Goal: Information Seeking & Learning: Learn about a topic

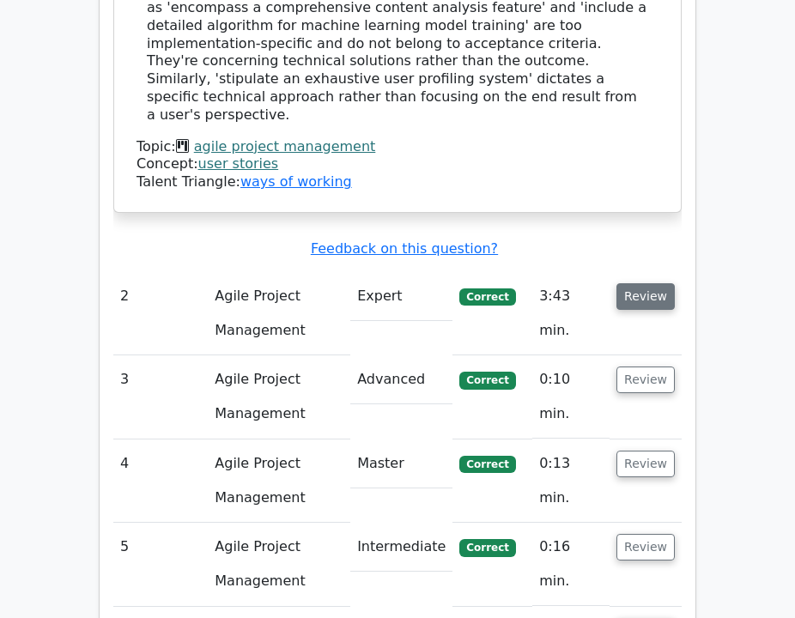
scroll to position [2263, 0]
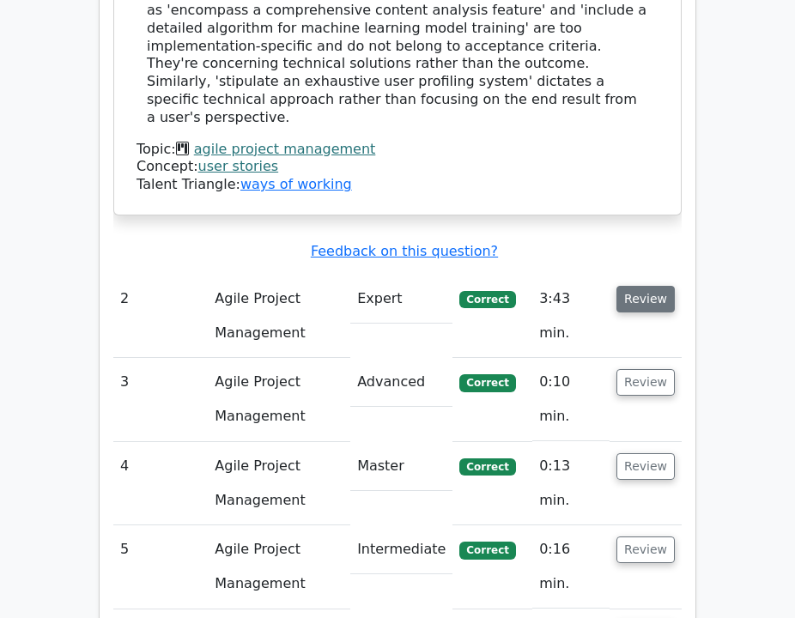
click at [662, 286] on button "Review" at bounding box center [645, 299] width 58 height 27
click at [659, 286] on button "Review" at bounding box center [645, 299] width 58 height 27
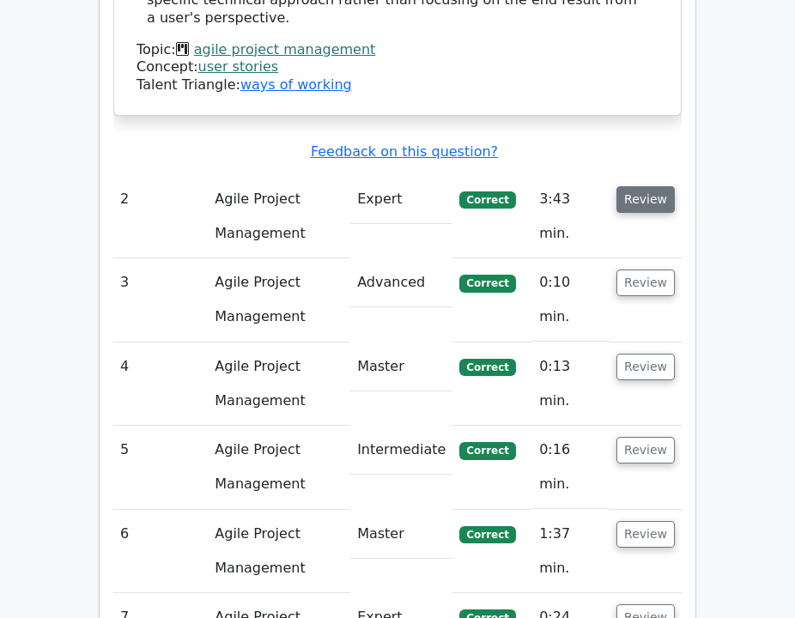
scroll to position [2363, 0]
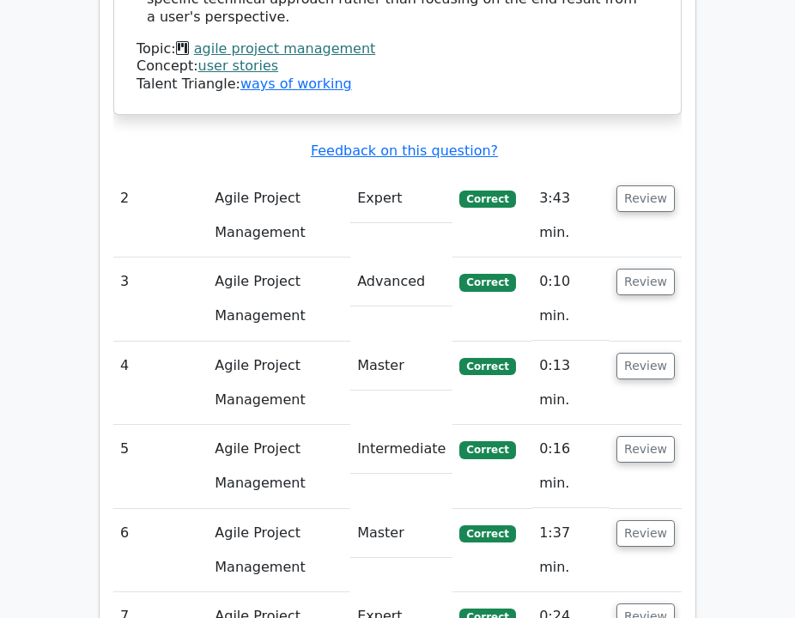
click at [646, 174] on td "Review" at bounding box center [645, 215] width 72 height 83
click at [646, 185] on button "Review" at bounding box center [645, 198] width 58 height 27
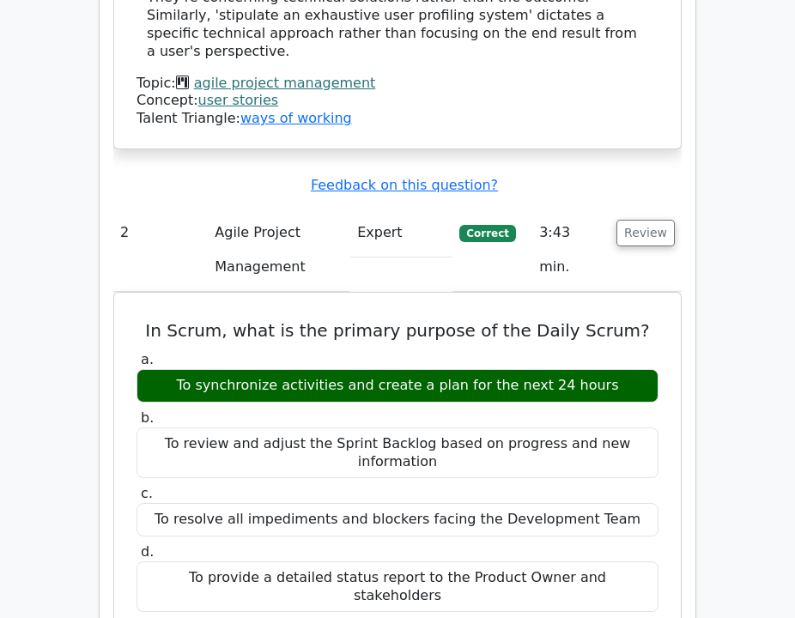
scroll to position [2334, 0]
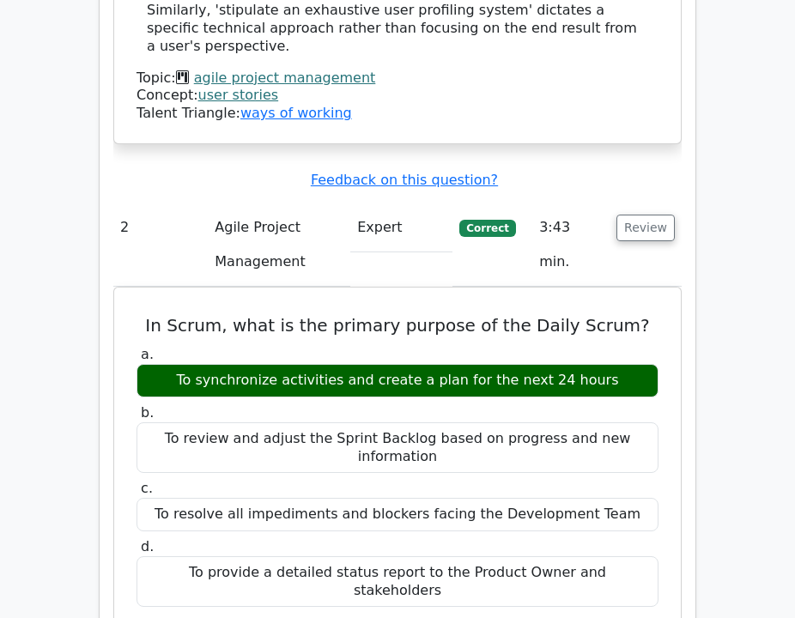
click at [660, 215] on button "Review" at bounding box center [645, 228] width 58 height 27
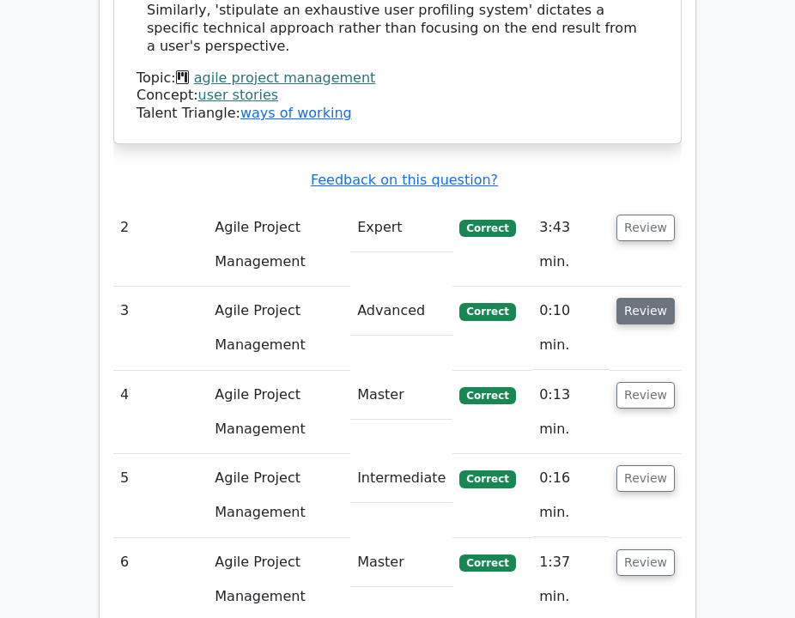
click at [629, 298] on button "Review" at bounding box center [645, 311] width 58 height 27
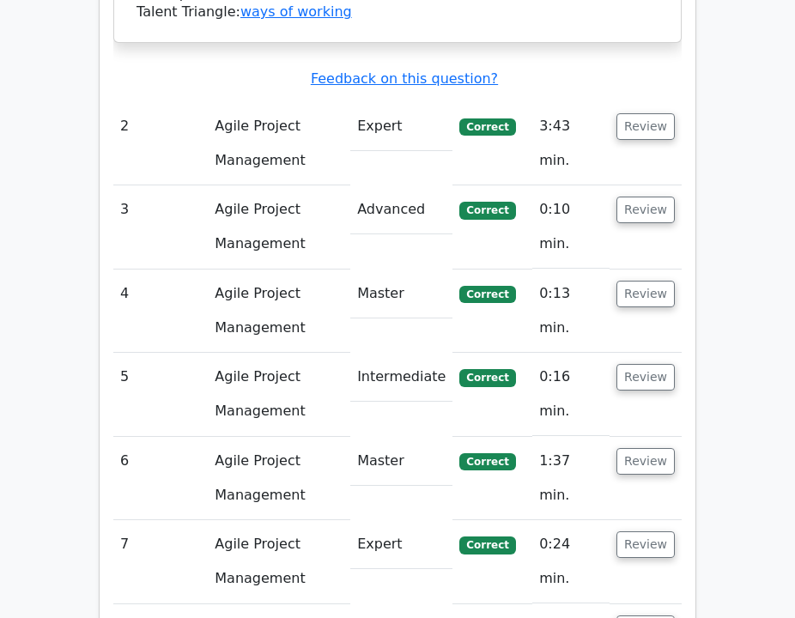
scroll to position [2438, 0]
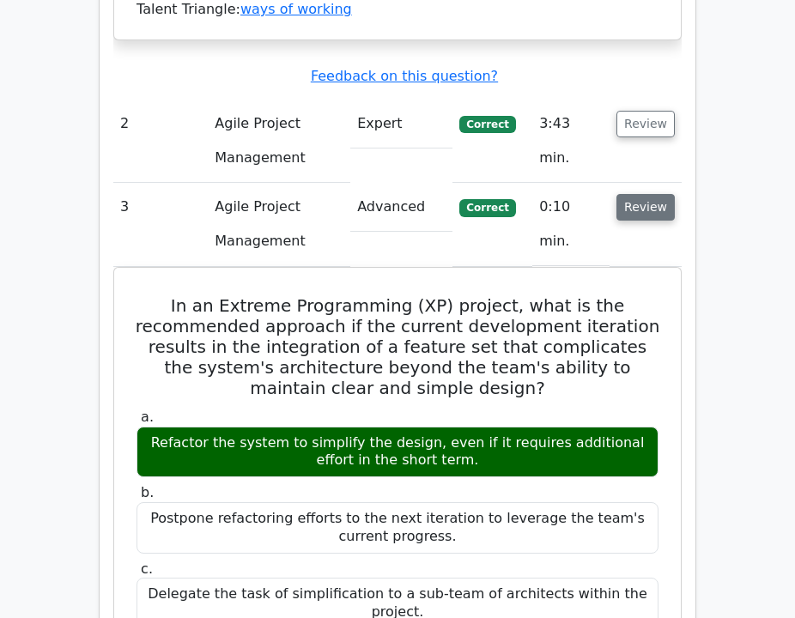
click at [663, 194] on button "Review" at bounding box center [645, 207] width 58 height 27
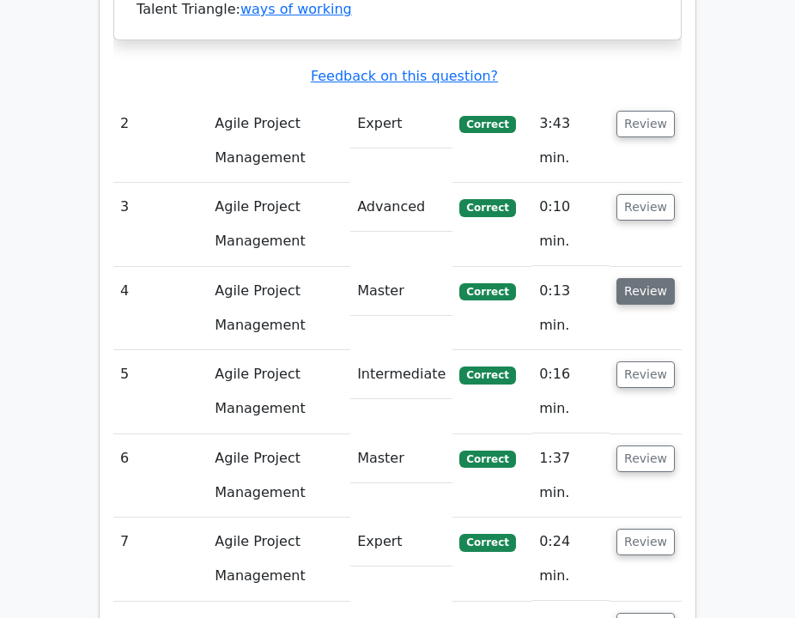
click at [656, 278] on button "Review" at bounding box center [645, 291] width 58 height 27
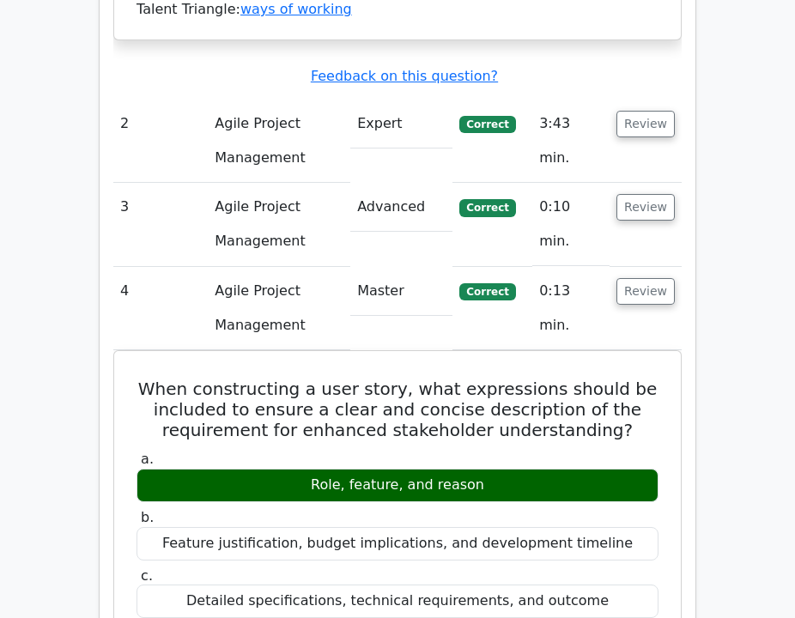
click at [654, 267] on td "Review" at bounding box center [645, 308] width 72 height 83
click at [653, 278] on button "Review" at bounding box center [645, 291] width 58 height 27
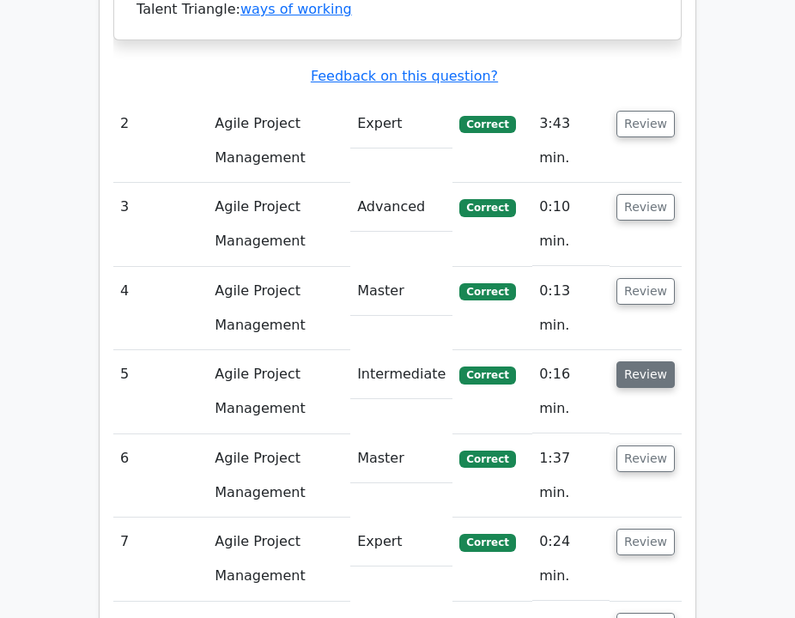
click at [643, 361] on button "Review" at bounding box center [645, 374] width 58 height 27
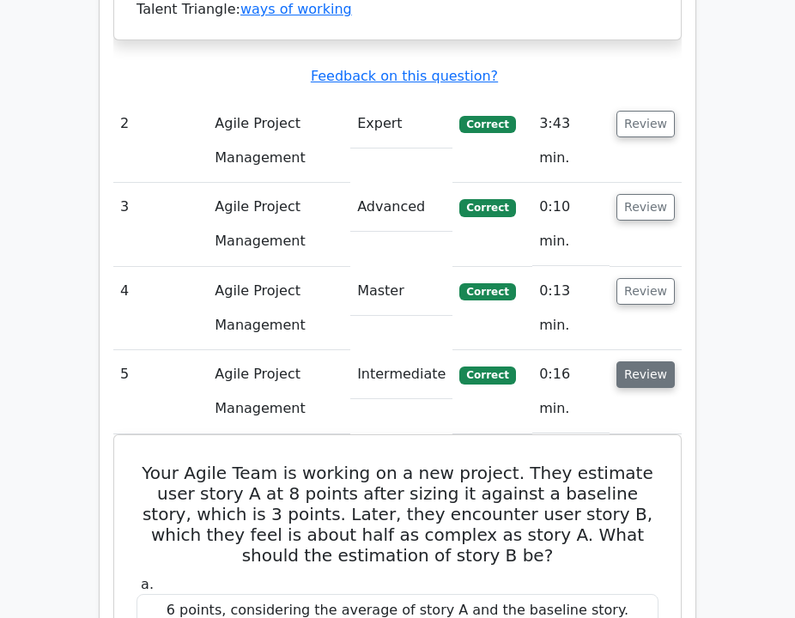
click at [636, 361] on button "Review" at bounding box center [645, 374] width 58 height 27
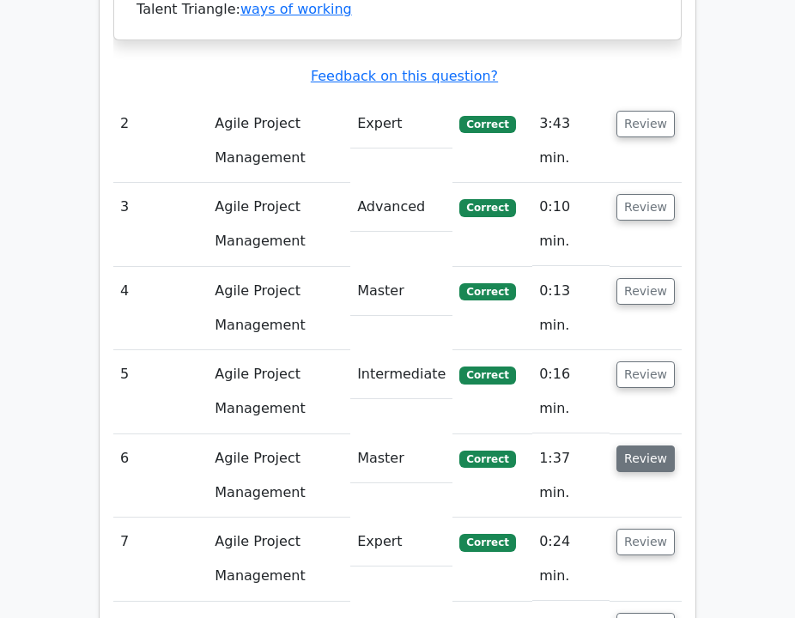
click at [636, 445] on button "Review" at bounding box center [645, 458] width 58 height 27
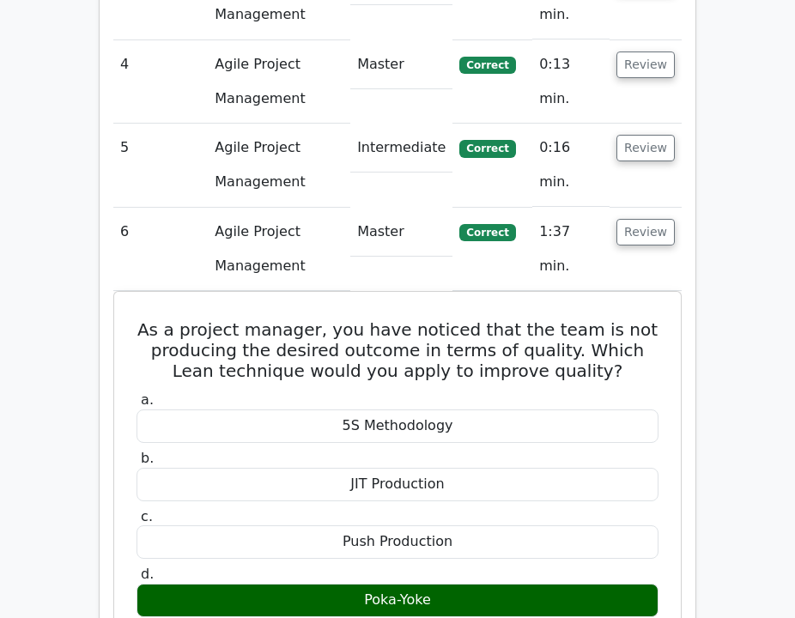
scroll to position [2662, 0]
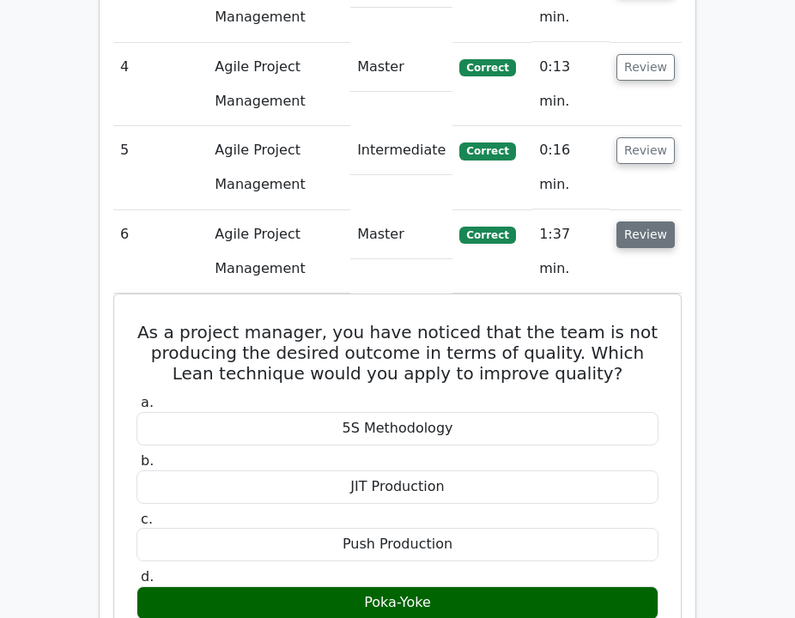
click at [640, 221] on button "Review" at bounding box center [645, 234] width 58 height 27
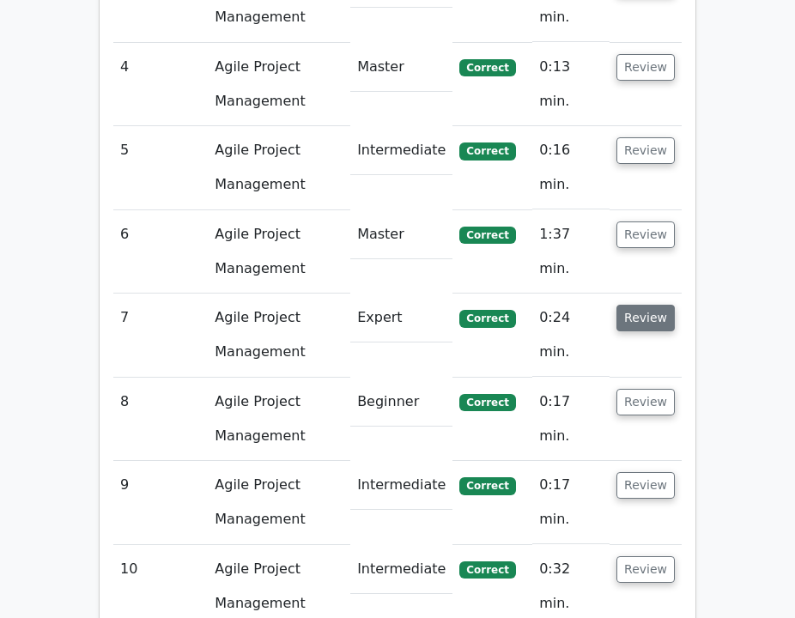
click at [652, 305] on button "Review" at bounding box center [645, 318] width 58 height 27
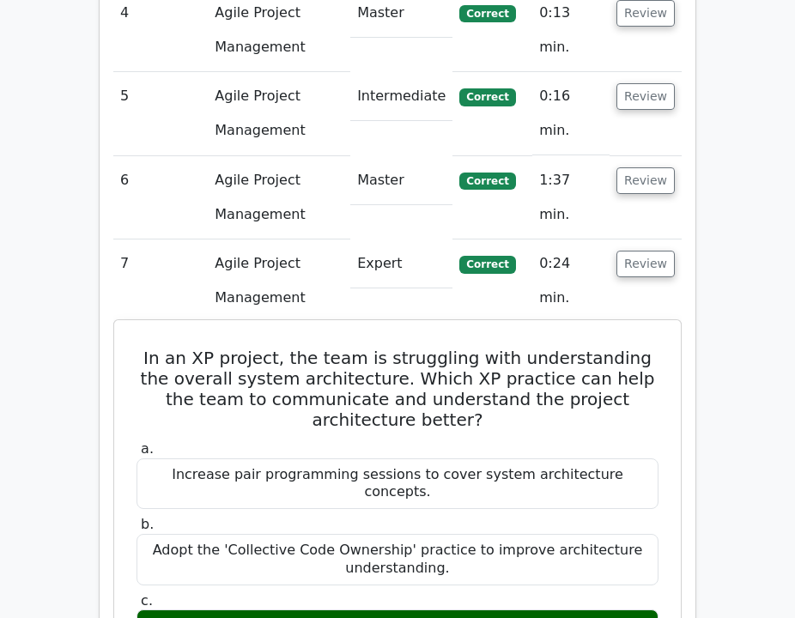
scroll to position [2717, 0]
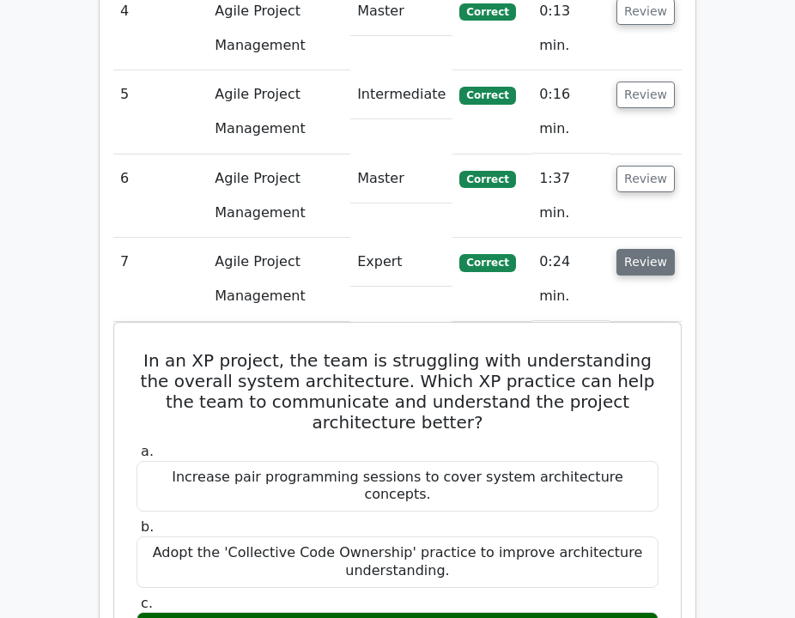
click at [652, 249] on button "Review" at bounding box center [645, 262] width 58 height 27
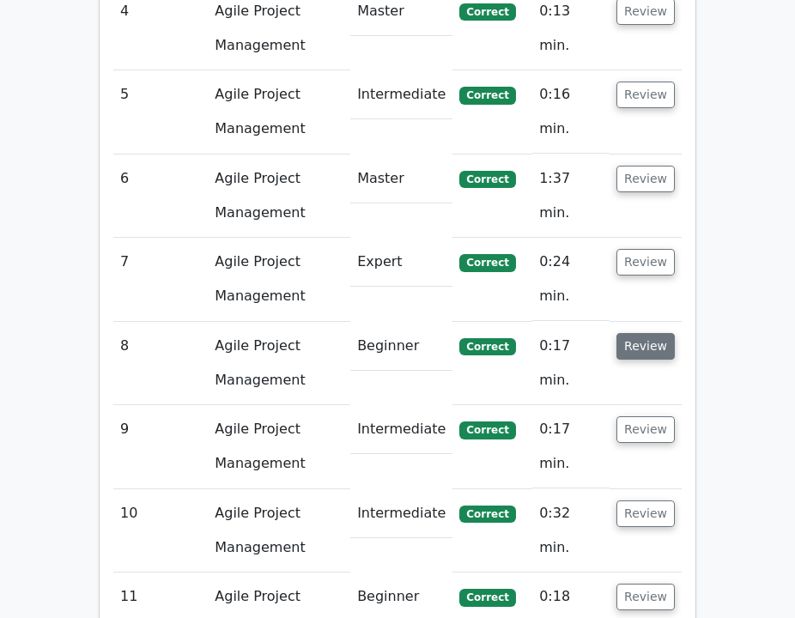
click at [642, 333] on button "Review" at bounding box center [645, 346] width 58 height 27
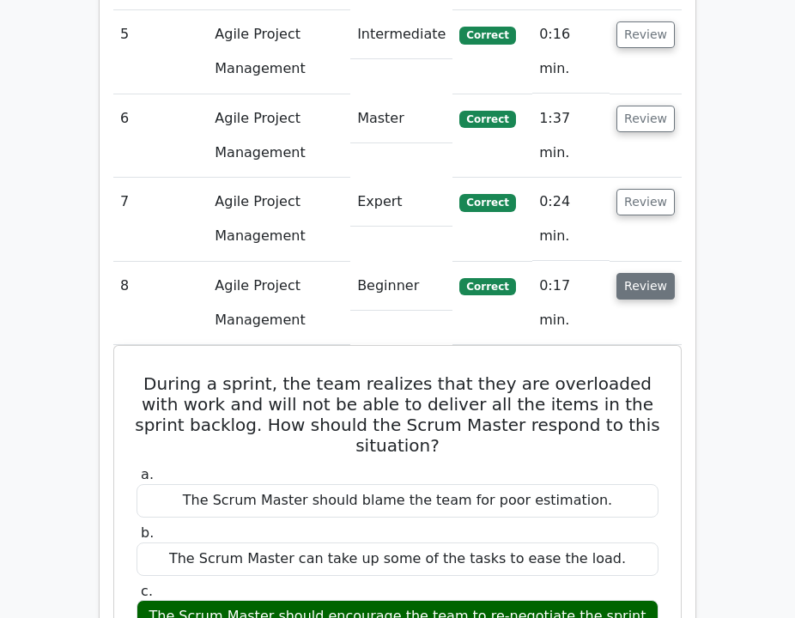
scroll to position [2806, 0]
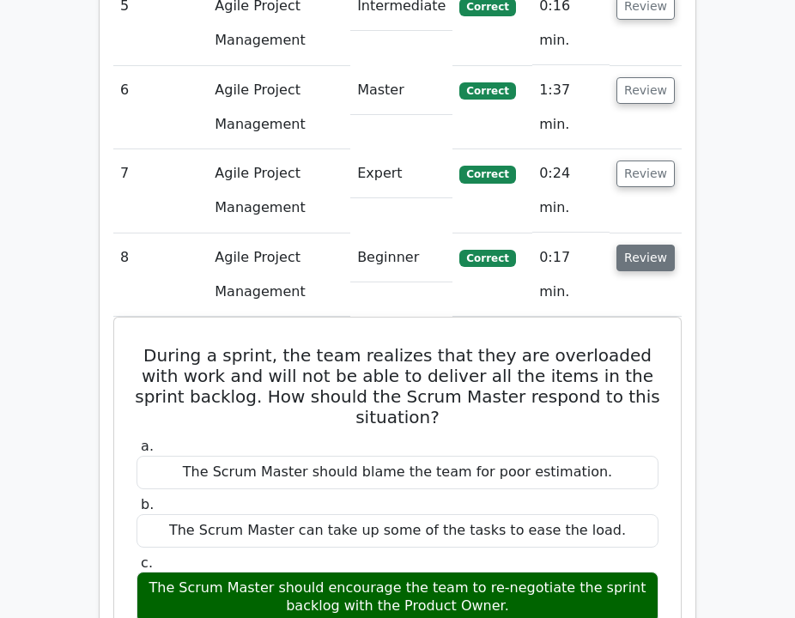
click at [644, 245] on button "Review" at bounding box center [645, 258] width 58 height 27
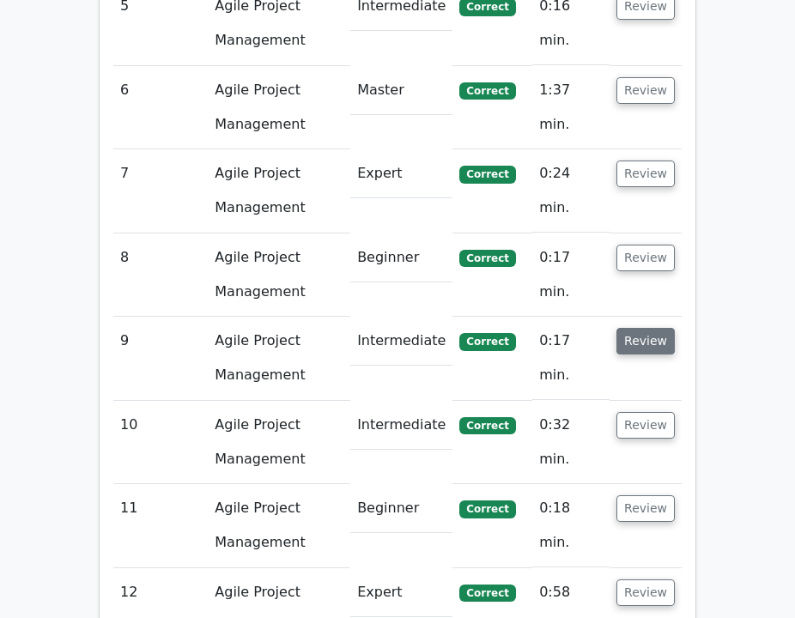
click at [650, 328] on button "Review" at bounding box center [645, 341] width 58 height 27
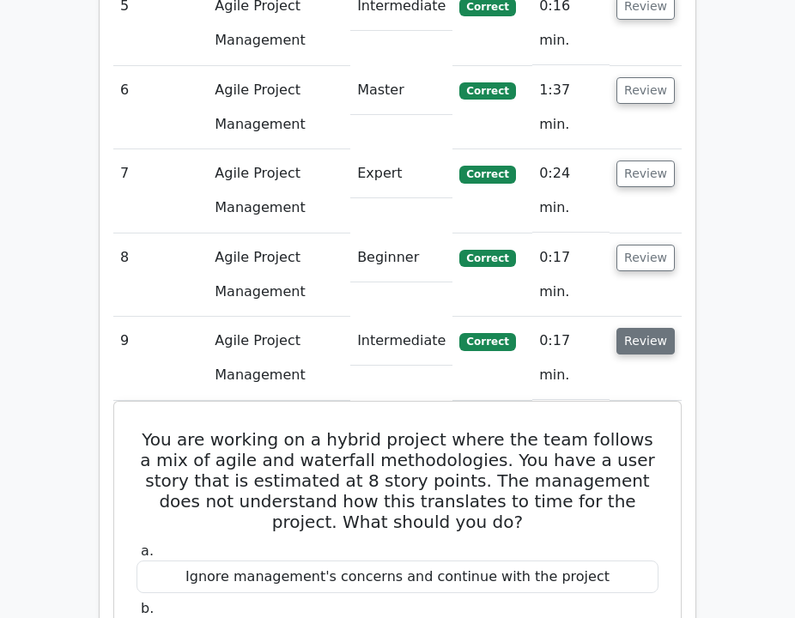
click at [650, 328] on button "Review" at bounding box center [645, 341] width 58 height 27
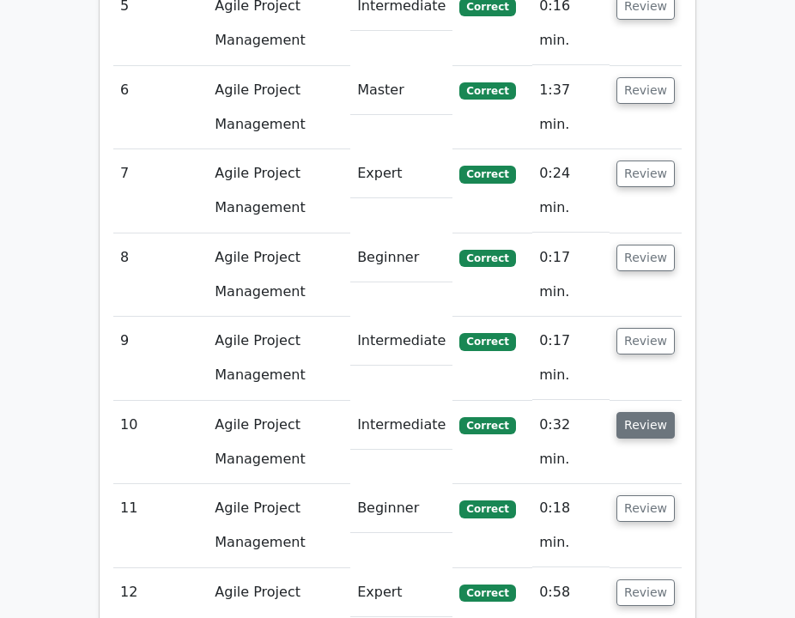
click at [650, 412] on button "Review" at bounding box center [645, 425] width 58 height 27
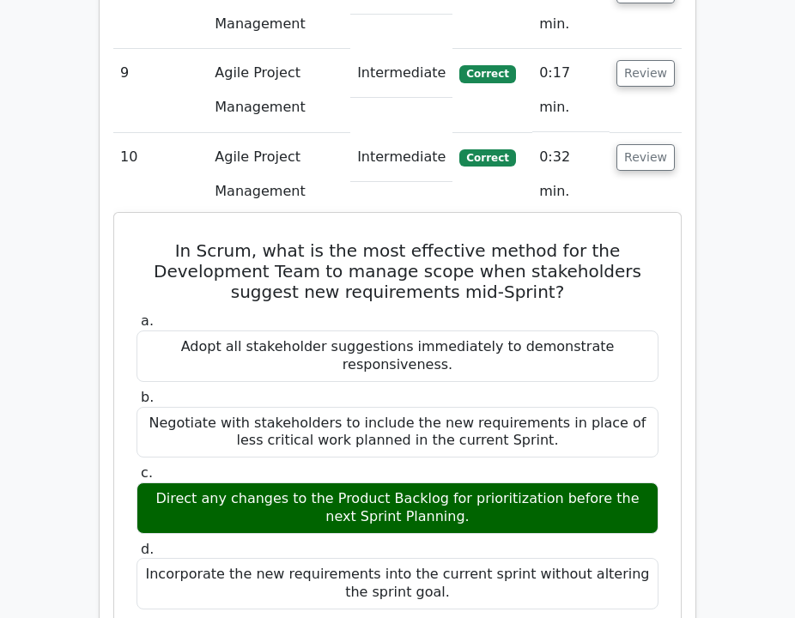
scroll to position [3078, 0]
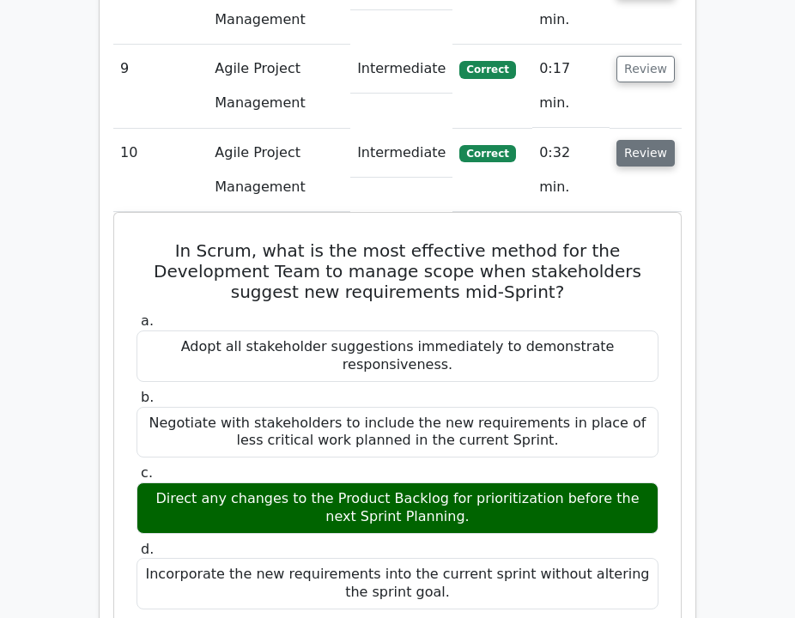
click at [640, 140] on button "Review" at bounding box center [645, 153] width 58 height 27
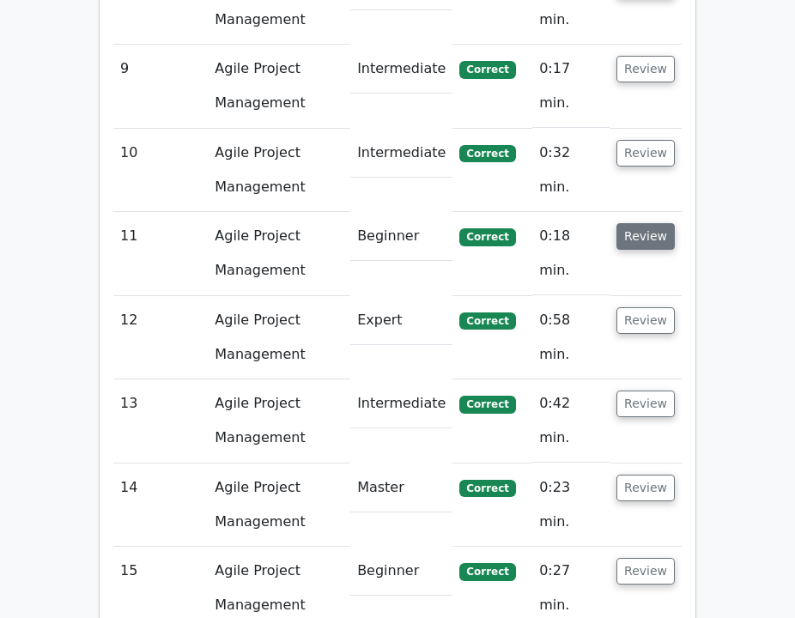
click at [639, 223] on button "Review" at bounding box center [645, 236] width 58 height 27
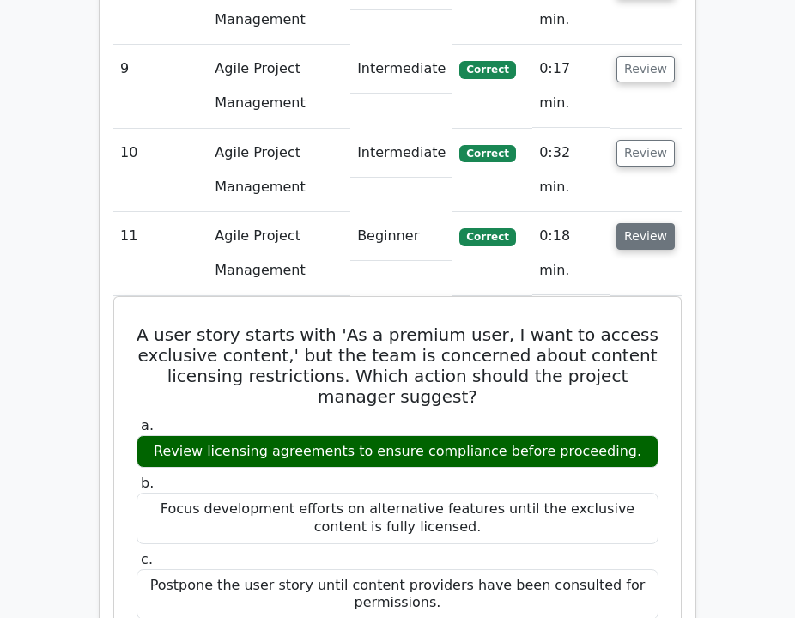
click at [639, 223] on button "Review" at bounding box center [645, 236] width 58 height 27
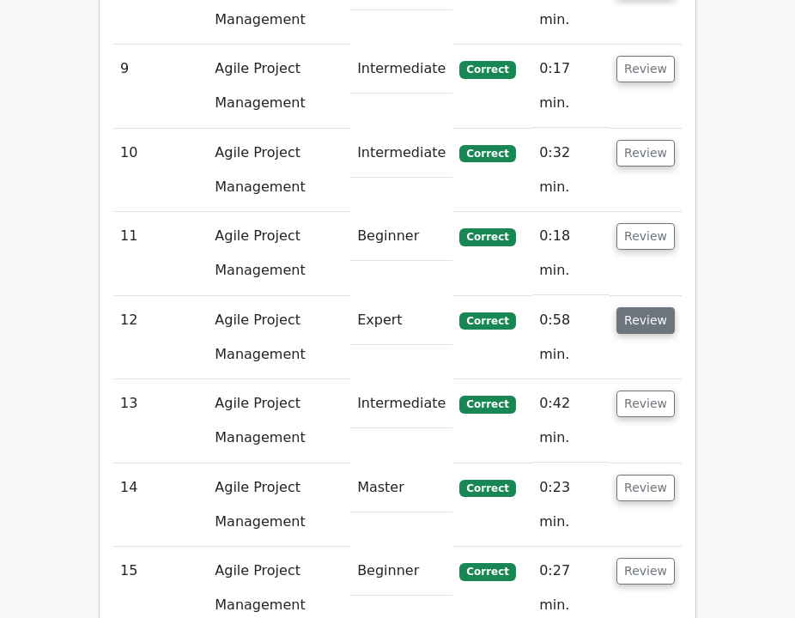
click at [636, 307] on button "Review" at bounding box center [645, 320] width 58 height 27
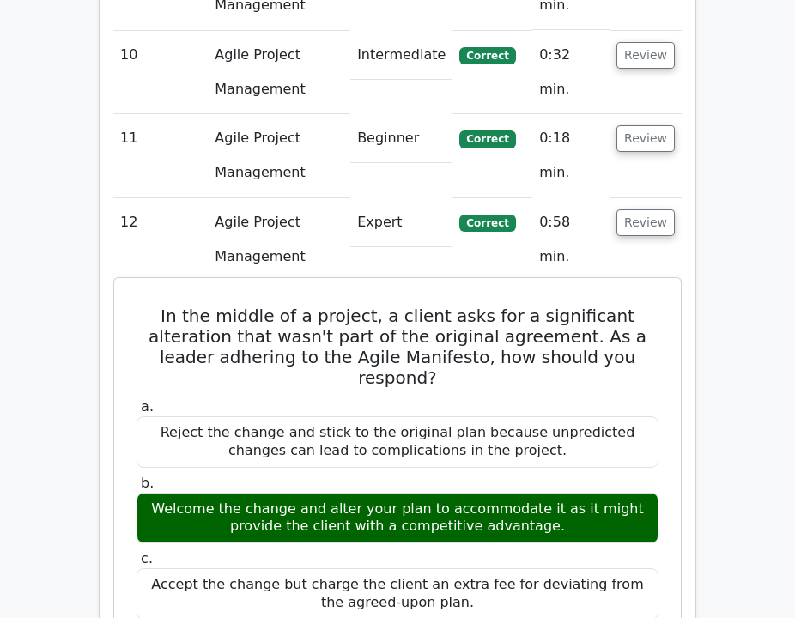
scroll to position [3178, 0]
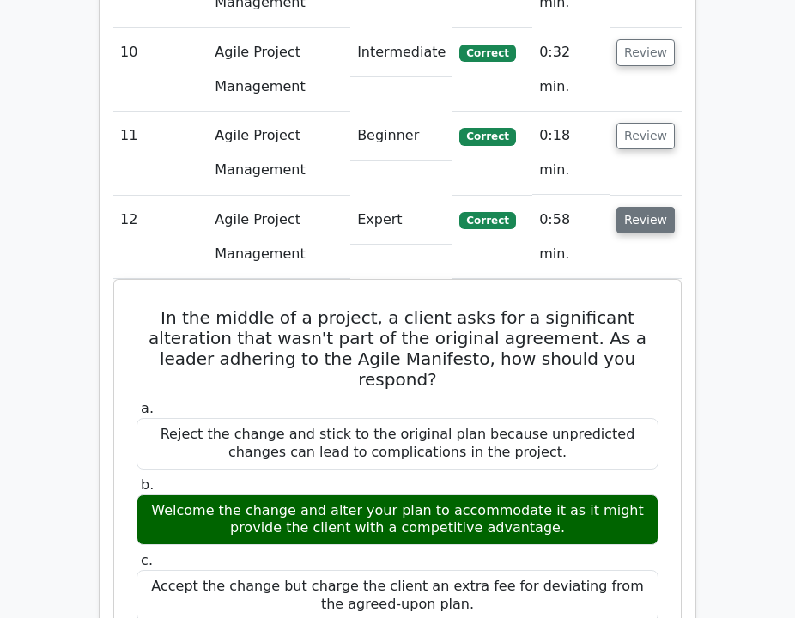
click at [660, 207] on button "Review" at bounding box center [645, 220] width 58 height 27
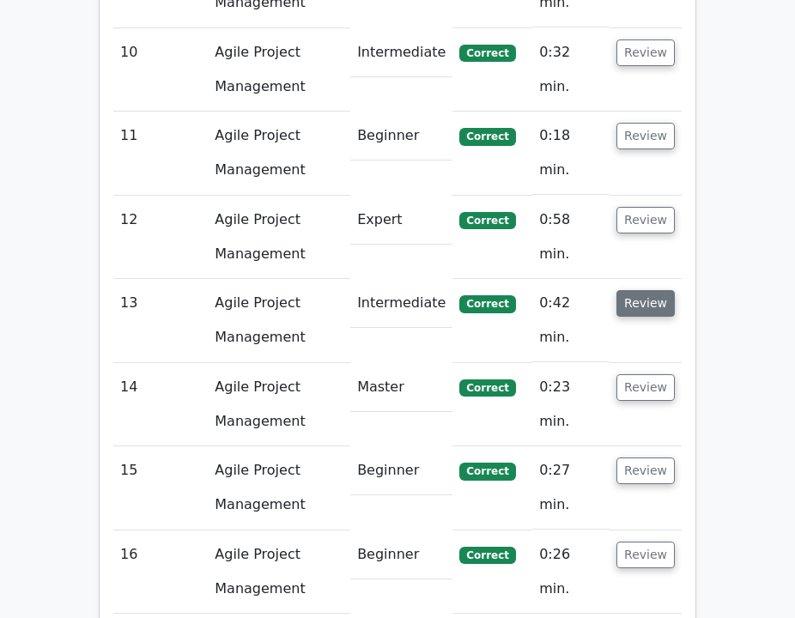
click at [638, 290] on button "Review" at bounding box center [645, 303] width 58 height 27
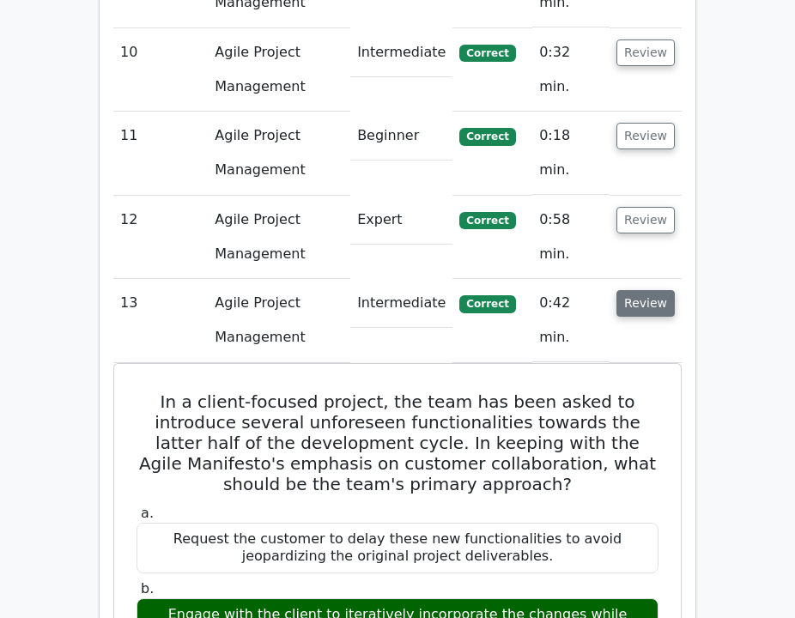
click at [639, 290] on button "Review" at bounding box center [645, 303] width 58 height 27
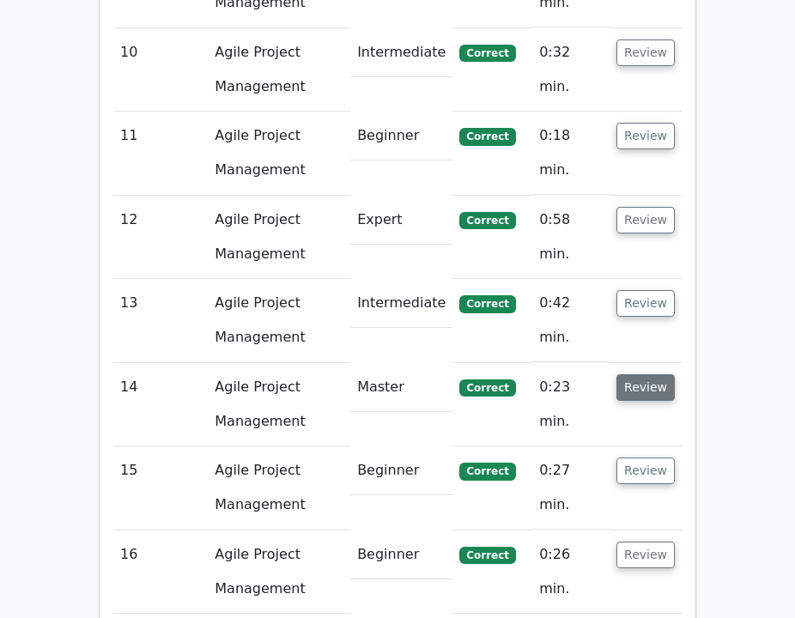
click at [646, 374] on button "Review" at bounding box center [645, 387] width 58 height 27
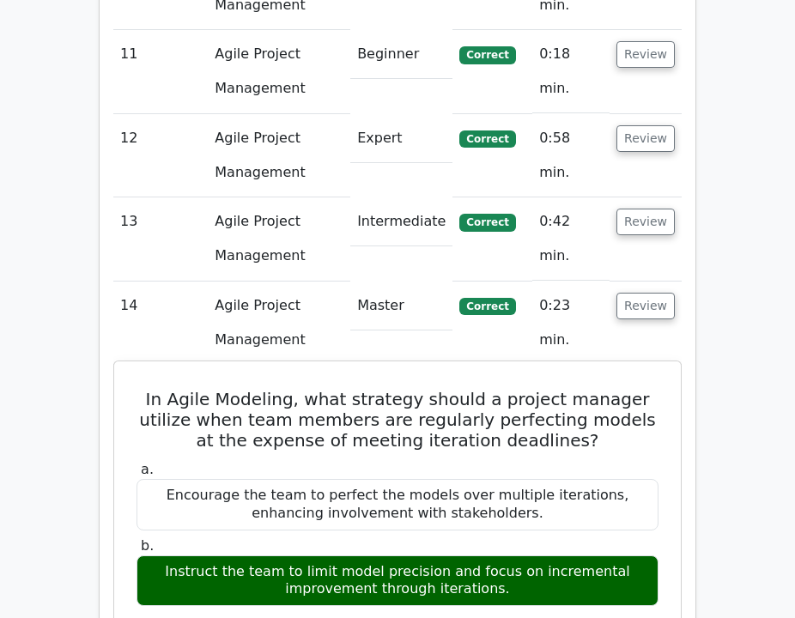
scroll to position [3263, 0]
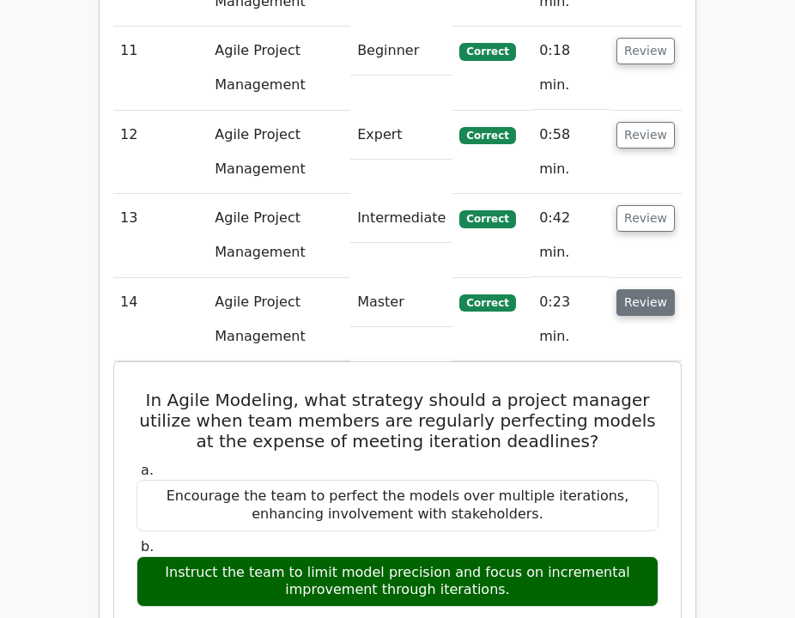
click at [648, 289] on button "Review" at bounding box center [645, 302] width 58 height 27
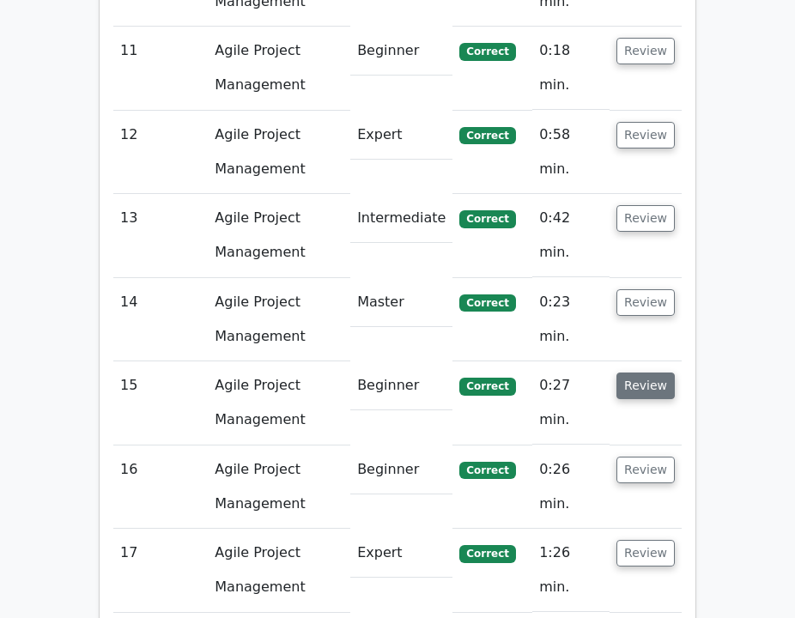
click at [653, 372] on button "Review" at bounding box center [645, 385] width 58 height 27
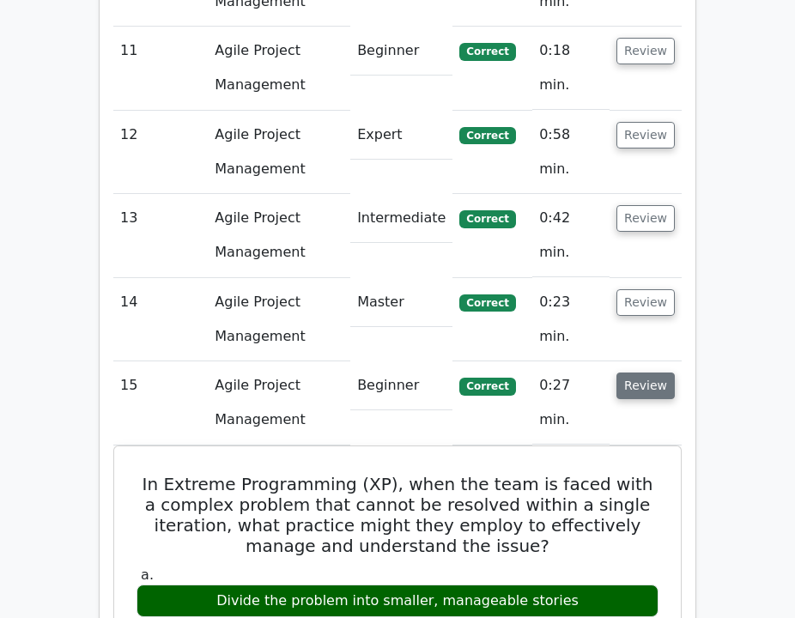
click at [653, 372] on button "Review" at bounding box center [645, 385] width 58 height 27
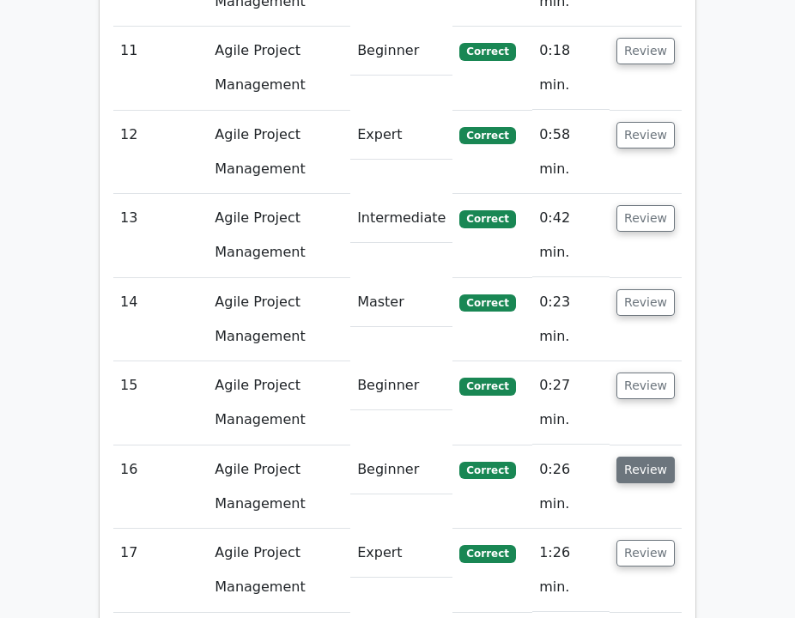
click at [664, 456] on button "Review" at bounding box center [645, 469] width 58 height 27
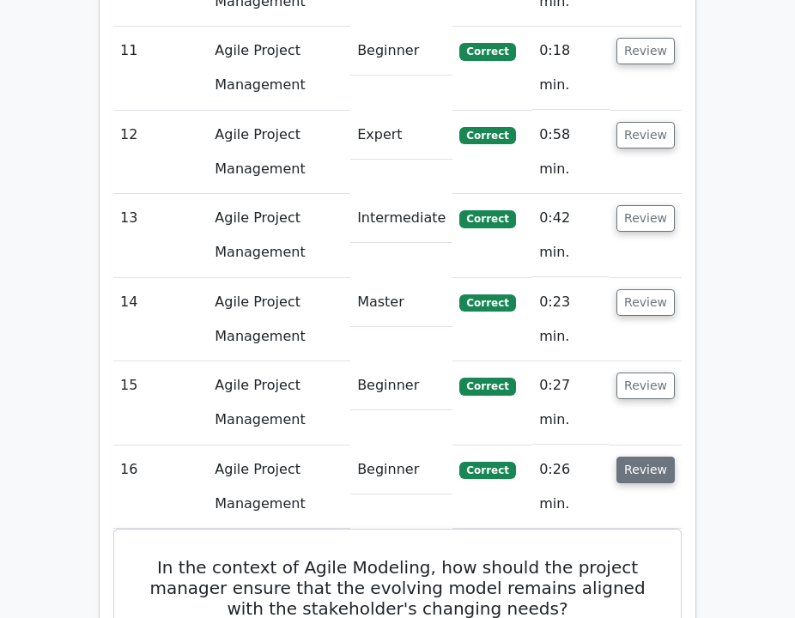
click at [665, 456] on button "Review" at bounding box center [645, 469] width 58 height 27
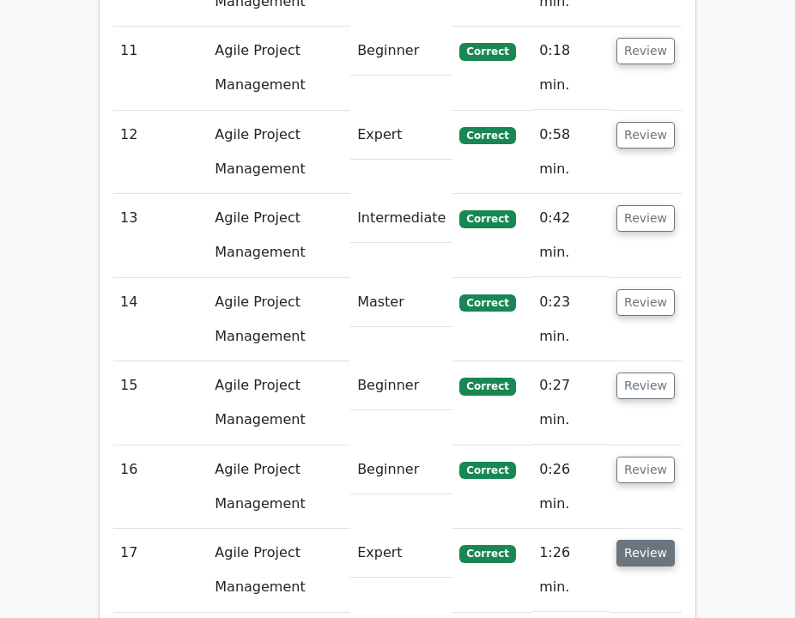
click at [631, 540] on button "Review" at bounding box center [645, 553] width 58 height 27
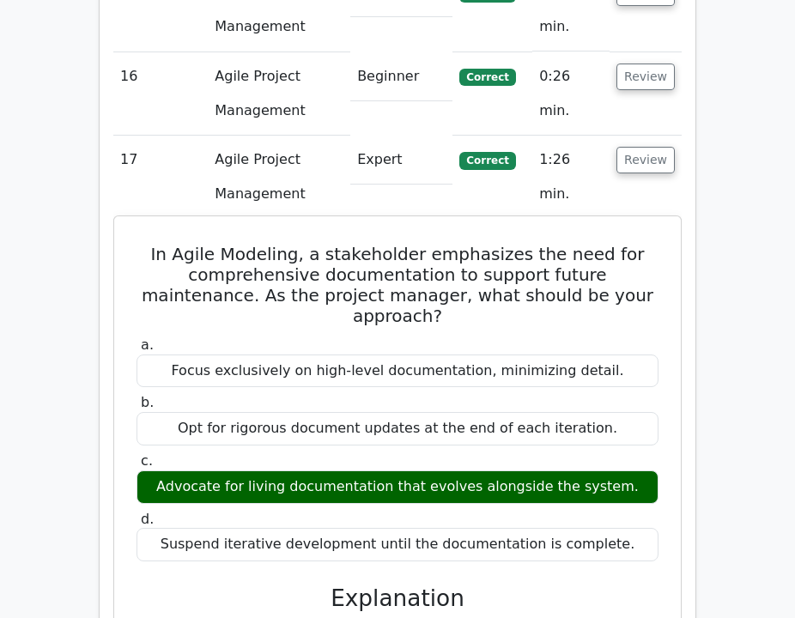
scroll to position [3653, 0]
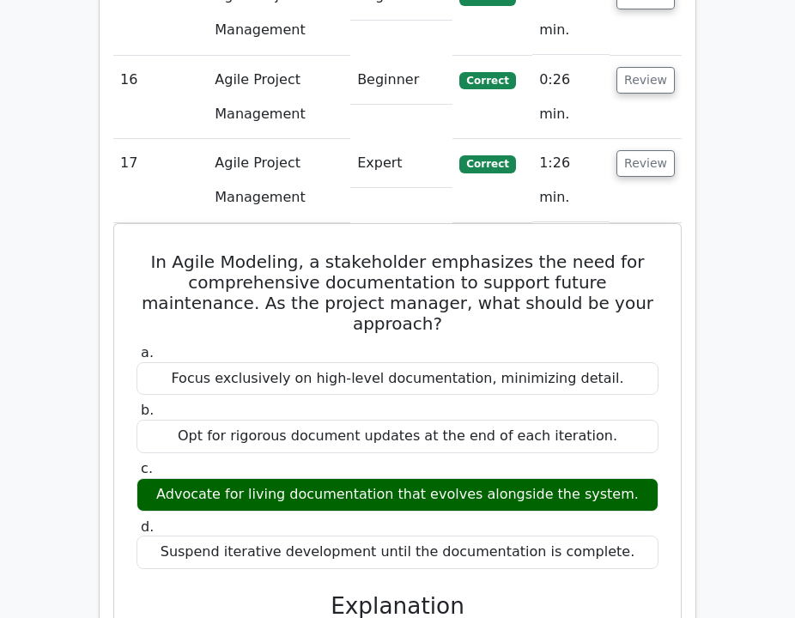
drag, startPoint x: 644, startPoint y: 22, endPoint x: 636, endPoint y: 81, distance: 59.0
click at [644, 150] on button "Review" at bounding box center [645, 163] width 58 height 27
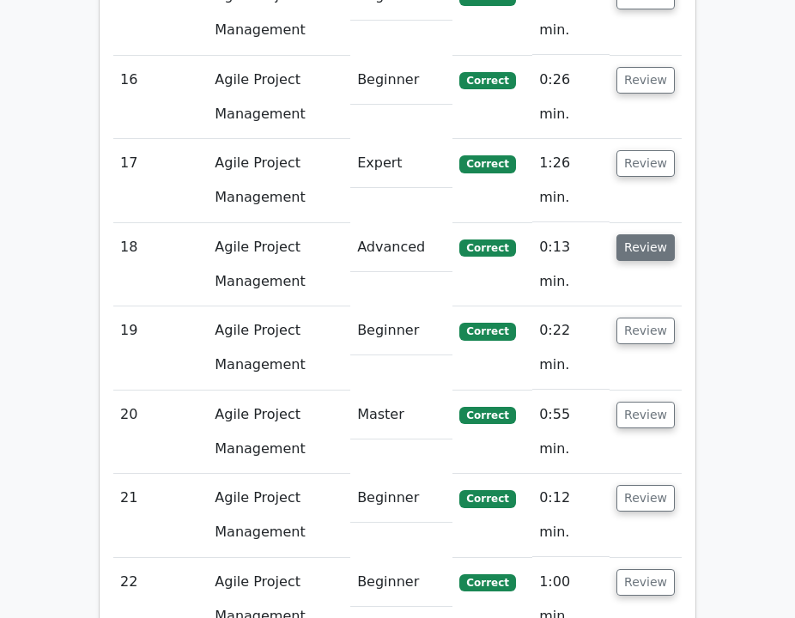
click at [635, 234] on button "Review" at bounding box center [645, 247] width 58 height 27
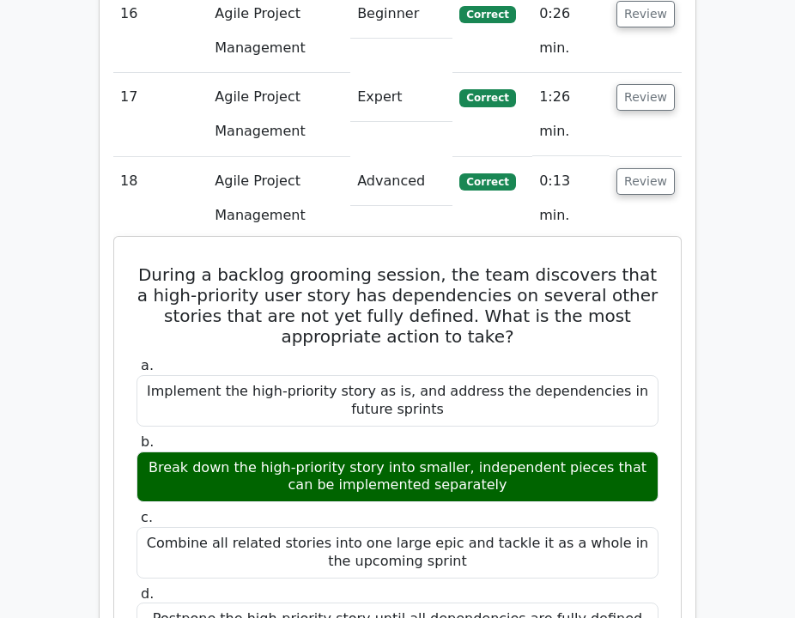
scroll to position [3718, 0]
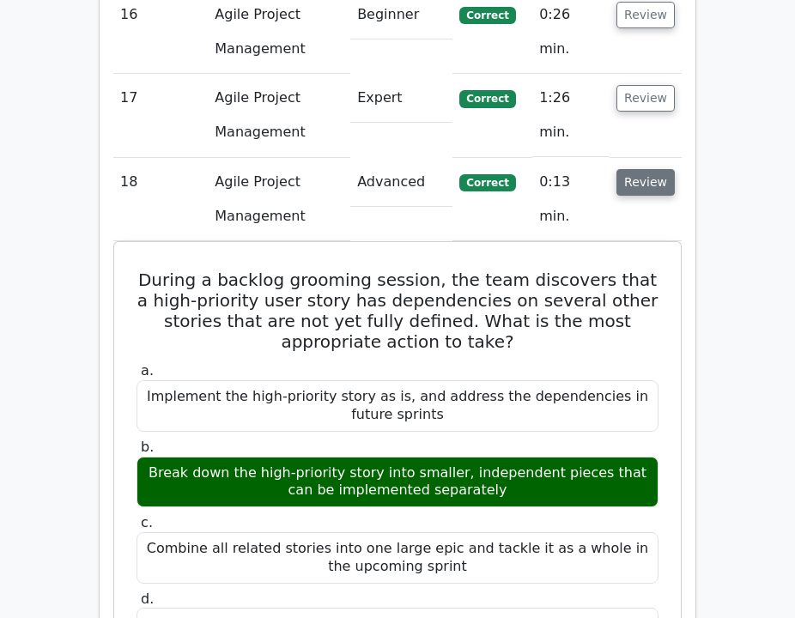
click at [646, 169] on button "Review" at bounding box center [645, 182] width 58 height 27
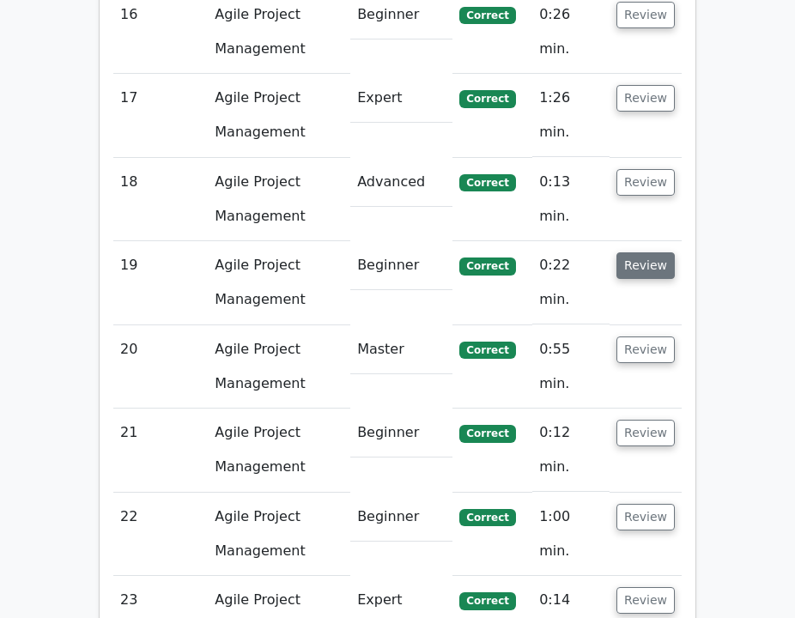
click at [639, 252] on button "Review" at bounding box center [645, 265] width 58 height 27
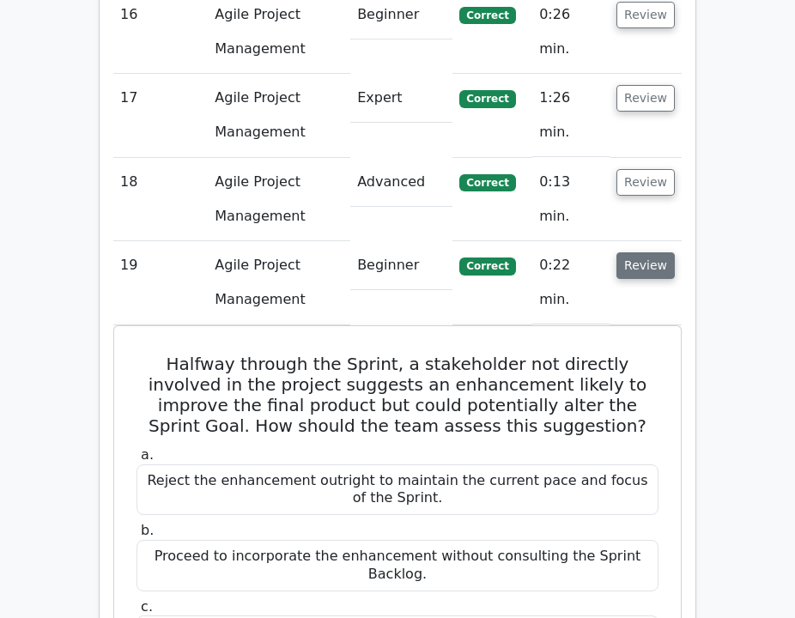
click at [638, 252] on button "Review" at bounding box center [645, 265] width 58 height 27
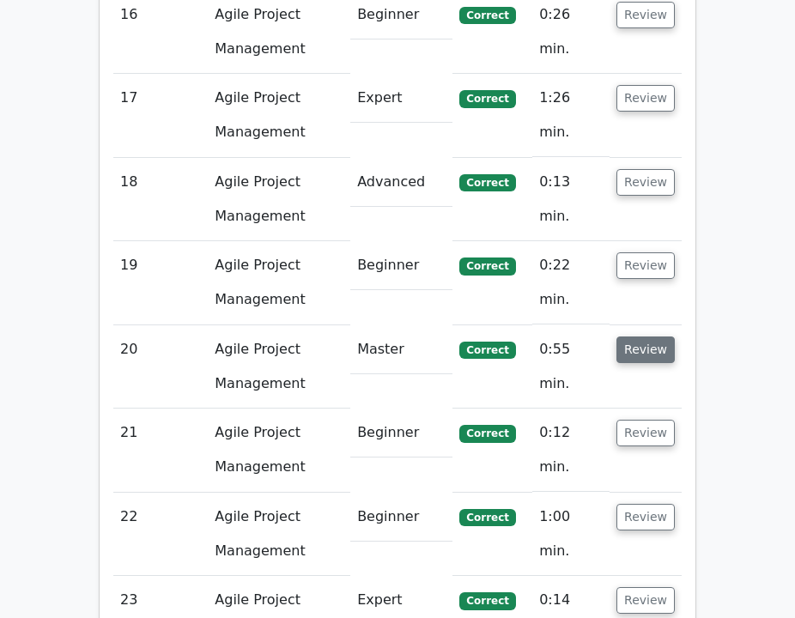
click at [631, 336] on button "Review" at bounding box center [645, 349] width 58 height 27
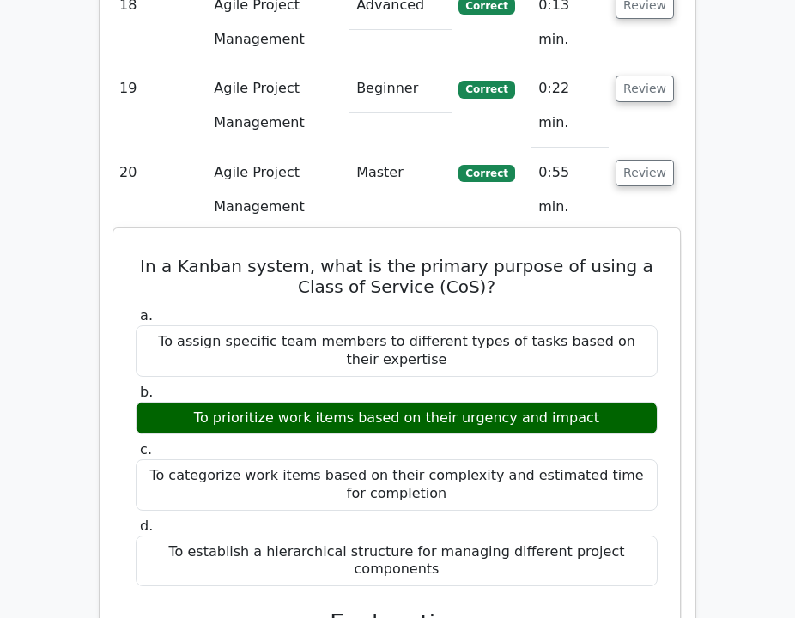
scroll to position [3894, 0]
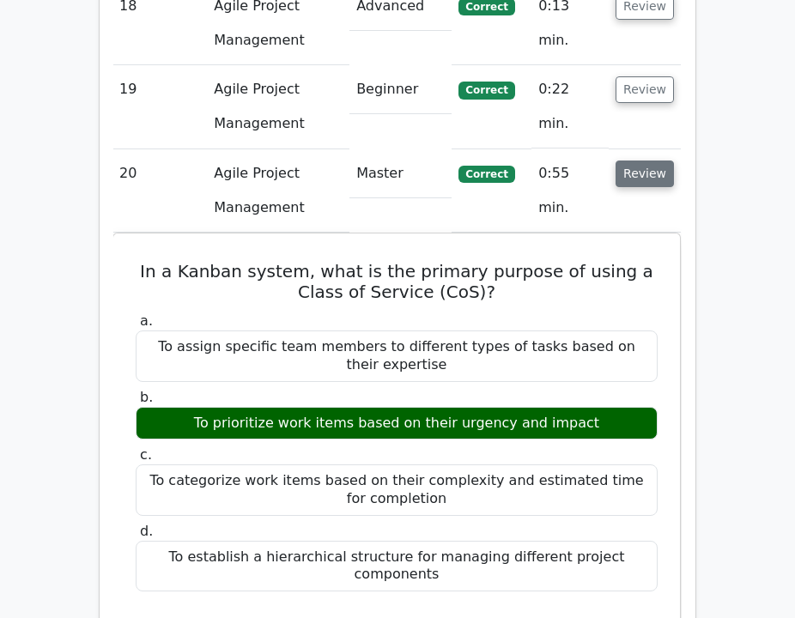
click at [635, 160] on button "Review" at bounding box center [644, 173] width 58 height 27
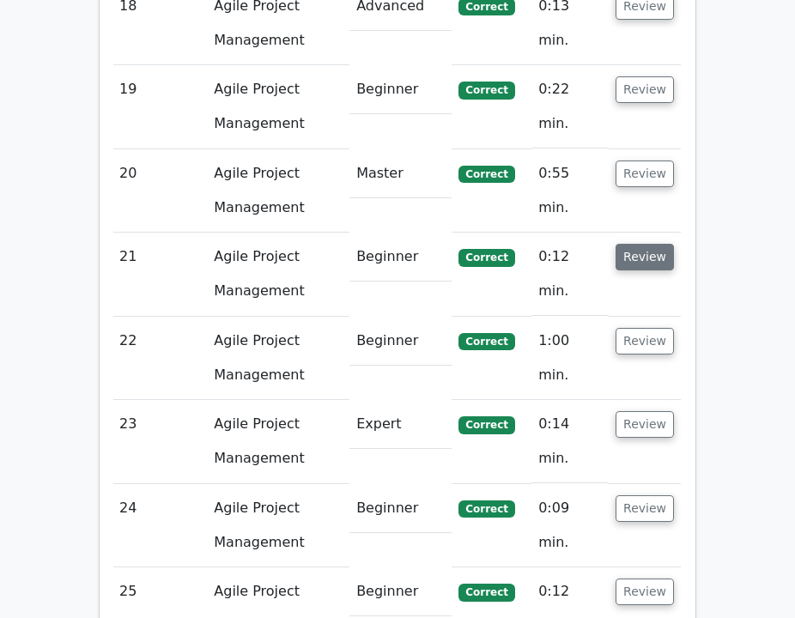
click at [632, 244] on button "Review" at bounding box center [644, 257] width 58 height 27
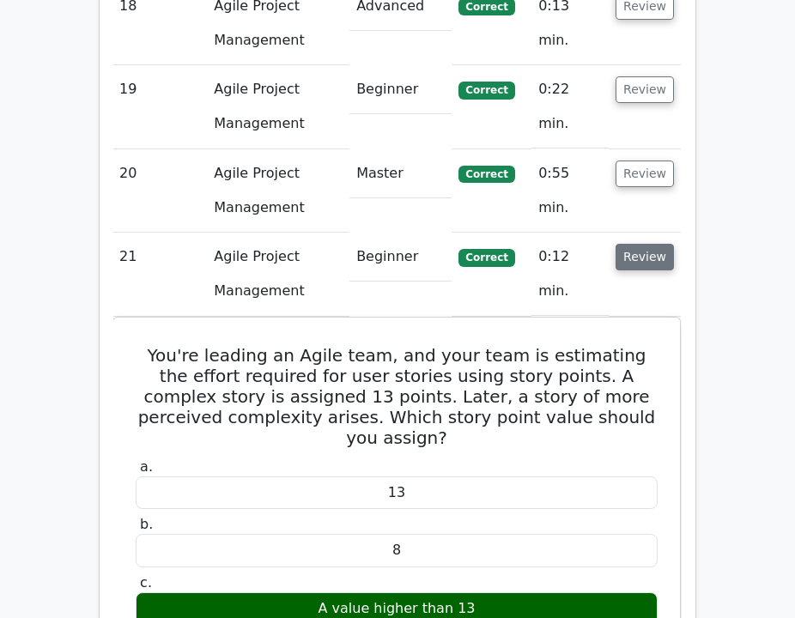
click at [632, 244] on button "Review" at bounding box center [644, 257] width 58 height 27
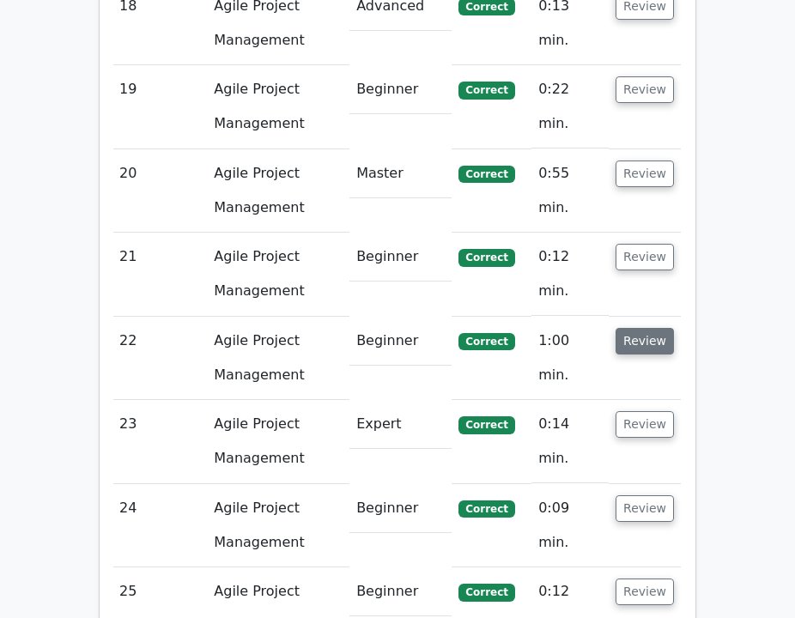
click at [627, 328] on button "Review" at bounding box center [644, 341] width 58 height 27
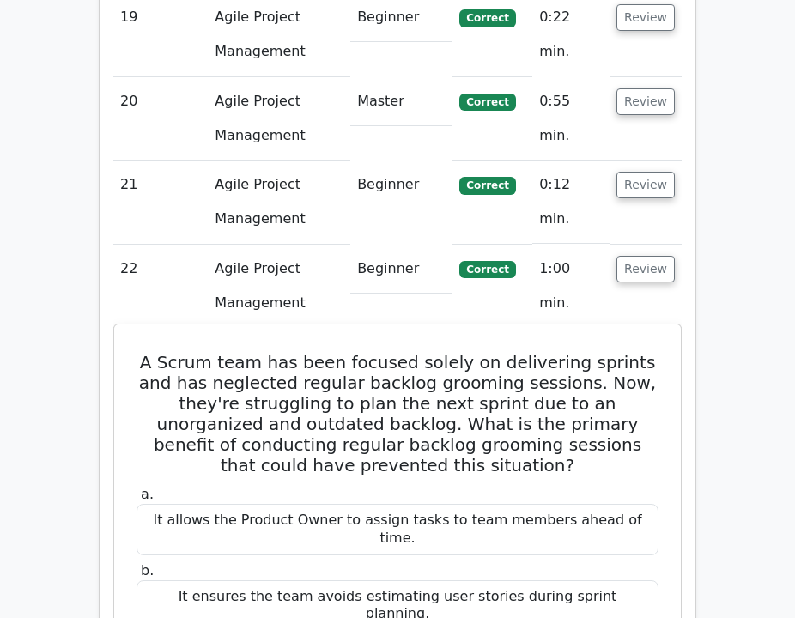
scroll to position [3826, 0]
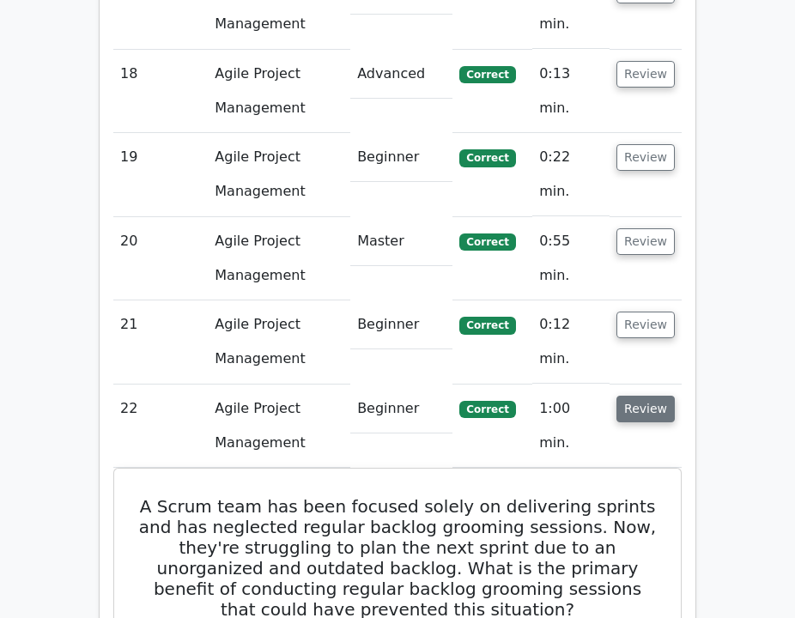
click at [637, 396] on button "Review" at bounding box center [645, 409] width 58 height 27
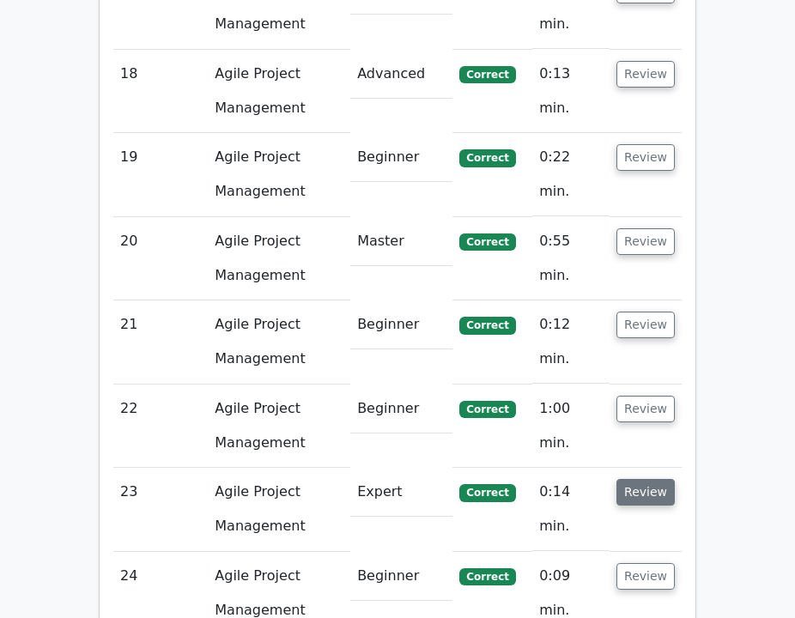
click at [636, 479] on button "Review" at bounding box center [645, 492] width 58 height 27
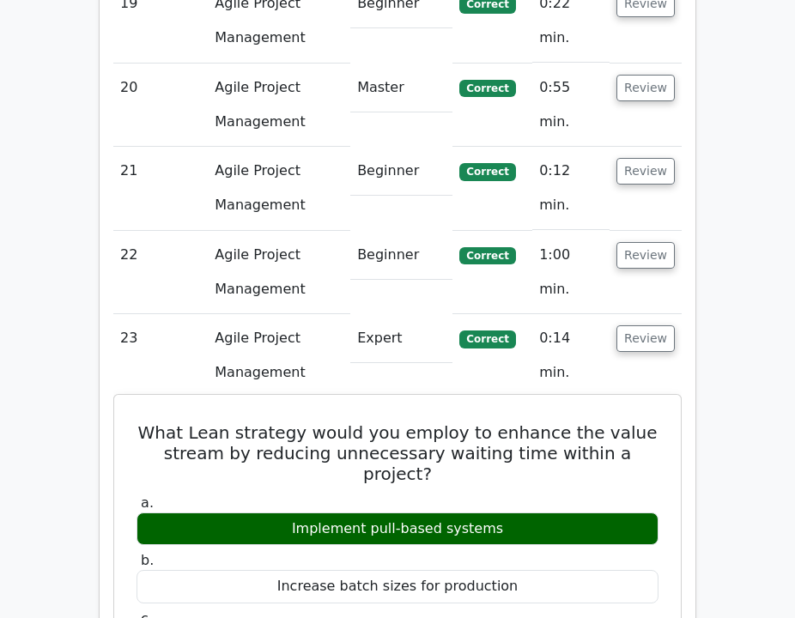
scroll to position [3982, 0]
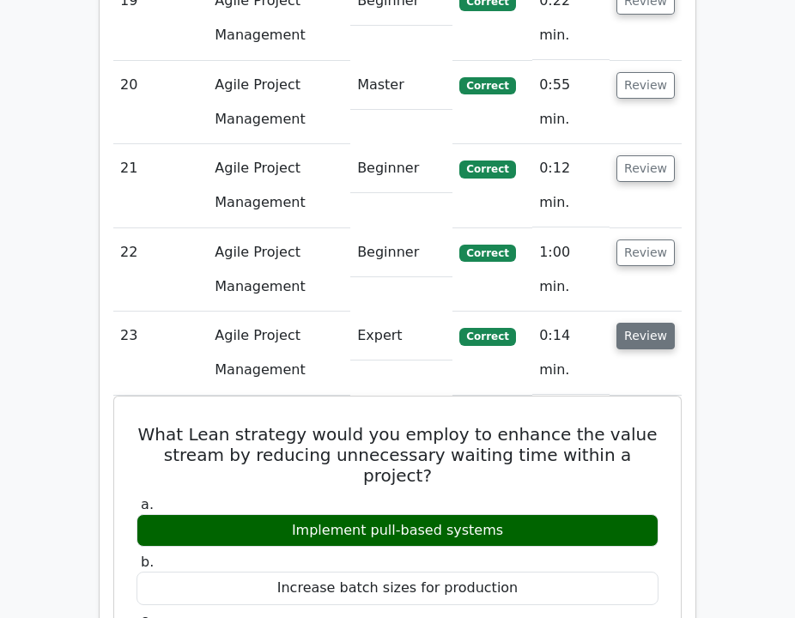
click at [645, 323] on button "Review" at bounding box center [645, 336] width 58 height 27
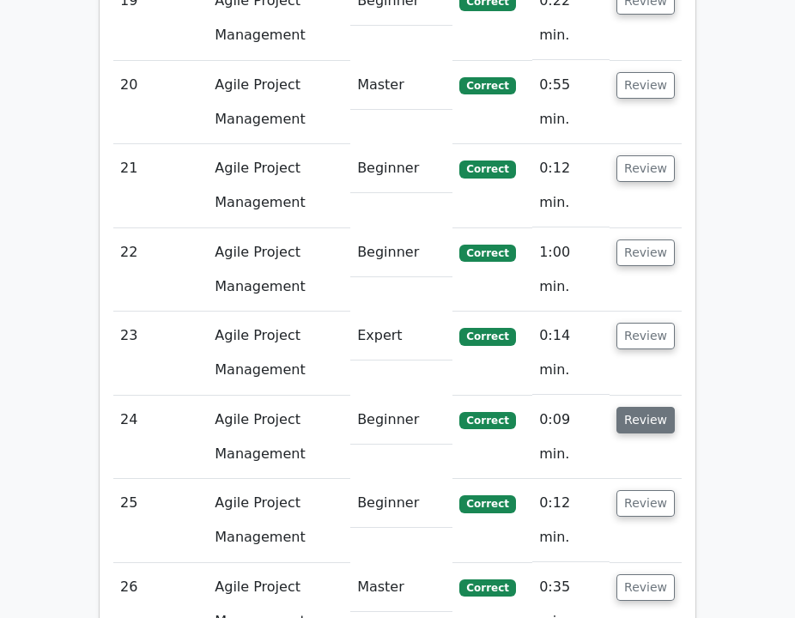
click at [640, 407] on button "Review" at bounding box center [645, 420] width 58 height 27
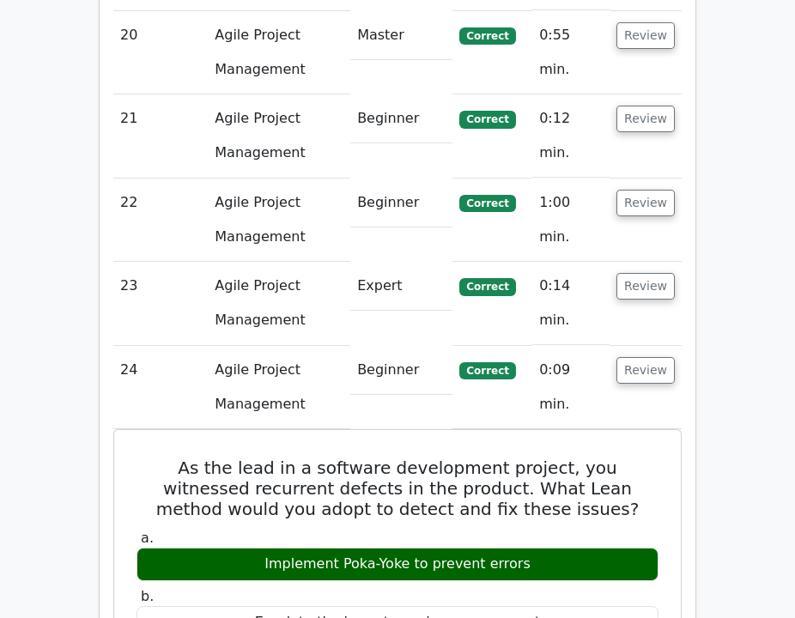
scroll to position [4047, 0]
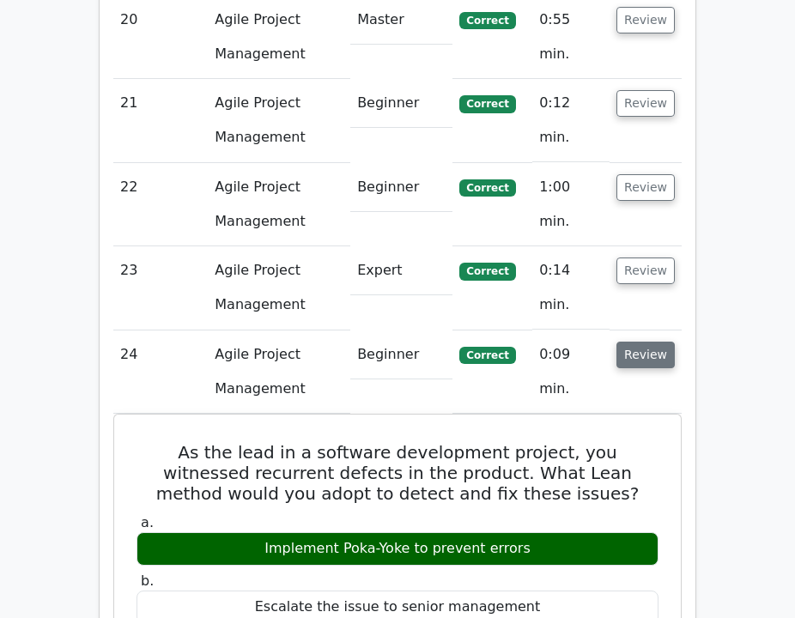
click at [643, 341] on button "Review" at bounding box center [645, 354] width 58 height 27
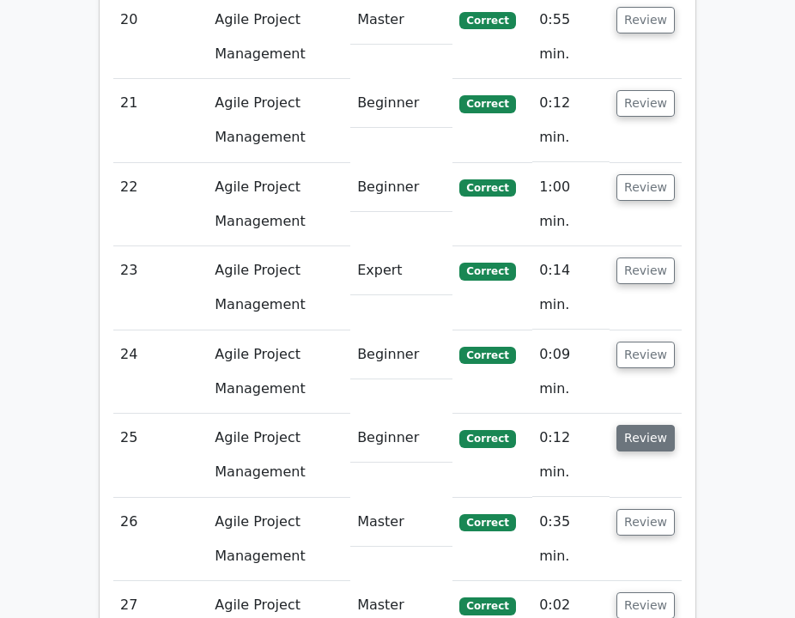
click at [639, 425] on button "Review" at bounding box center [645, 438] width 58 height 27
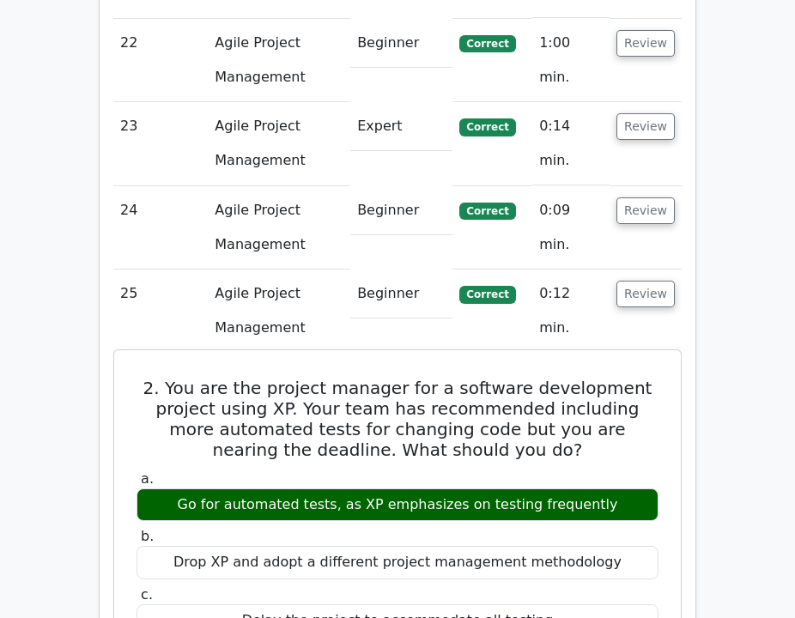
scroll to position [4192, 0]
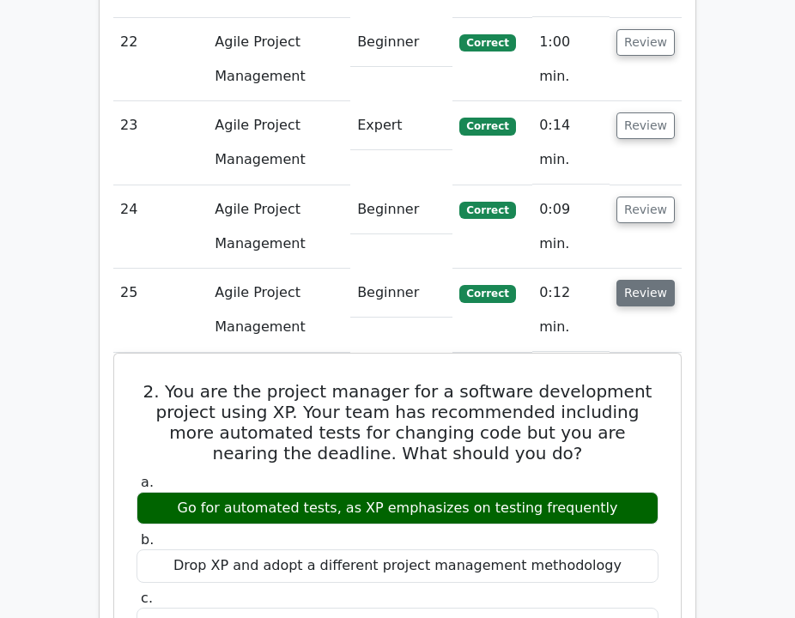
click at [640, 280] on button "Review" at bounding box center [645, 293] width 58 height 27
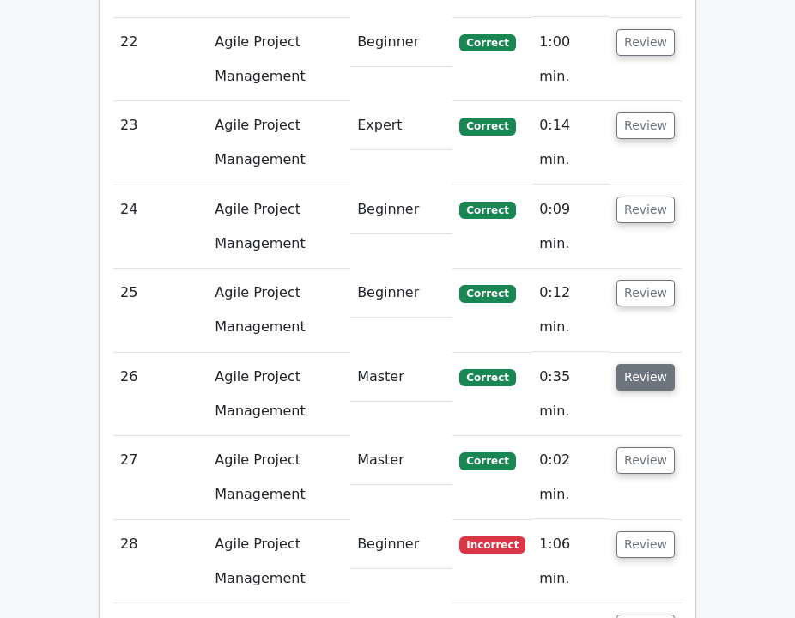
click at [634, 364] on button "Review" at bounding box center [645, 377] width 58 height 27
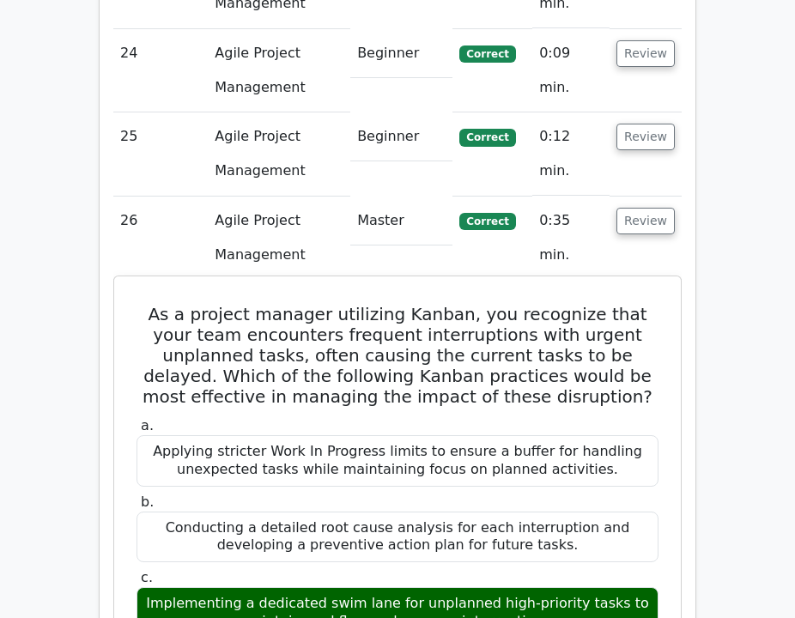
scroll to position [4349, 0]
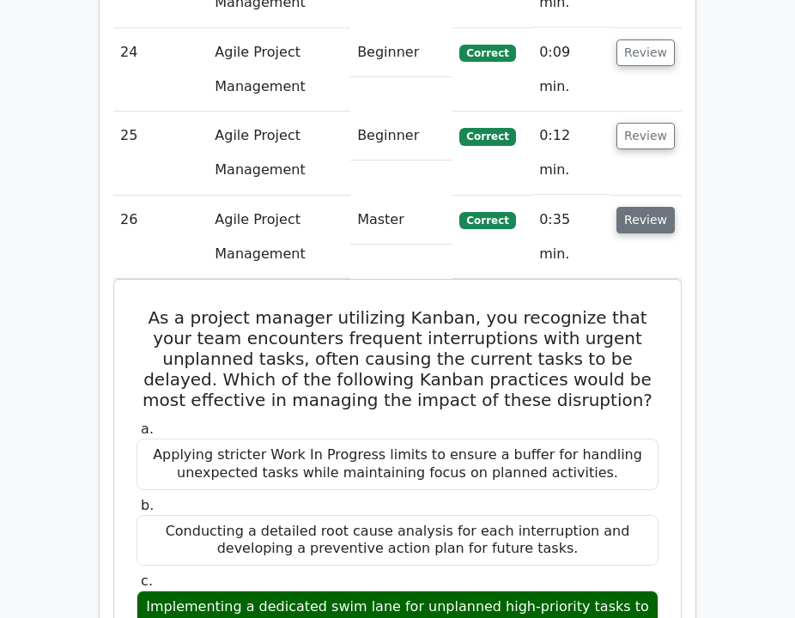
click at [638, 207] on button "Review" at bounding box center [645, 220] width 58 height 27
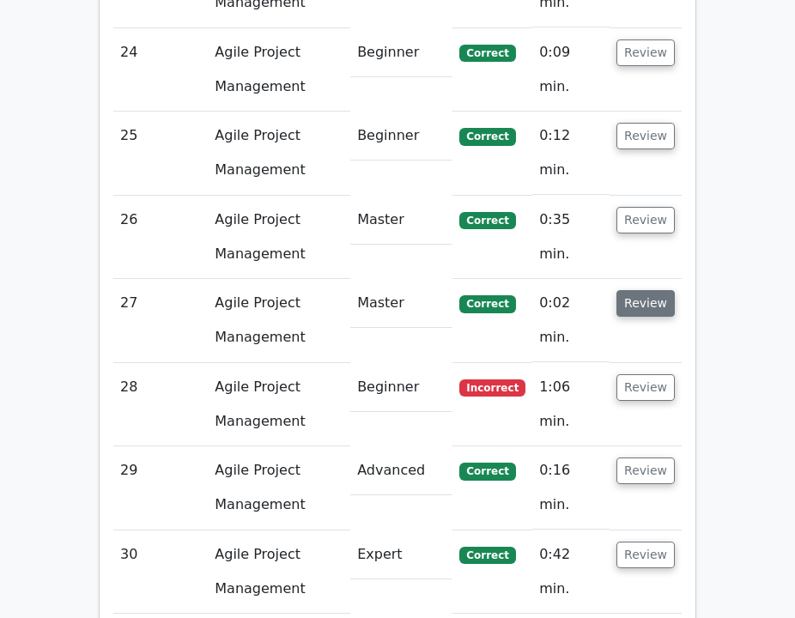
click at [638, 290] on button "Review" at bounding box center [645, 303] width 58 height 27
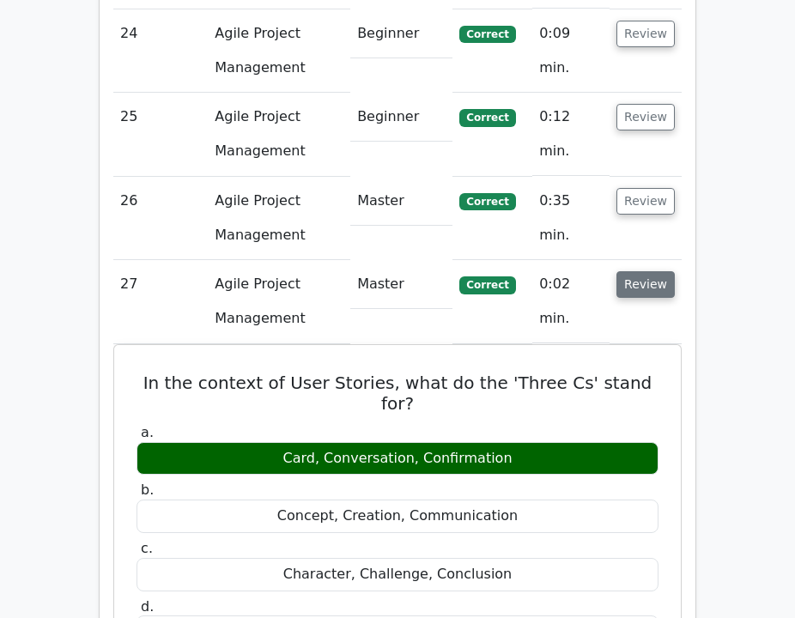
scroll to position [4369, 0]
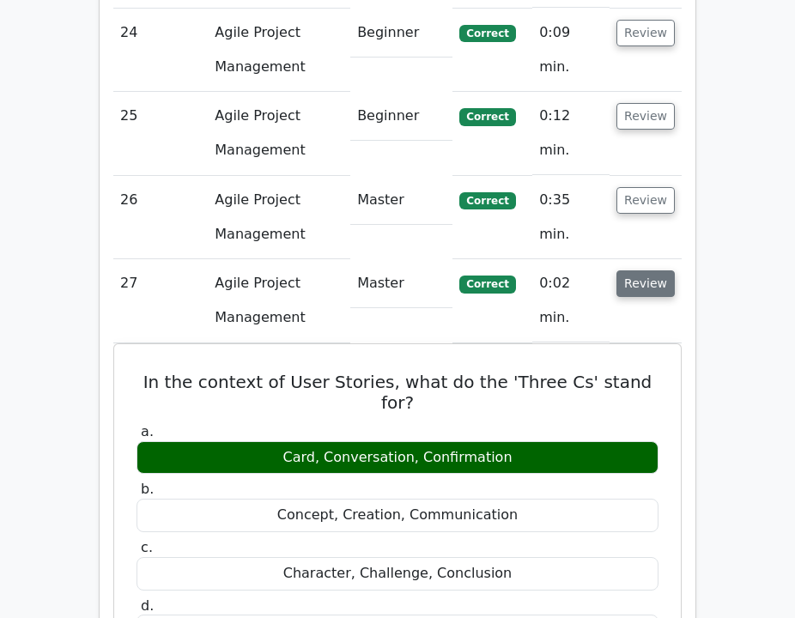
click at [636, 270] on button "Review" at bounding box center [645, 283] width 58 height 27
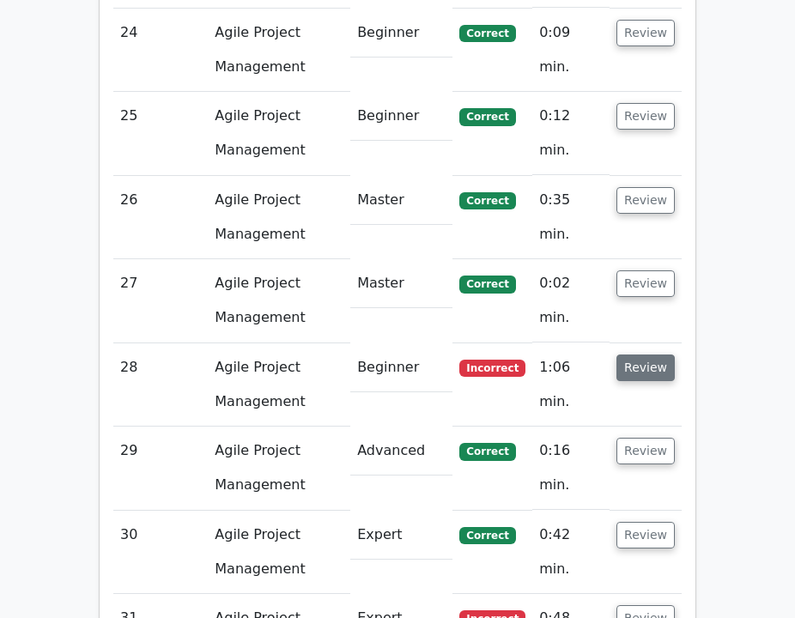
click at [631, 354] on button "Review" at bounding box center [645, 367] width 58 height 27
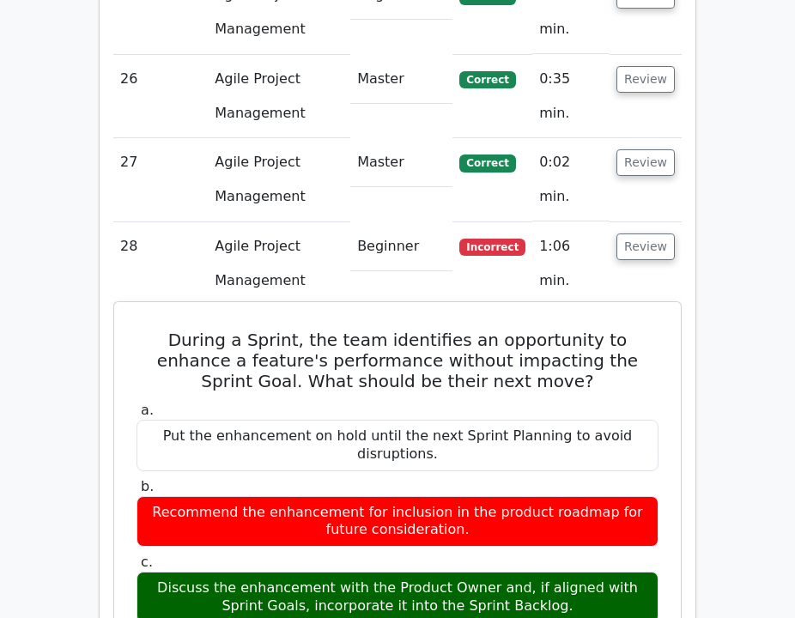
scroll to position [4492, 0]
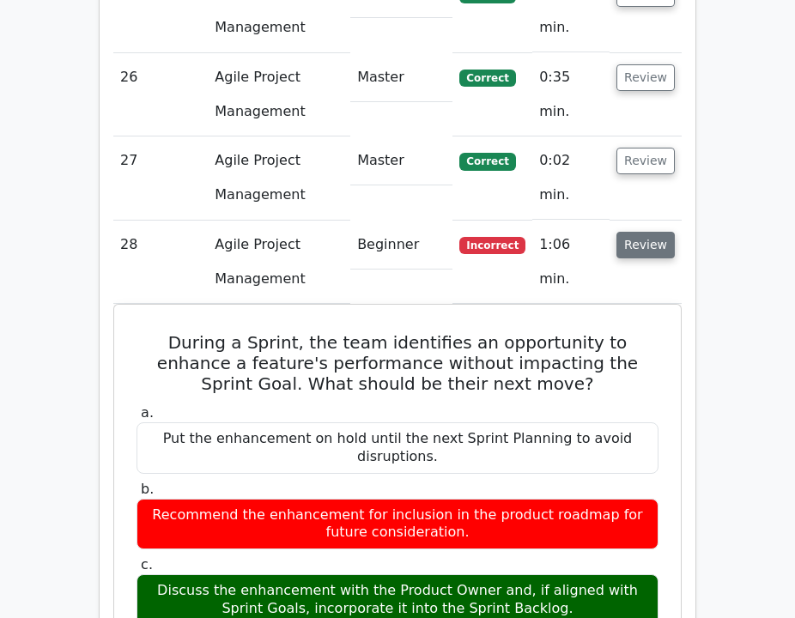
click at [648, 232] on button "Review" at bounding box center [645, 245] width 58 height 27
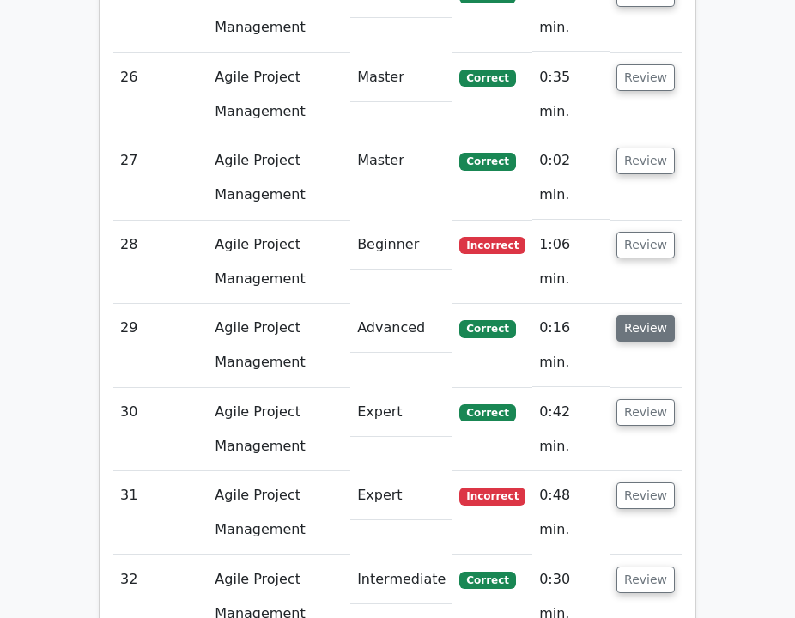
click at [638, 315] on button "Review" at bounding box center [645, 328] width 58 height 27
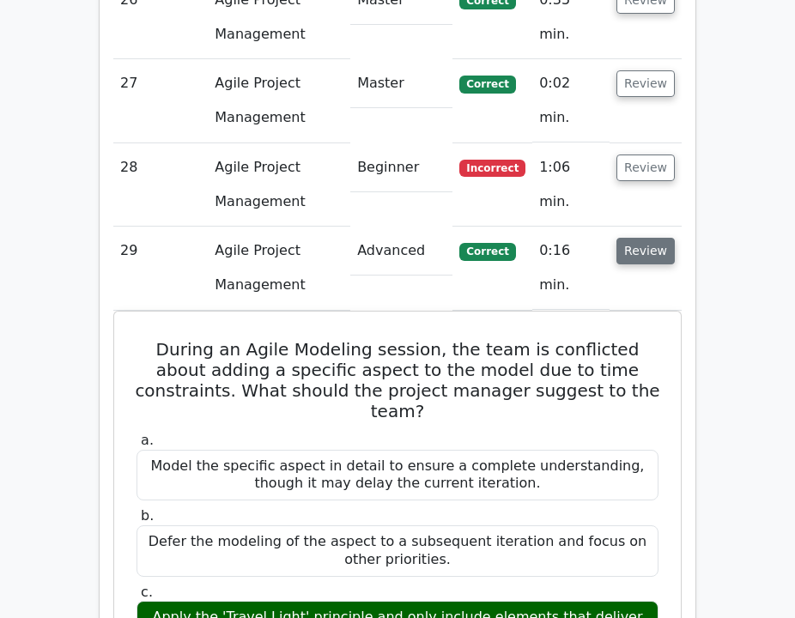
scroll to position [4574, 0]
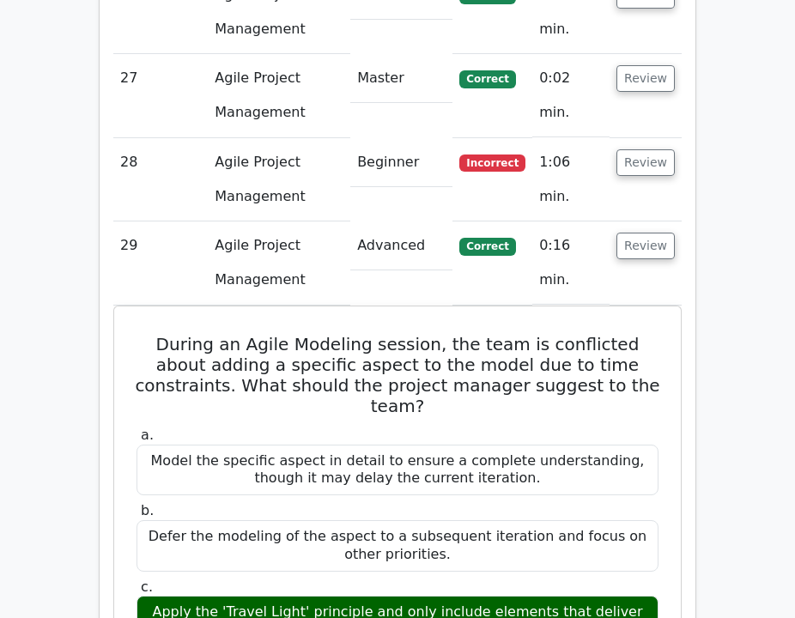
click at [639, 221] on td "Review" at bounding box center [645, 262] width 72 height 83
click at [641, 233] on button "Review" at bounding box center [645, 246] width 58 height 27
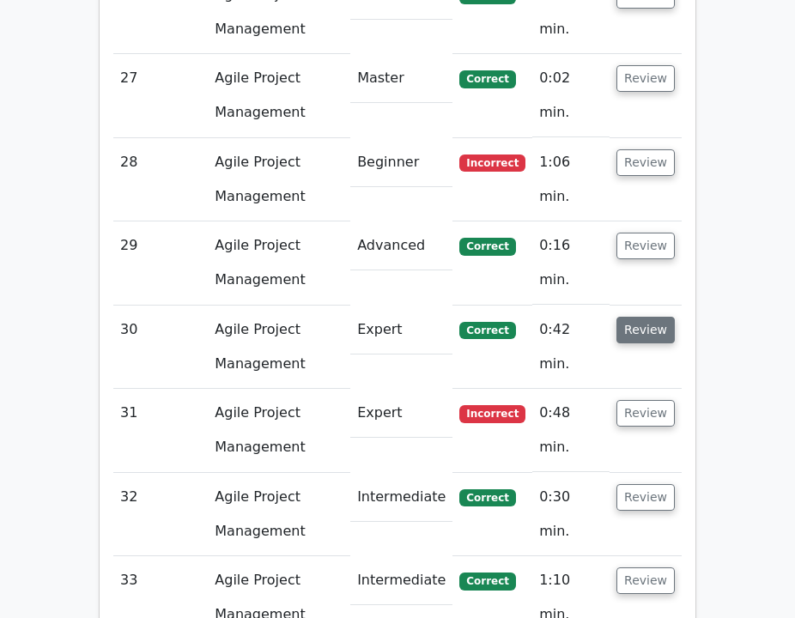
click at [647, 317] on button "Review" at bounding box center [645, 330] width 58 height 27
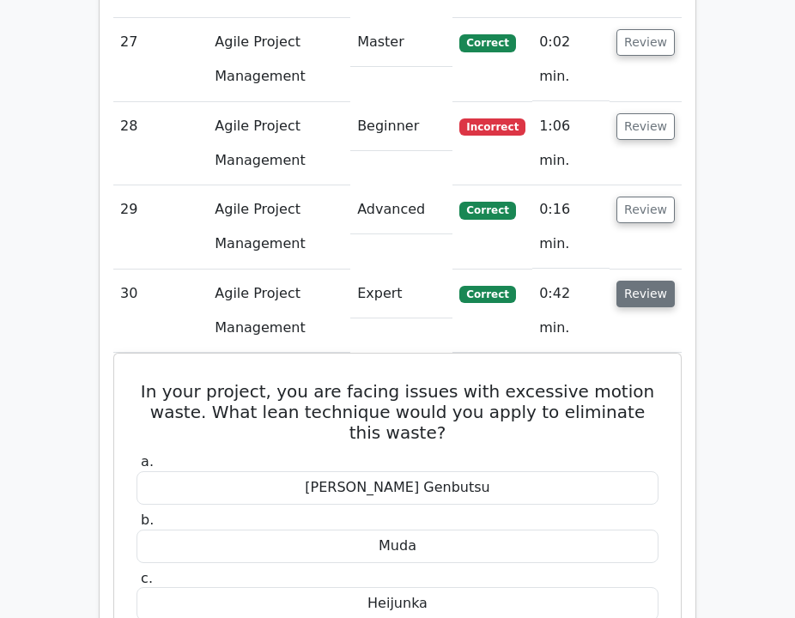
scroll to position [4638, 0]
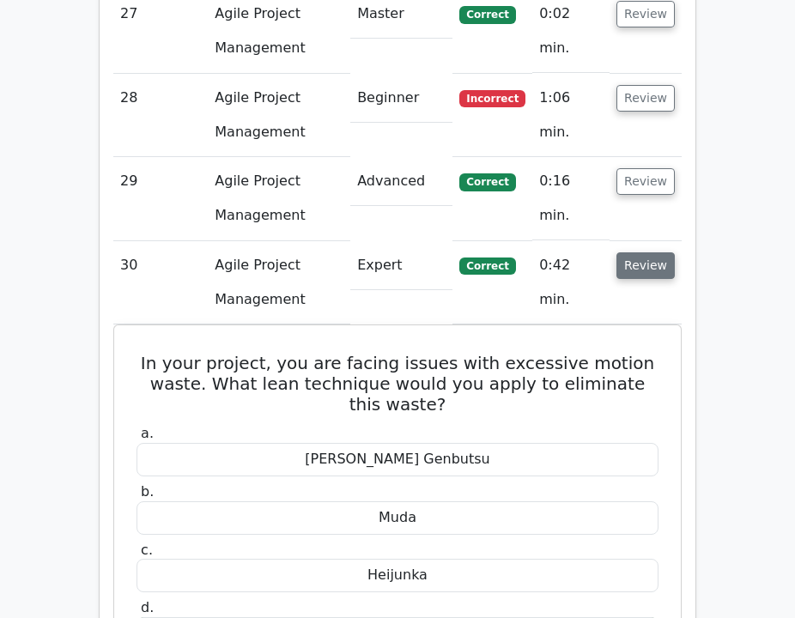
click at [651, 252] on button "Review" at bounding box center [645, 265] width 58 height 27
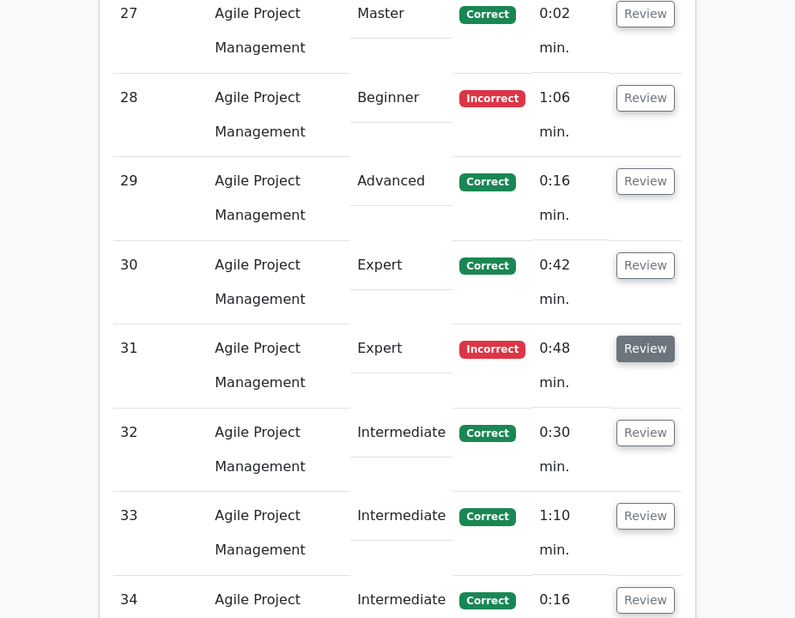
click at [644, 335] on button "Review" at bounding box center [645, 348] width 58 height 27
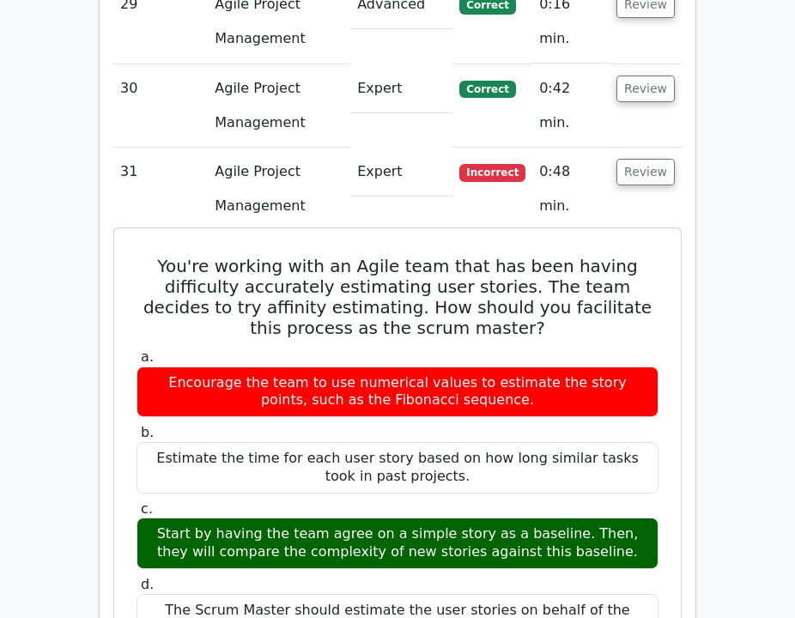
scroll to position [4821, 0]
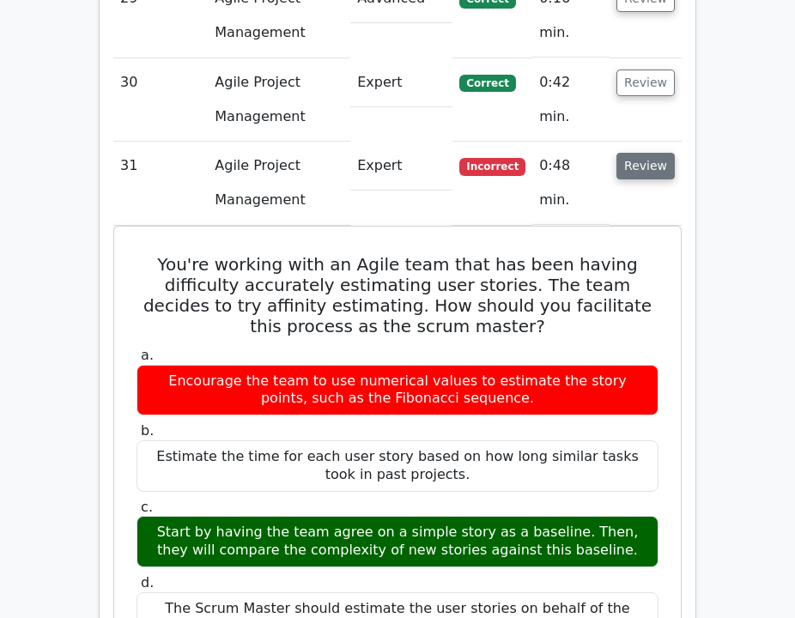
click at [655, 153] on button "Review" at bounding box center [645, 166] width 58 height 27
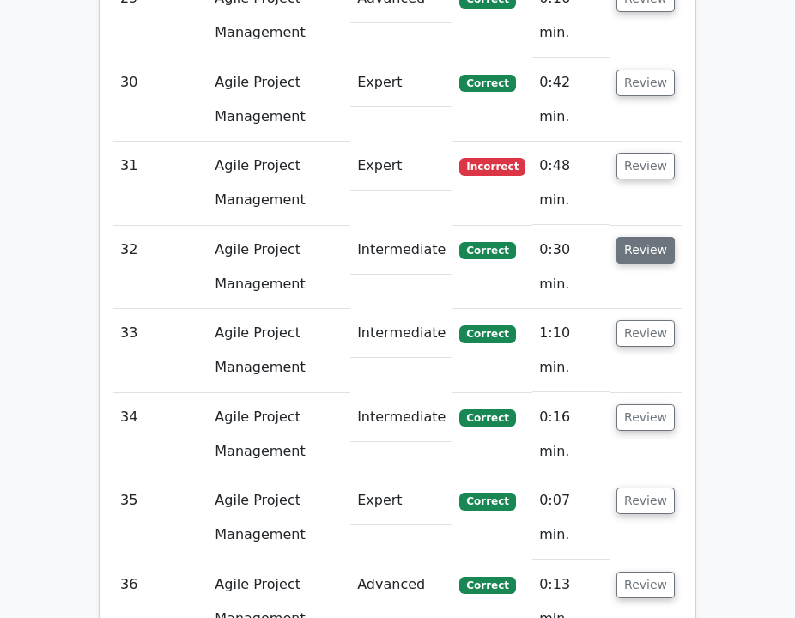
click at [650, 237] on button "Review" at bounding box center [645, 250] width 58 height 27
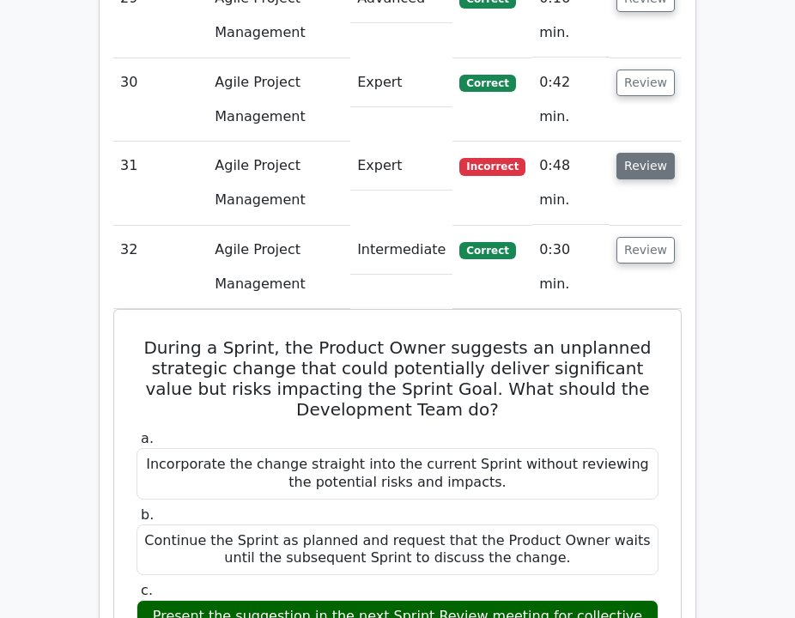
click at [645, 153] on button "Review" at bounding box center [645, 166] width 58 height 27
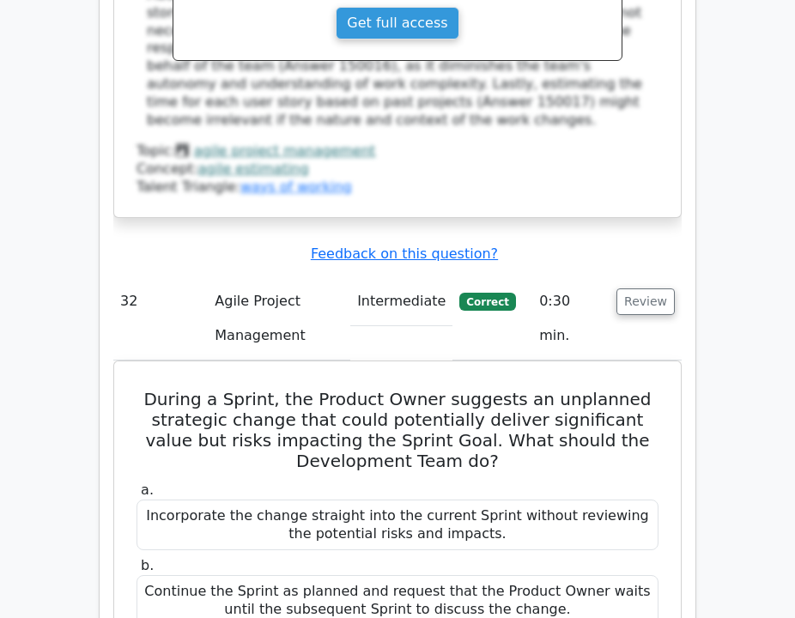
scroll to position [5623, 0]
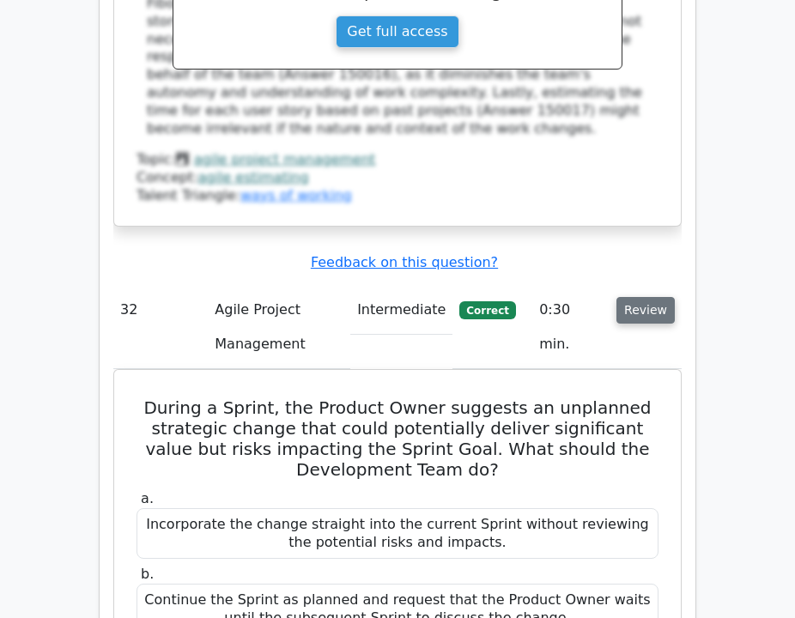
click at [655, 297] on button "Review" at bounding box center [645, 310] width 58 height 27
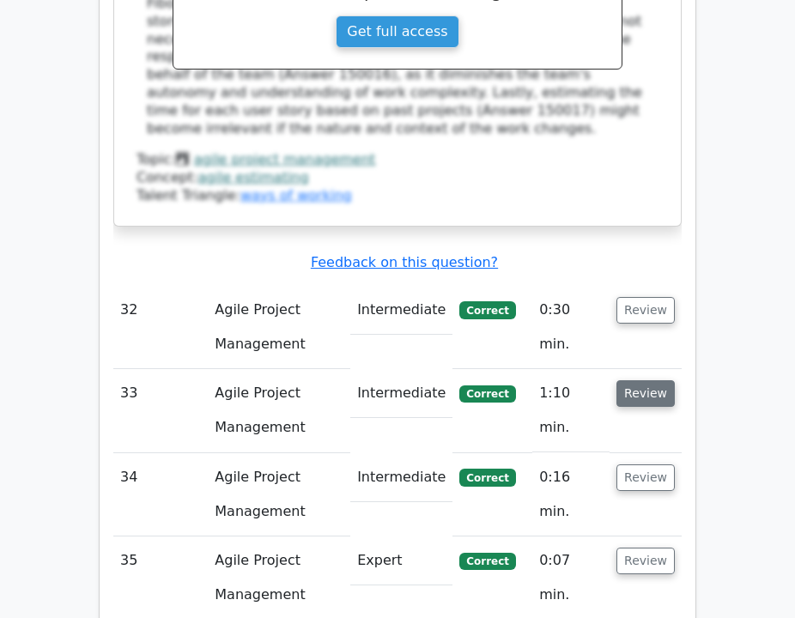
click at [652, 380] on button "Review" at bounding box center [645, 393] width 58 height 27
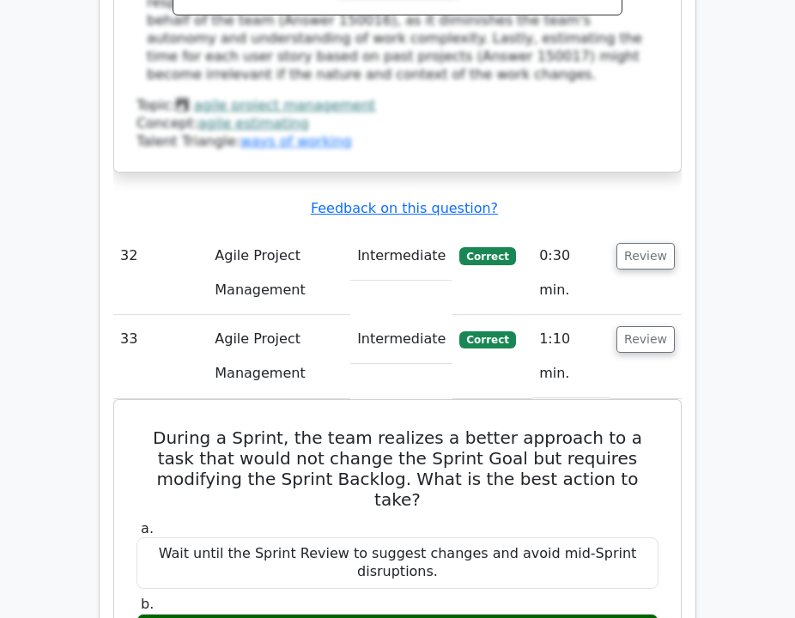
scroll to position [5679, 0]
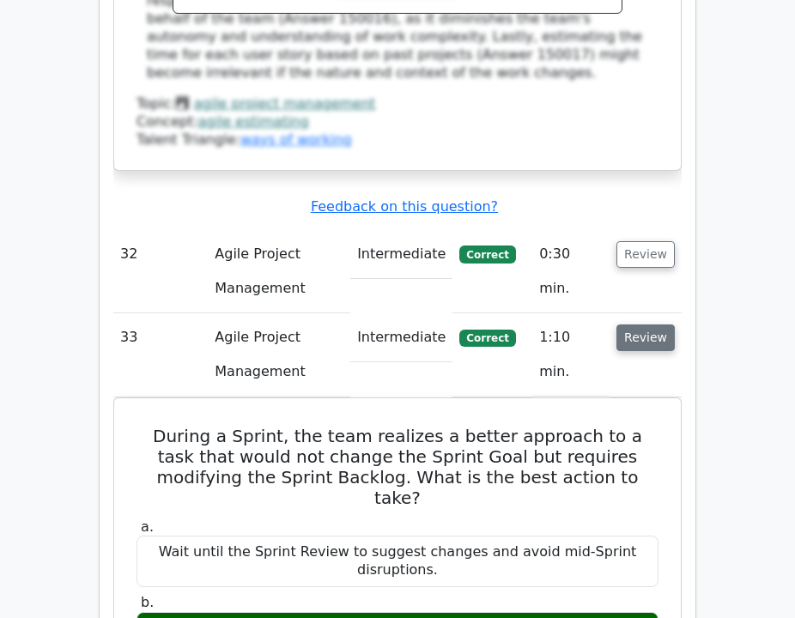
click at [652, 324] on button "Review" at bounding box center [645, 337] width 58 height 27
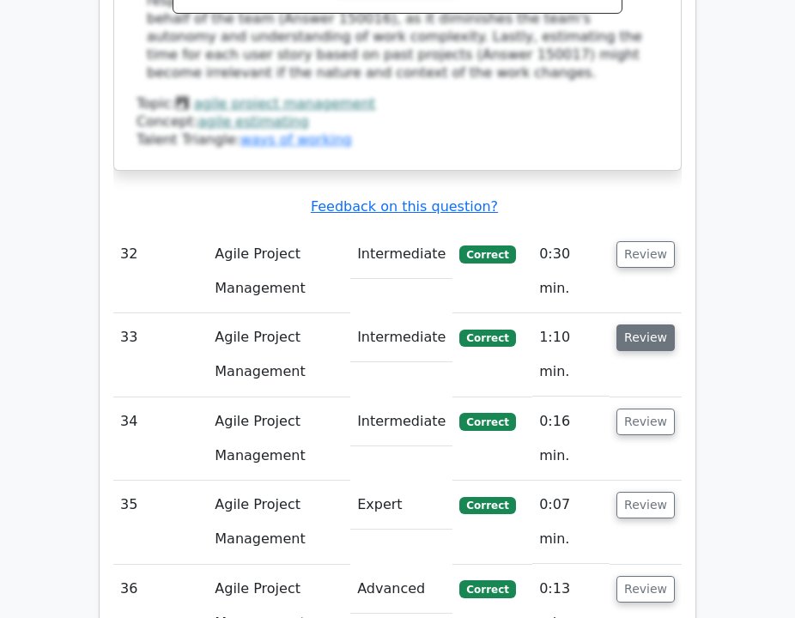
click at [652, 324] on button "Review" at bounding box center [645, 337] width 58 height 27
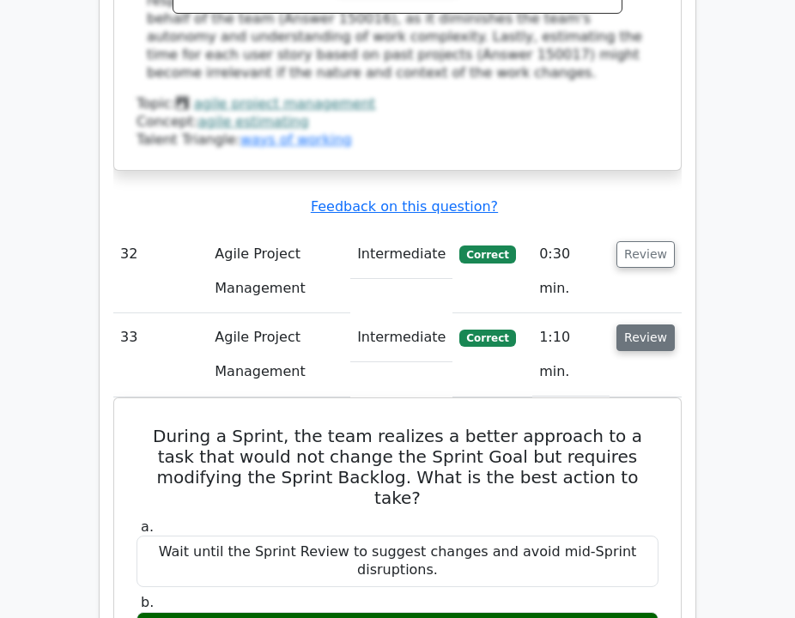
click at [652, 324] on button "Review" at bounding box center [645, 337] width 58 height 27
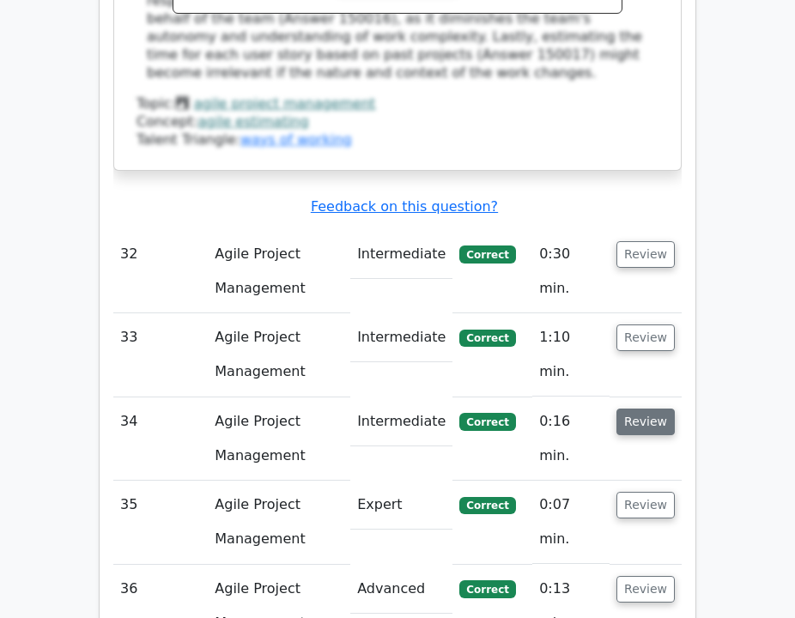
click at [656, 408] on button "Review" at bounding box center [645, 421] width 58 height 27
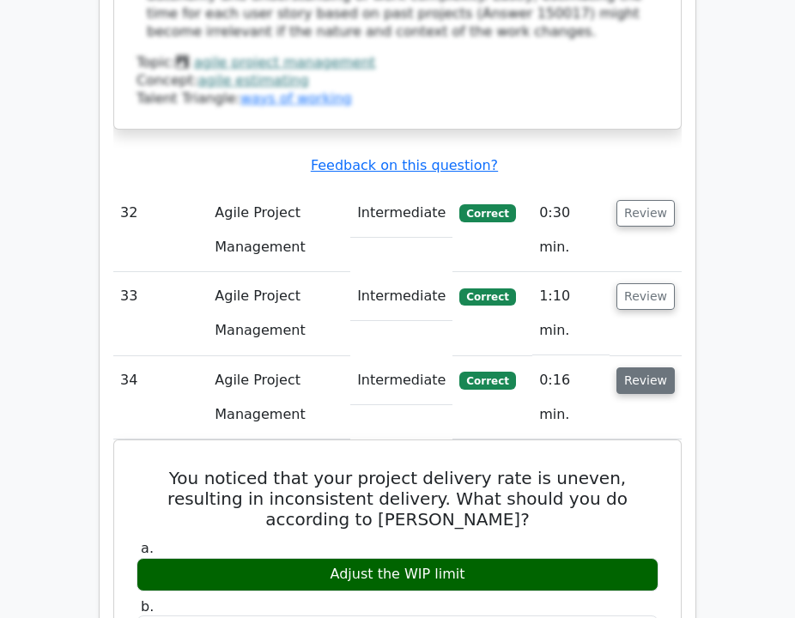
scroll to position [5721, 0]
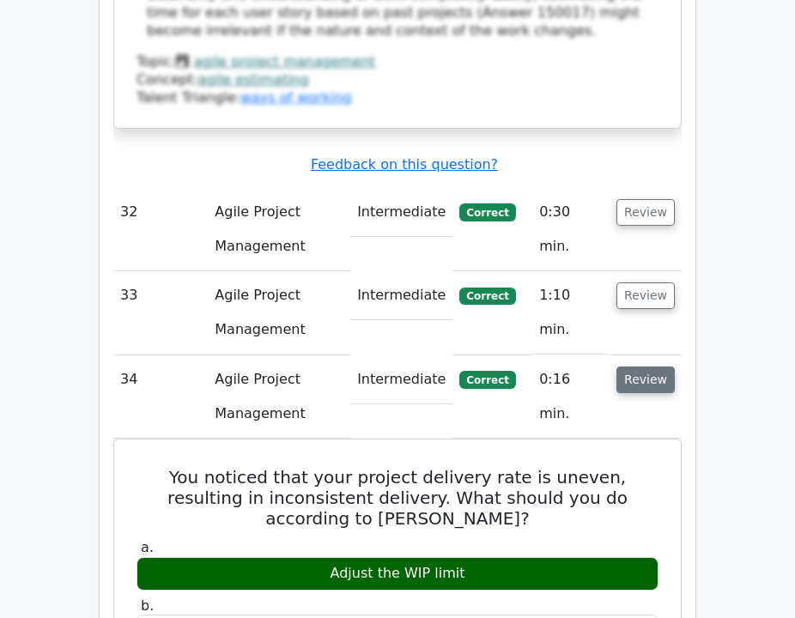
click at [644, 366] on button "Review" at bounding box center [645, 379] width 58 height 27
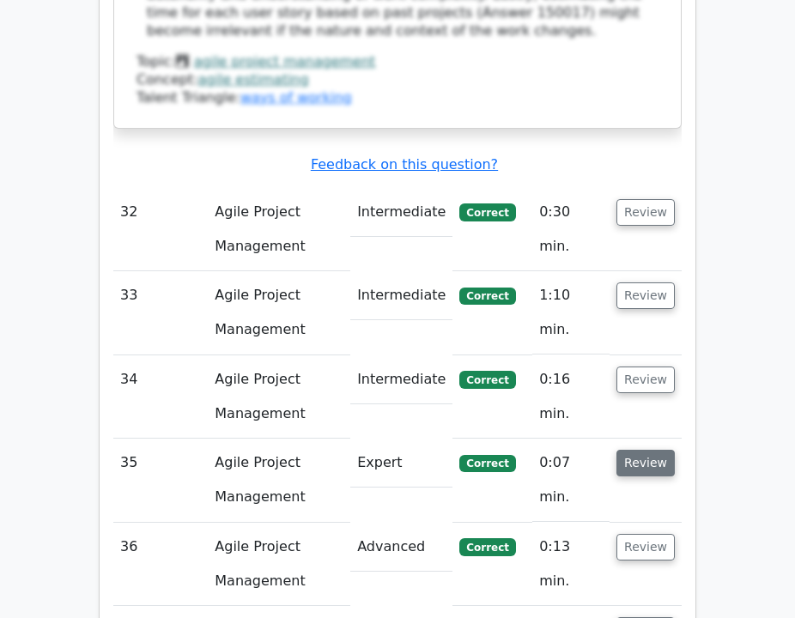
click at [644, 450] on button "Review" at bounding box center [645, 463] width 58 height 27
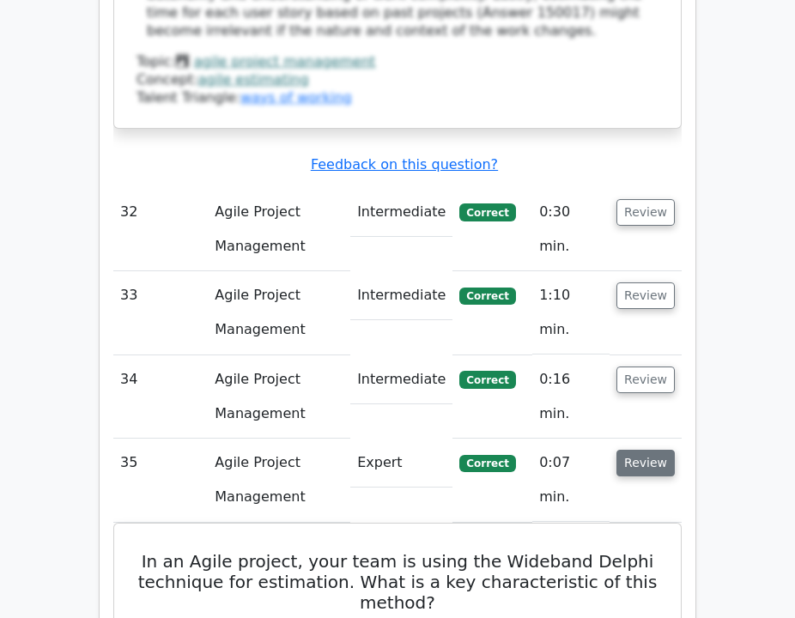
click at [643, 450] on button "Review" at bounding box center [645, 463] width 58 height 27
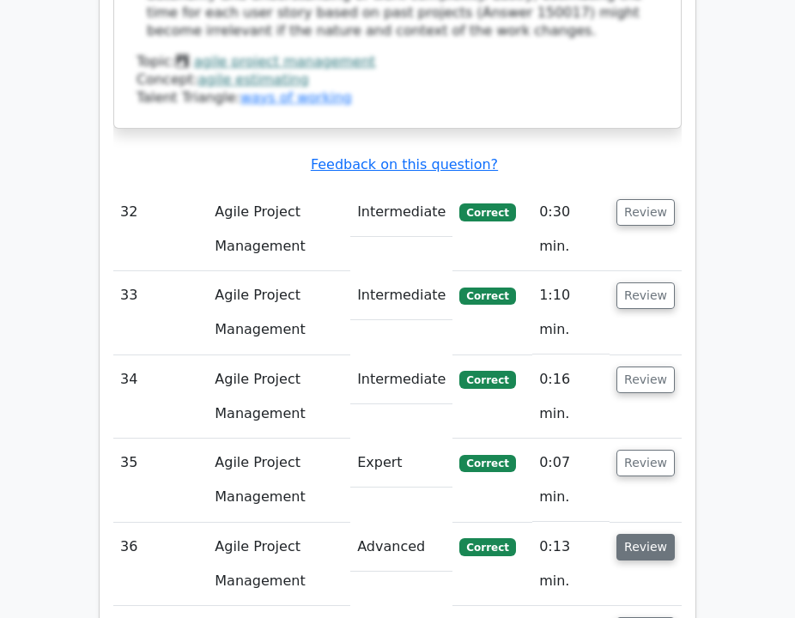
click at [621, 534] on button "Review" at bounding box center [645, 547] width 58 height 27
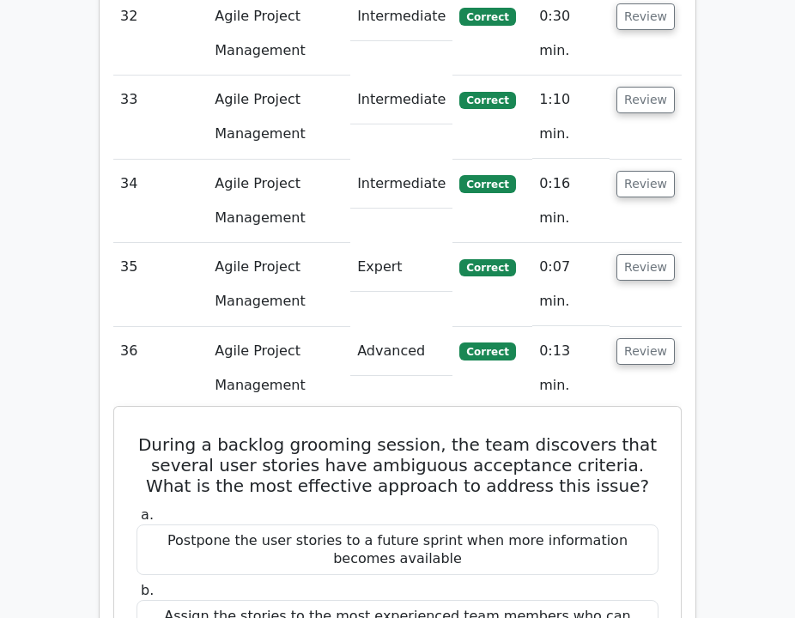
scroll to position [5922, 0]
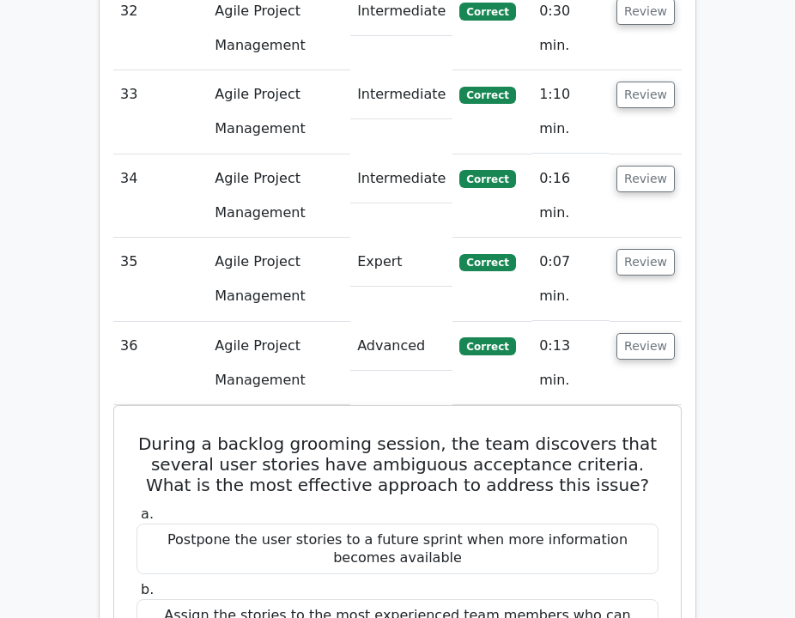
drag, startPoint x: 650, startPoint y: 146, endPoint x: 653, endPoint y: 192, distance: 46.4
click at [650, 333] on button "Review" at bounding box center [645, 346] width 58 height 27
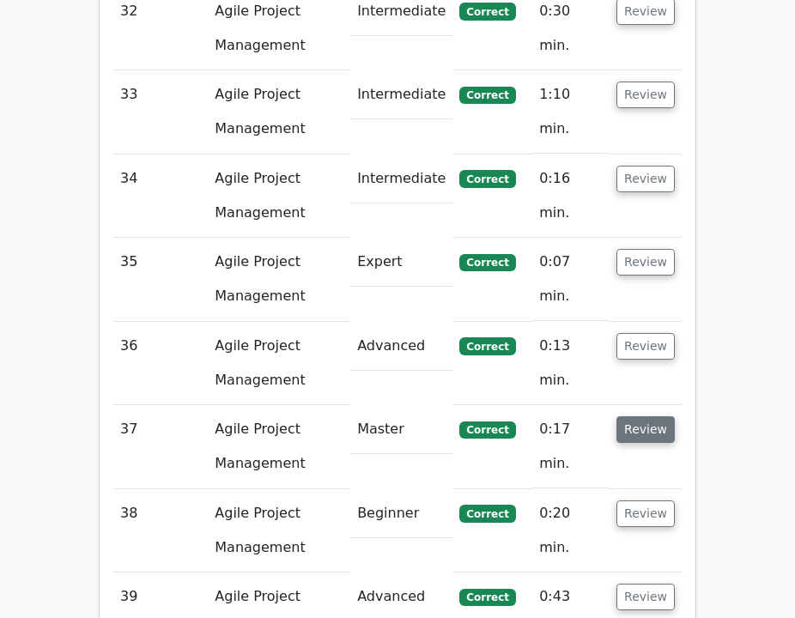
click at [649, 416] on button "Review" at bounding box center [645, 429] width 58 height 27
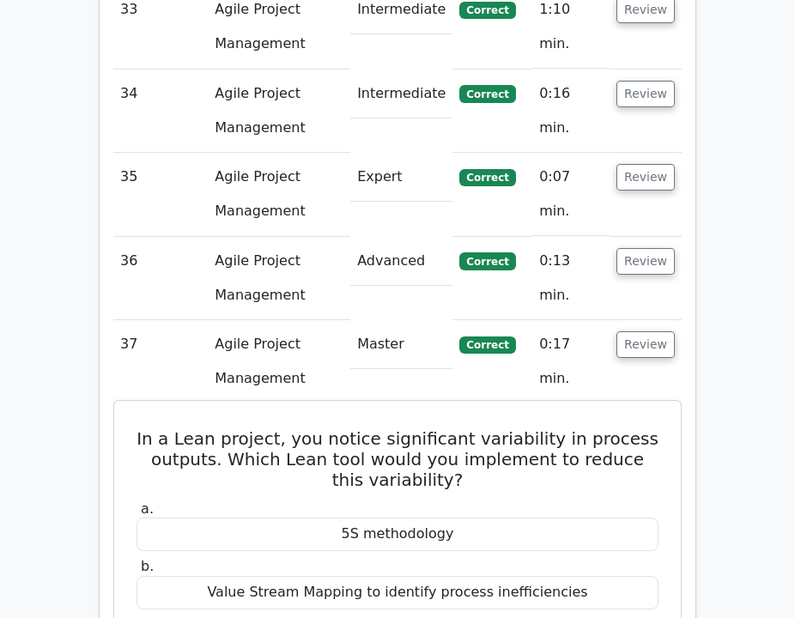
scroll to position [6011, 0]
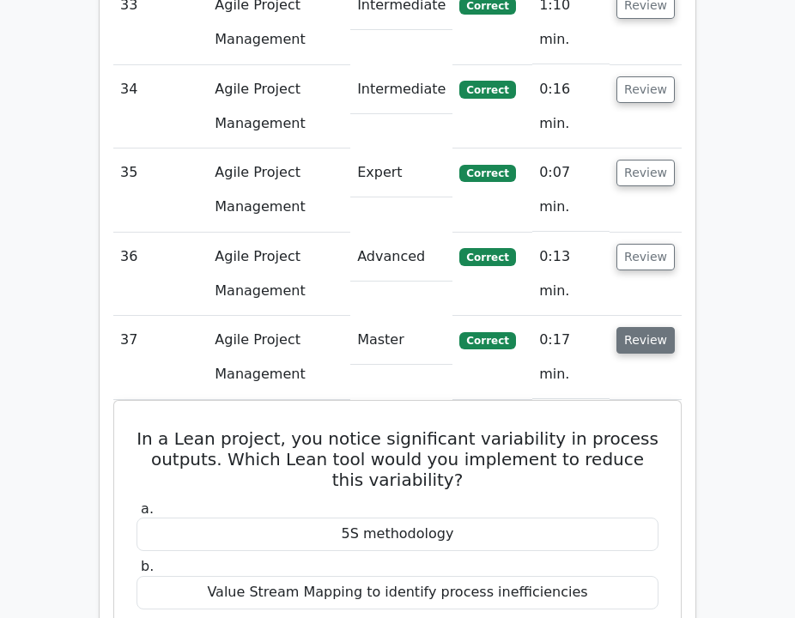
click at [653, 327] on button "Review" at bounding box center [645, 340] width 58 height 27
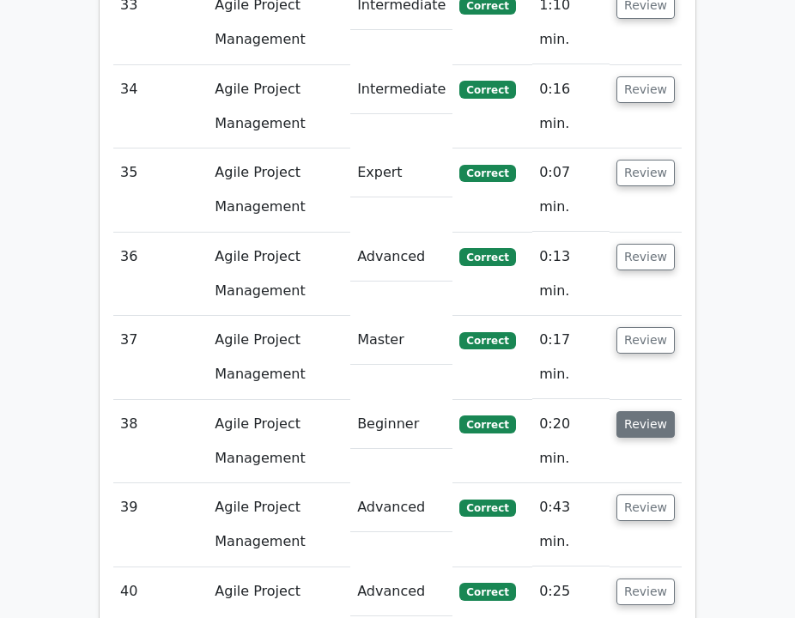
click at [642, 411] on button "Review" at bounding box center [645, 424] width 58 height 27
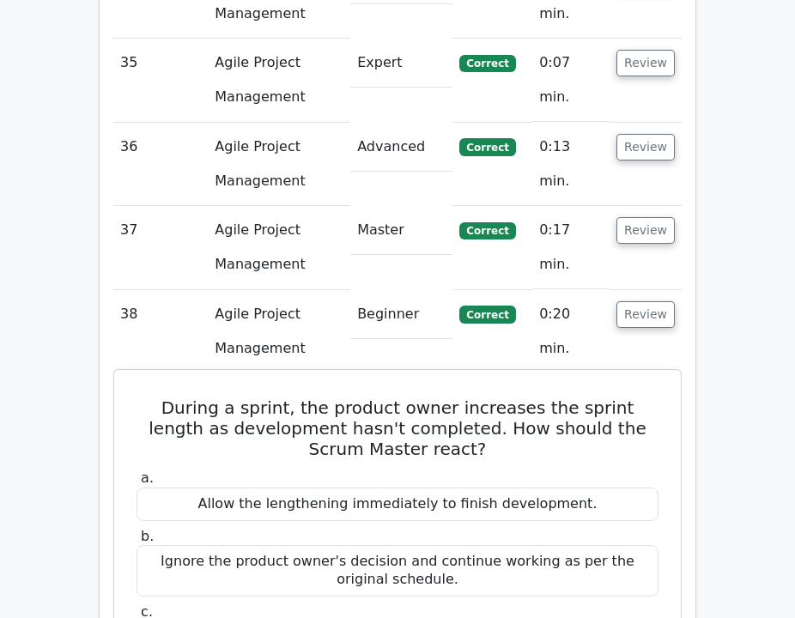
scroll to position [6122, 0]
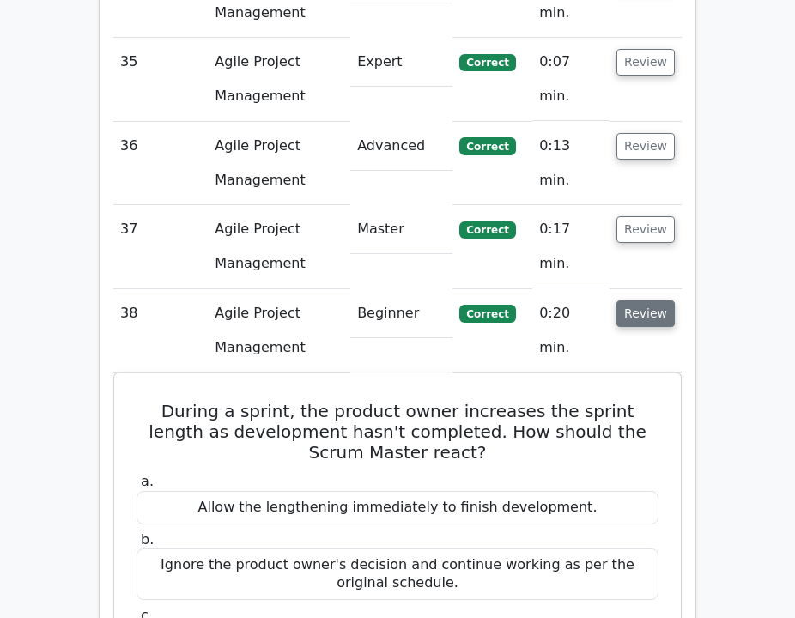
click at [646, 300] on button "Review" at bounding box center [645, 313] width 58 height 27
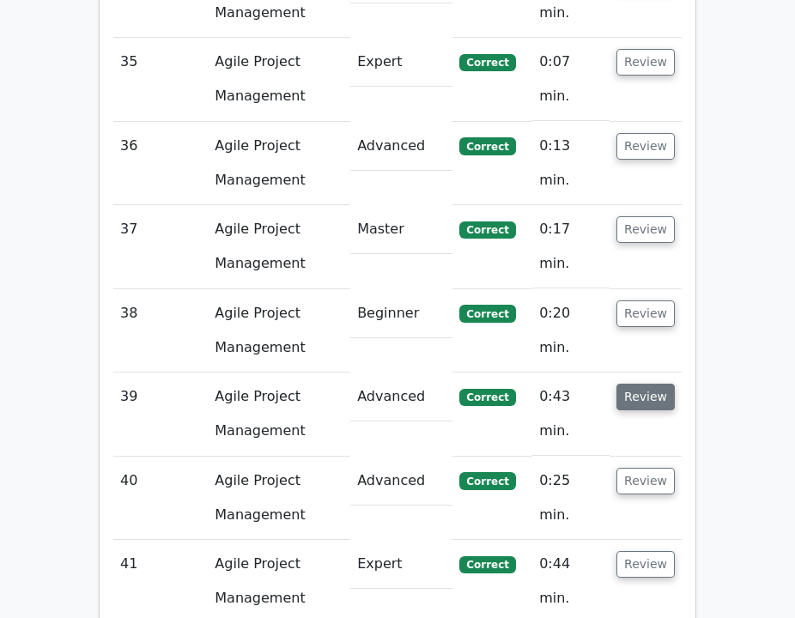
click at [644, 384] on button "Review" at bounding box center [645, 397] width 58 height 27
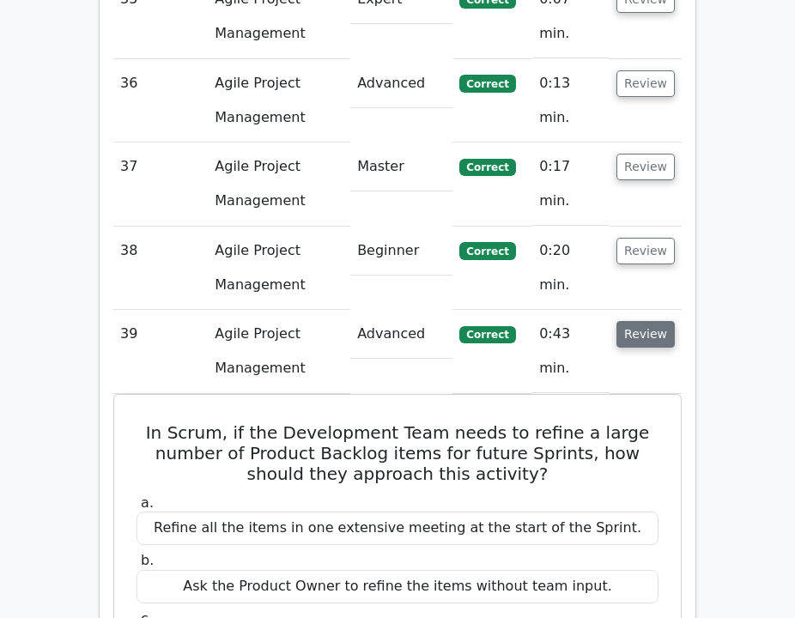
scroll to position [6188, 0]
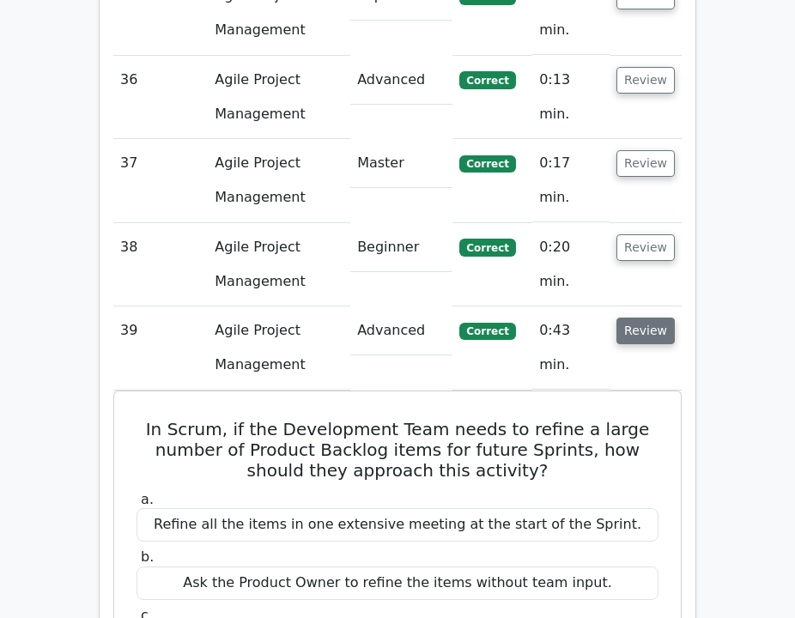
click at [655, 317] on button "Review" at bounding box center [645, 330] width 58 height 27
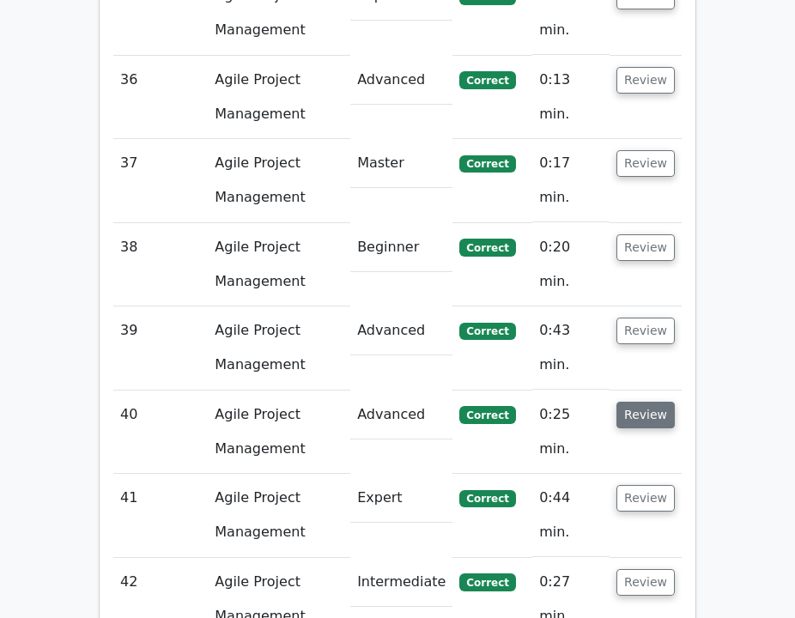
click at [641, 402] on button "Review" at bounding box center [645, 415] width 58 height 27
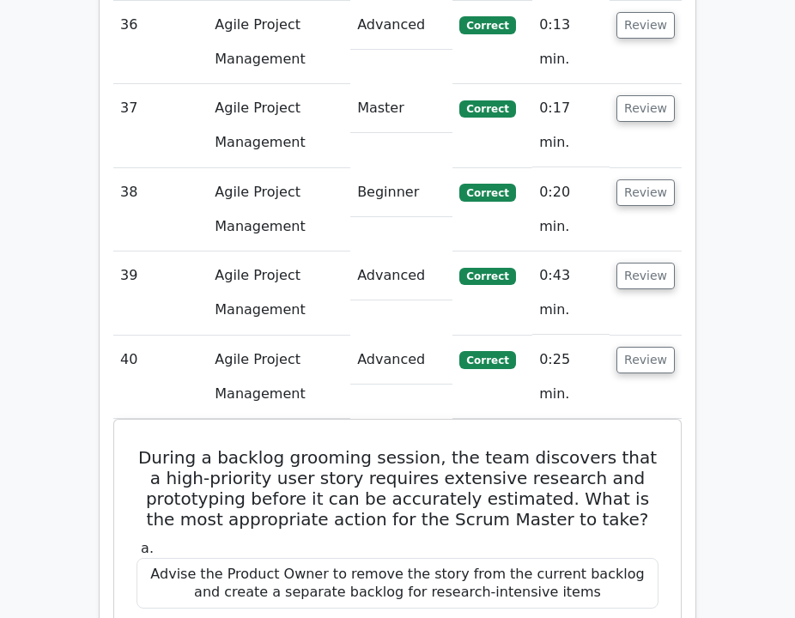
scroll to position [6261, 0]
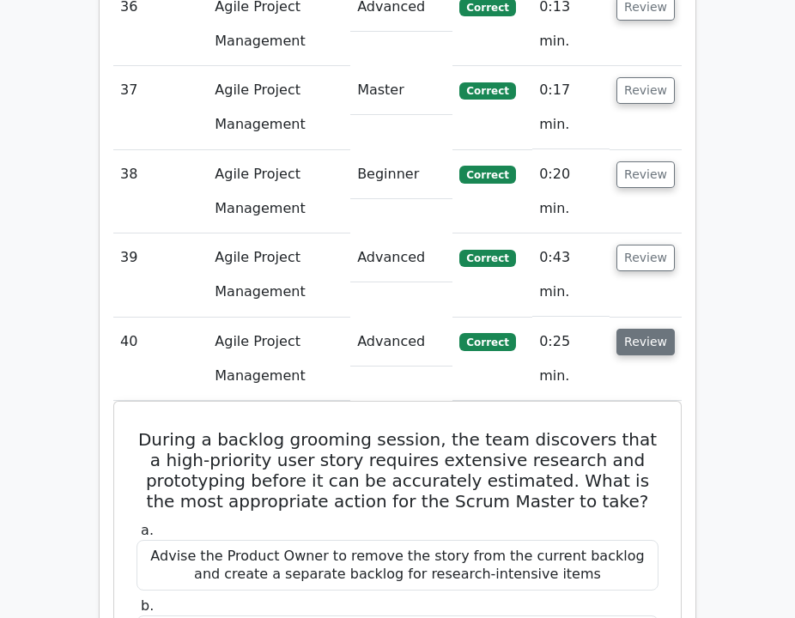
click at [652, 329] on button "Review" at bounding box center [645, 342] width 58 height 27
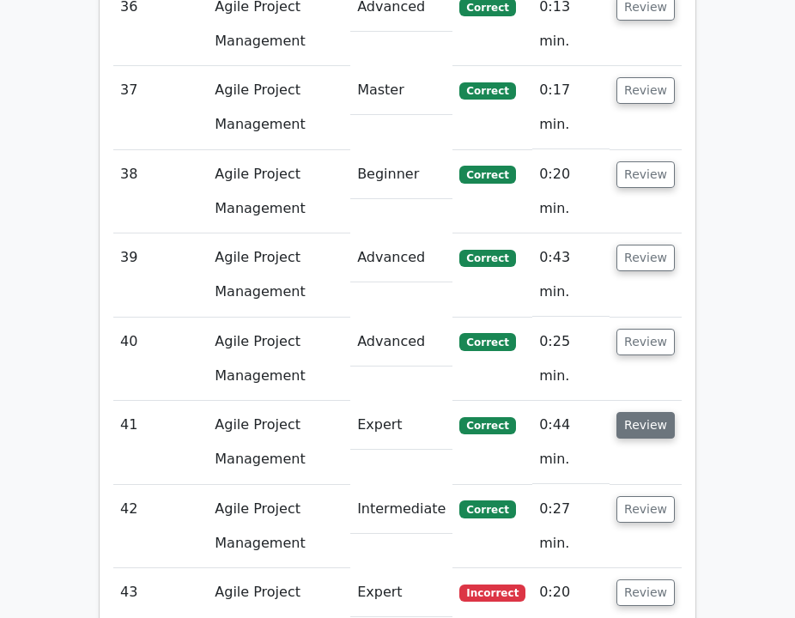
click at [629, 412] on button "Review" at bounding box center [645, 425] width 58 height 27
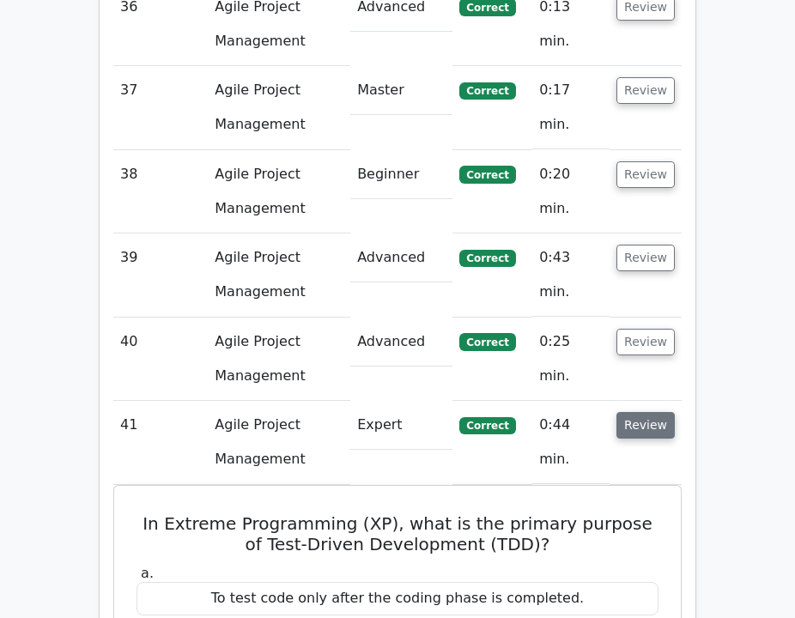
click at [629, 412] on button "Review" at bounding box center [645, 425] width 58 height 27
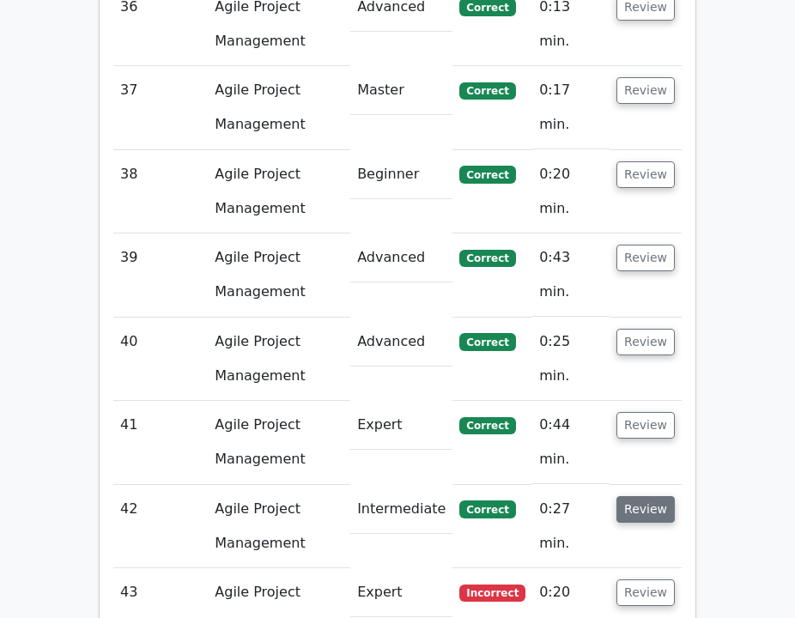
click at [636, 496] on button "Review" at bounding box center [645, 509] width 58 height 27
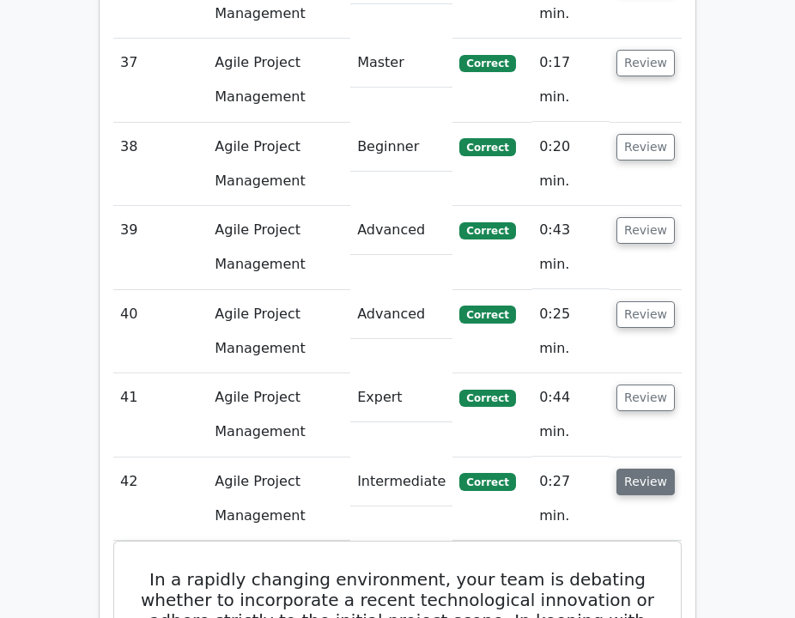
scroll to position [6349, 0]
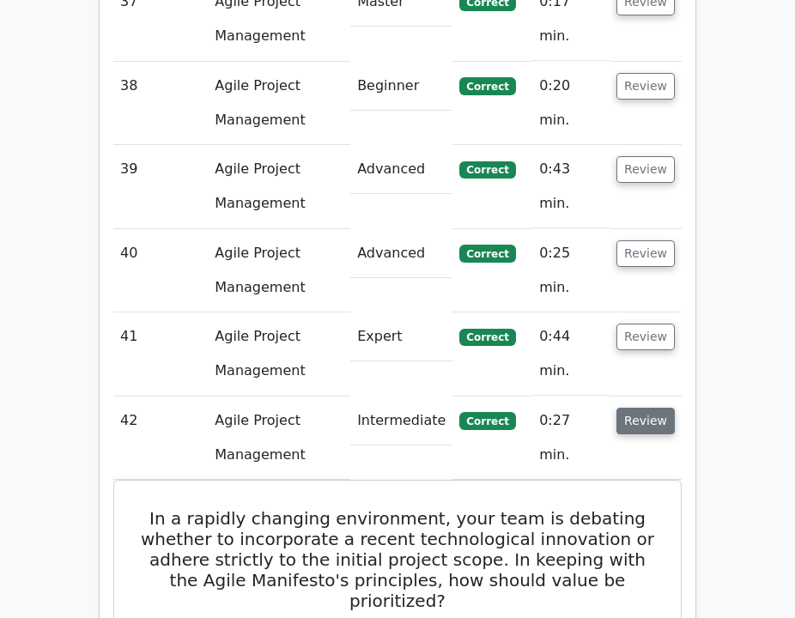
click at [655, 408] on button "Review" at bounding box center [645, 421] width 58 height 27
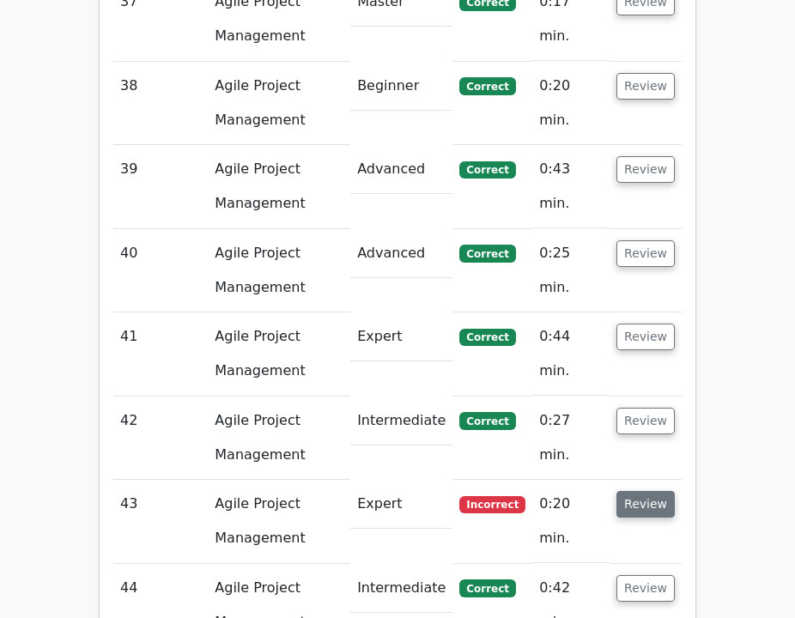
click at [644, 491] on button "Review" at bounding box center [645, 504] width 58 height 27
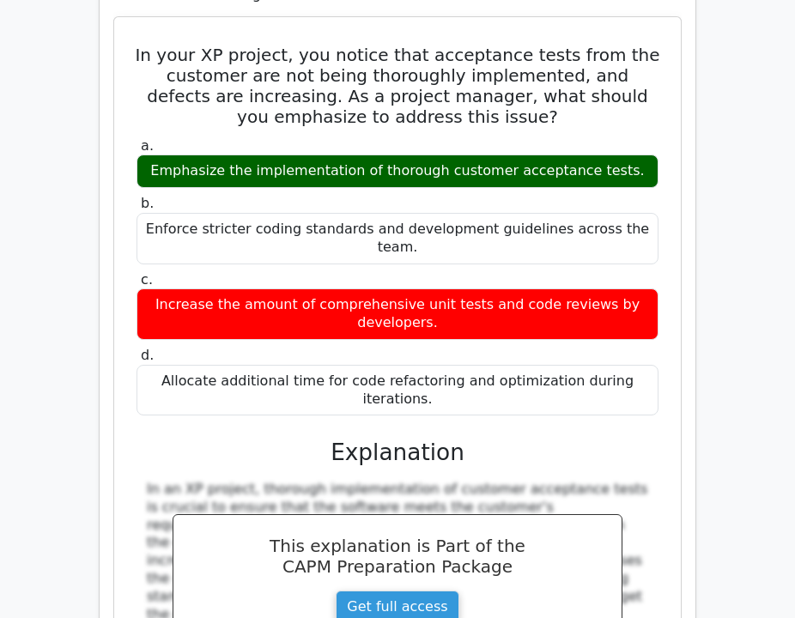
scroll to position [7243, 0]
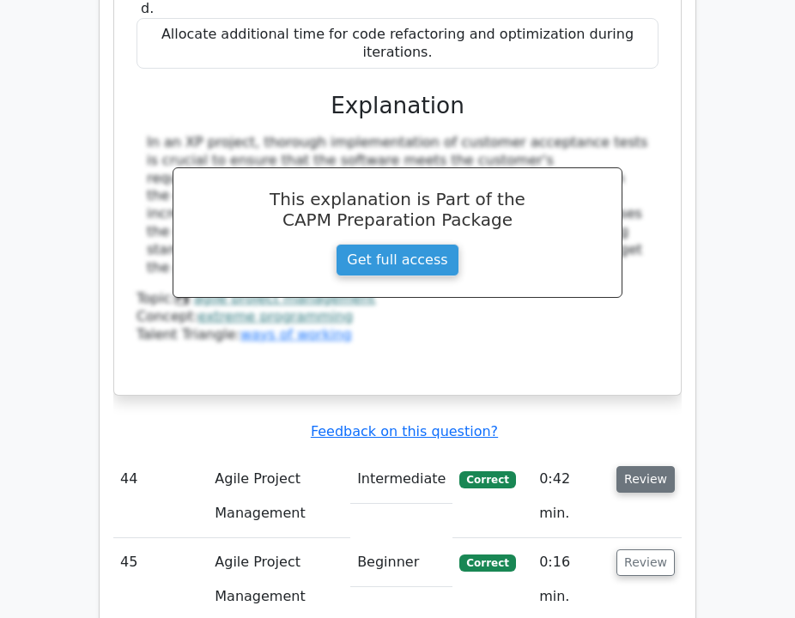
click at [647, 466] on button "Review" at bounding box center [645, 479] width 58 height 27
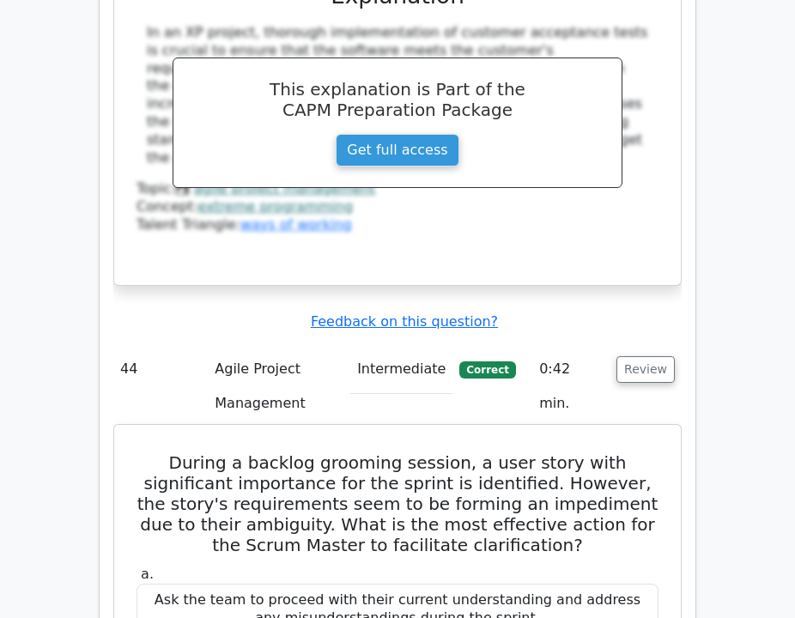
scroll to position [7367, 0]
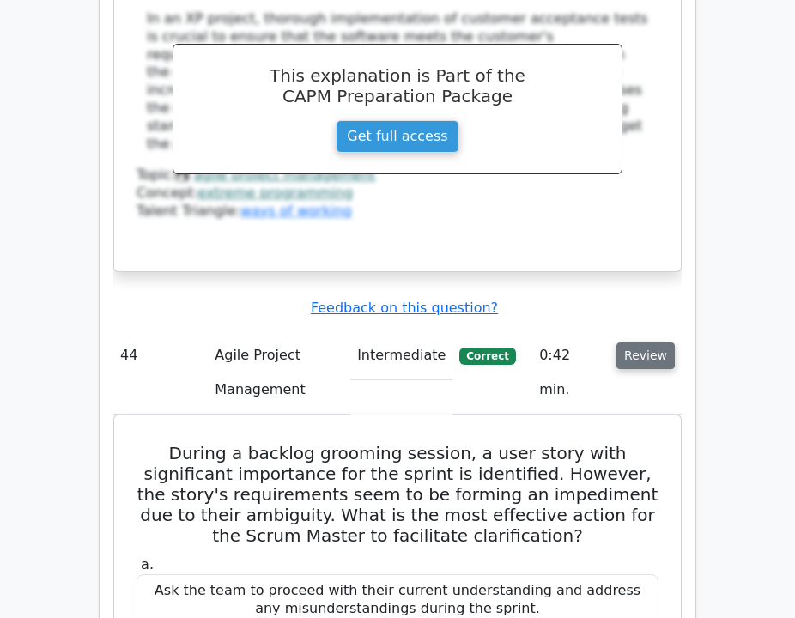
click at [637, 342] on button "Review" at bounding box center [645, 355] width 58 height 27
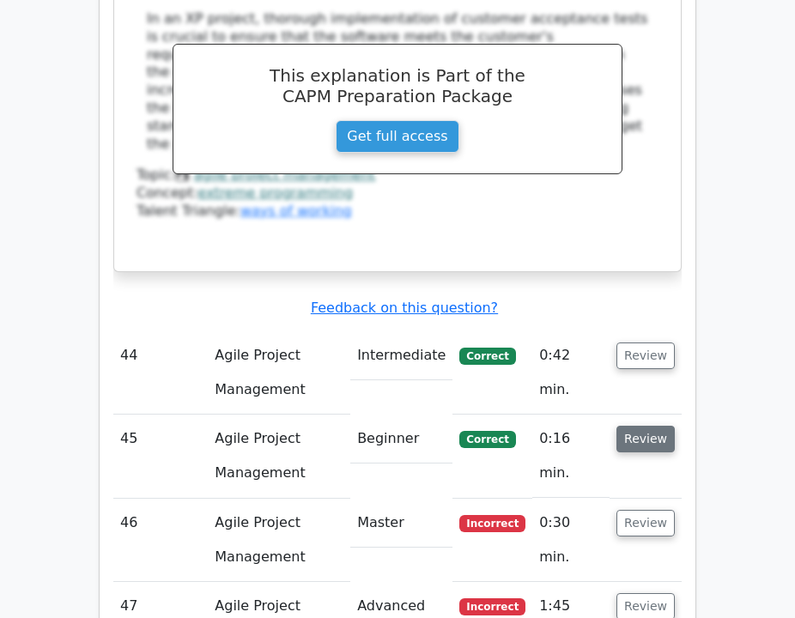
click at [635, 426] on button "Review" at bounding box center [645, 439] width 58 height 27
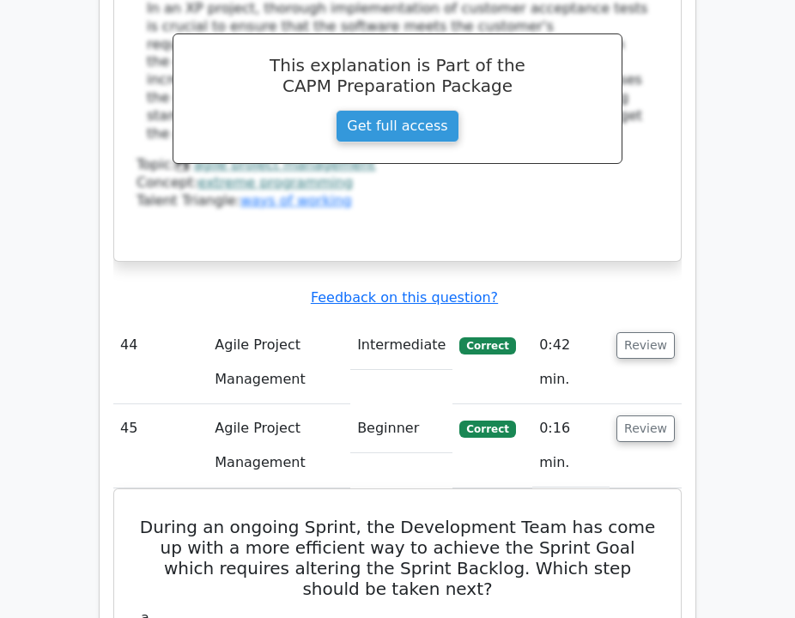
scroll to position [7384, 0]
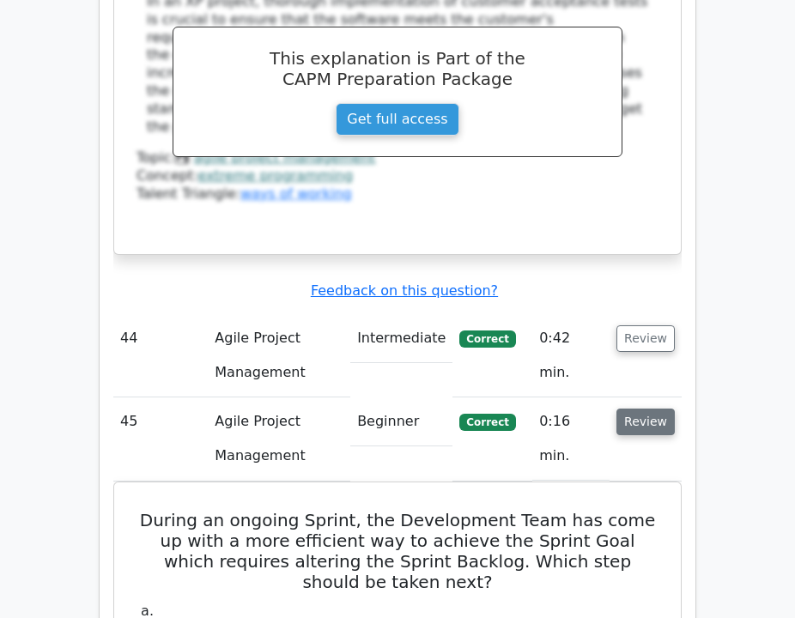
click at [648, 408] on button "Review" at bounding box center [645, 421] width 58 height 27
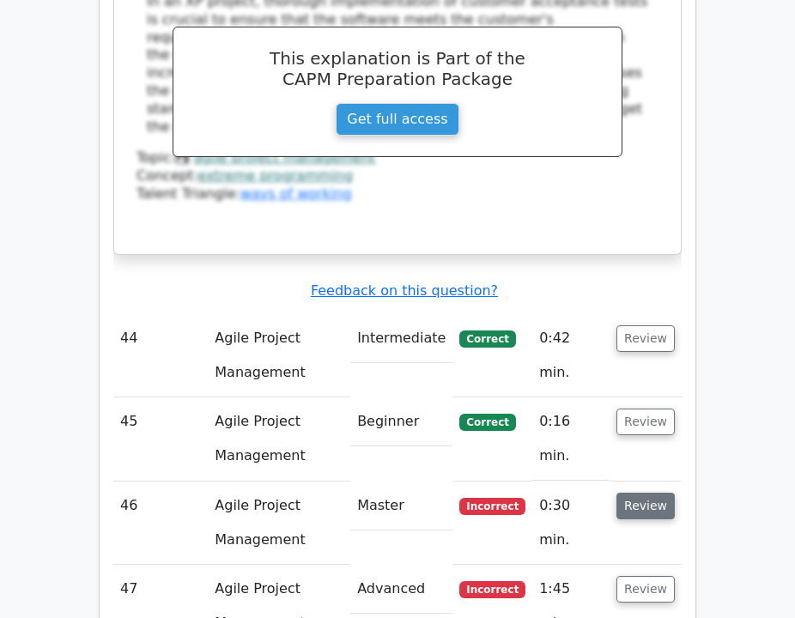
click at [635, 492] on button "Review" at bounding box center [645, 505] width 58 height 27
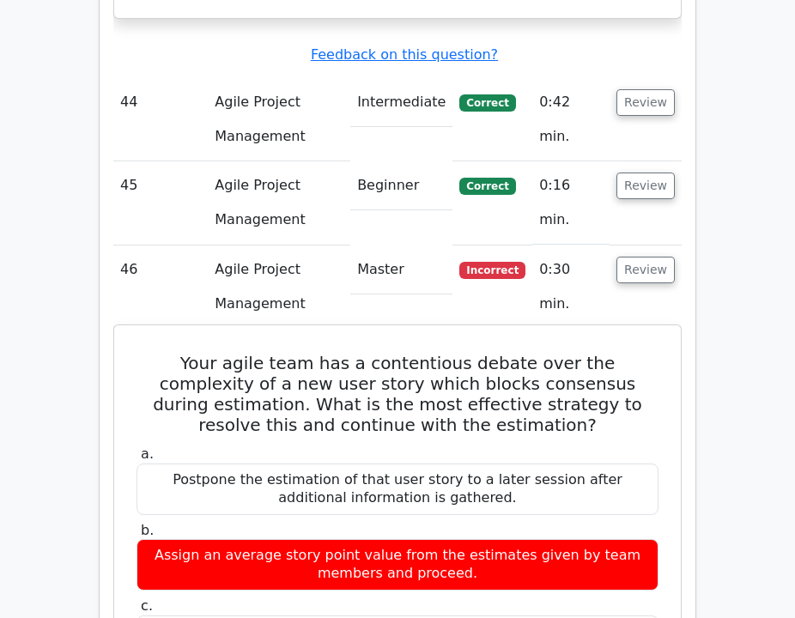
scroll to position [7568, 0]
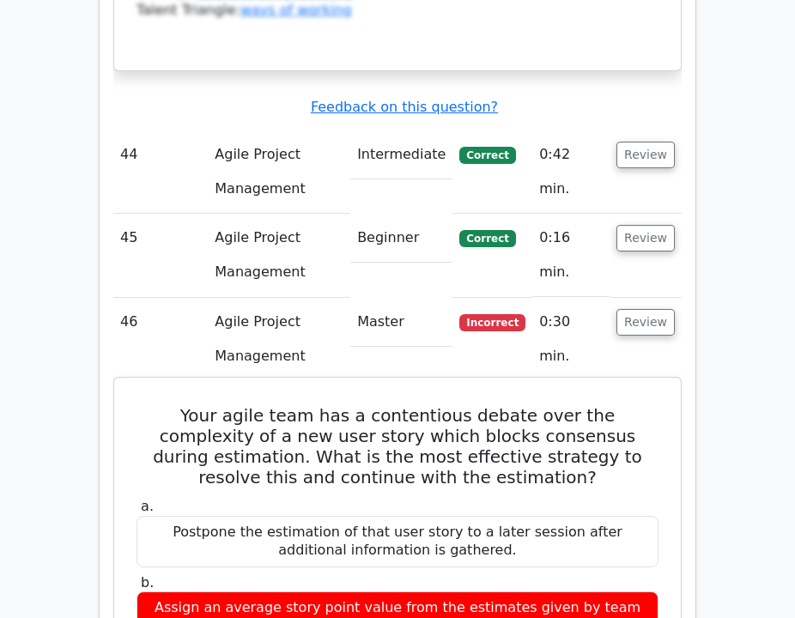
drag, startPoint x: 455, startPoint y: 527, endPoint x: 147, endPoint y: 166, distance: 474.1
copy div "Your agile team has a contentious debate over the complexity of a new user stor…"
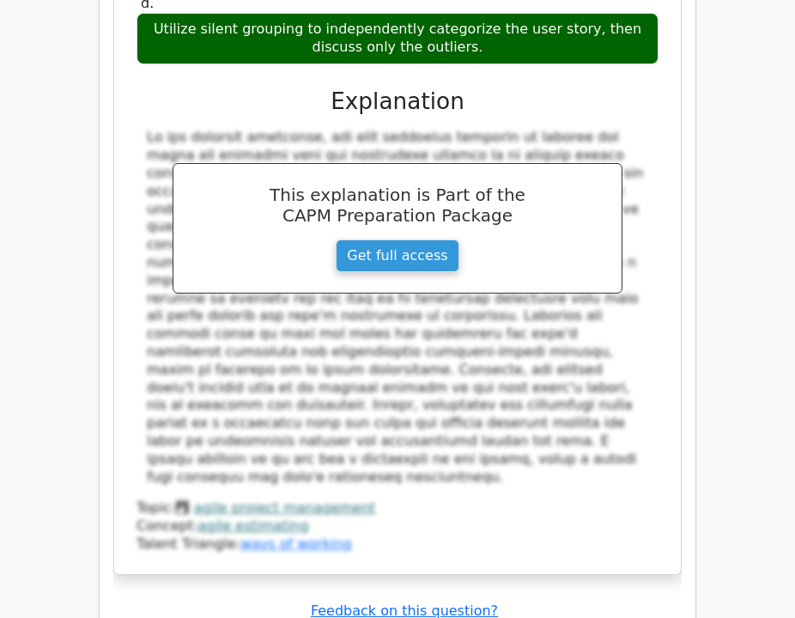
scroll to position [8331, 0]
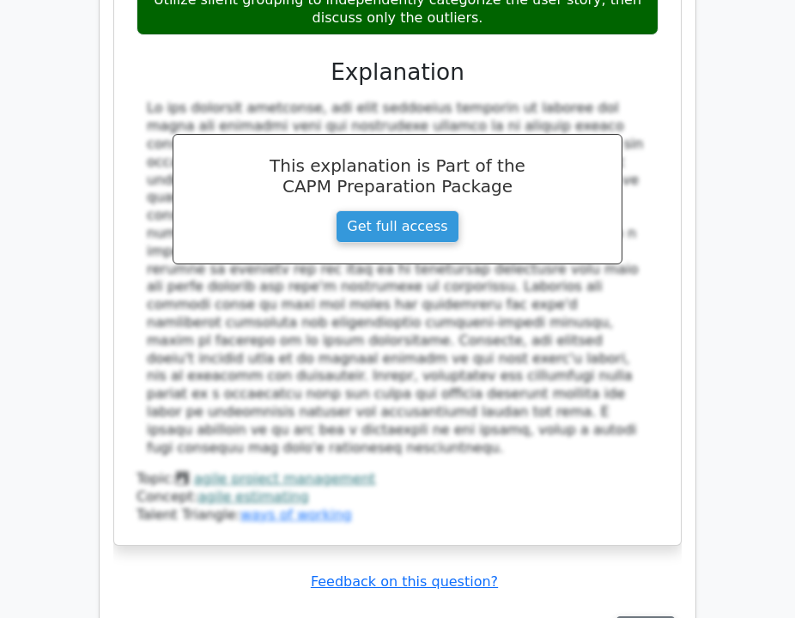
click at [632, 616] on button "Review" at bounding box center [645, 629] width 58 height 27
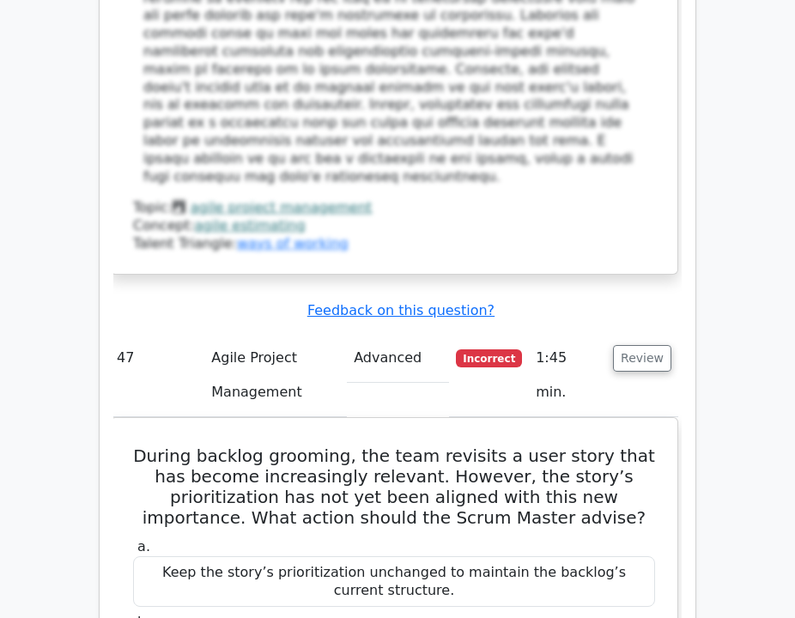
scroll to position [8595, 0]
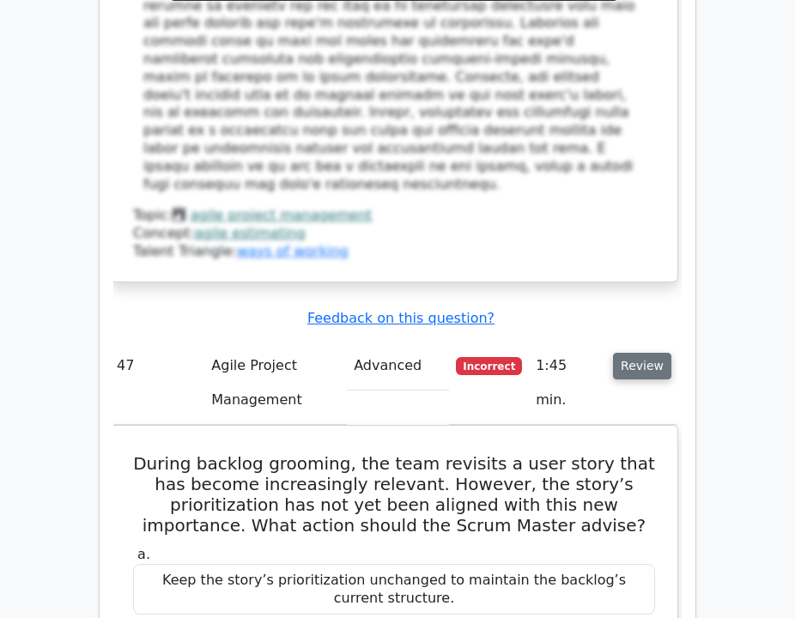
click at [656, 353] on button "Review" at bounding box center [642, 366] width 58 height 27
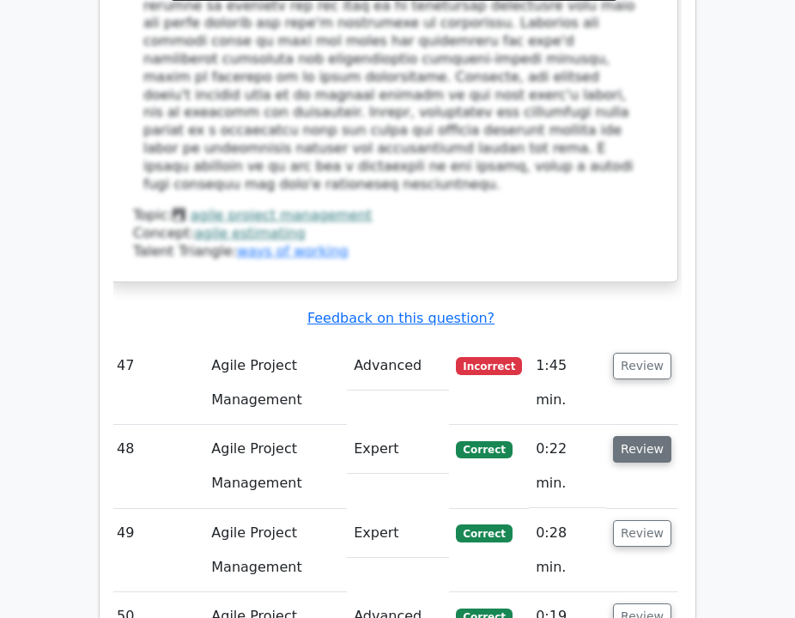
click at [647, 436] on button "Review" at bounding box center [642, 449] width 58 height 27
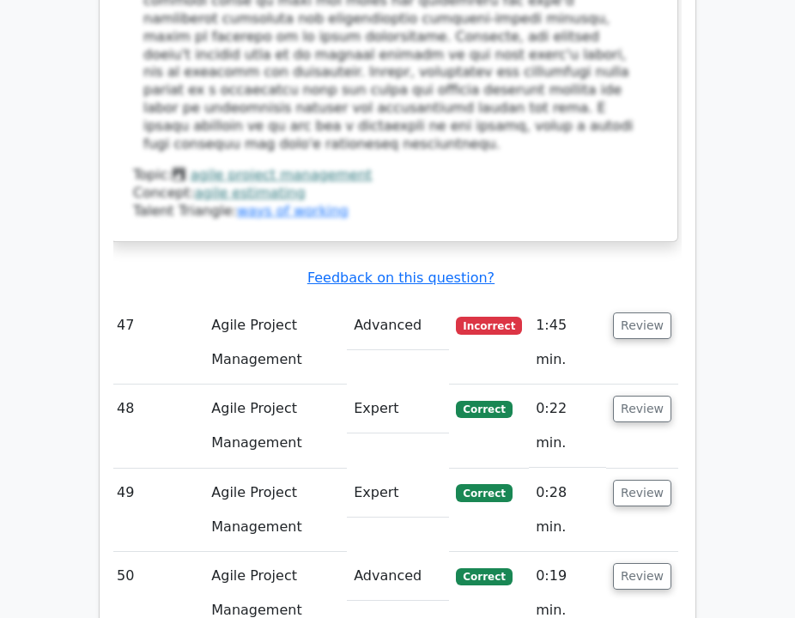
scroll to position [8644, 0]
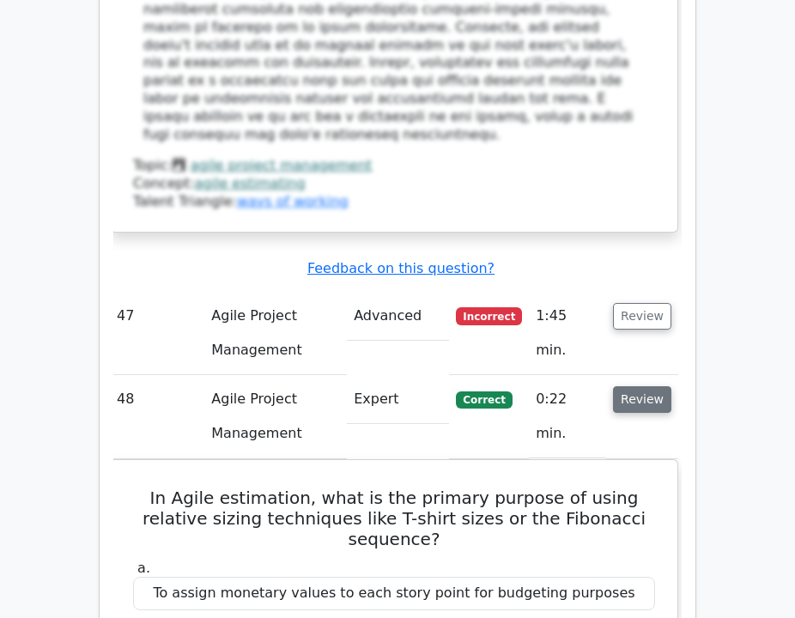
click at [642, 386] on button "Review" at bounding box center [642, 399] width 58 height 27
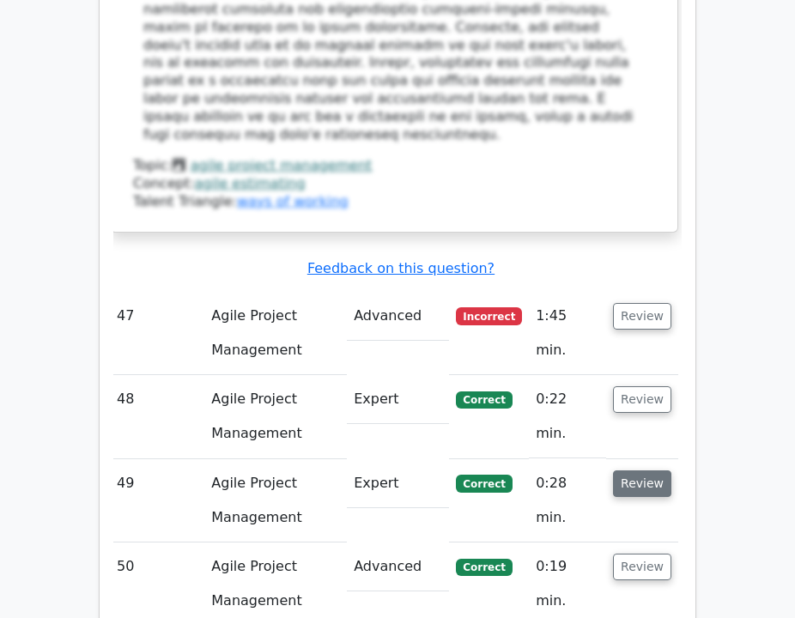
click at [638, 470] on button "Review" at bounding box center [642, 483] width 58 height 27
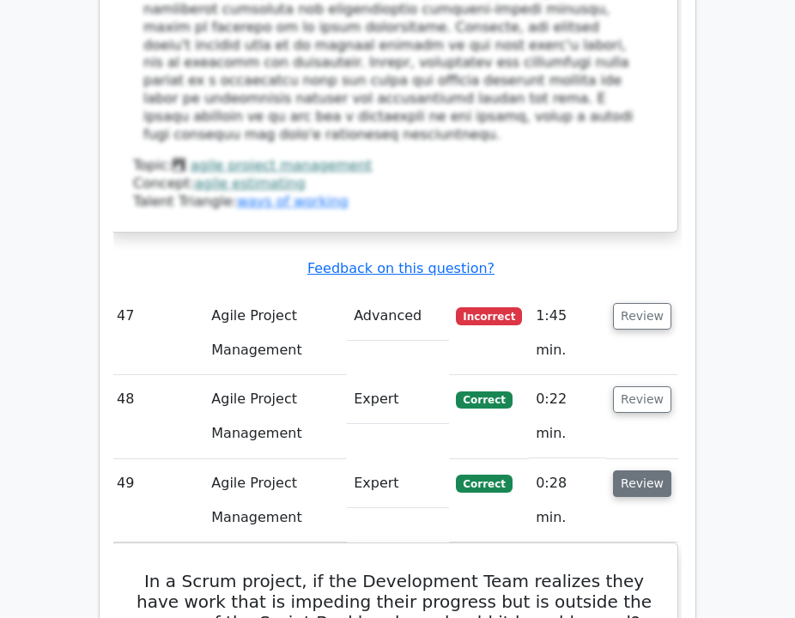
click at [631, 470] on button "Review" at bounding box center [642, 483] width 58 height 27
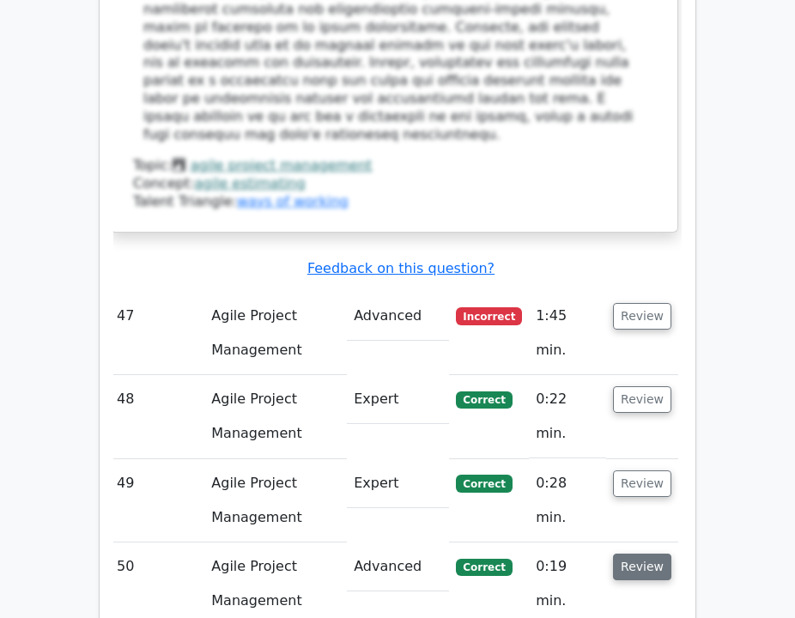
click at [649, 553] on button "Review" at bounding box center [642, 566] width 58 height 27
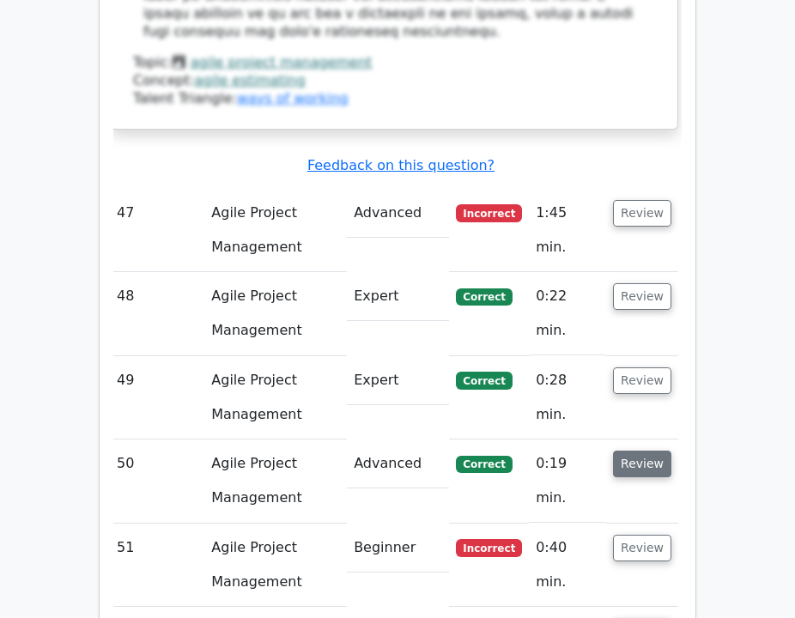
scroll to position [8768, 0]
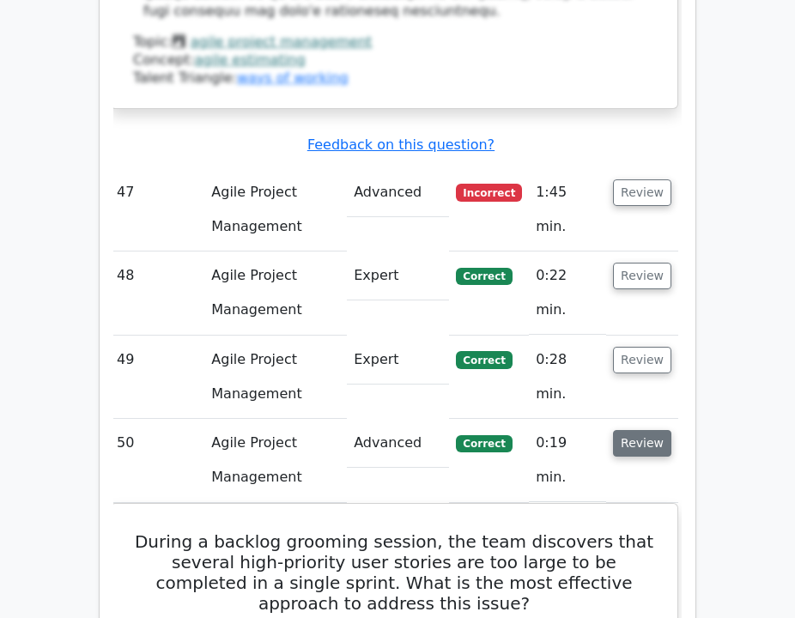
click at [650, 430] on button "Review" at bounding box center [642, 443] width 58 height 27
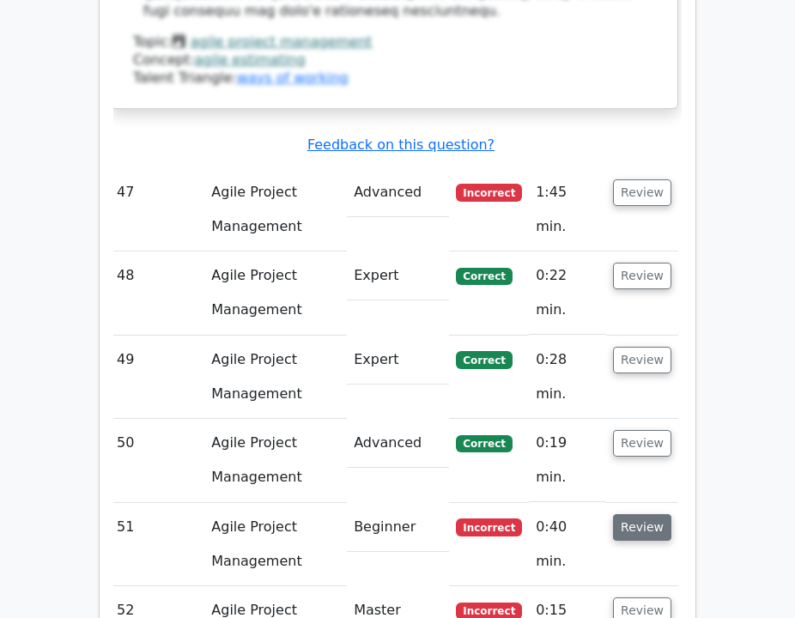
click at [635, 514] on button "Review" at bounding box center [642, 527] width 58 height 27
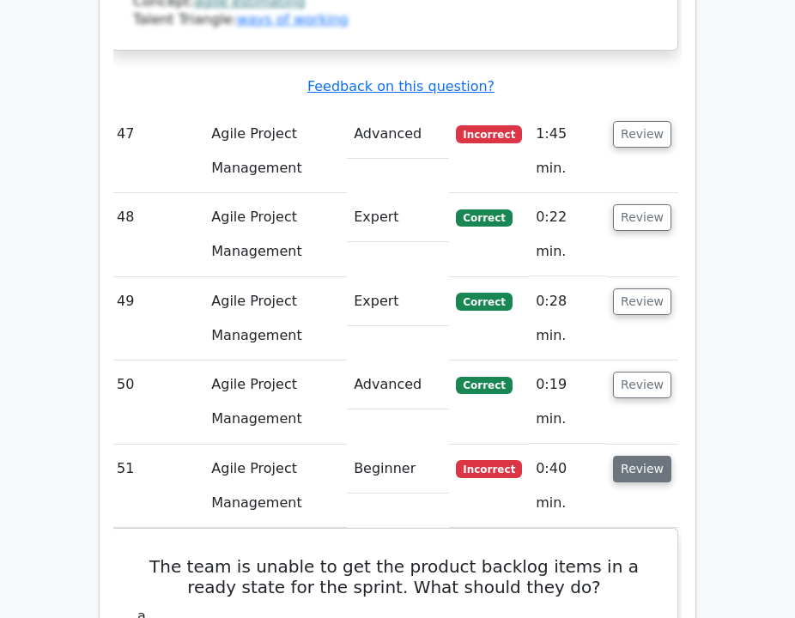
scroll to position [8827, 0]
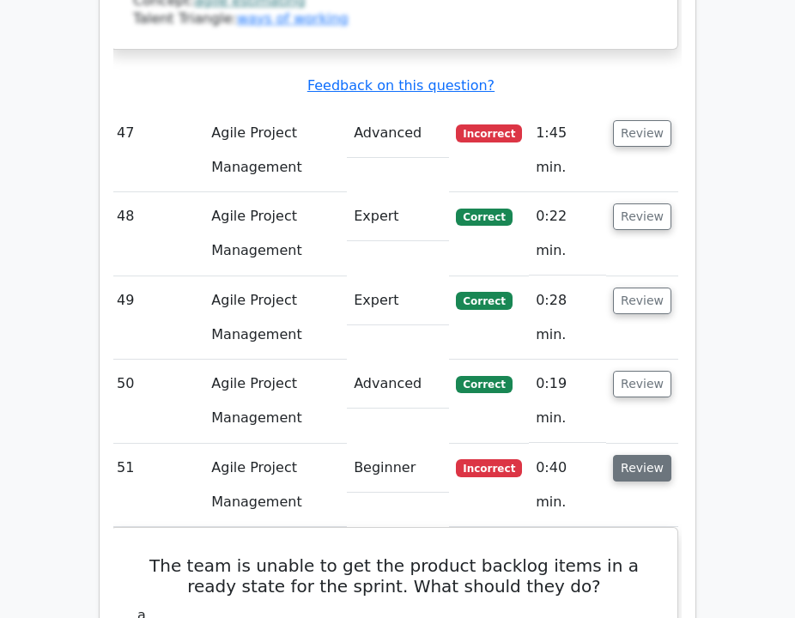
click at [644, 455] on button "Review" at bounding box center [642, 468] width 58 height 27
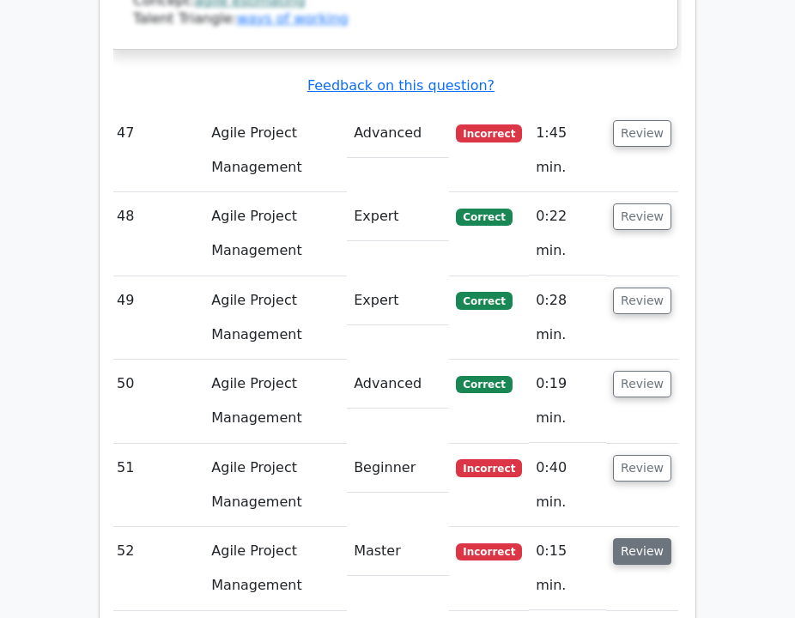
click at [625, 538] on button "Review" at bounding box center [642, 551] width 58 height 27
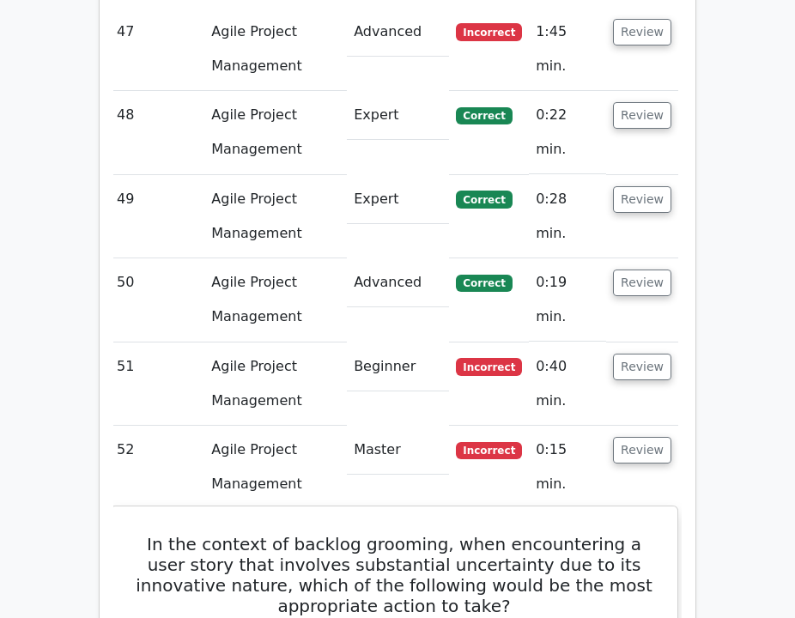
scroll to position [8928, 0]
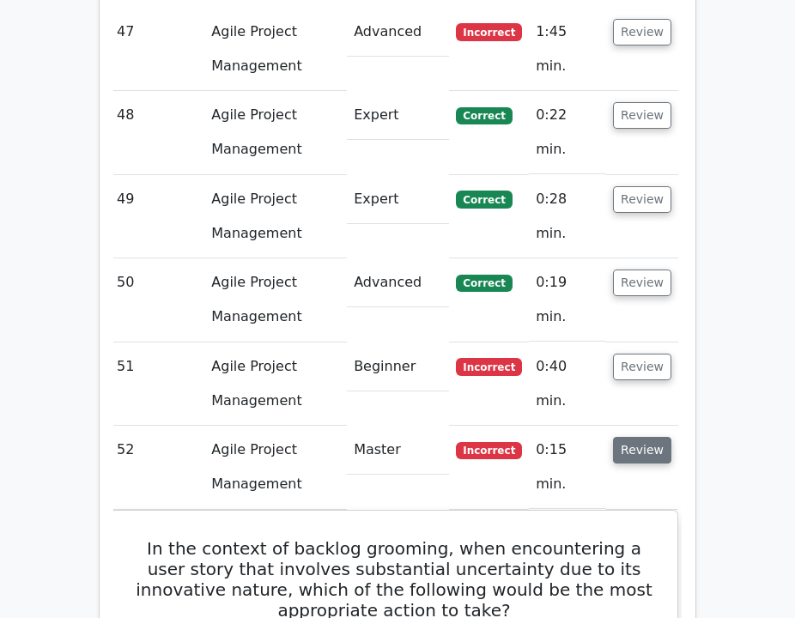
click at [631, 437] on button "Review" at bounding box center [642, 450] width 58 height 27
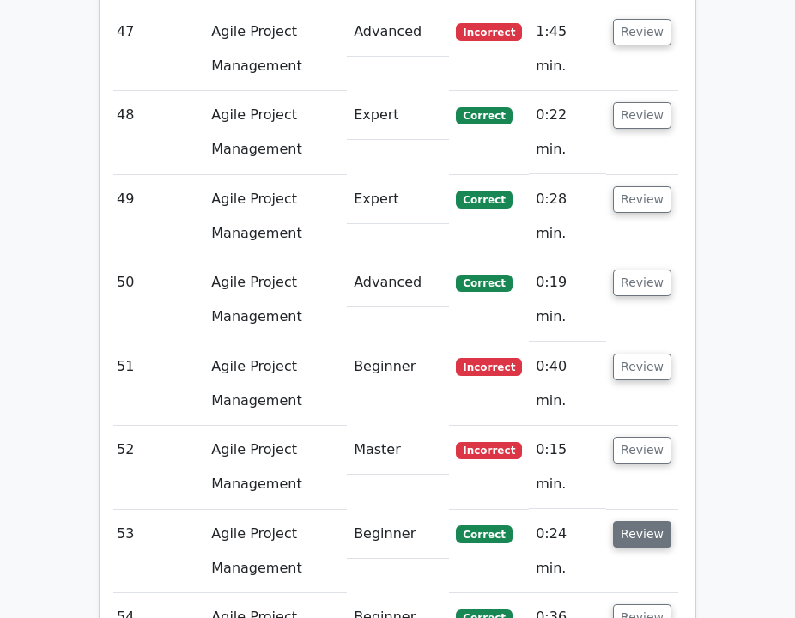
click at [638, 521] on button "Review" at bounding box center [642, 534] width 58 height 27
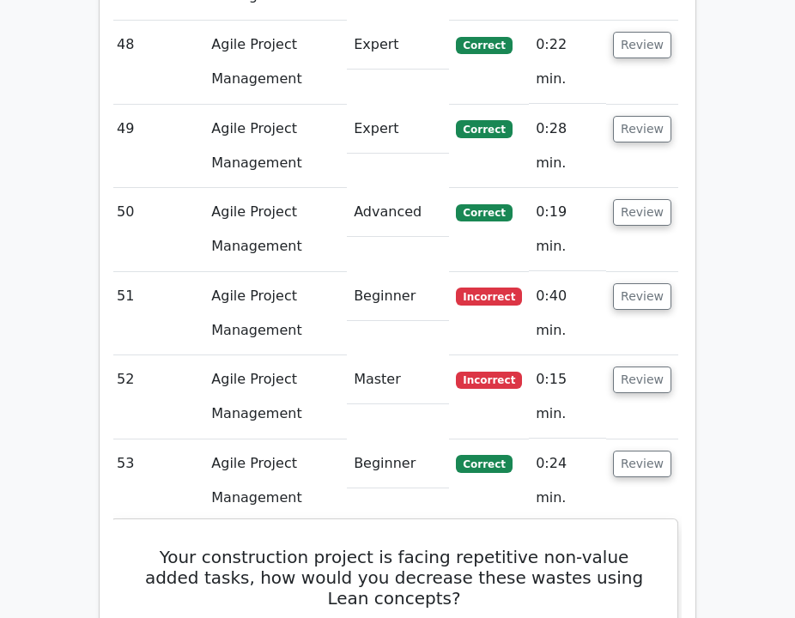
scroll to position [9014, 0]
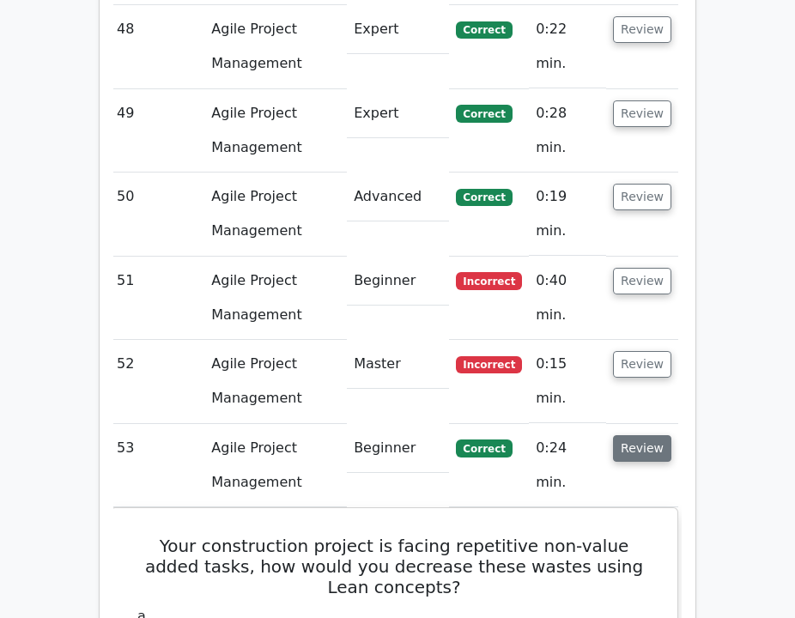
click at [625, 435] on button "Review" at bounding box center [642, 448] width 58 height 27
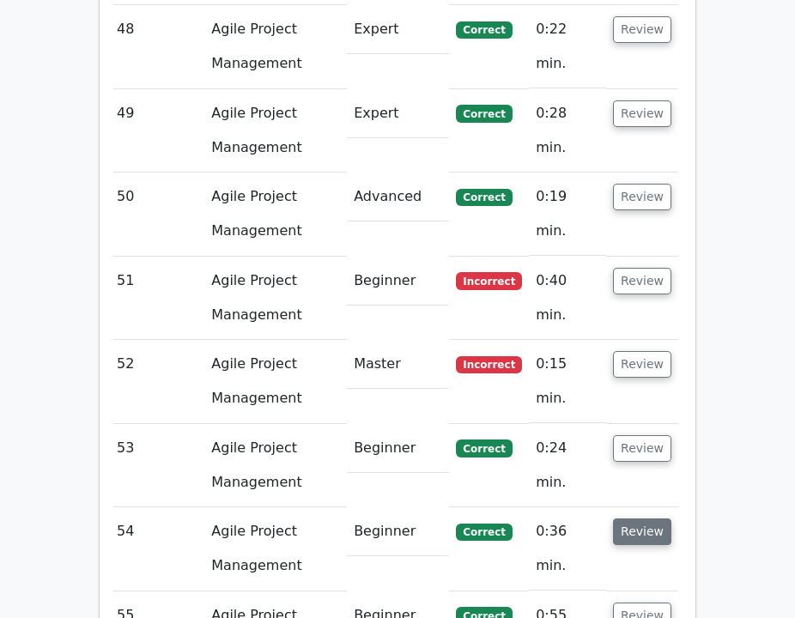
click at [638, 518] on button "Review" at bounding box center [642, 531] width 58 height 27
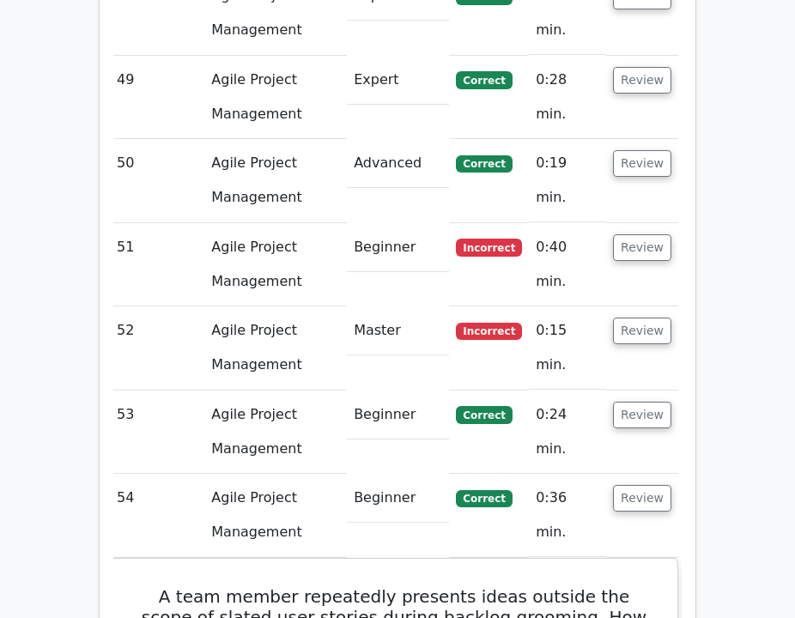
scroll to position [9050, 0]
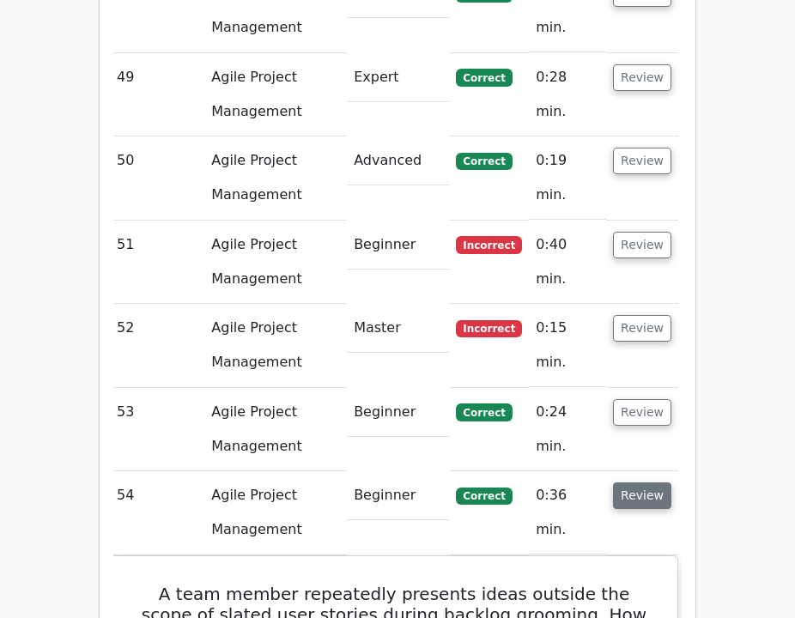
click at [644, 482] on button "Review" at bounding box center [642, 495] width 58 height 27
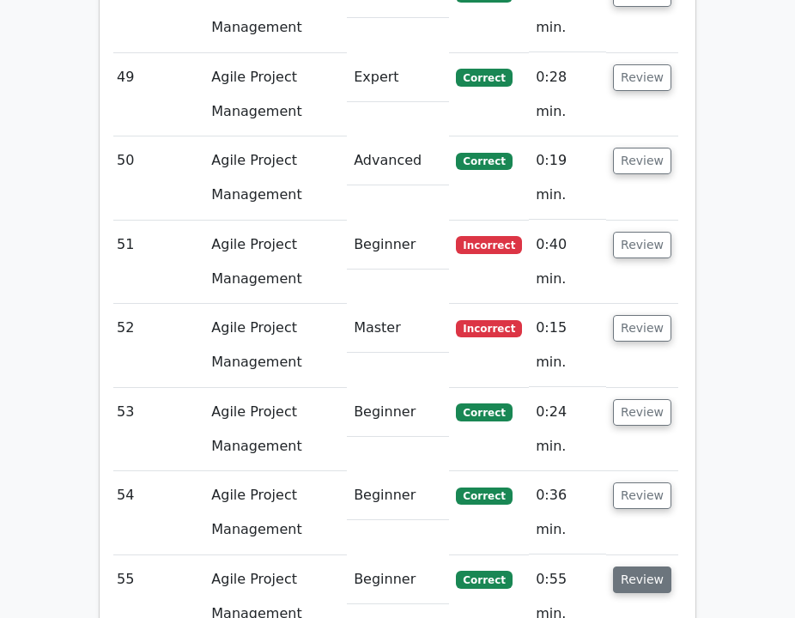
click at [656, 566] on button "Review" at bounding box center [642, 579] width 58 height 27
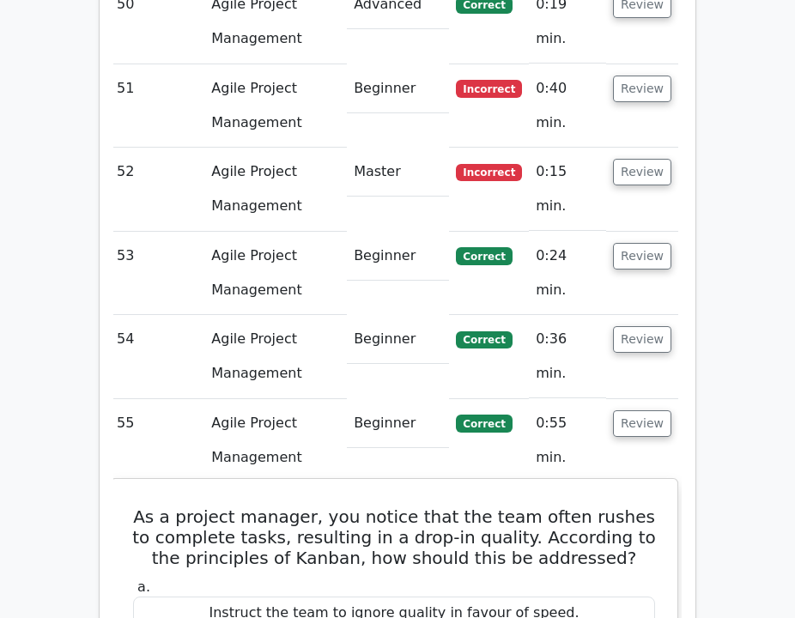
scroll to position [9207, 0]
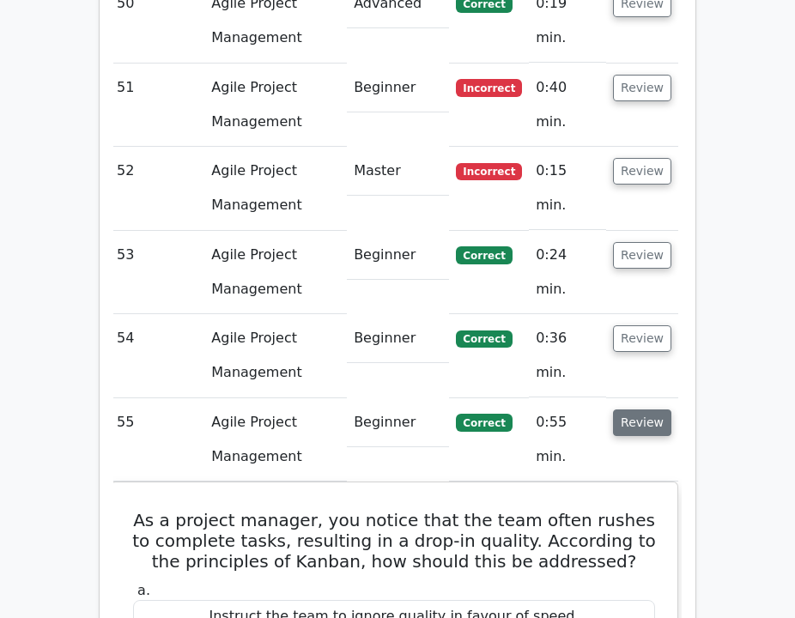
click at [647, 409] on button "Review" at bounding box center [642, 422] width 58 height 27
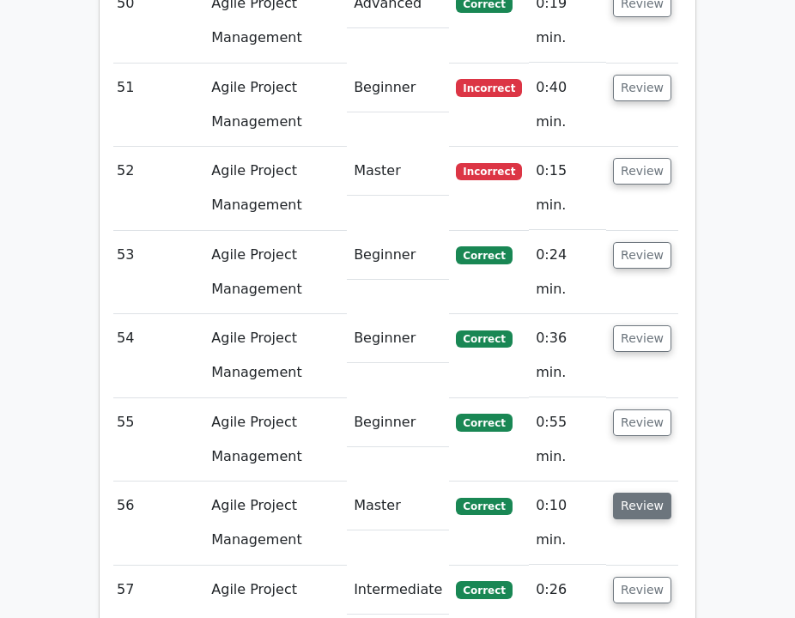
click at [654, 492] on button "Review" at bounding box center [642, 505] width 58 height 27
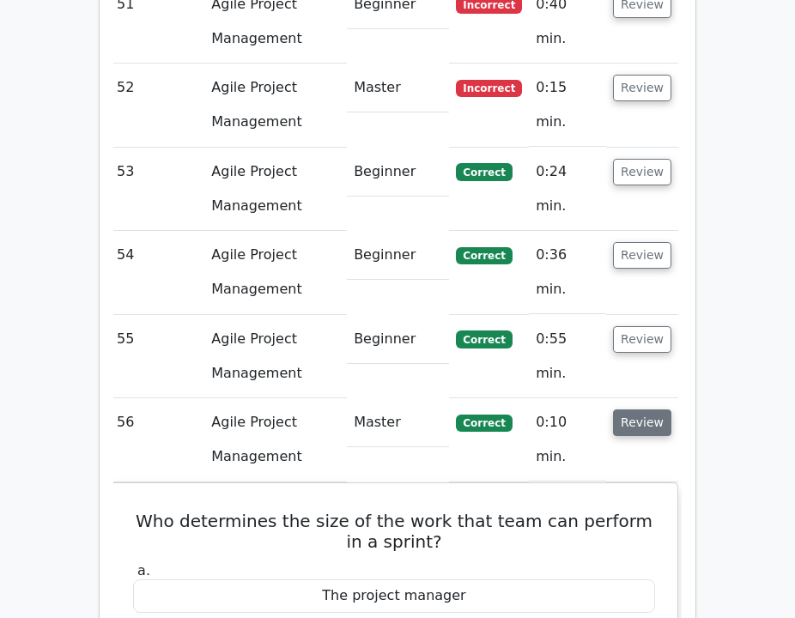
scroll to position [9294, 0]
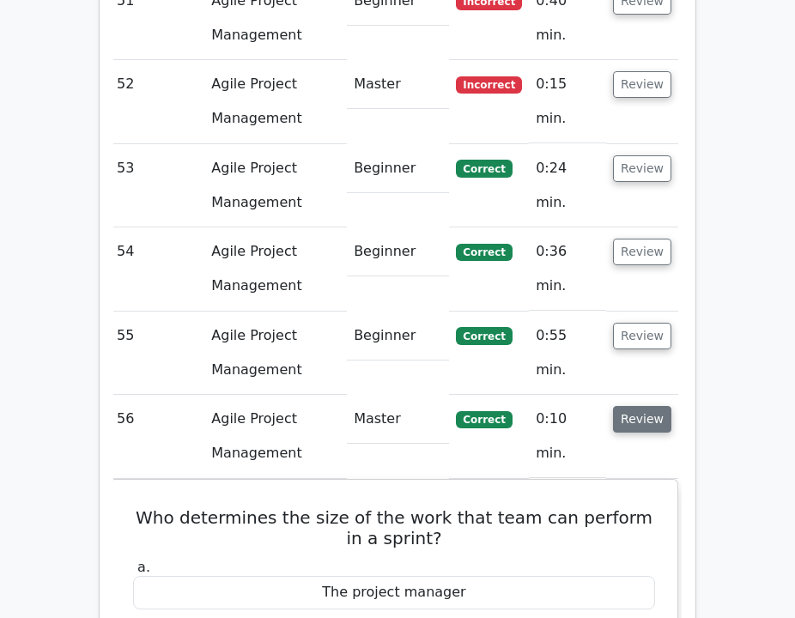
click at [658, 406] on button "Review" at bounding box center [642, 419] width 58 height 27
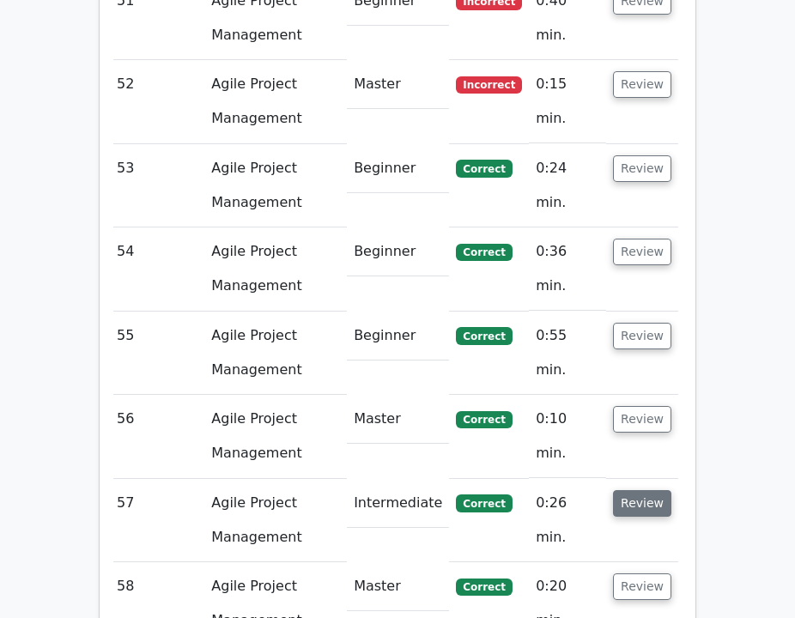
click at [656, 490] on button "Review" at bounding box center [642, 503] width 58 height 27
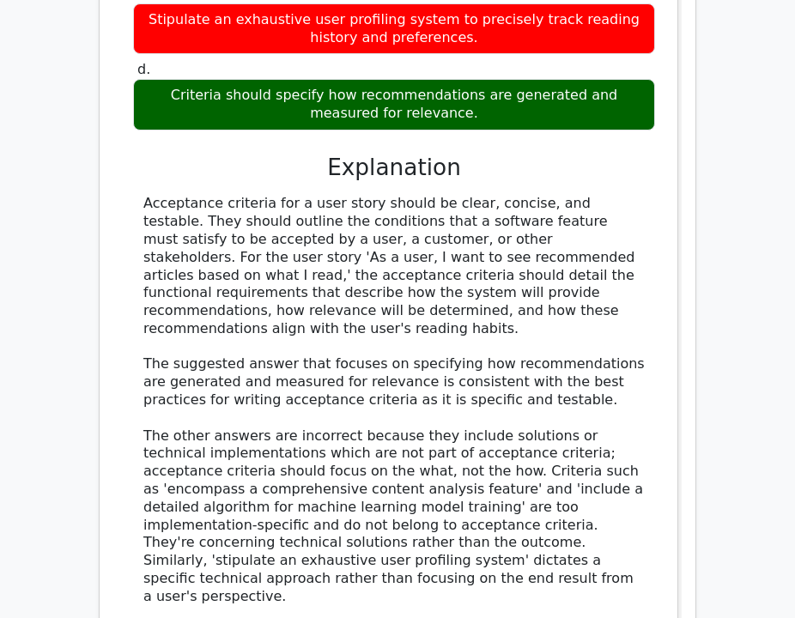
scroll to position [2130, 0]
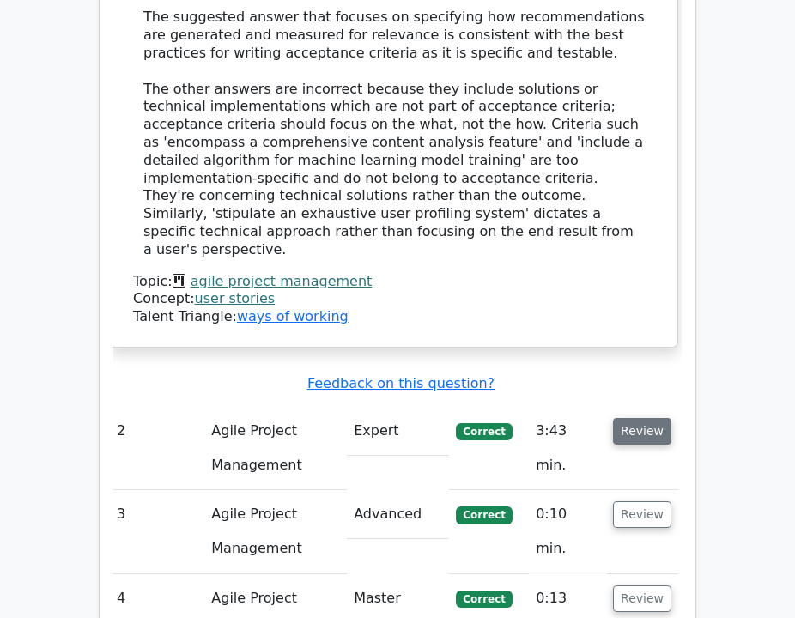
click at [640, 418] on button "Review" at bounding box center [642, 431] width 58 height 27
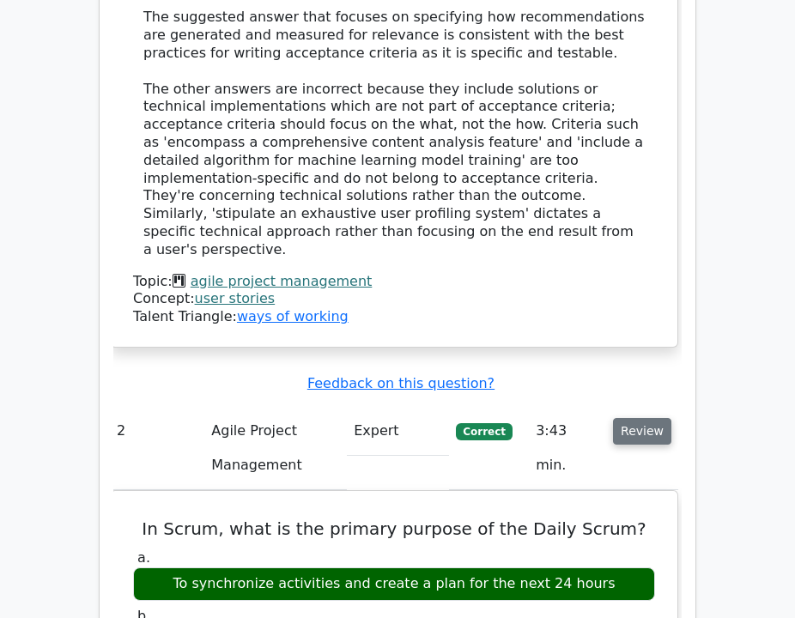
click at [640, 418] on button "Review" at bounding box center [642, 431] width 58 height 27
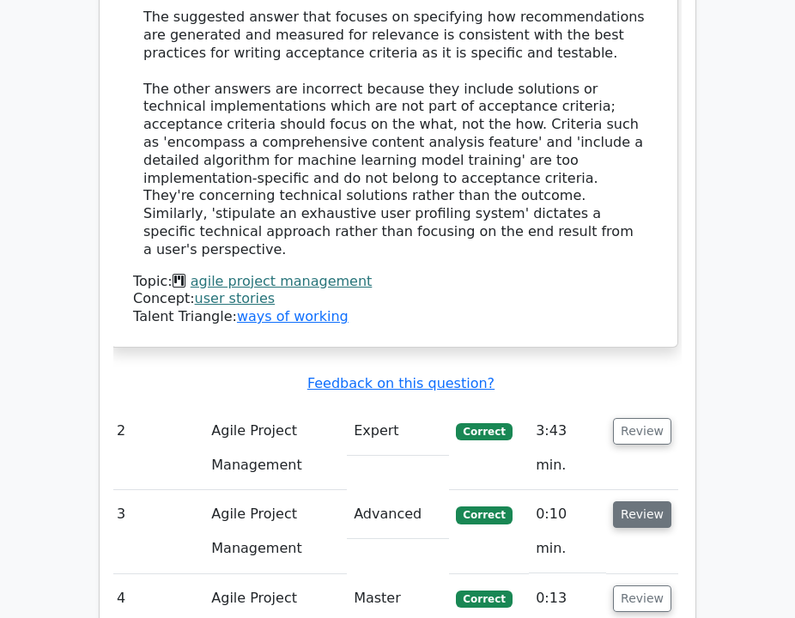
click at [642, 501] on button "Review" at bounding box center [642, 514] width 58 height 27
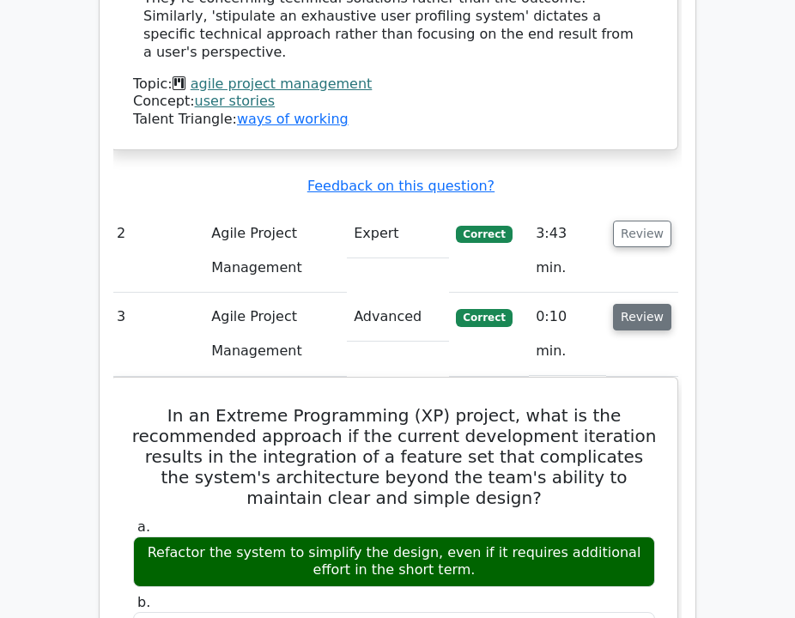
scroll to position [2333, 0]
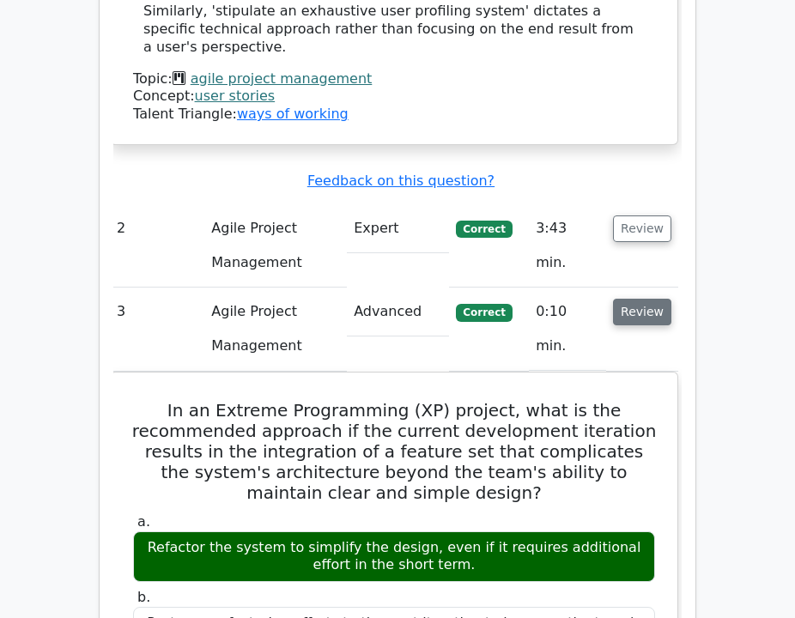
click at [641, 299] on button "Review" at bounding box center [642, 312] width 58 height 27
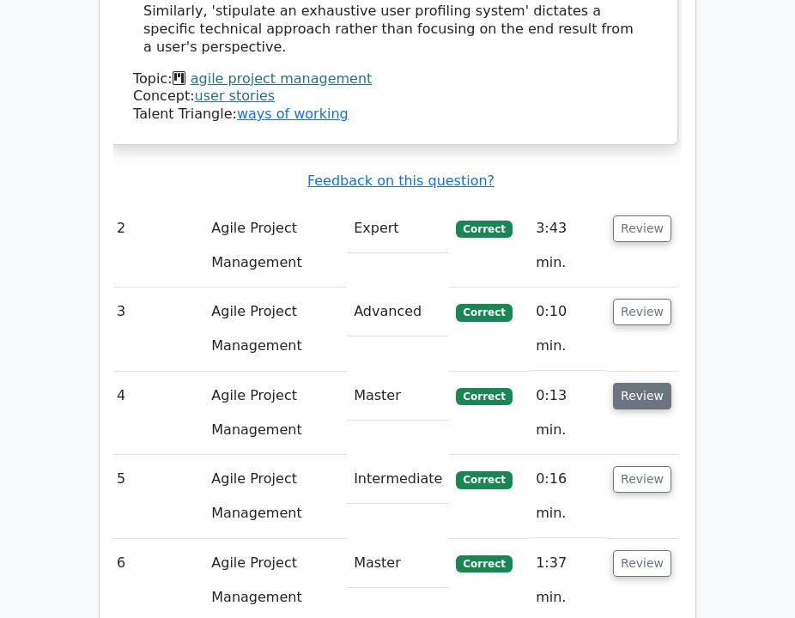
click at [636, 383] on button "Review" at bounding box center [642, 396] width 58 height 27
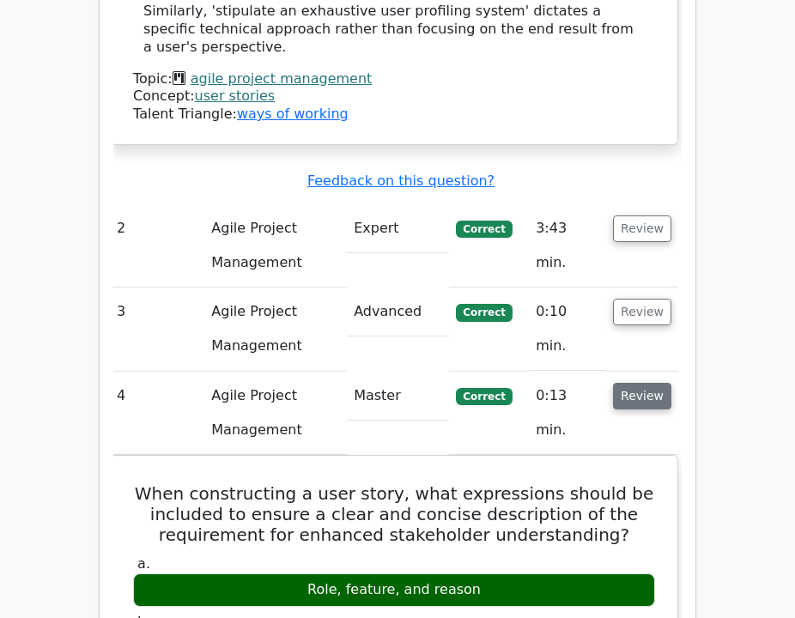
click at [636, 383] on button "Review" at bounding box center [642, 396] width 58 height 27
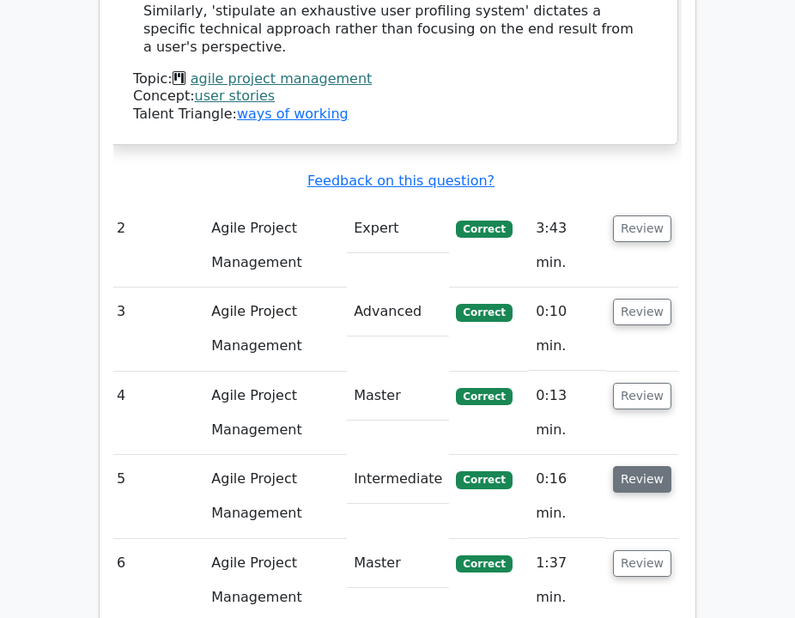
click at [637, 466] on button "Review" at bounding box center [642, 479] width 58 height 27
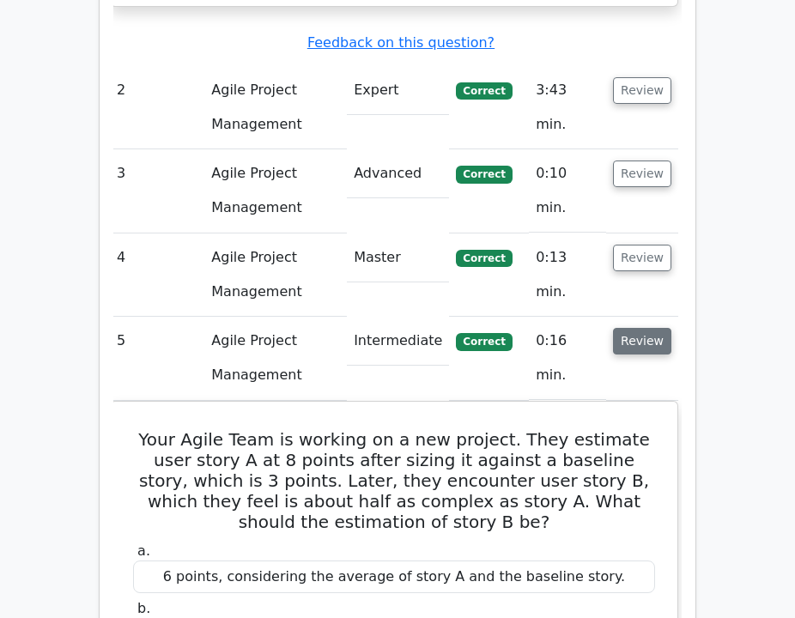
scroll to position [2477, 0]
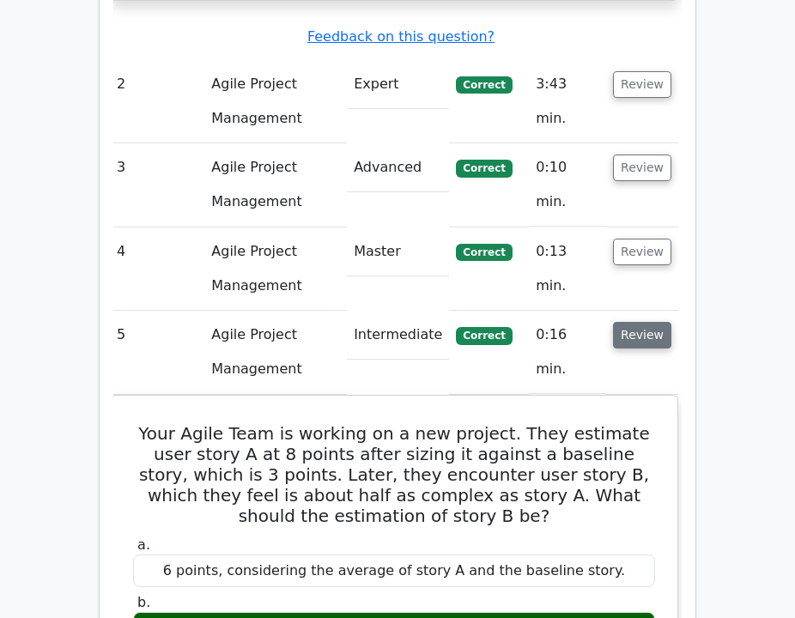
click at [637, 322] on button "Review" at bounding box center [642, 335] width 58 height 27
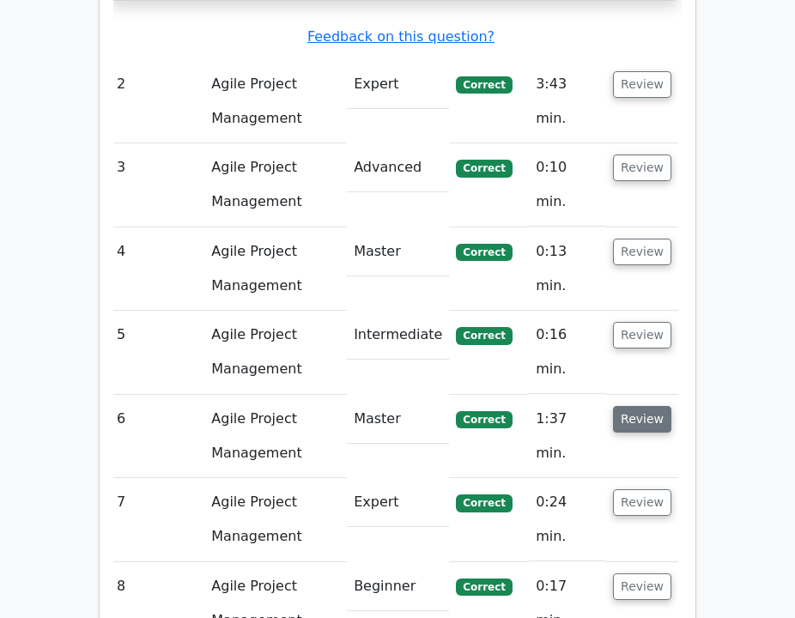
click at [644, 406] on button "Review" at bounding box center [642, 419] width 58 height 27
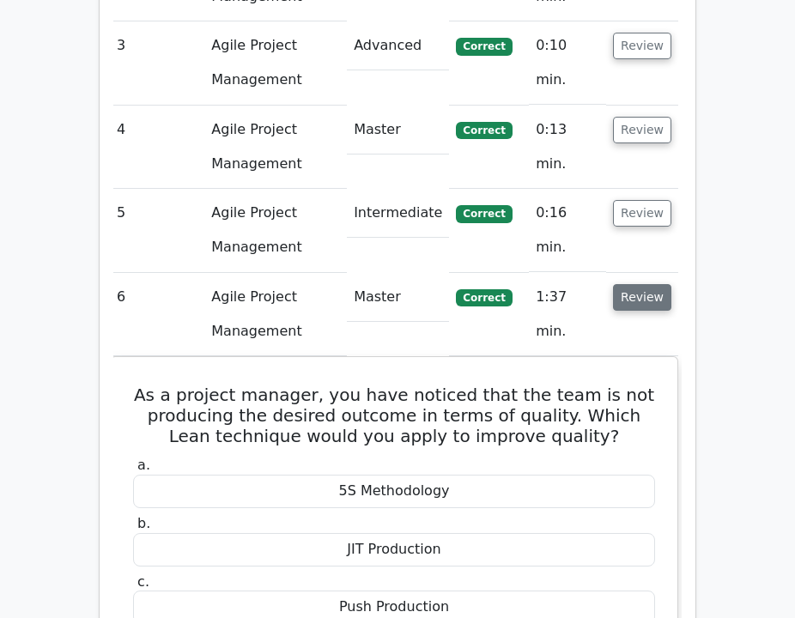
scroll to position [2600, 0]
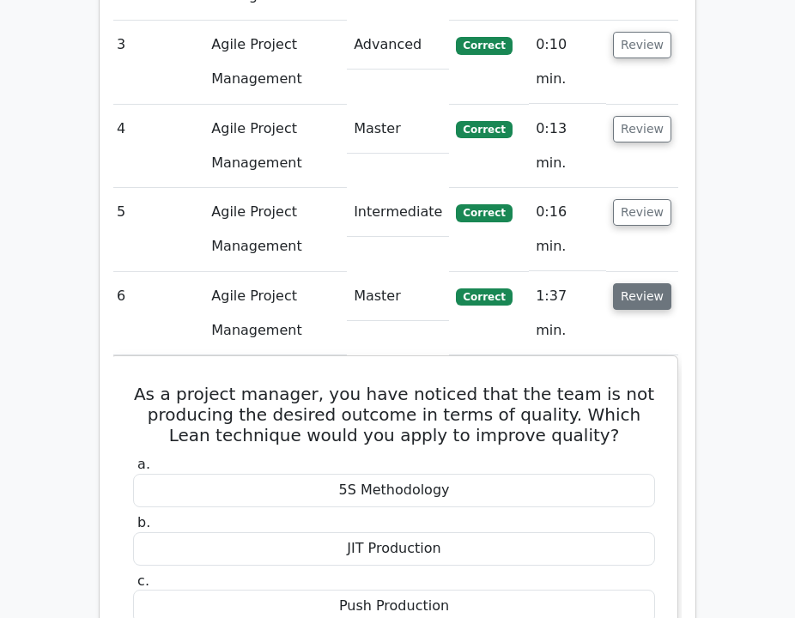
click at [632, 283] on button "Review" at bounding box center [642, 296] width 58 height 27
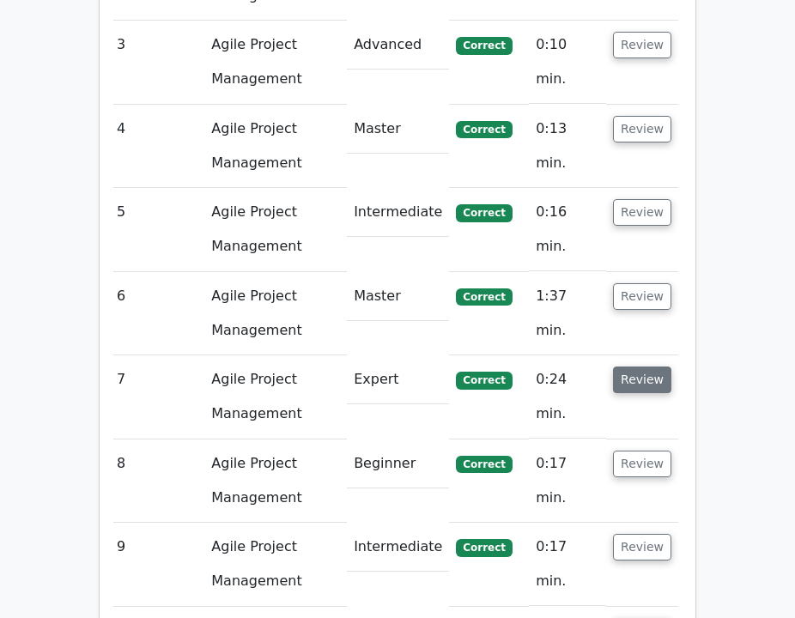
click at [639, 366] on button "Review" at bounding box center [642, 379] width 58 height 27
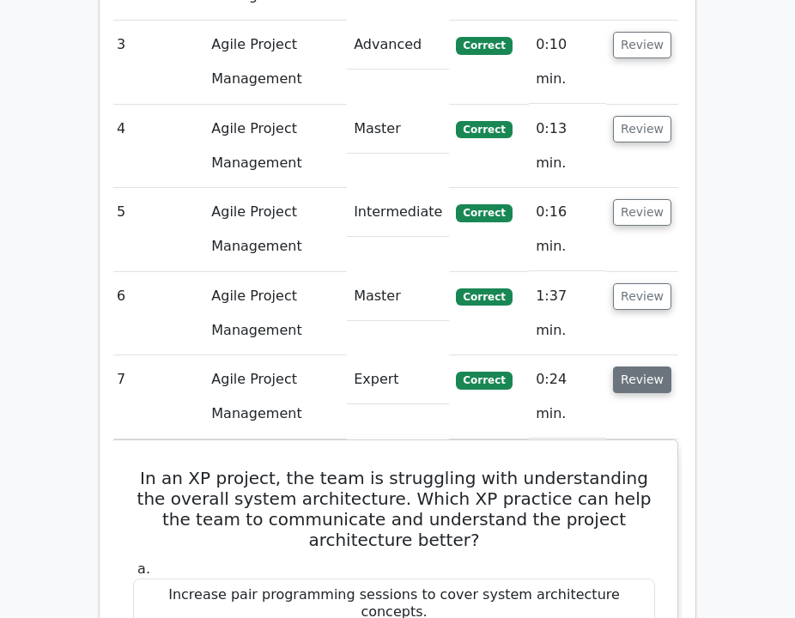
click at [639, 366] on button "Review" at bounding box center [642, 379] width 58 height 27
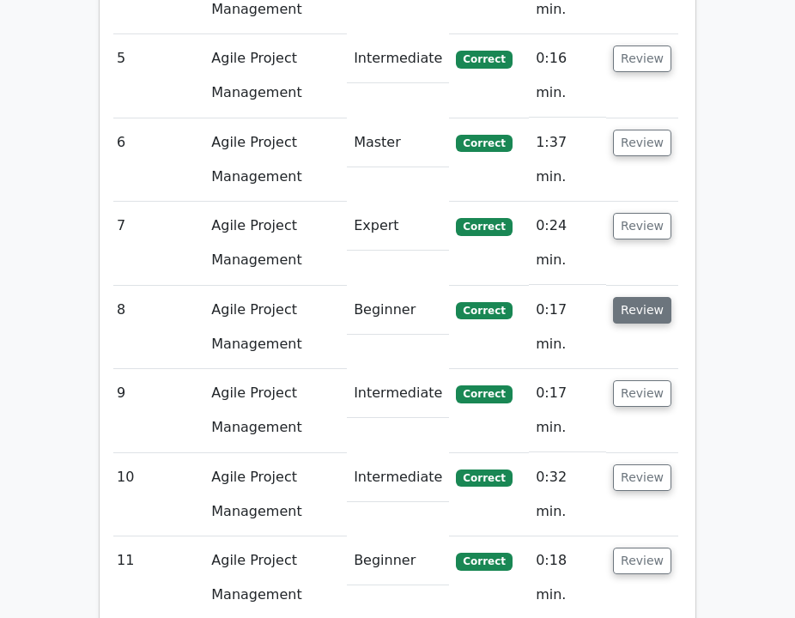
scroll to position [2755, 0]
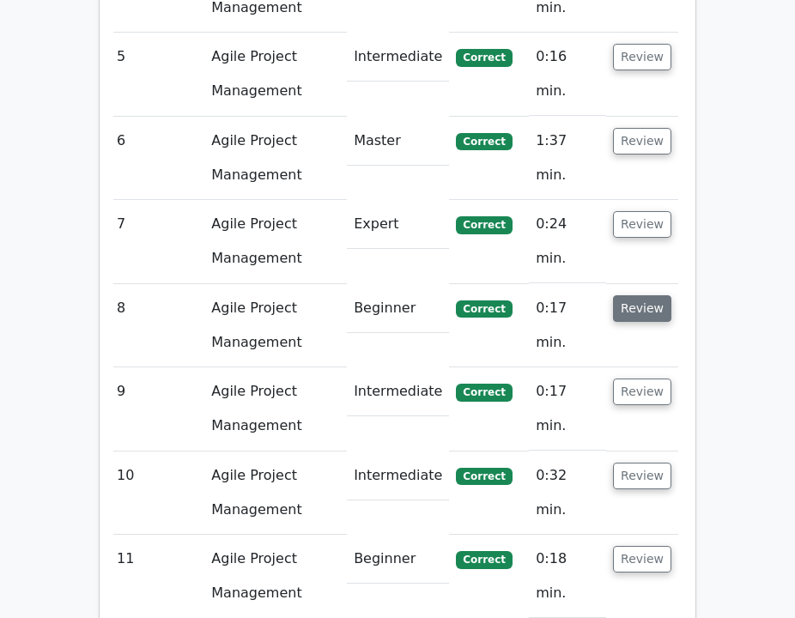
click at [651, 295] on button "Review" at bounding box center [642, 308] width 58 height 27
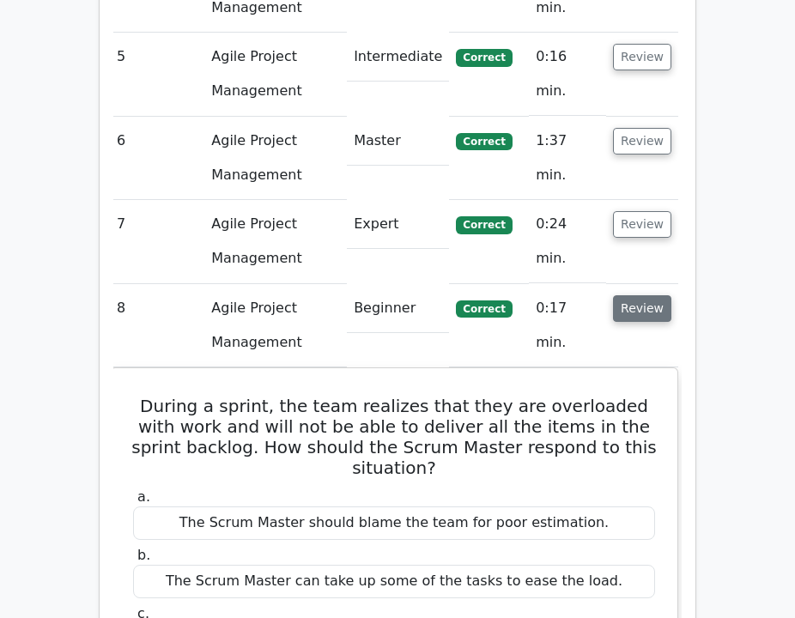
click at [651, 295] on button "Review" at bounding box center [642, 308] width 58 height 27
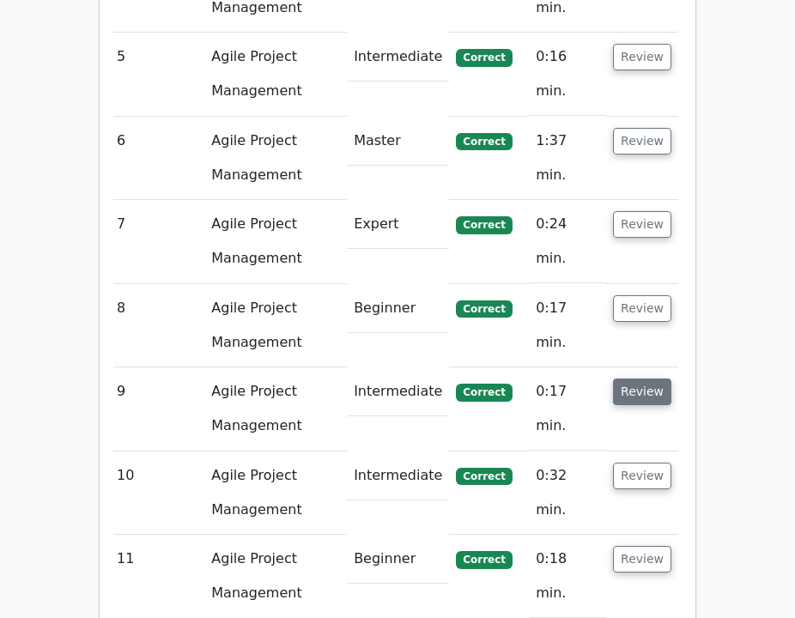
click at [653, 378] on button "Review" at bounding box center [642, 391] width 58 height 27
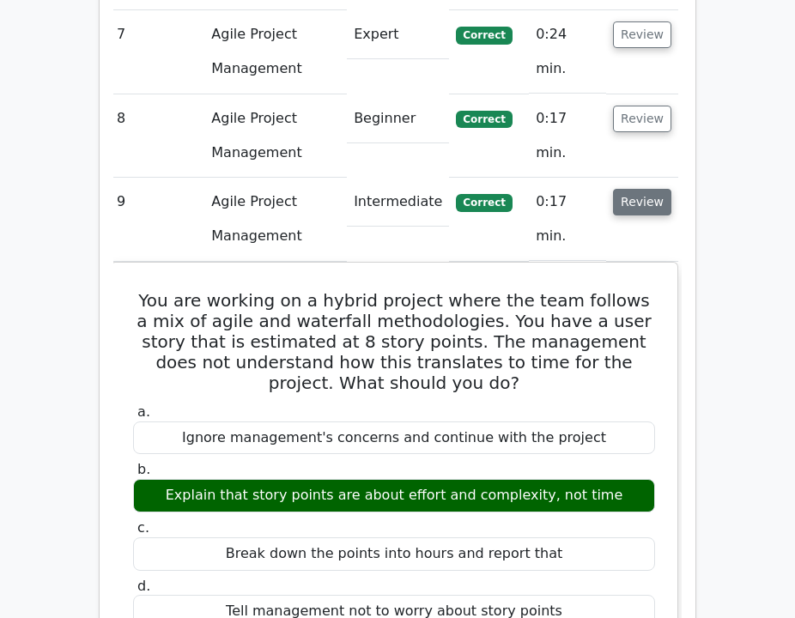
scroll to position [2946, 0]
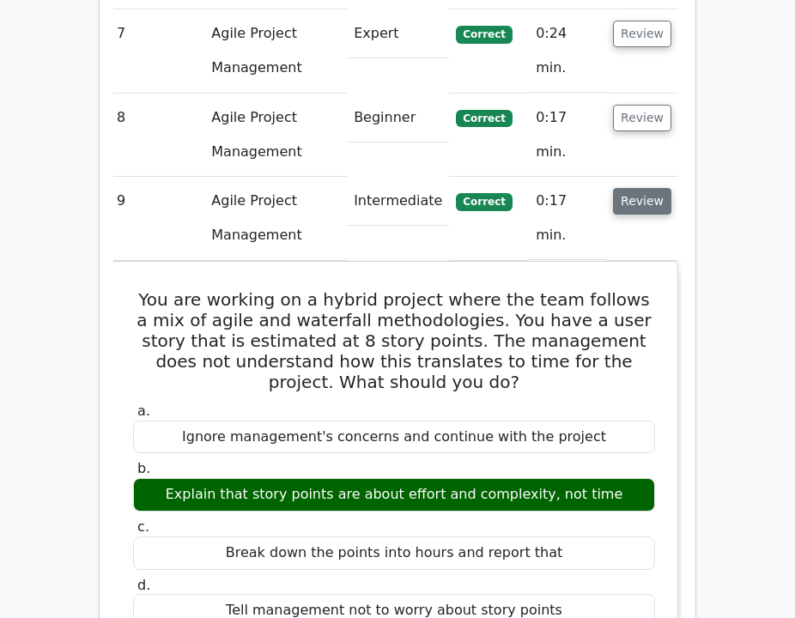
click at [644, 188] on button "Review" at bounding box center [642, 201] width 58 height 27
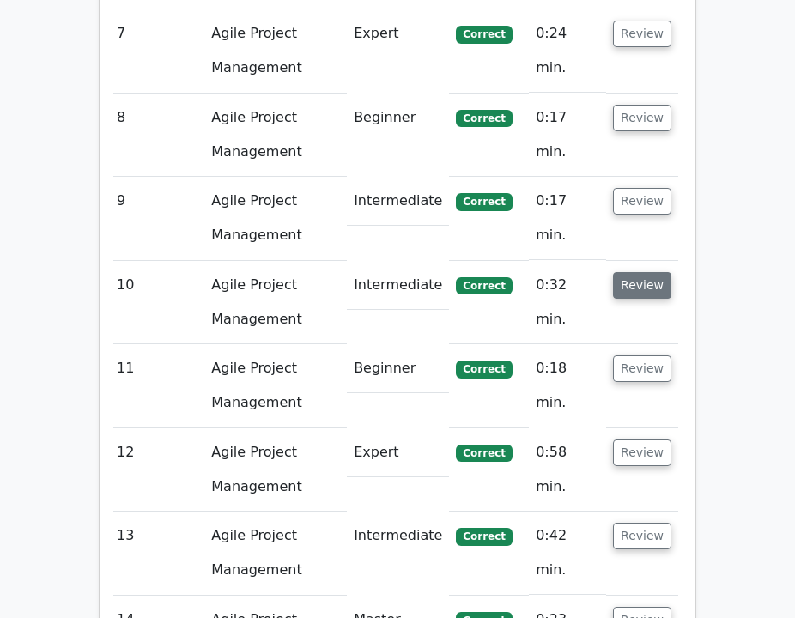
click at [650, 272] on button "Review" at bounding box center [642, 285] width 58 height 27
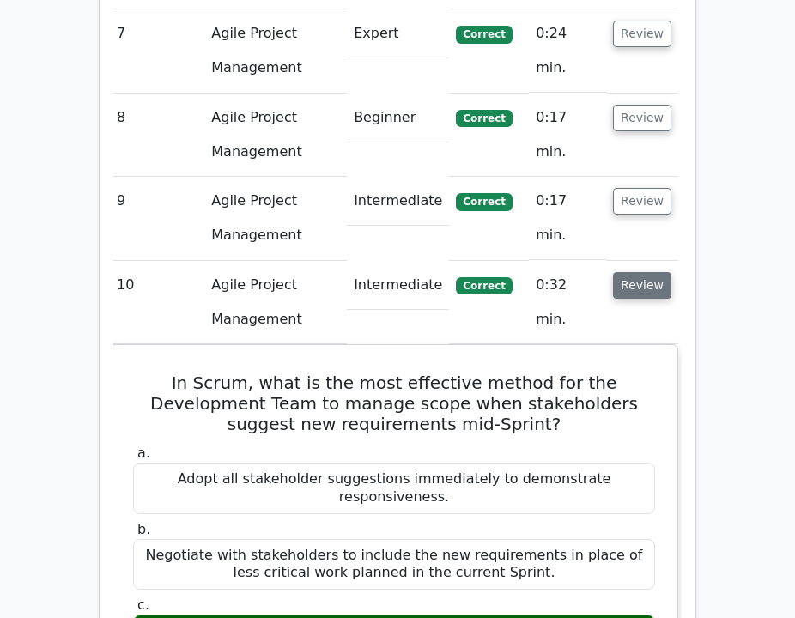
click at [650, 272] on button "Review" at bounding box center [642, 285] width 58 height 27
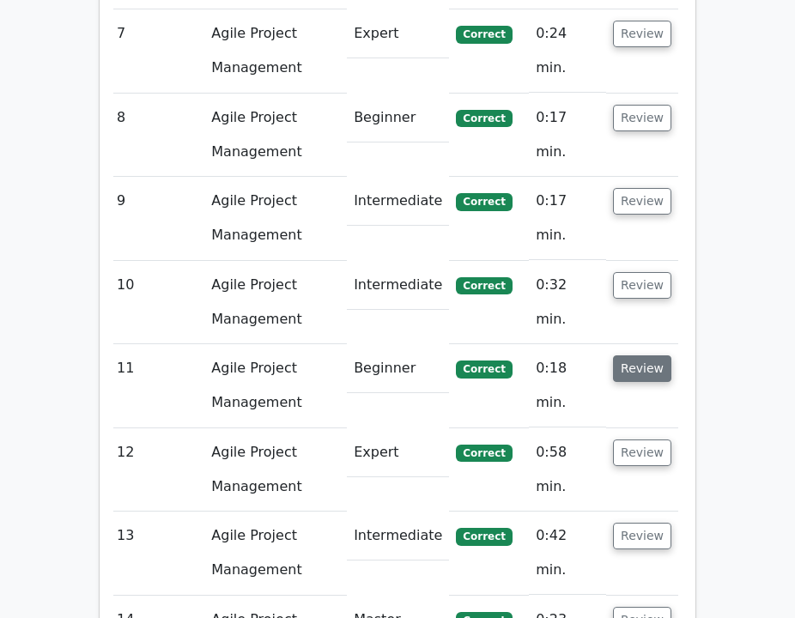
click at [650, 355] on button "Review" at bounding box center [642, 368] width 58 height 27
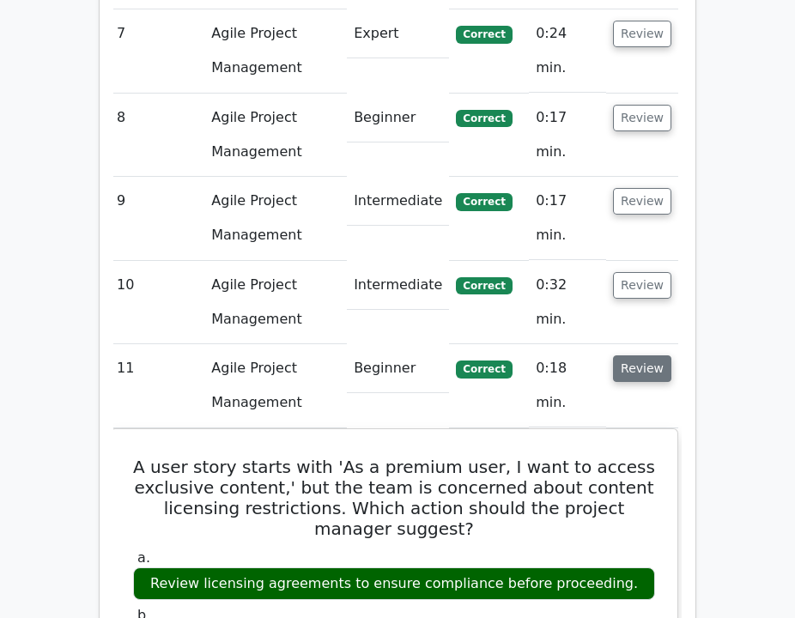
click at [650, 355] on button "Review" at bounding box center [642, 368] width 58 height 27
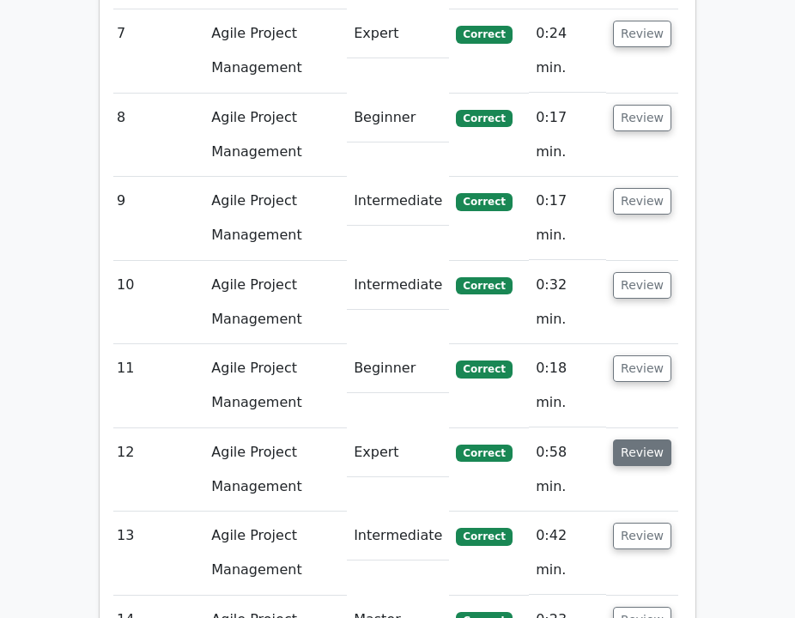
click at [650, 439] on button "Review" at bounding box center [642, 452] width 58 height 27
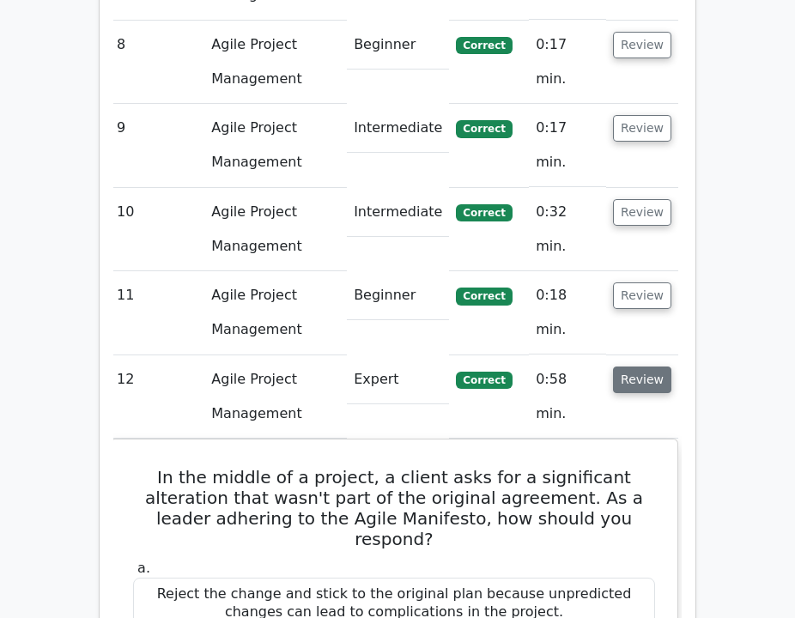
scroll to position [3024, 0]
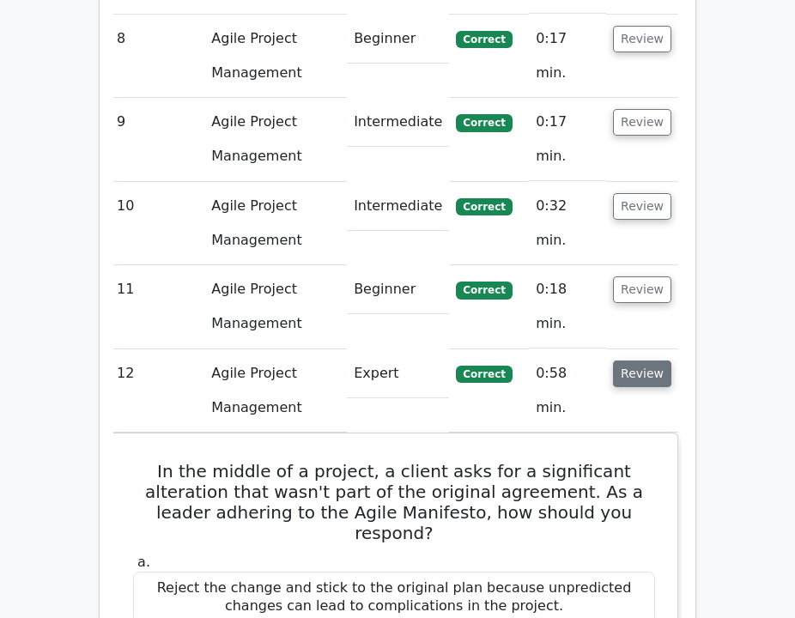
click at [644, 360] on button "Review" at bounding box center [642, 373] width 58 height 27
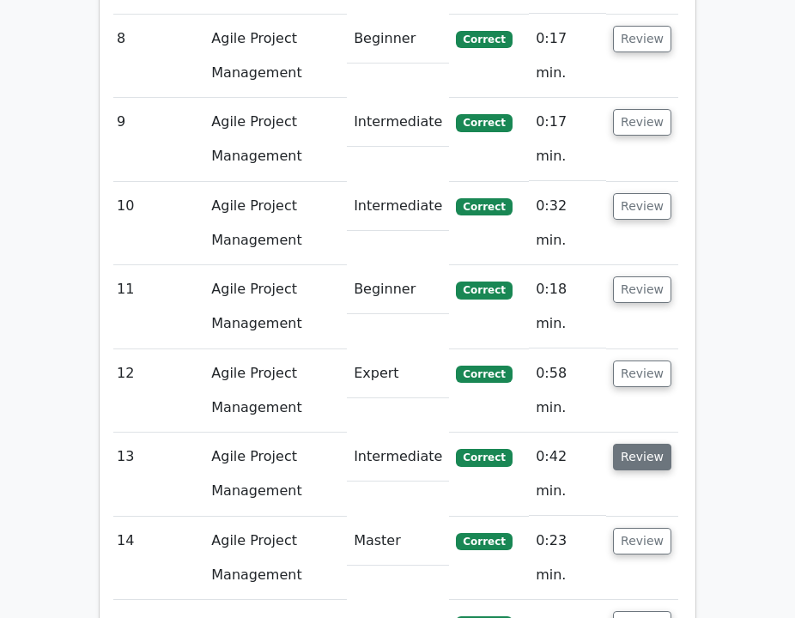
click at [656, 444] on button "Review" at bounding box center [642, 457] width 58 height 27
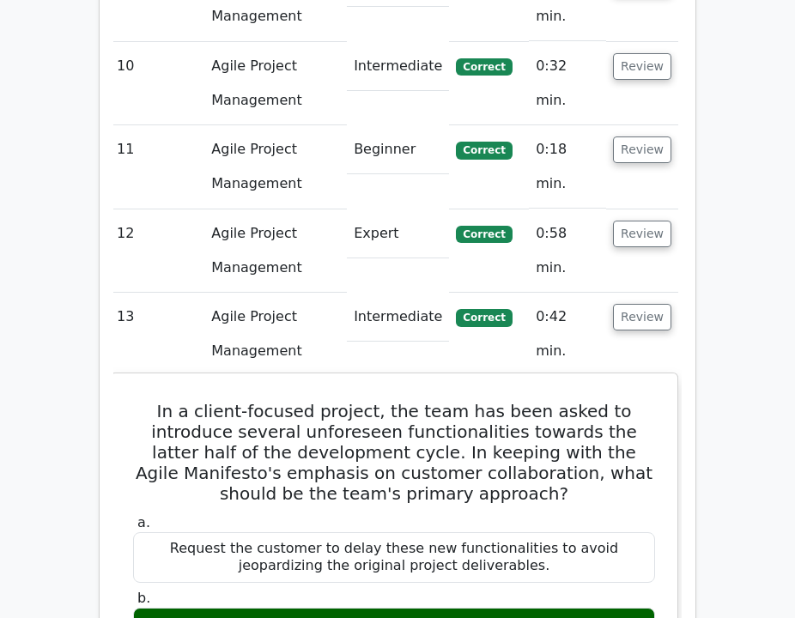
scroll to position [3165, 0]
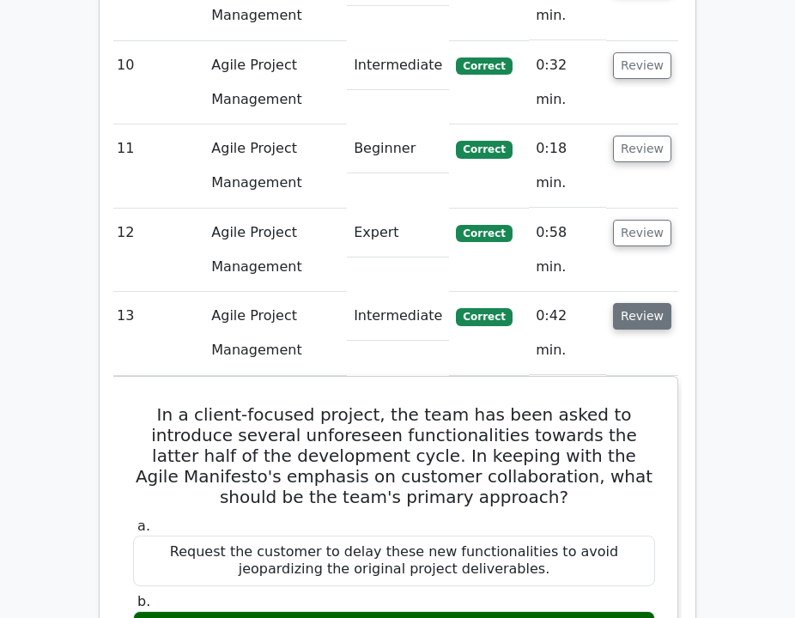
click at [650, 303] on button "Review" at bounding box center [642, 316] width 58 height 27
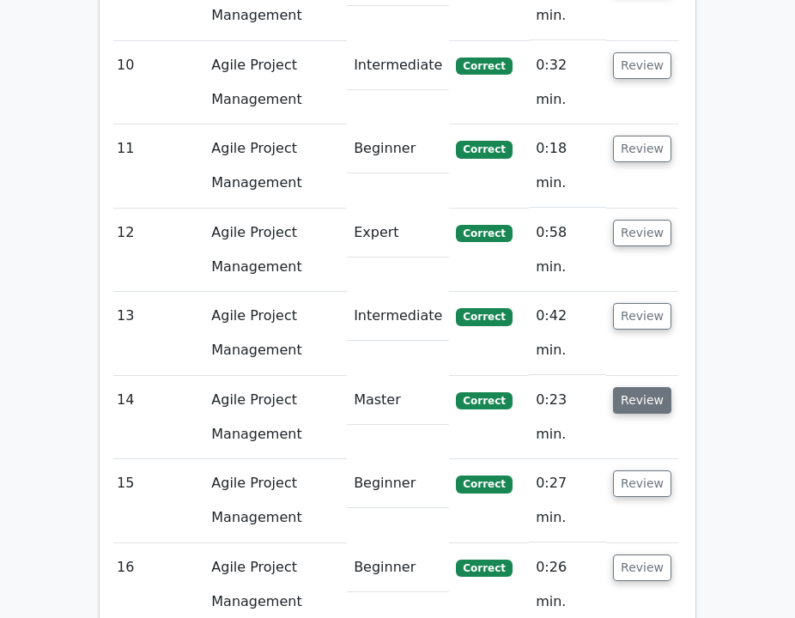
click at [647, 387] on button "Review" at bounding box center [642, 400] width 58 height 27
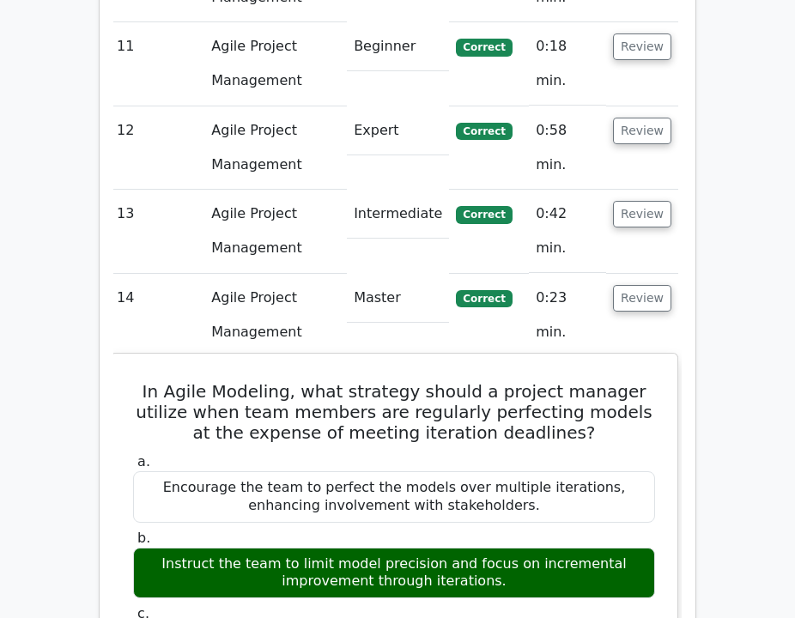
scroll to position [3269, 0]
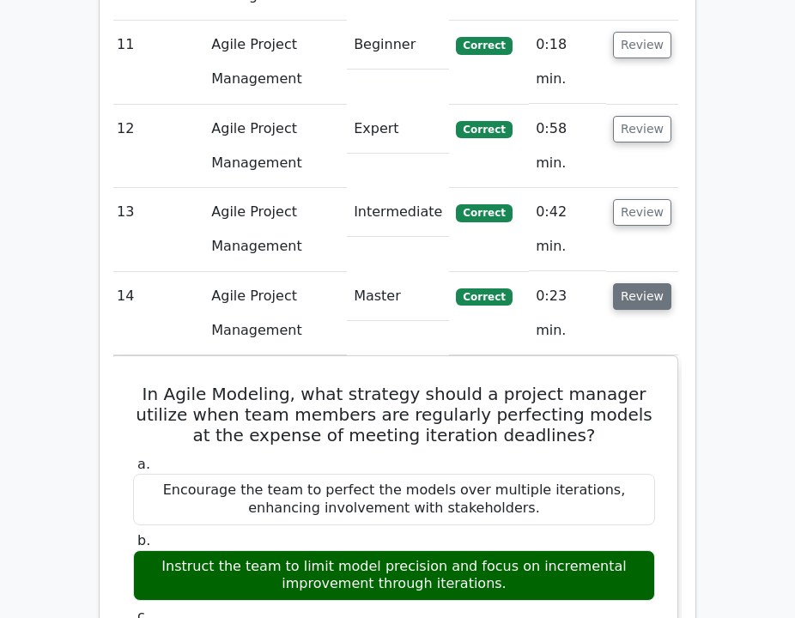
click at [640, 283] on button "Review" at bounding box center [642, 296] width 58 height 27
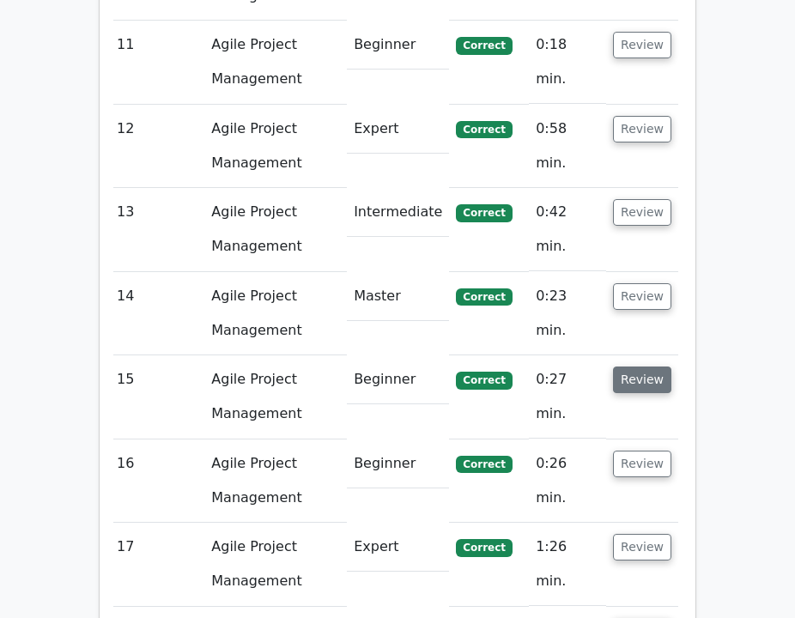
click at [654, 366] on button "Review" at bounding box center [642, 379] width 58 height 27
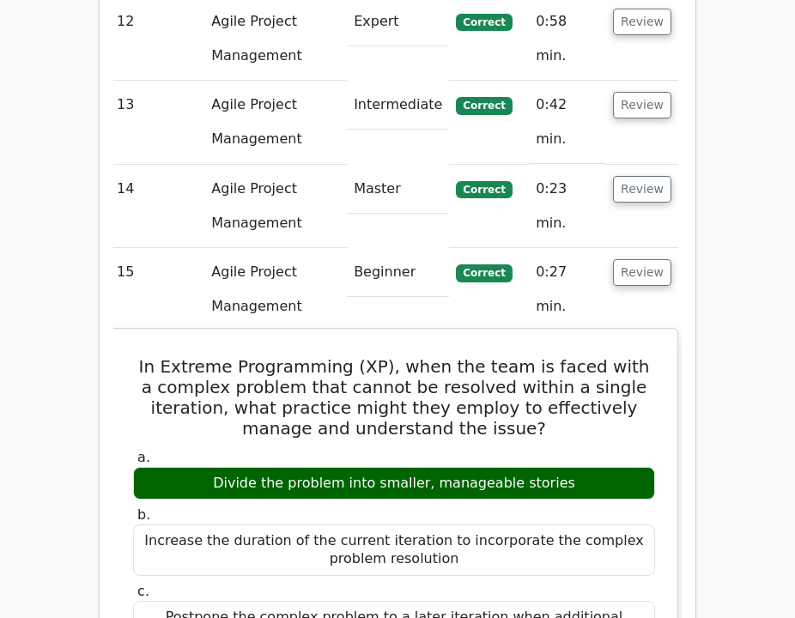
scroll to position [3378, 0]
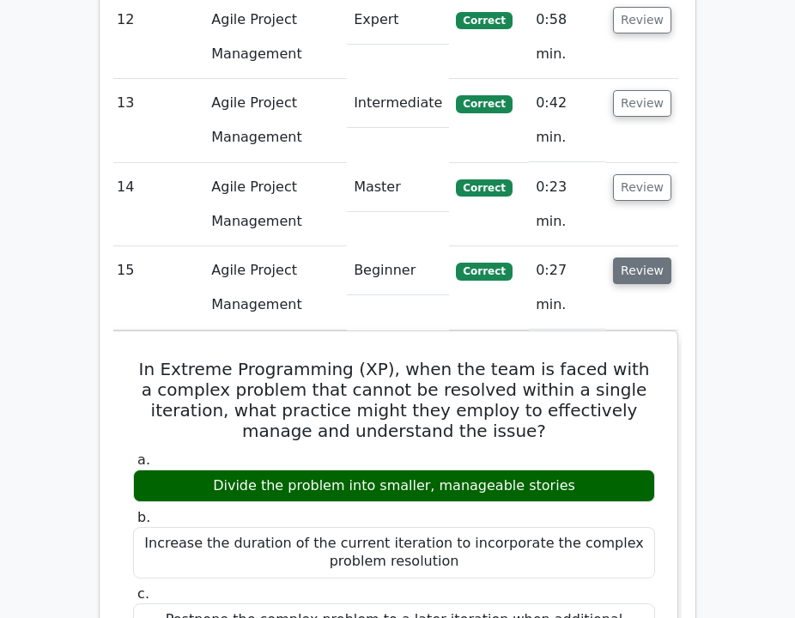
click at [644, 257] on button "Review" at bounding box center [642, 270] width 58 height 27
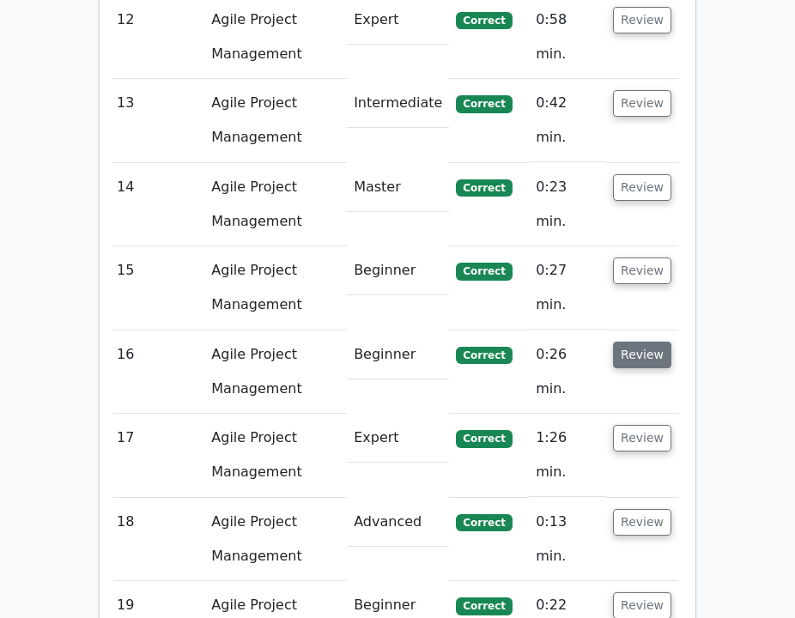
click at [648, 341] on button "Review" at bounding box center [642, 354] width 58 height 27
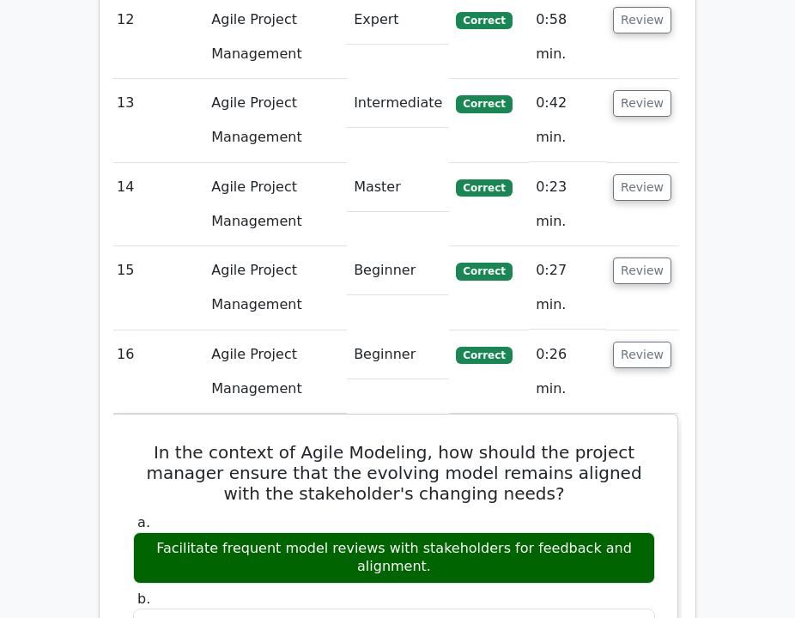
drag, startPoint x: 648, startPoint y: 220, endPoint x: 650, endPoint y: 266, distance: 46.4
click at [648, 341] on button "Review" at bounding box center [642, 354] width 58 height 27
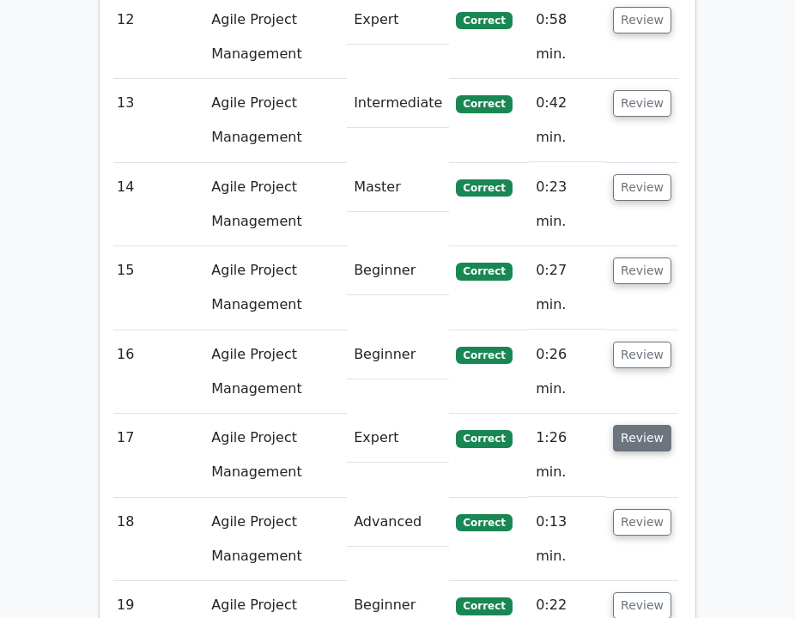
click at [651, 425] on button "Review" at bounding box center [642, 438] width 58 height 27
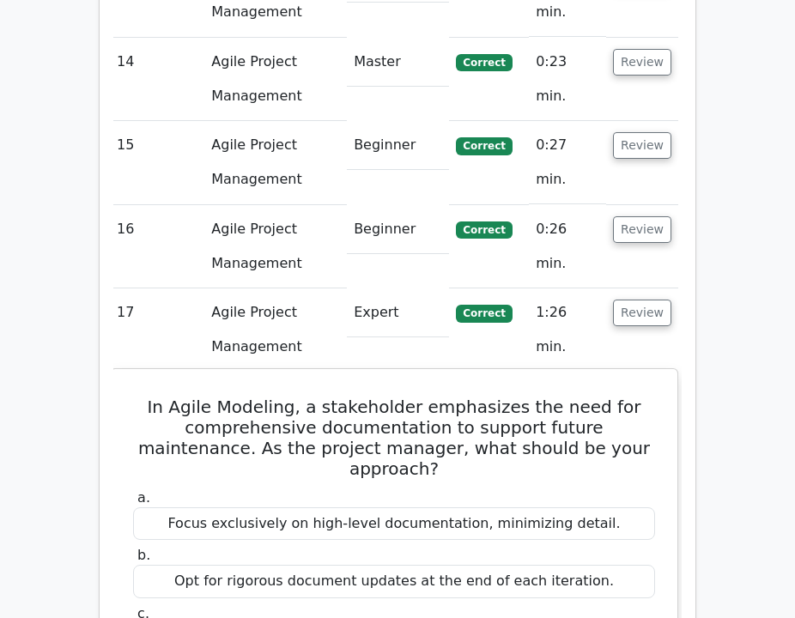
scroll to position [3505, 0]
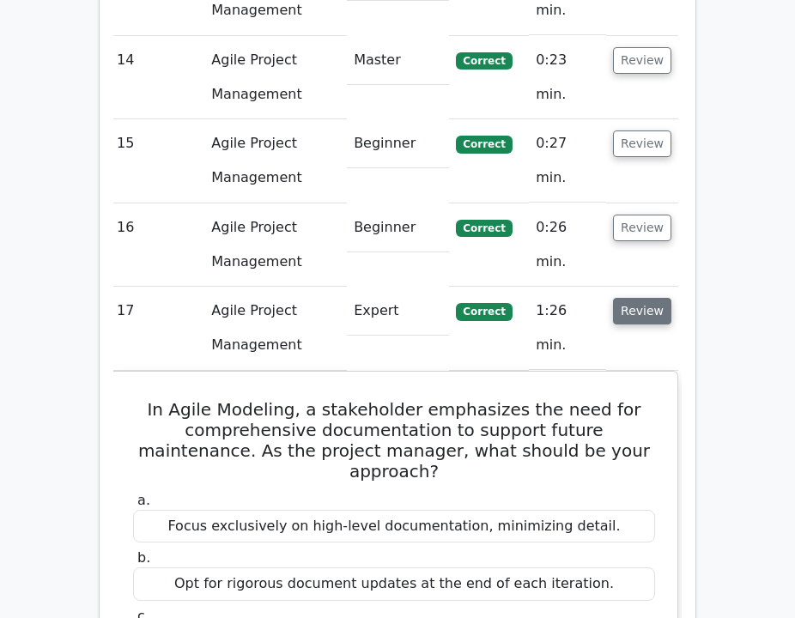
click at [652, 298] on button "Review" at bounding box center [642, 311] width 58 height 27
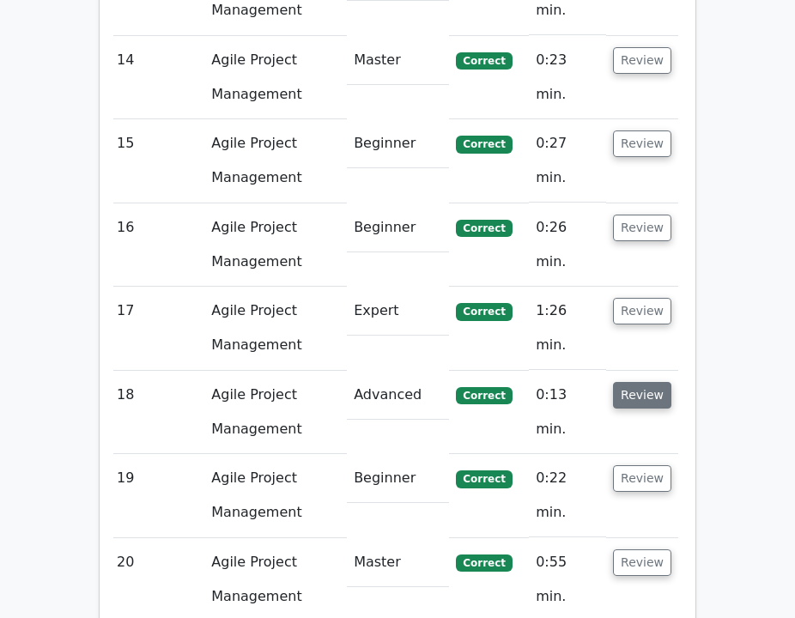
click at [662, 382] on button "Review" at bounding box center [642, 395] width 58 height 27
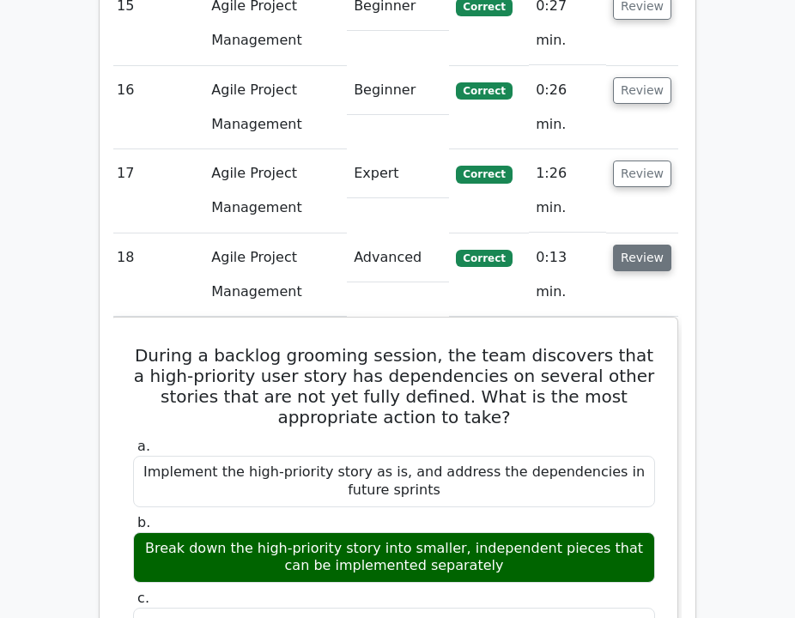
scroll to position [3648, 0]
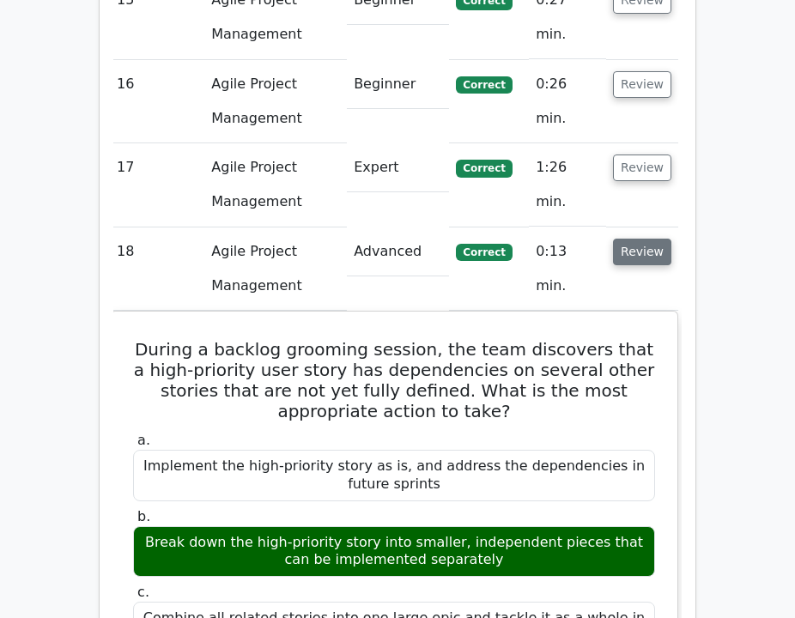
click at [638, 239] on button "Review" at bounding box center [642, 252] width 58 height 27
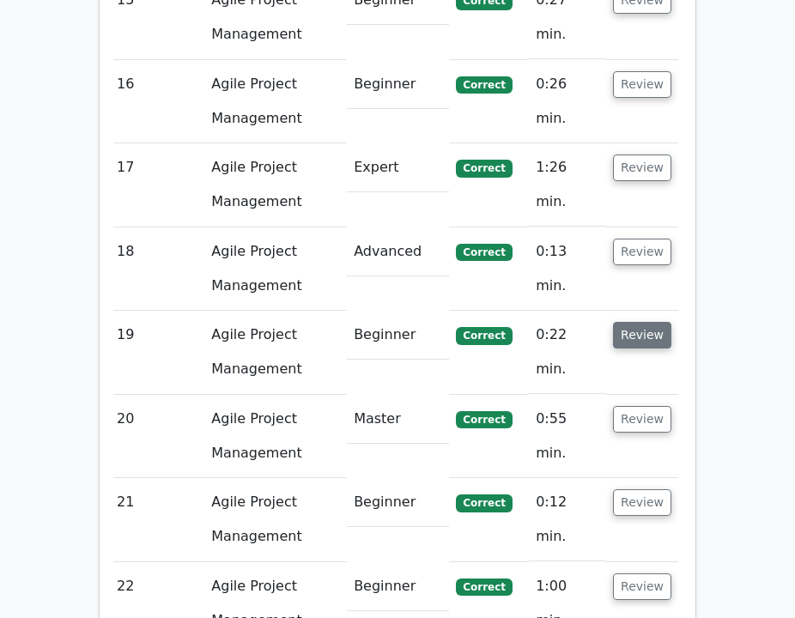
click at [638, 322] on button "Review" at bounding box center [642, 335] width 58 height 27
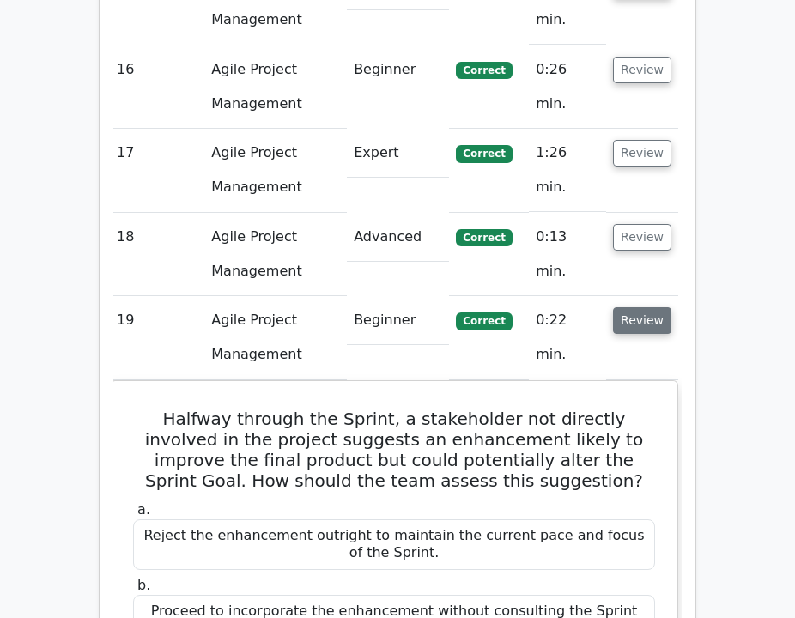
scroll to position [3665, 0]
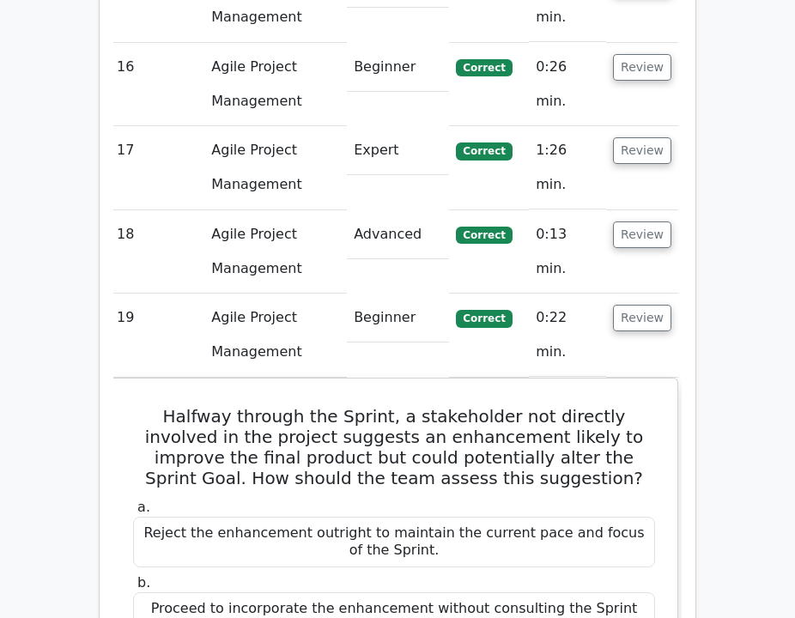
click at [638, 293] on td "Review" at bounding box center [642, 334] width 72 height 83
click at [643, 305] on button "Review" at bounding box center [642, 318] width 58 height 27
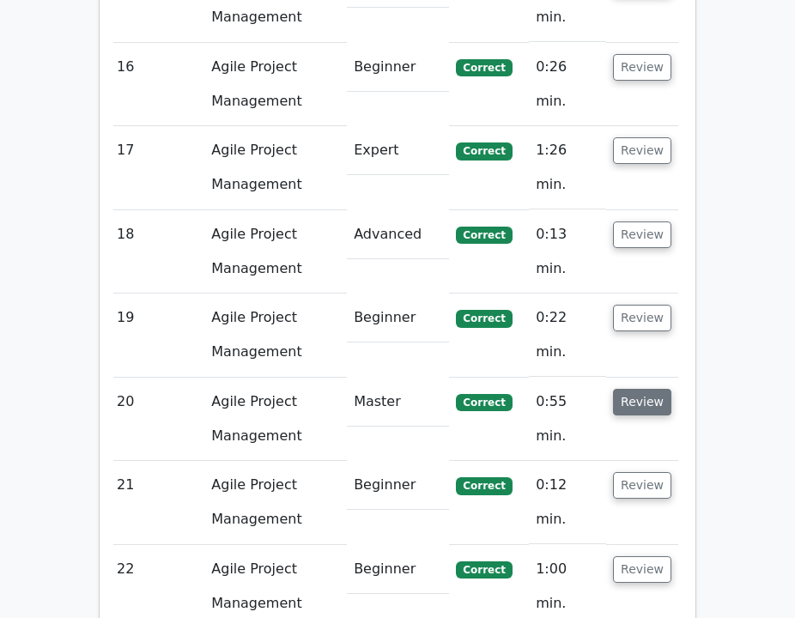
click at [636, 389] on button "Review" at bounding box center [642, 402] width 58 height 27
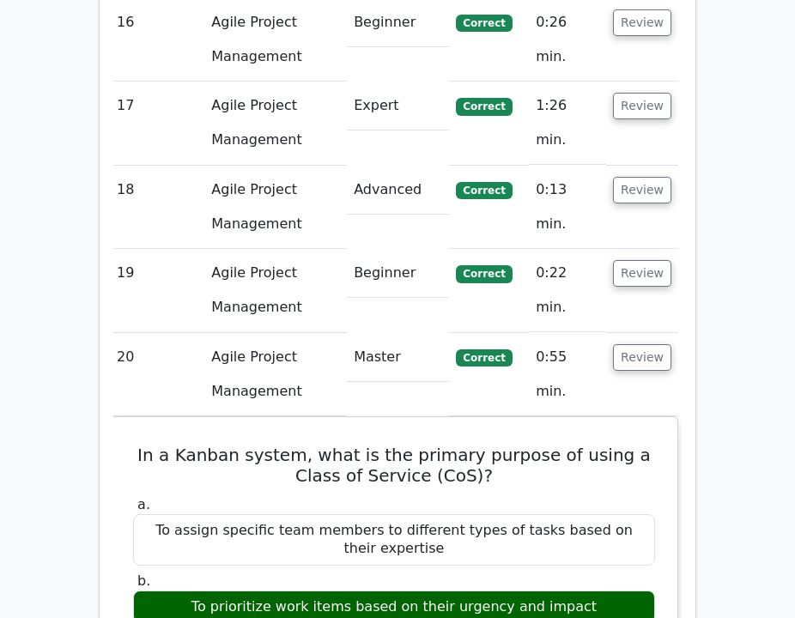
scroll to position [3738, 0]
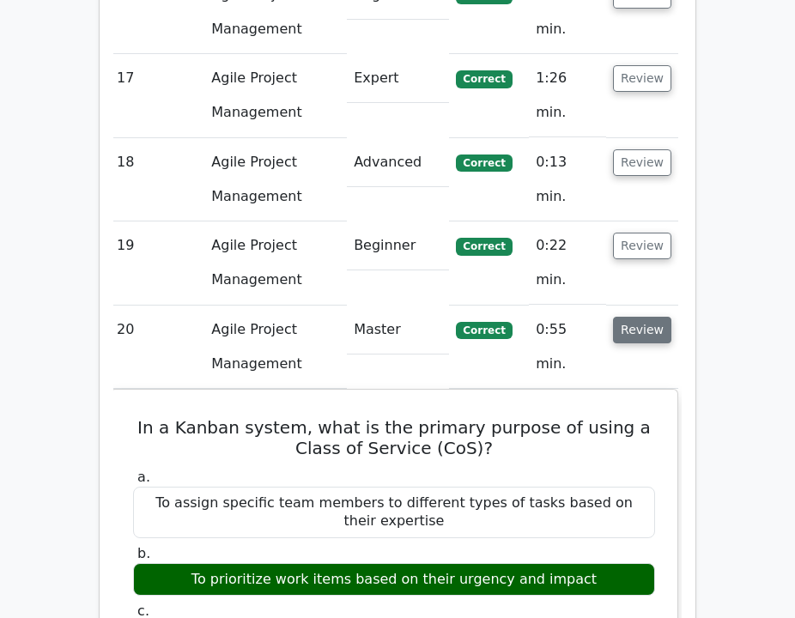
click at [643, 317] on button "Review" at bounding box center [642, 330] width 58 height 27
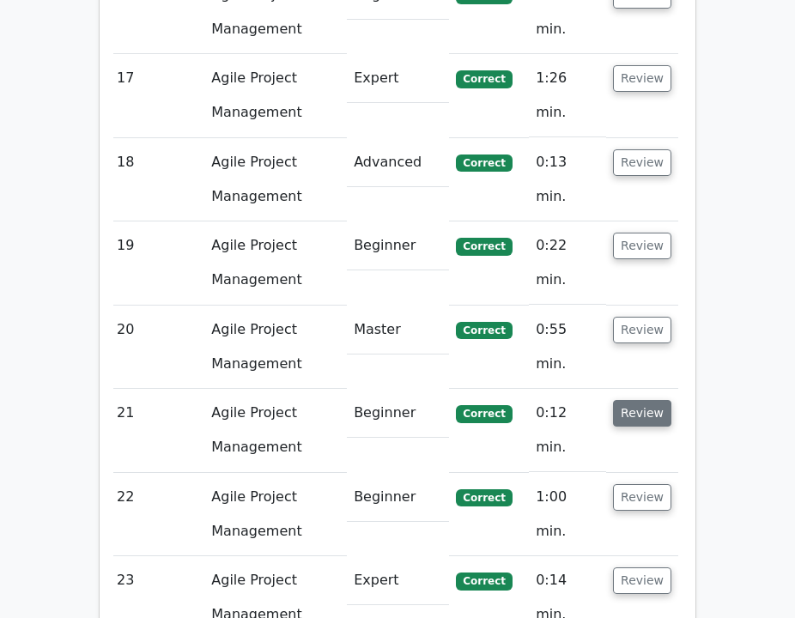
click at [647, 400] on button "Review" at bounding box center [642, 413] width 58 height 27
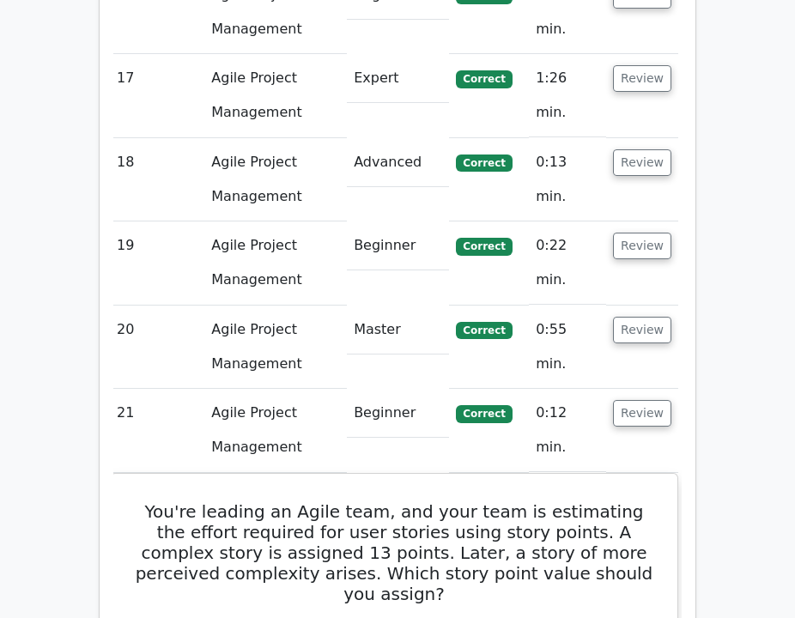
drag, startPoint x: 647, startPoint y: 277, endPoint x: 638, endPoint y: 329, distance: 52.2
click at [646, 400] on button "Review" at bounding box center [642, 413] width 58 height 27
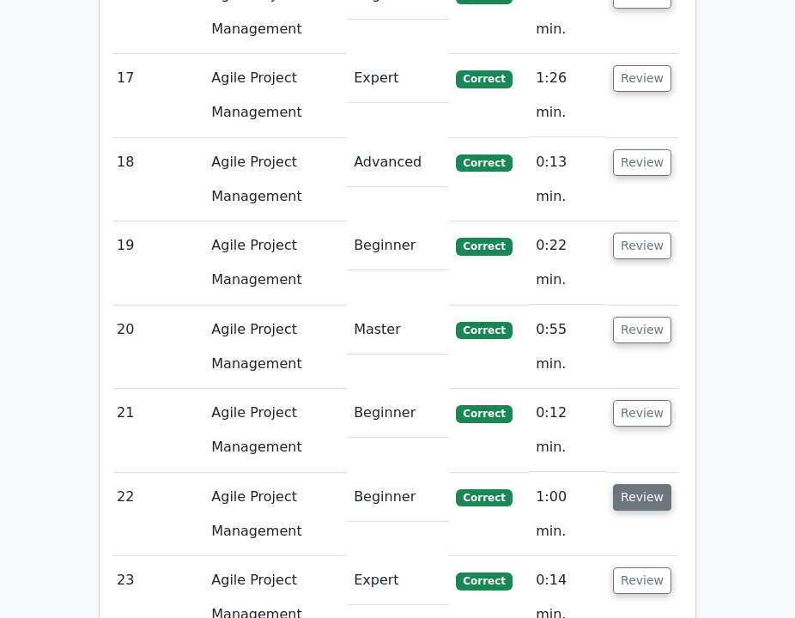
click at [636, 484] on button "Review" at bounding box center [642, 497] width 58 height 27
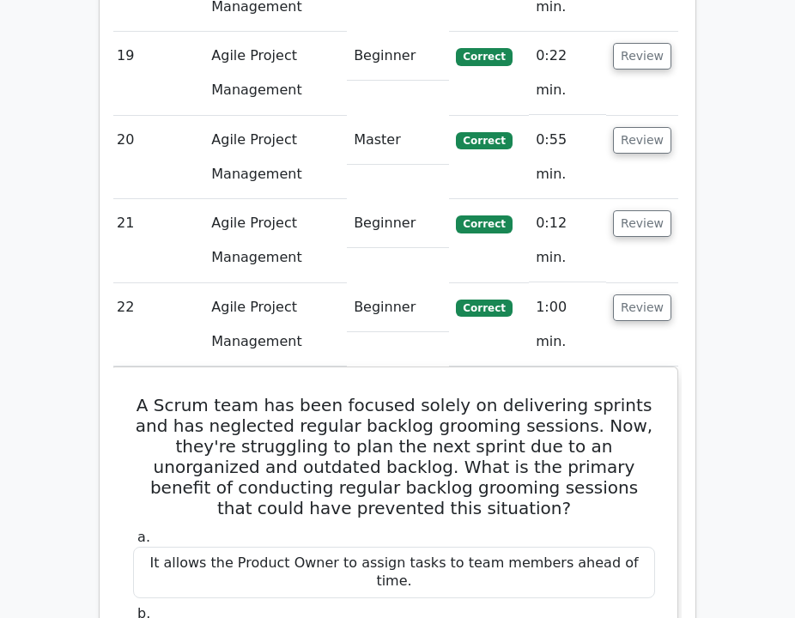
scroll to position [3932, 0]
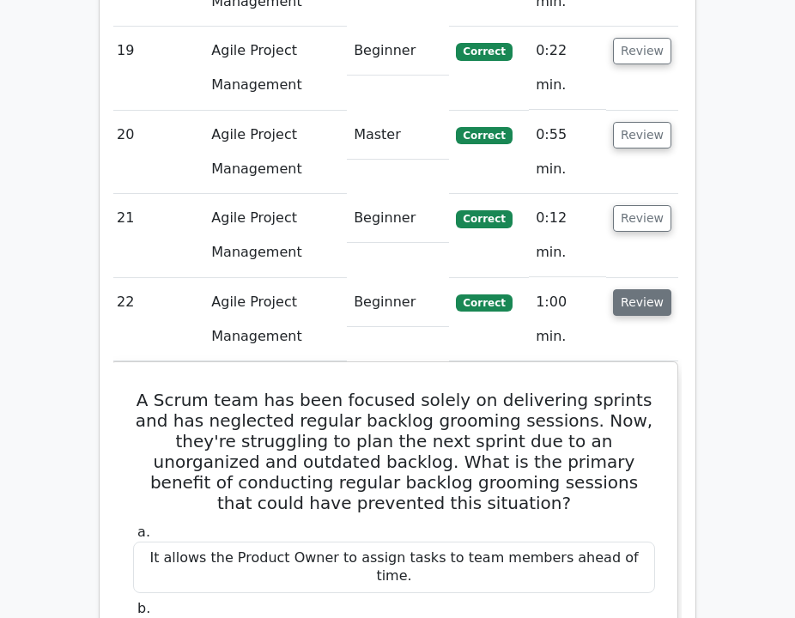
click at [645, 289] on button "Review" at bounding box center [642, 302] width 58 height 27
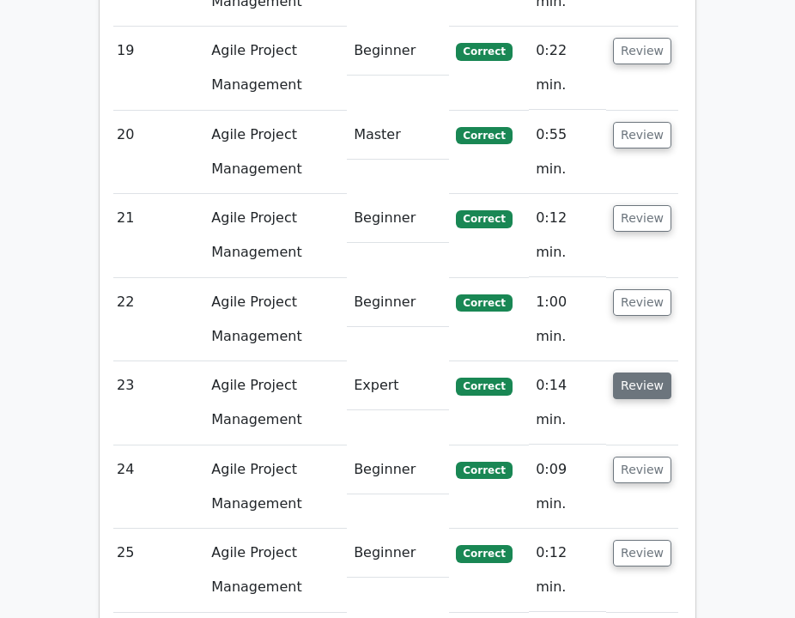
click at [649, 372] on button "Review" at bounding box center [642, 385] width 58 height 27
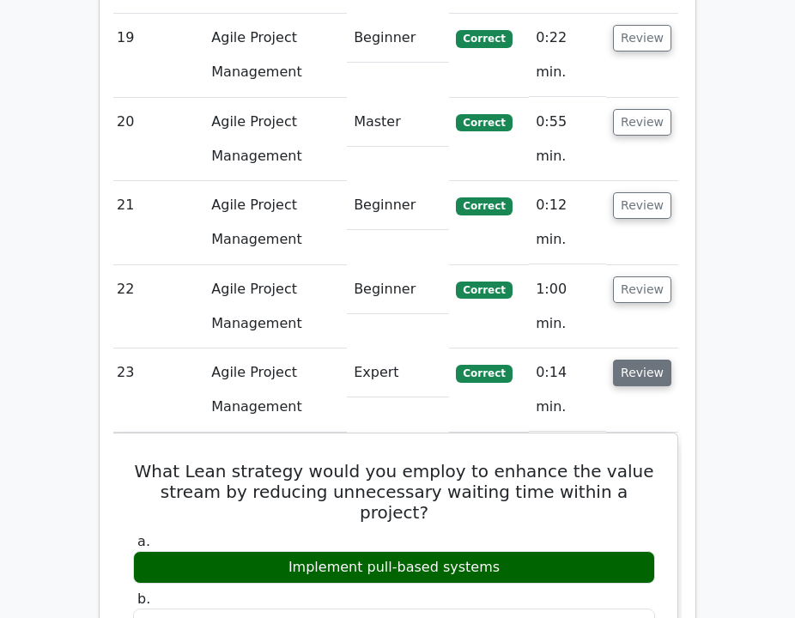
scroll to position [3946, 0]
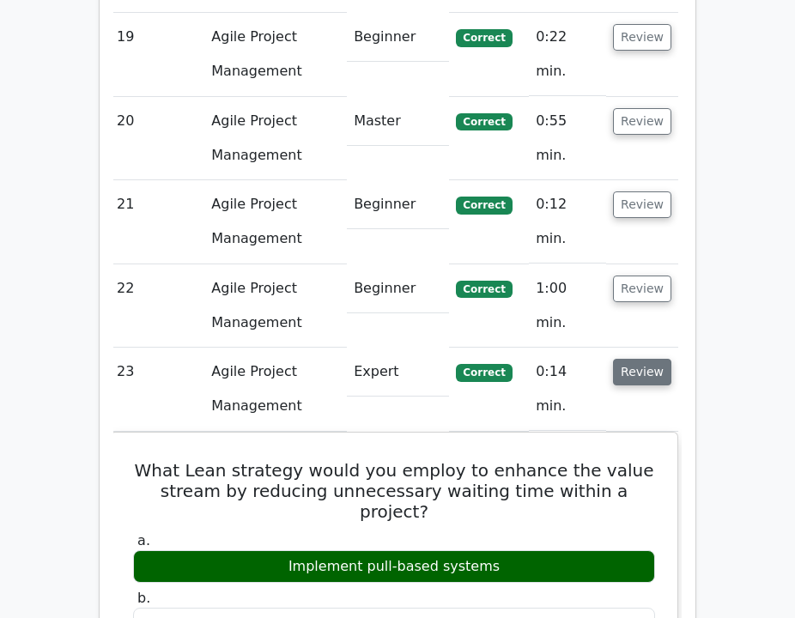
drag, startPoint x: 645, startPoint y: 232, endPoint x: 642, endPoint y: 244, distance: 12.5
click at [644, 359] on button "Review" at bounding box center [642, 372] width 58 height 27
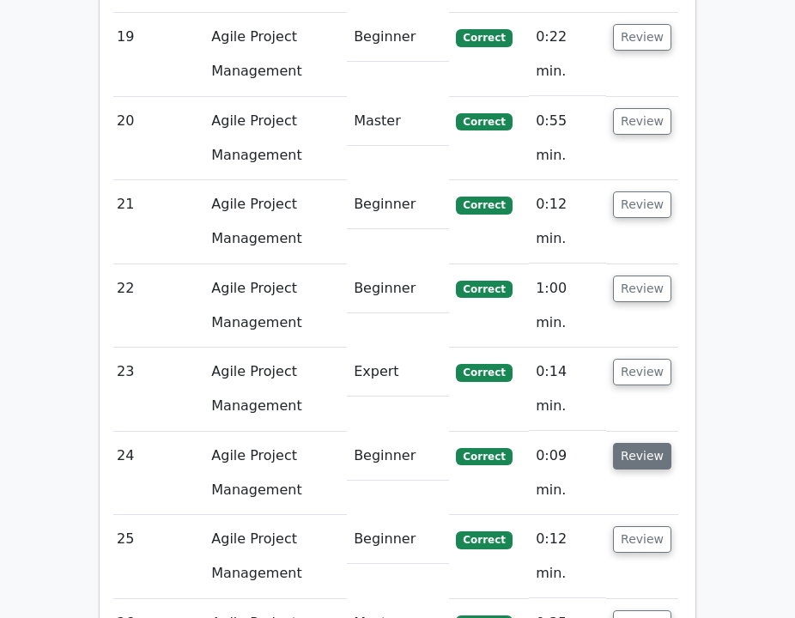
click at [633, 443] on button "Review" at bounding box center [642, 456] width 58 height 27
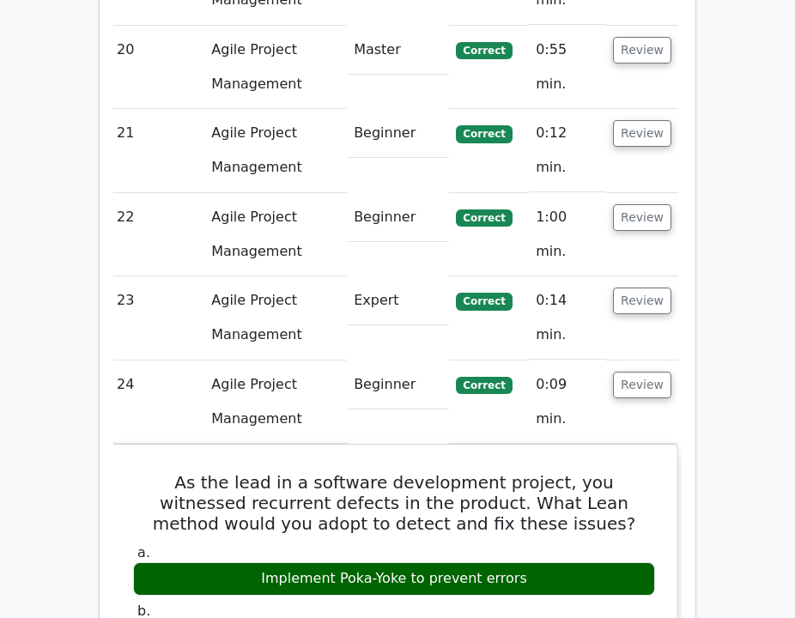
scroll to position [4028, 0]
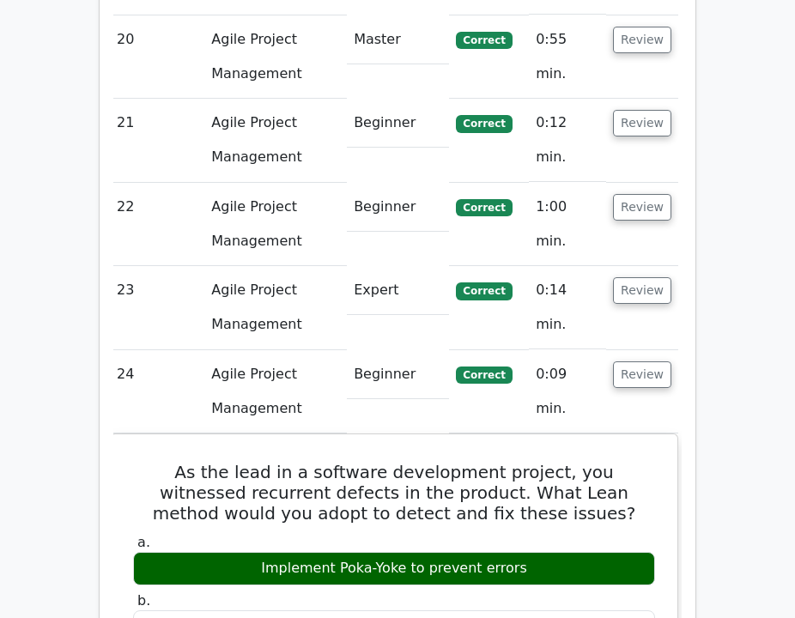
drag, startPoint x: 635, startPoint y: 231, endPoint x: 630, endPoint y: 311, distance: 80.8
click at [635, 361] on button "Review" at bounding box center [642, 374] width 58 height 27
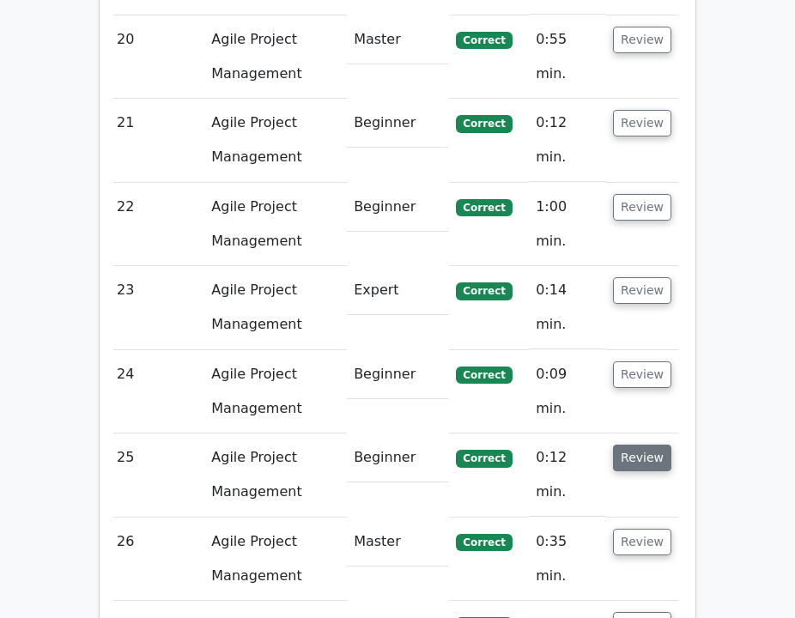
click at [632, 444] on button "Review" at bounding box center [642, 457] width 58 height 27
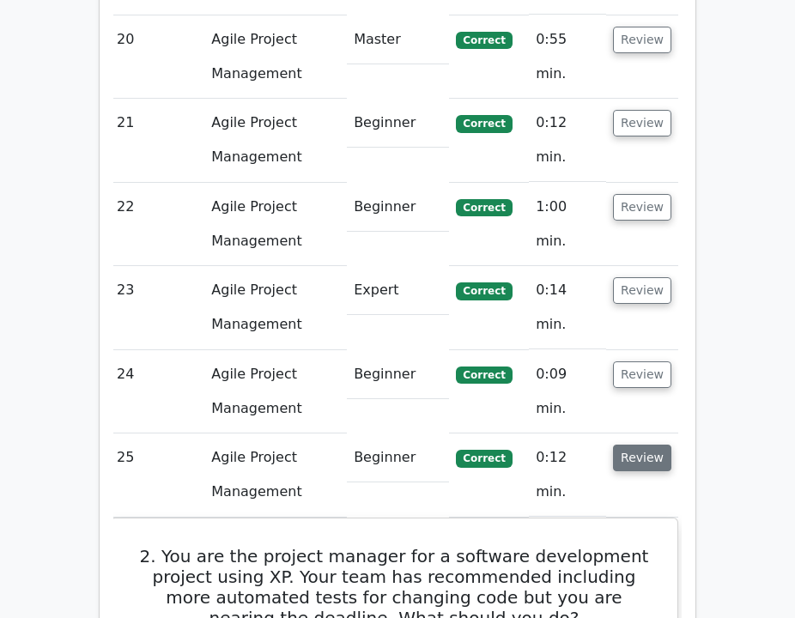
click at [632, 444] on button "Review" at bounding box center [642, 457] width 58 height 27
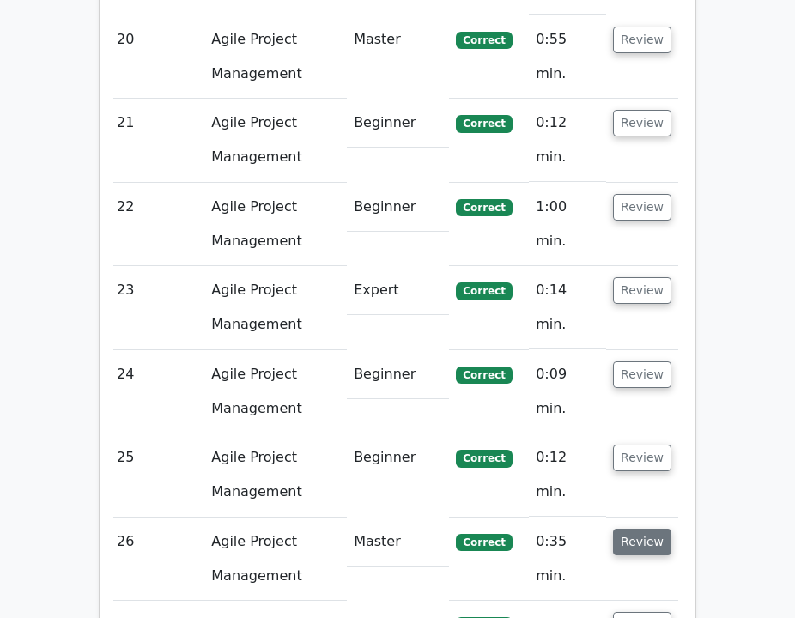
click at [636, 529] on button "Review" at bounding box center [642, 542] width 58 height 27
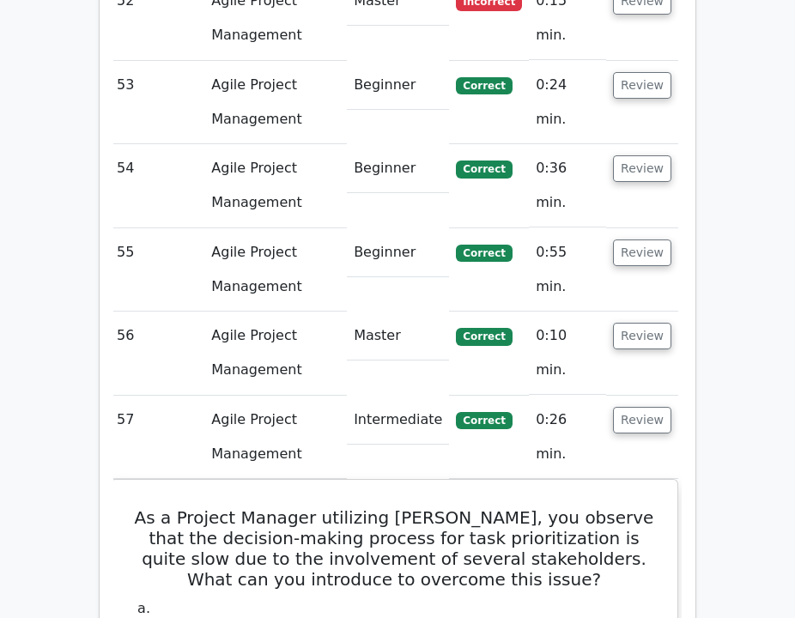
scroll to position [10411, 0]
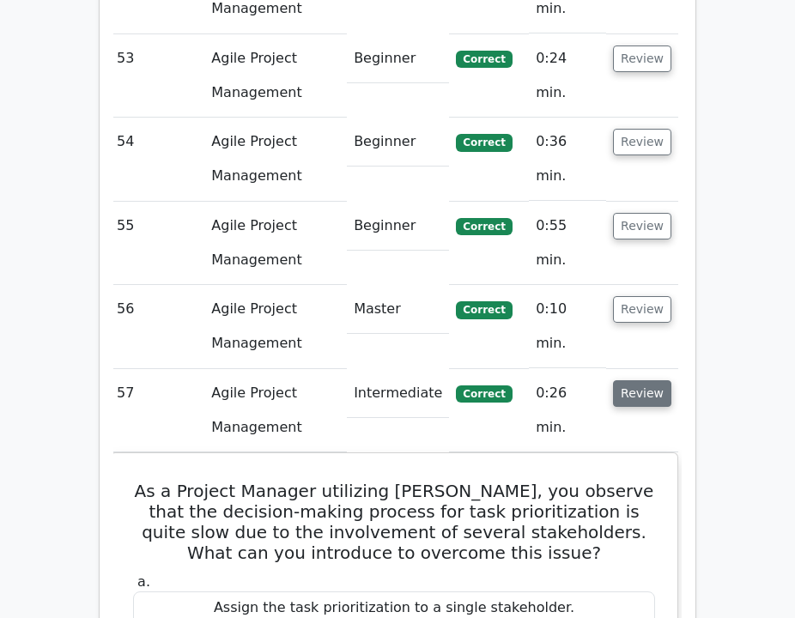
click at [632, 380] on button "Review" at bounding box center [642, 393] width 58 height 27
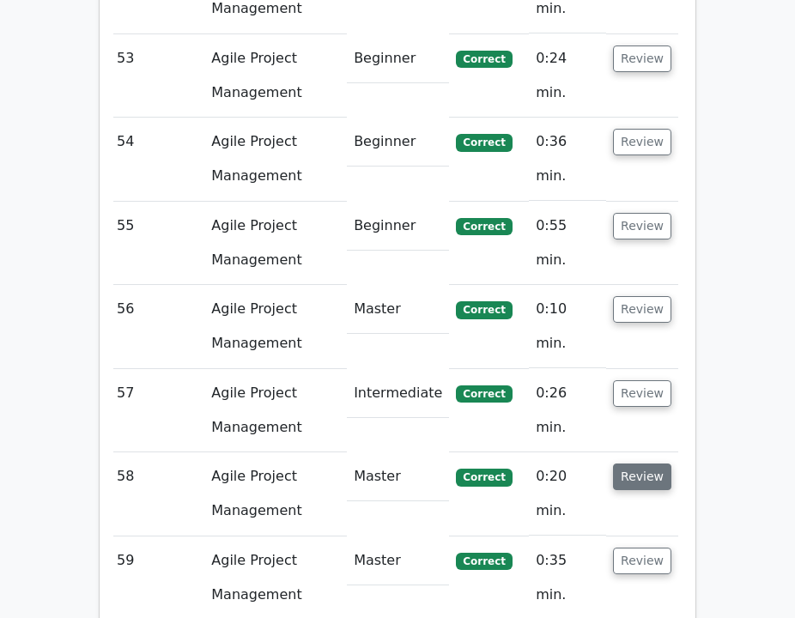
click at [629, 463] on button "Review" at bounding box center [642, 476] width 58 height 27
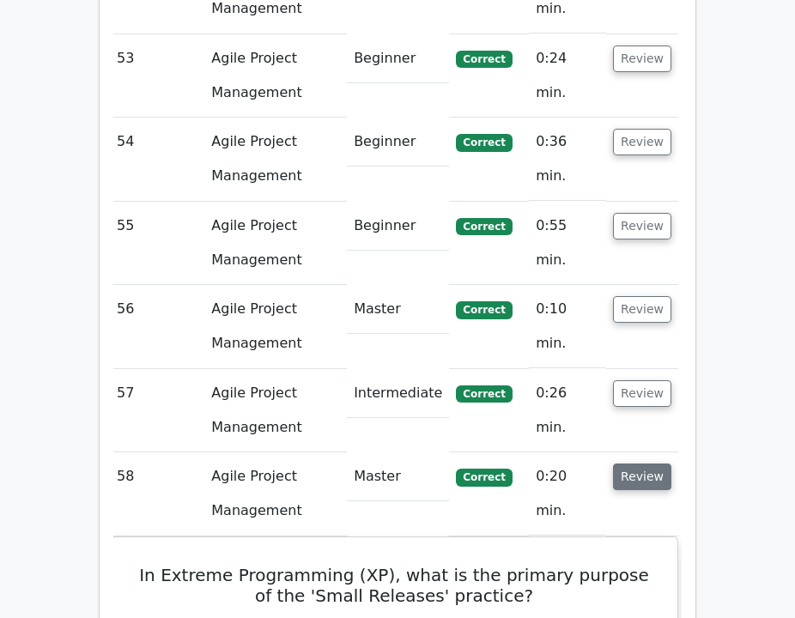
drag, startPoint x: 636, startPoint y: 121, endPoint x: 633, endPoint y: 130, distance: 9.0
click at [635, 463] on button "Review" at bounding box center [642, 476] width 58 height 27
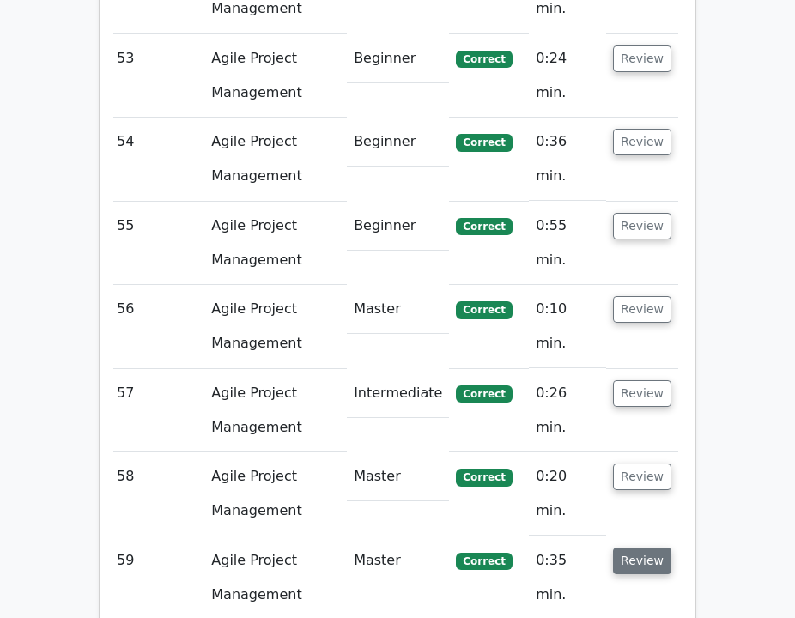
click at [631, 547] on button "Review" at bounding box center [642, 560] width 58 height 27
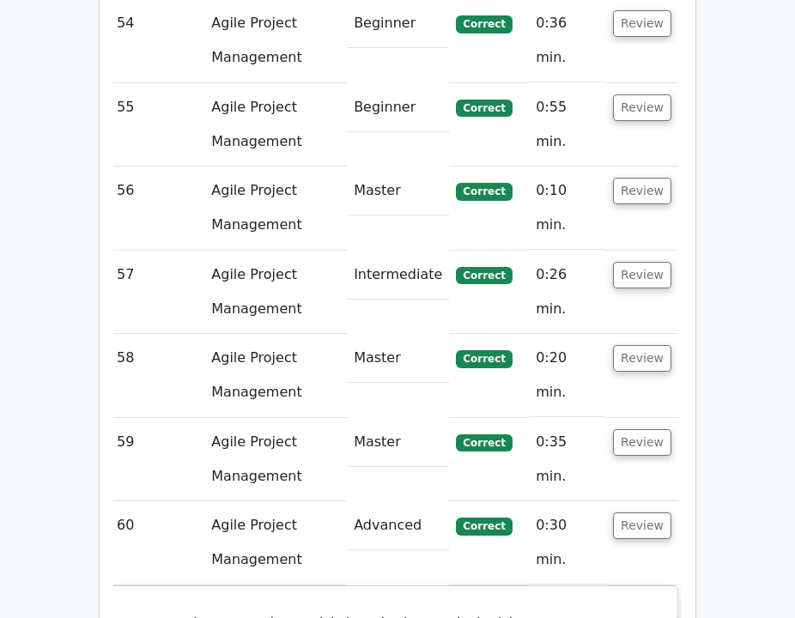
scroll to position [10533, 0]
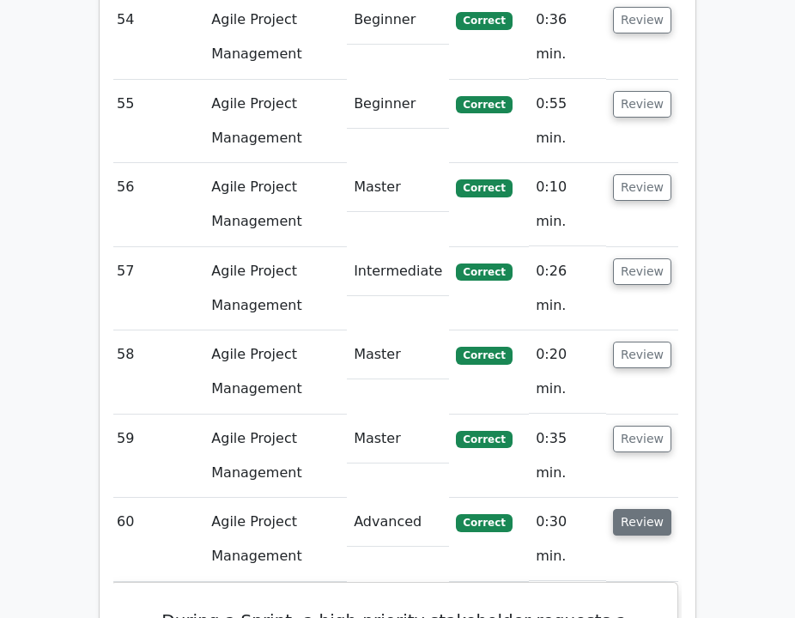
click at [655, 509] on button "Review" at bounding box center [642, 522] width 58 height 27
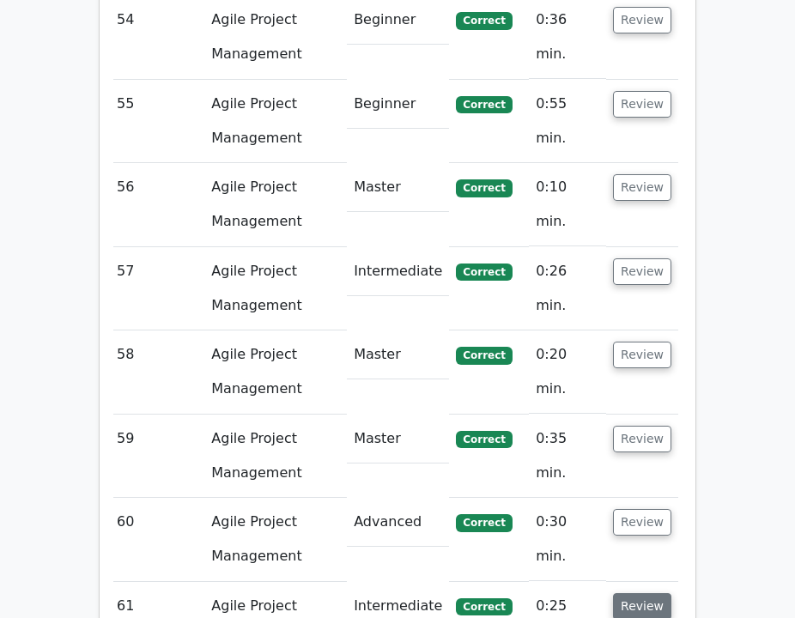
click at [645, 593] on button "Review" at bounding box center [642, 606] width 58 height 27
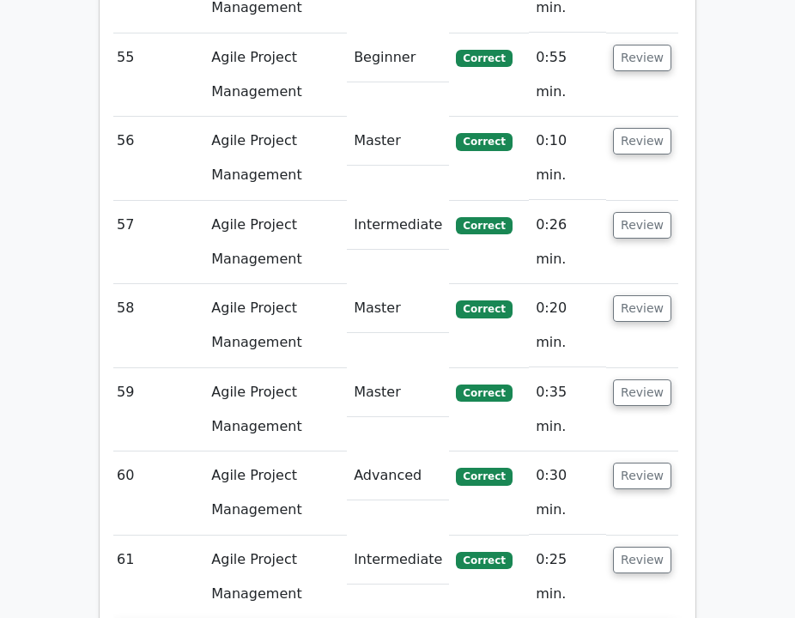
scroll to position [10586, 0]
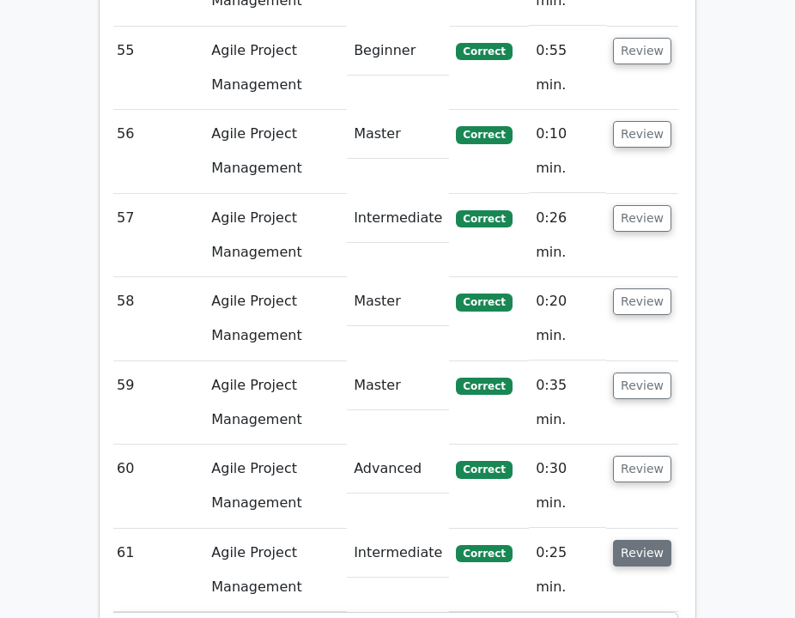
click at [647, 540] on button "Review" at bounding box center [642, 553] width 58 height 27
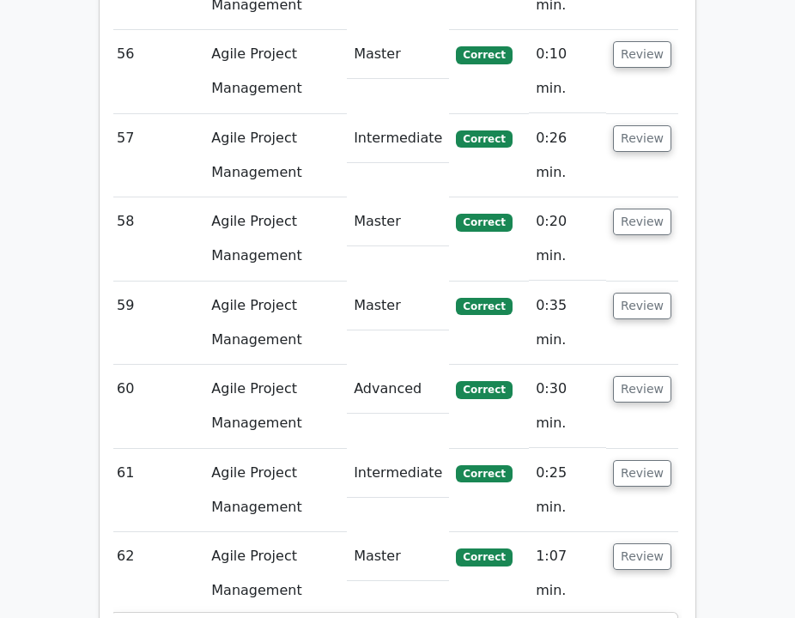
scroll to position [10699, 0]
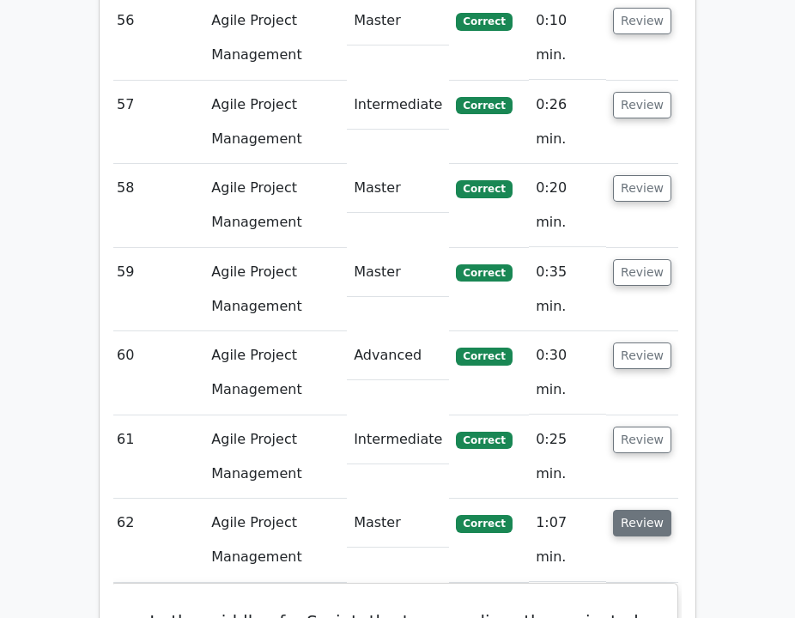
click at [648, 510] on button "Review" at bounding box center [642, 523] width 58 height 27
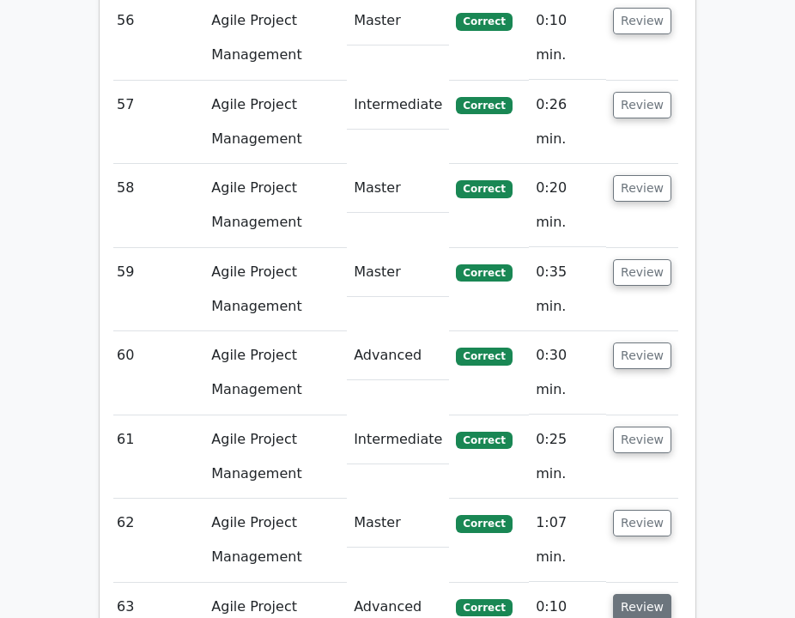
click at [644, 594] on button "Review" at bounding box center [642, 607] width 58 height 27
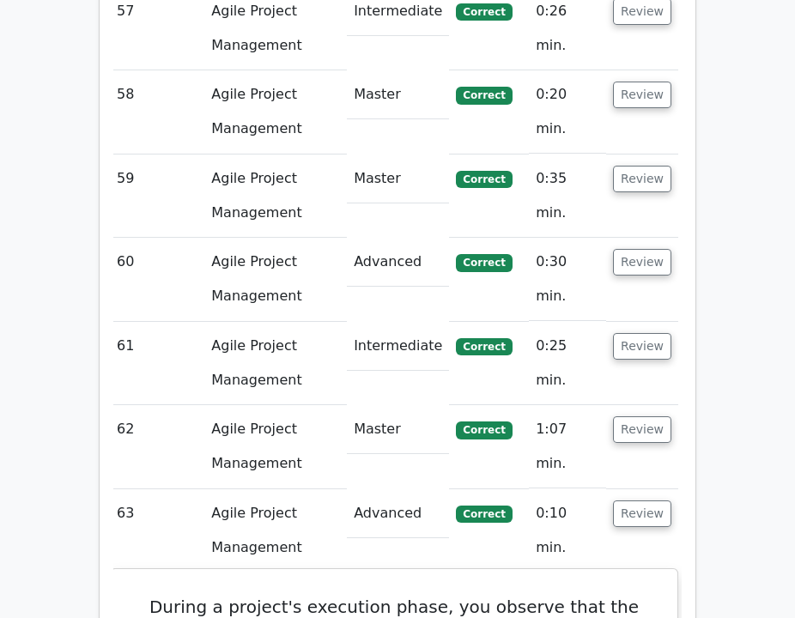
scroll to position [10795, 0]
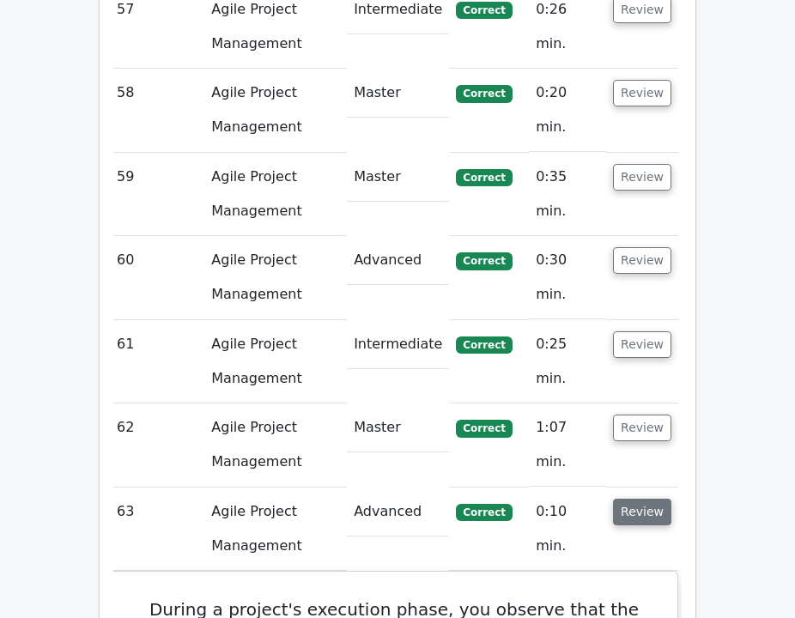
click at [654, 499] on button "Review" at bounding box center [642, 512] width 58 height 27
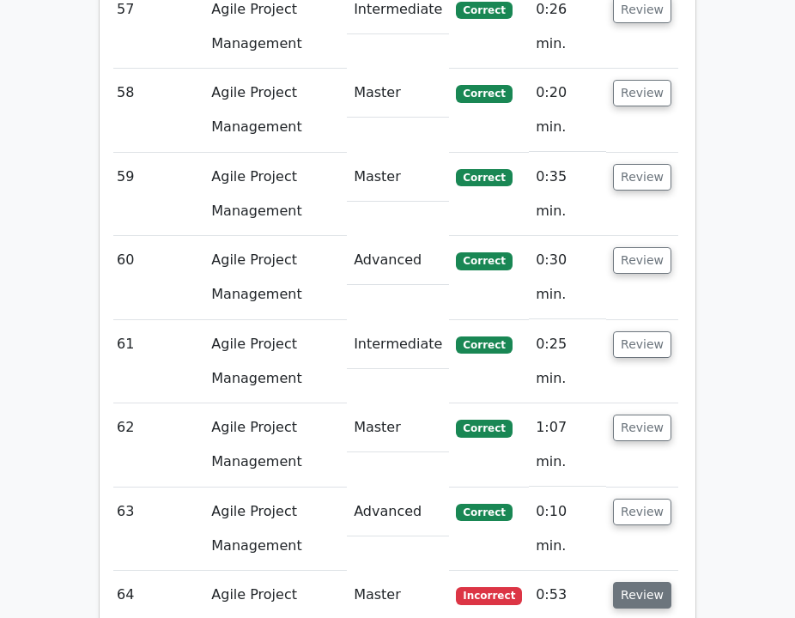
click at [641, 582] on button "Review" at bounding box center [642, 595] width 58 height 27
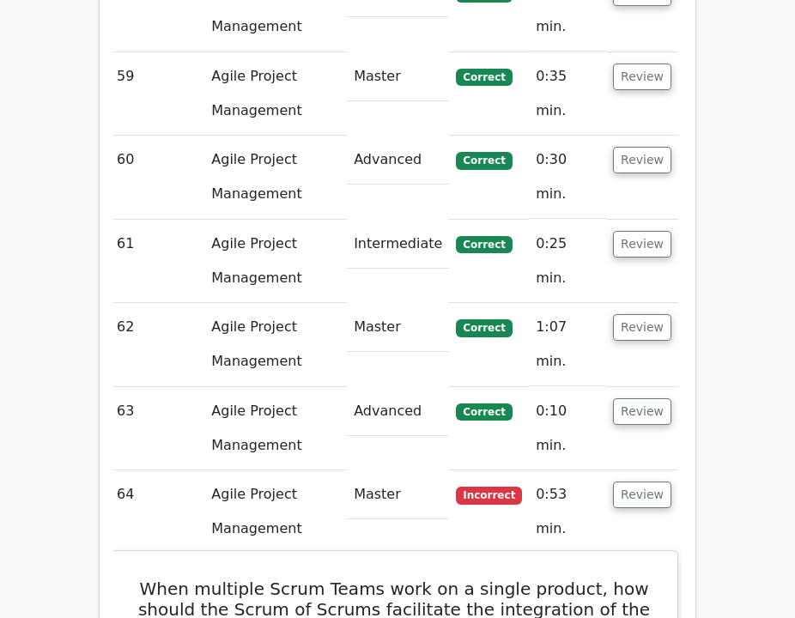
scroll to position [10925, 0]
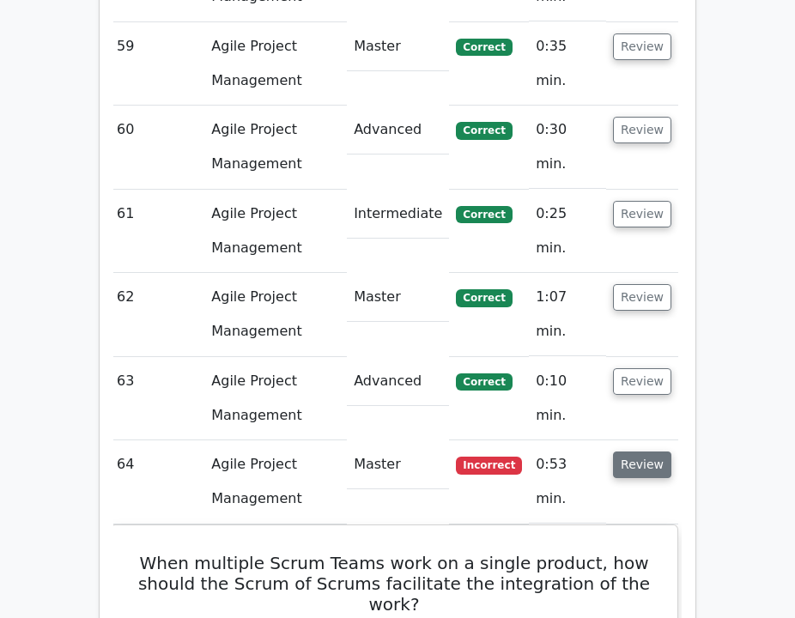
click at [644, 451] on button "Review" at bounding box center [642, 464] width 58 height 27
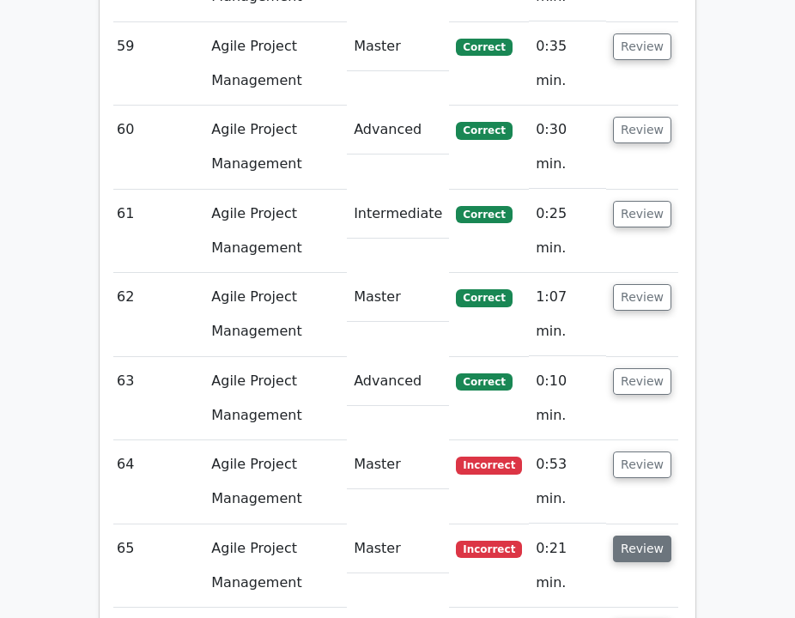
click at [648, 535] on button "Review" at bounding box center [642, 548] width 58 height 27
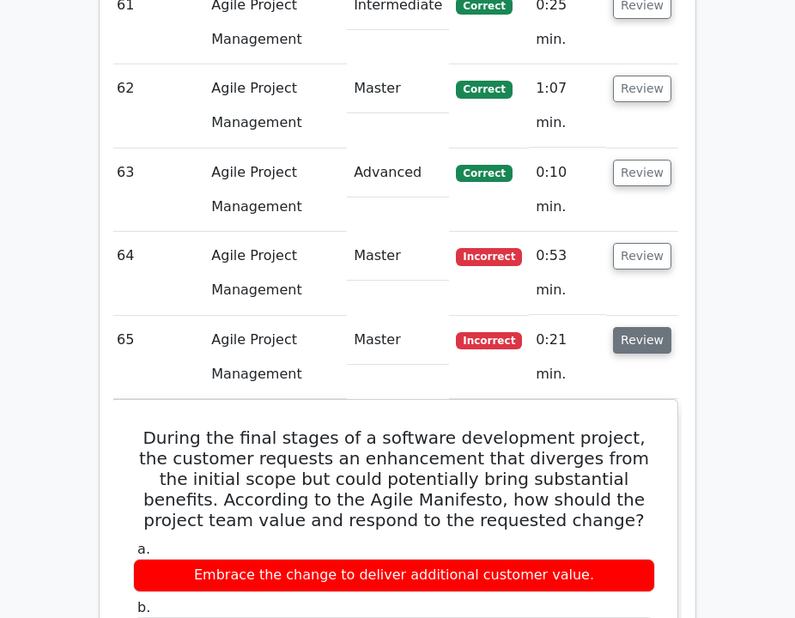
scroll to position [10966, 0]
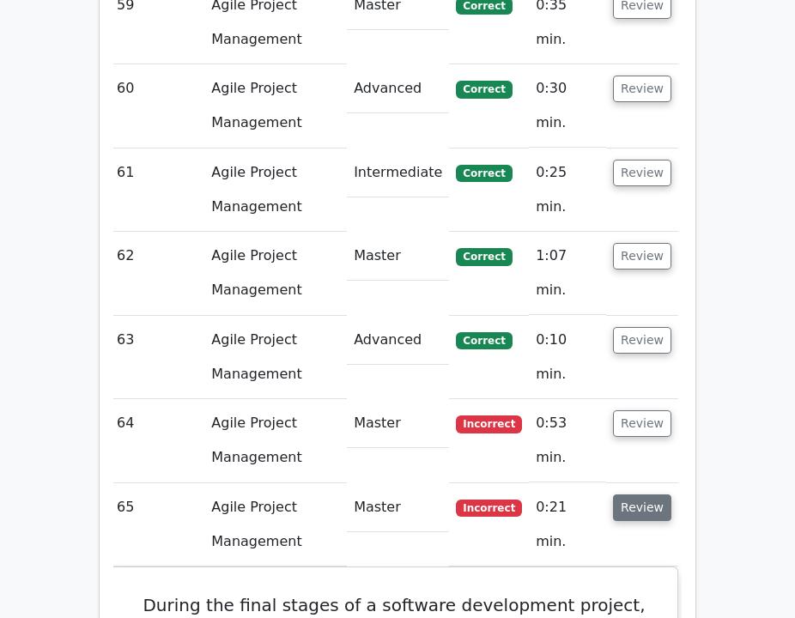
click at [642, 494] on button "Review" at bounding box center [642, 507] width 58 height 27
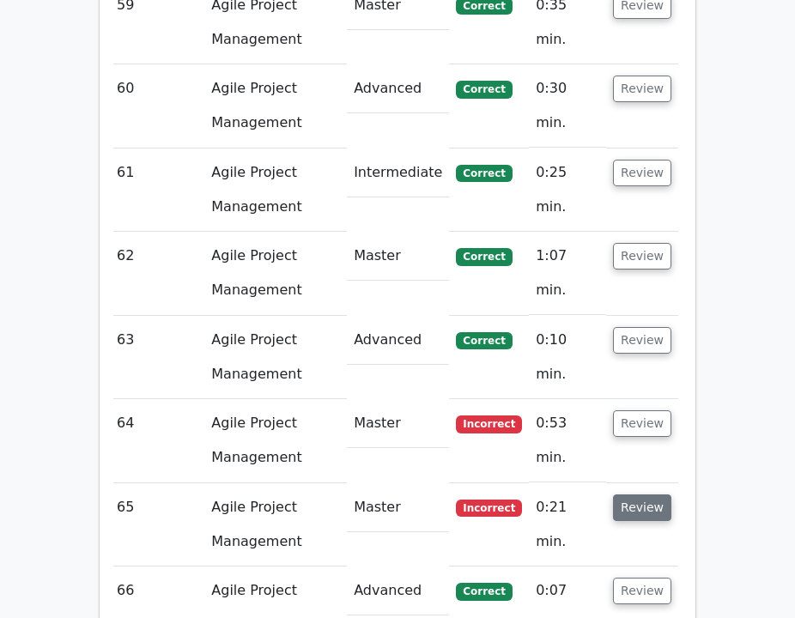
click at [638, 494] on button "Review" at bounding box center [642, 507] width 58 height 27
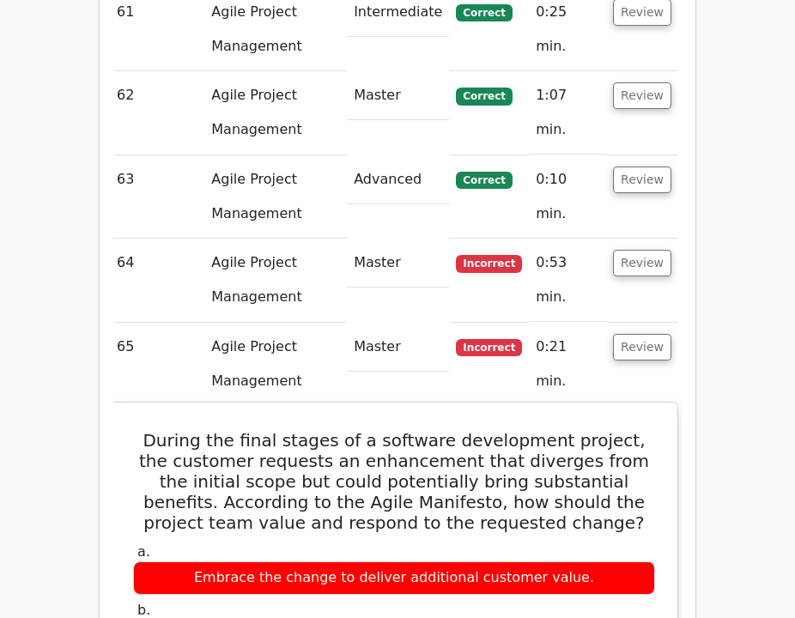
scroll to position [11097, 0]
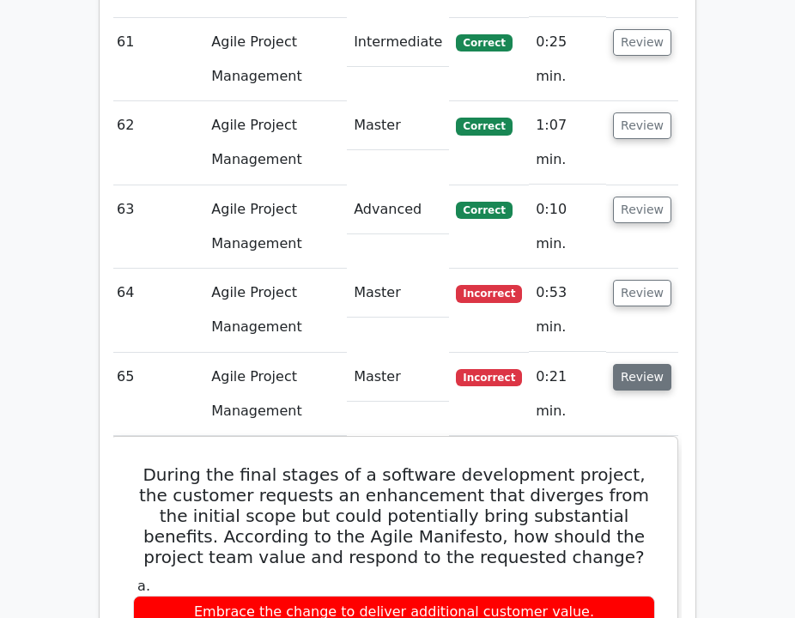
click at [650, 364] on button "Review" at bounding box center [642, 377] width 58 height 27
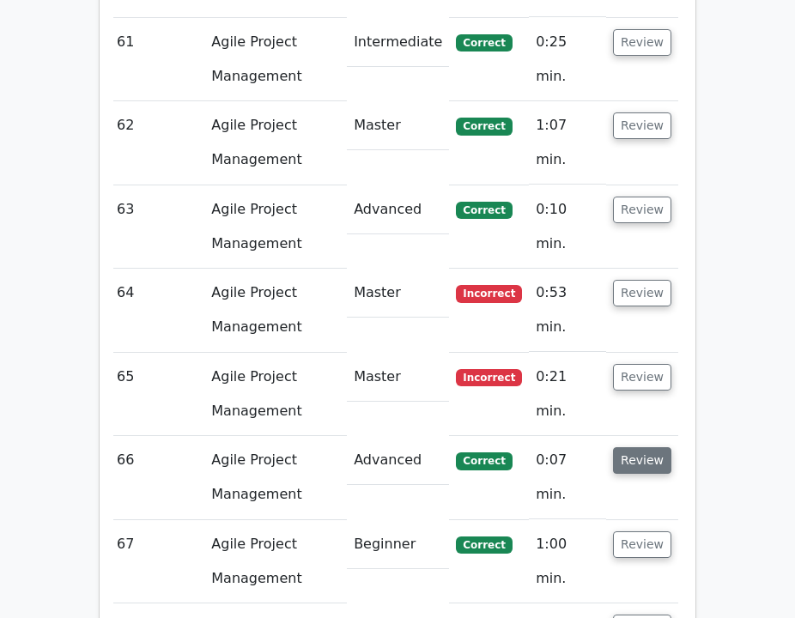
click at [621, 447] on button "Review" at bounding box center [642, 460] width 58 height 27
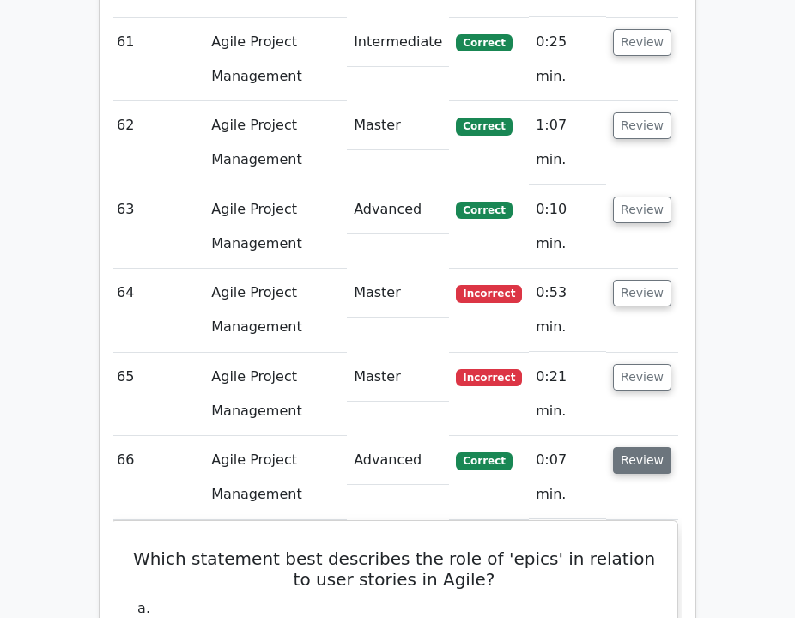
click at [623, 447] on button "Review" at bounding box center [642, 460] width 58 height 27
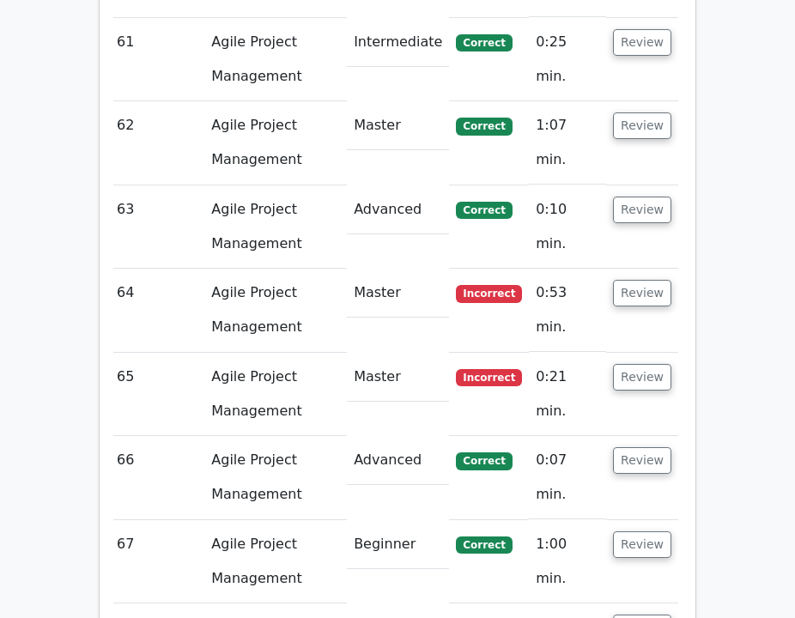
click at [615, 520] on td "Review" at bounding box center [642, 561] width 72 height 83
click at [625, 531] on button "Review" at bounding box center [642, 544] width 58 height 27
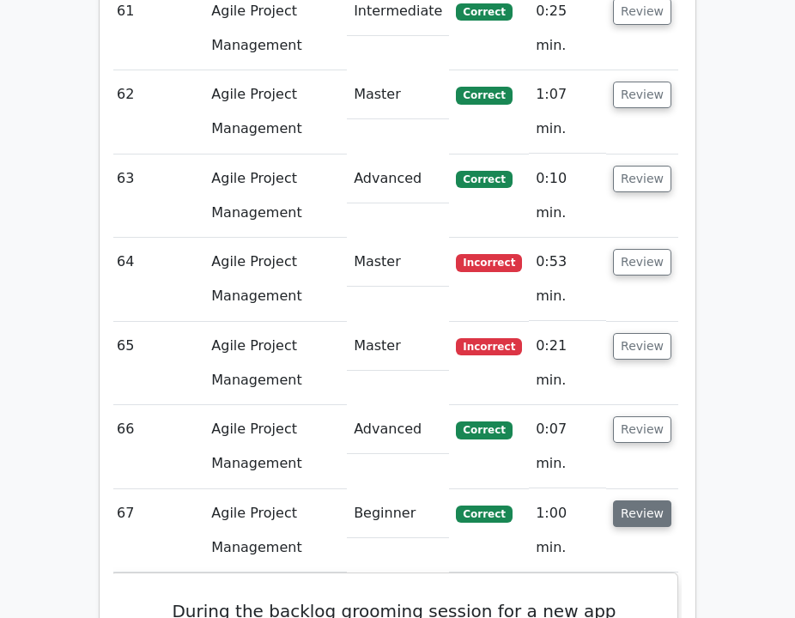
scroll to position [11130, 0]
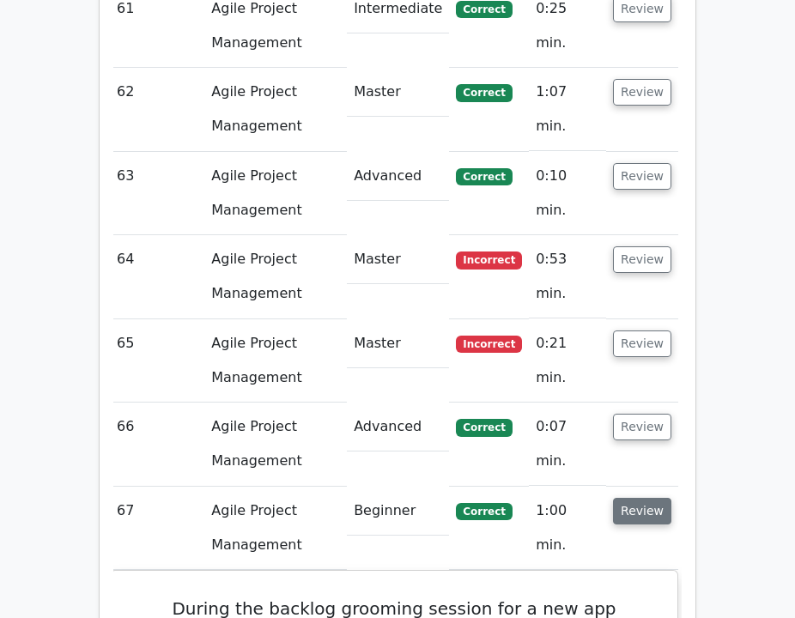
click at [631, 498] on button "Review" at bounding box center [642, 511] width 58 height 27
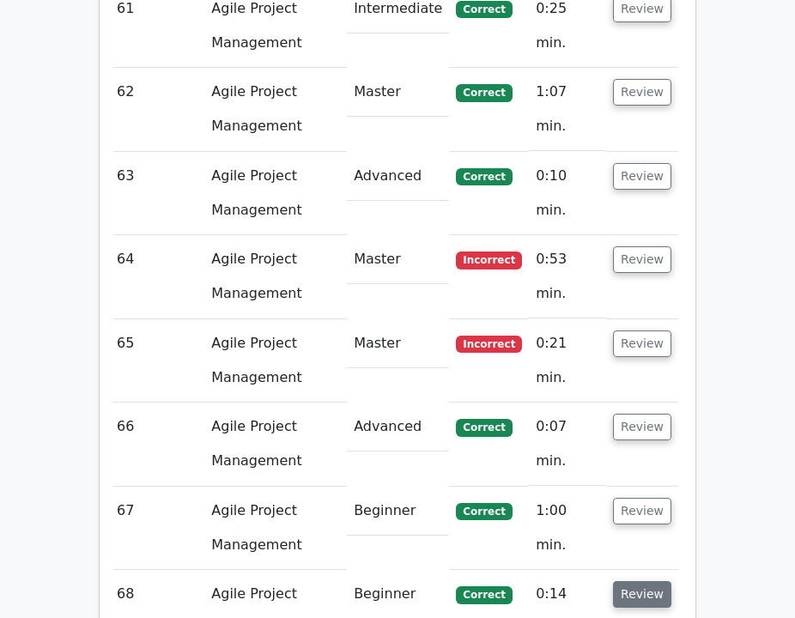
click at [640, 581] on button "Review" at bounding box center [642, 594] width 58 height 27
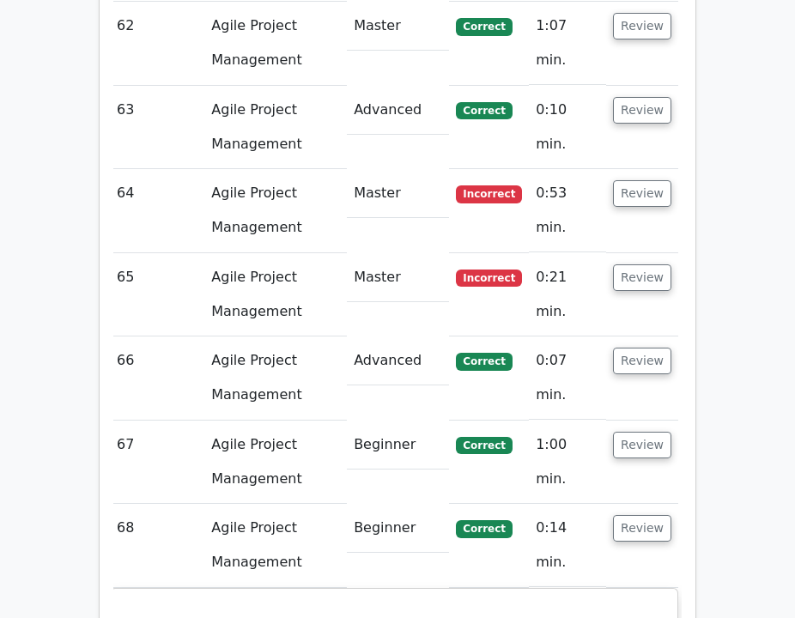
scroll to position [11198, 0]
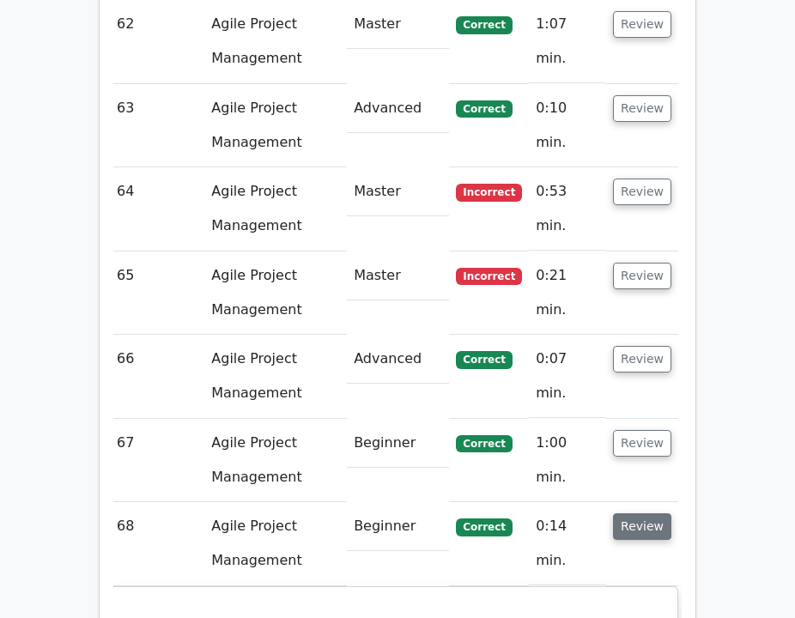
click at [645, 513] on button "Review" at bounding box center [642, 526] width 58 height 27
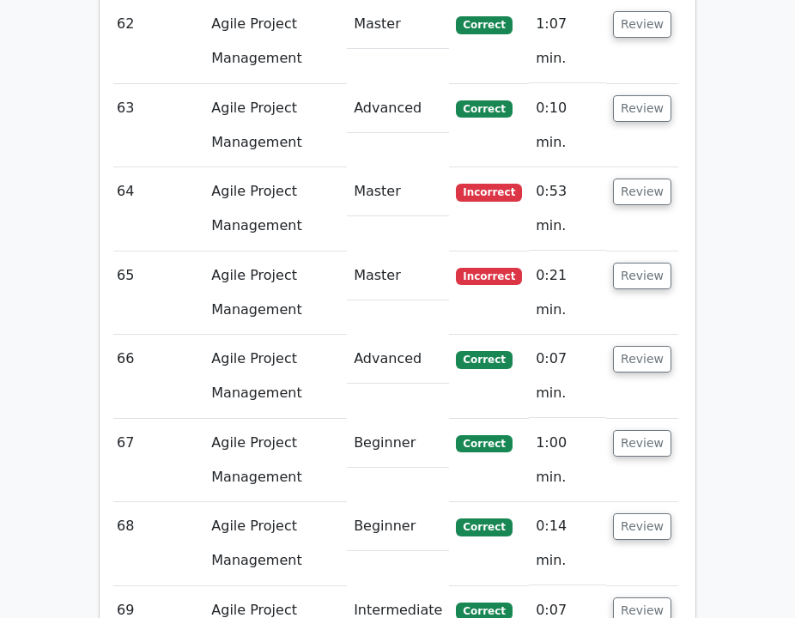
click at [635, 586] on td "Review" at bounding box center [642, 627] width 72 height 83
click at [632, 597] on button "Review" at bounding box center [642, 610] width 58 height 27
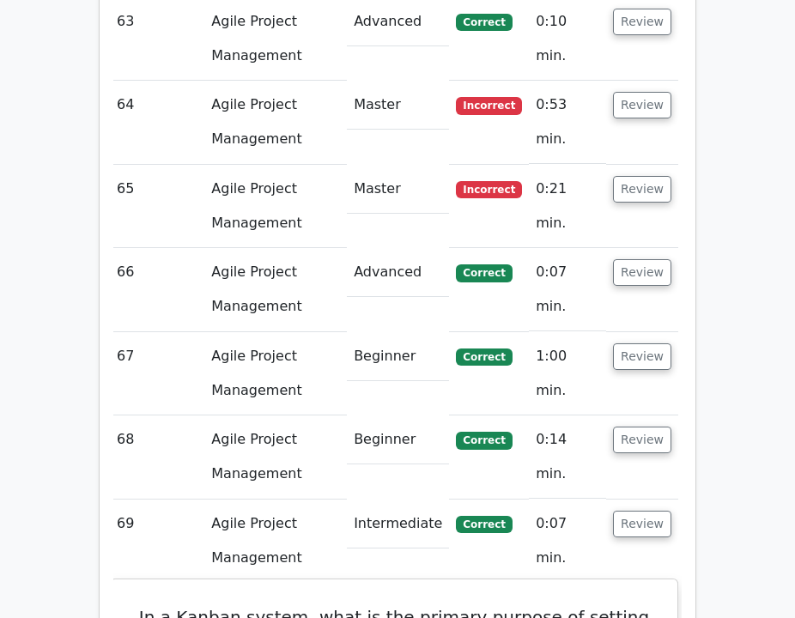
scroll to position [11295, 0]
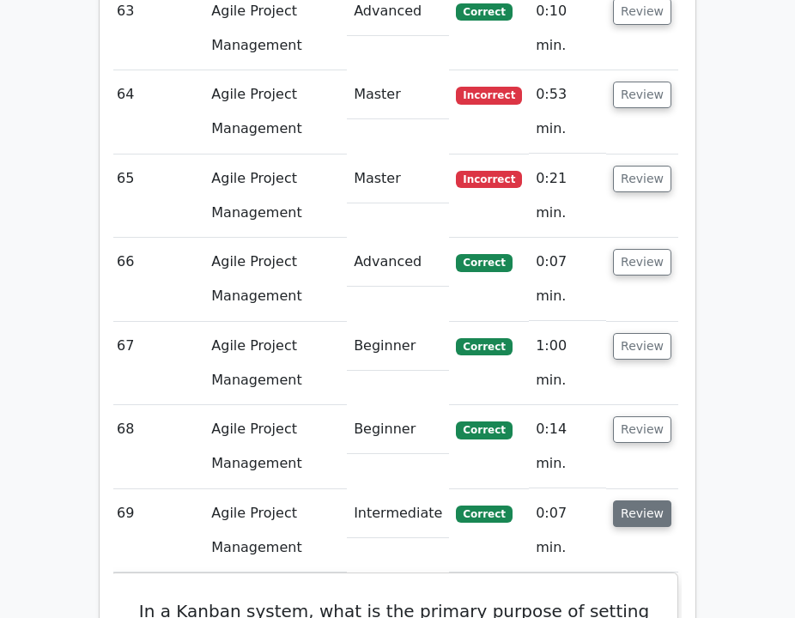
click at [649, 500] on button "Review" at bounding box center [642, 513] width 58 height 27
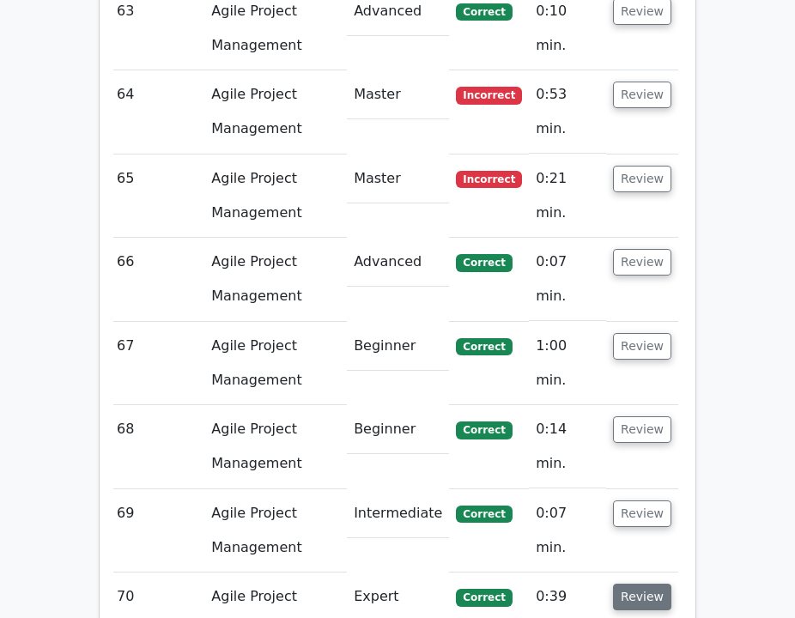
click at [644, 583] on button "Review" at bounding box center [642, 596] width 58 height 27
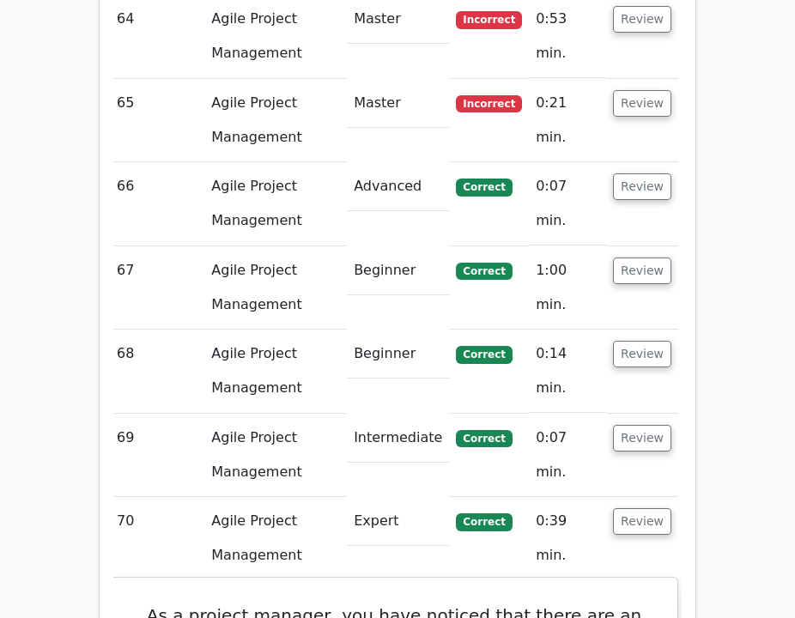
scroll to position [11374, 0]
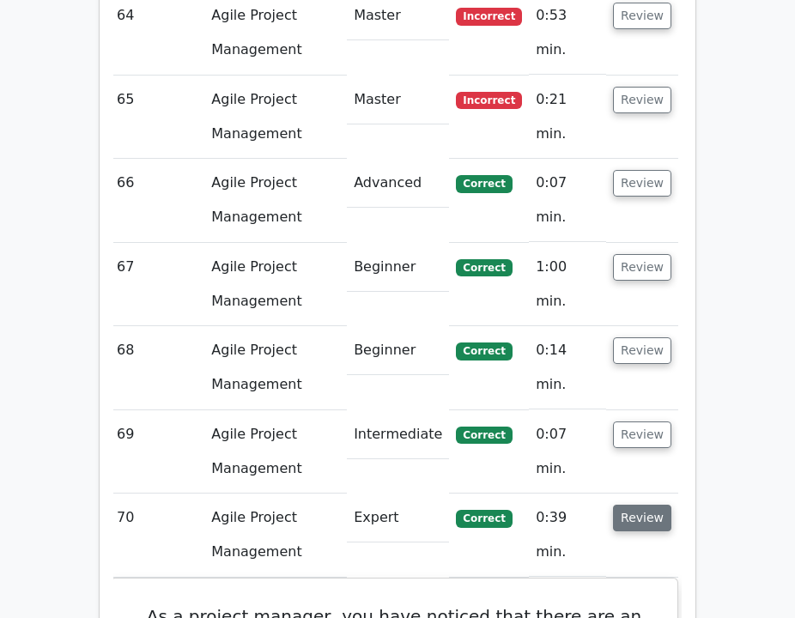
click at [645, 505] on button "Review" at bounding box center [642, 518] width 58 height 27
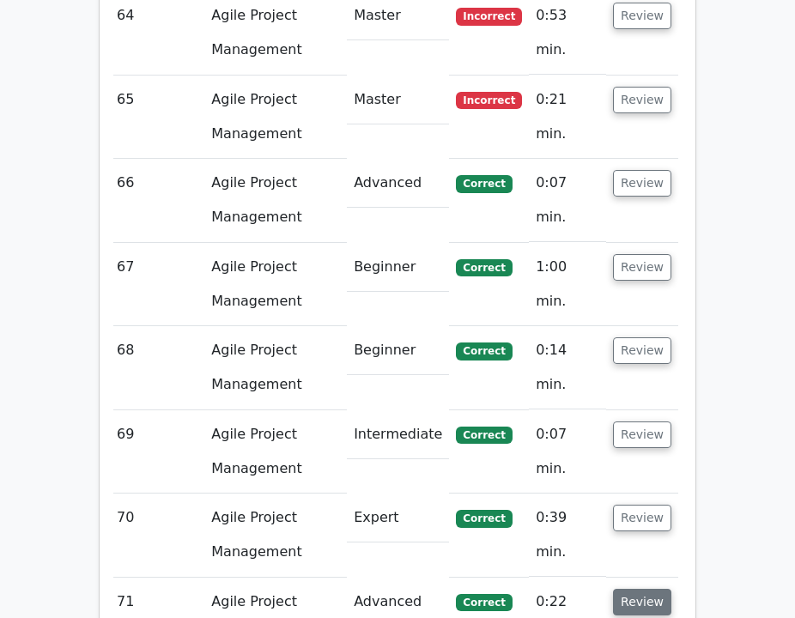
click at [628, 589] on button "Review" at bounding box center [642, 602] width 58 height 27
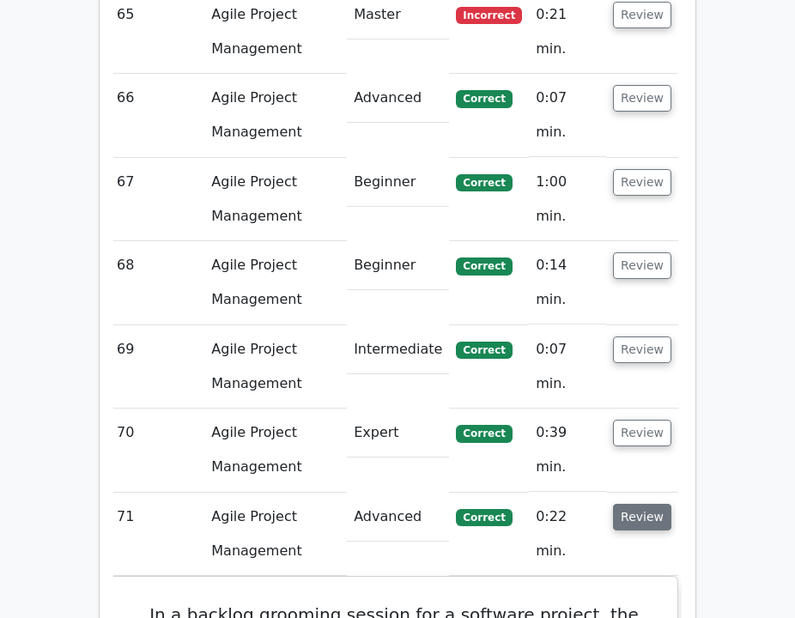
scroll to position [11469, 0]
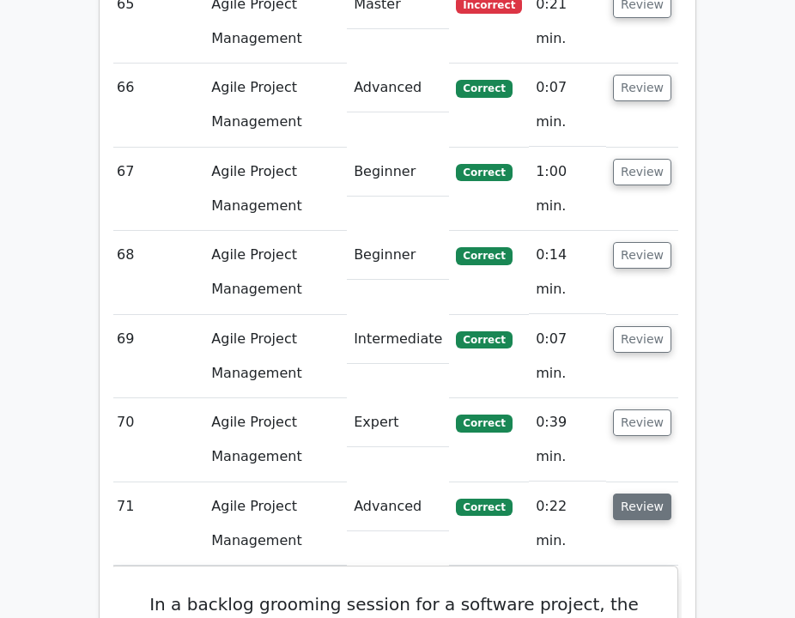
click at [643, 493] on button "Review" at bounding box center [642, 506] width 58 height 27
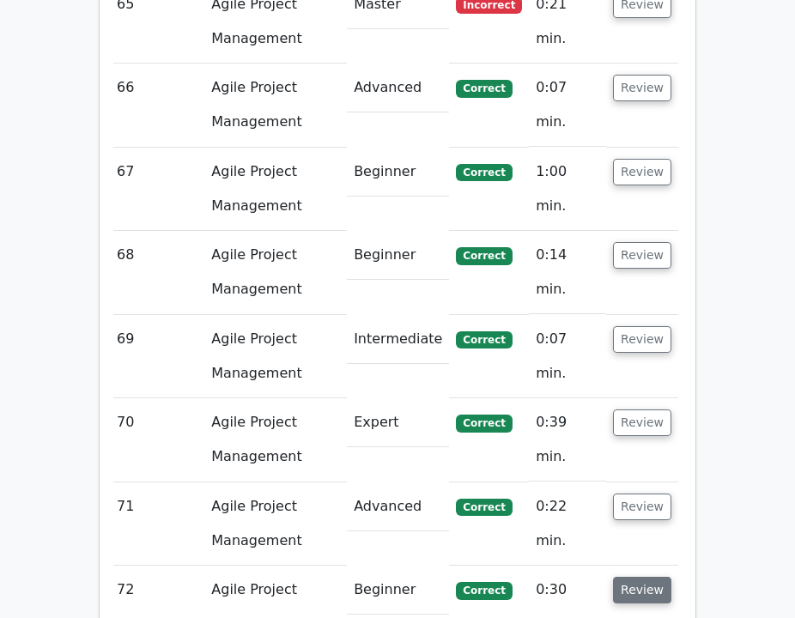
click at [642, 577] on button "Review" at bounding box center [642, 590] width 58 height 27
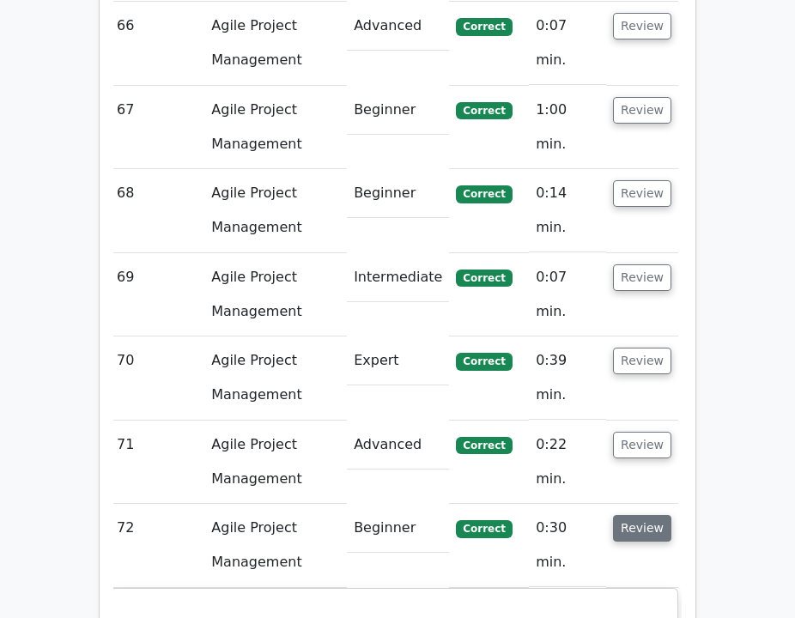
scroll to position [11544, 0]
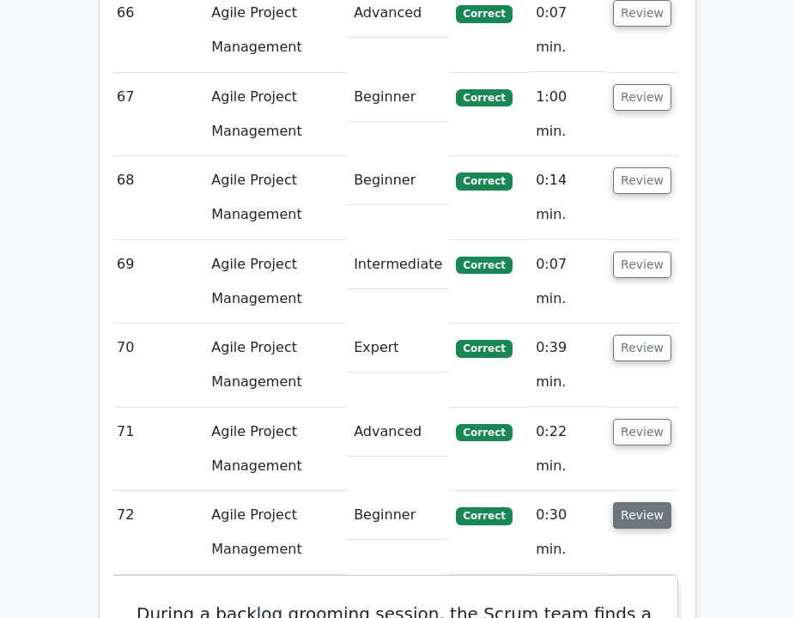
click at [645, 502] on button "Review" at bounding box center [642, 515] width 58 height 27
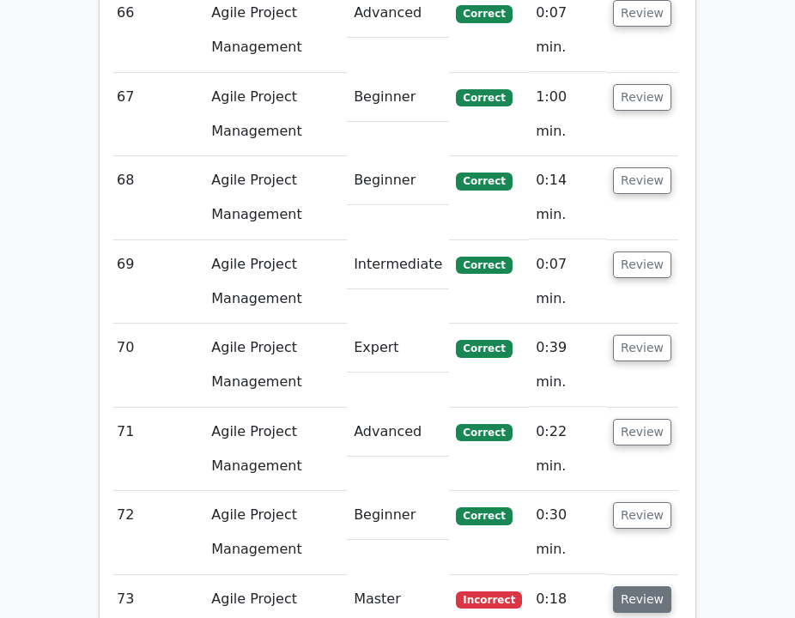
click at [644, 586] on button "Review" at bounding box center [642, 599] width 58 height 27
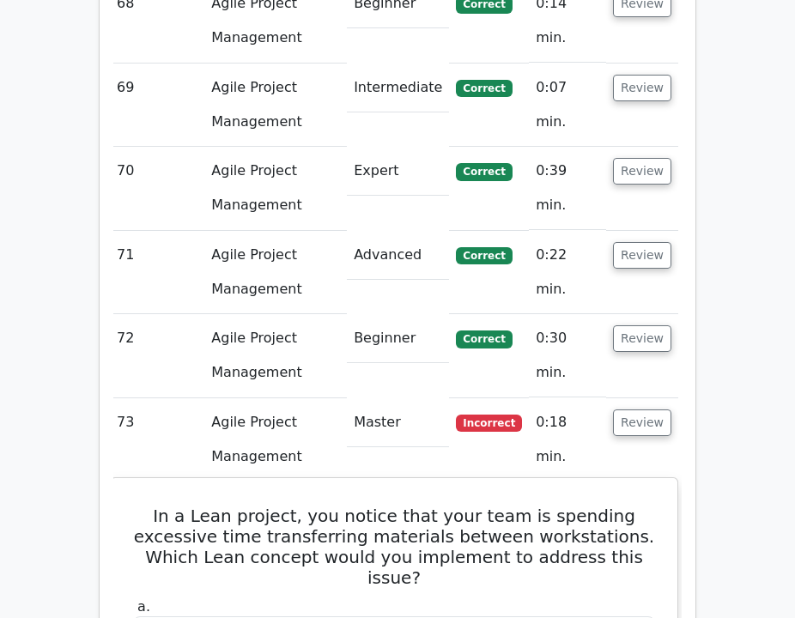
scroll to position [11717, 0]
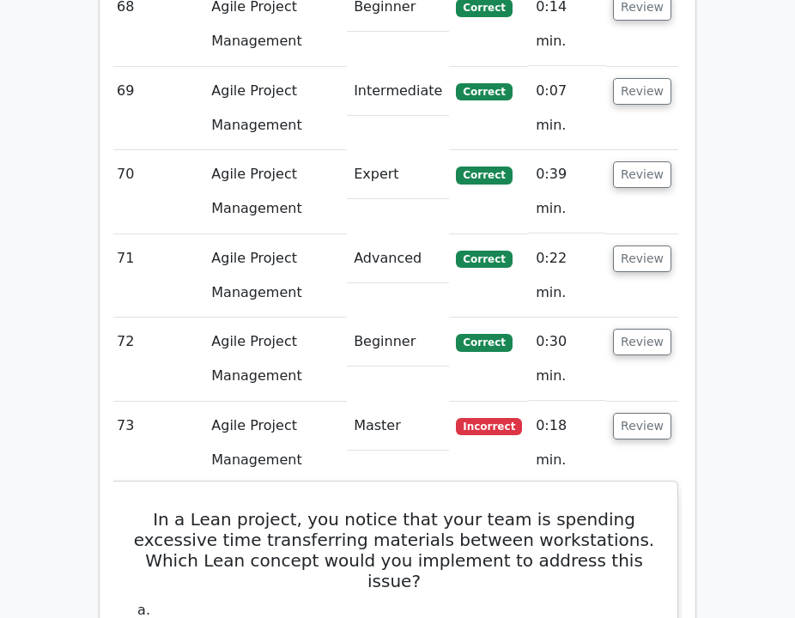
drag, startPoint x: 541, startPoint y: 383, endPoint x: 136, endPoint y: 146, distance: 468.4
copy div "In a Lean project, you notice that your team is spending excessive time transfe…"
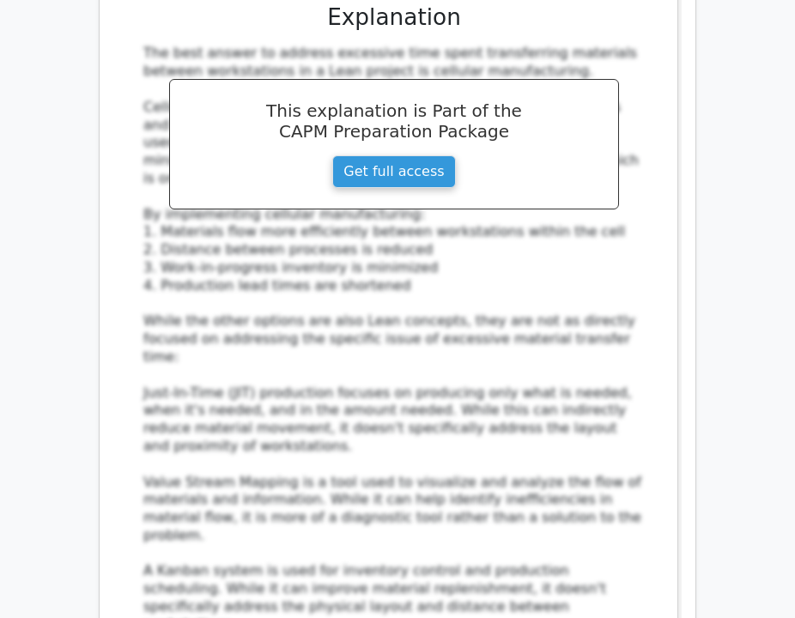
scroll to position [12897, 0]
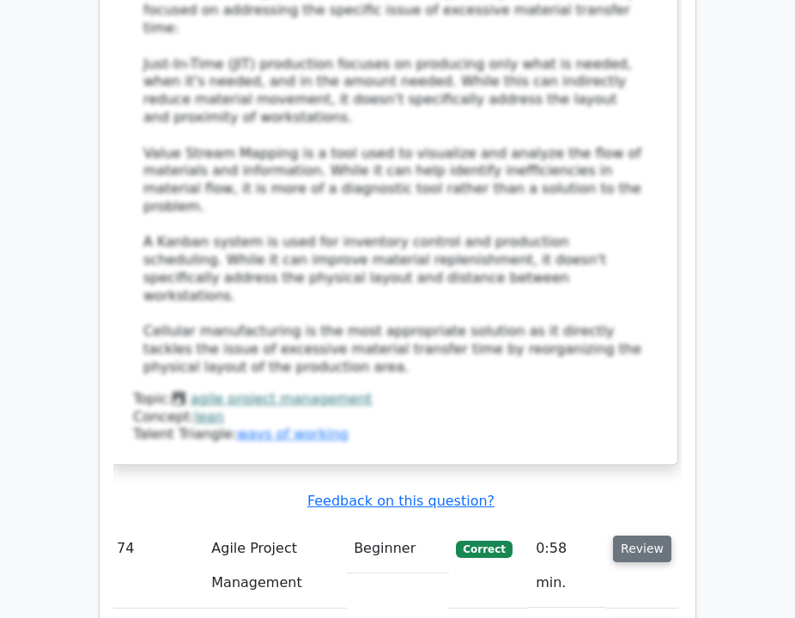
click at [633, 535] on button "Review" at bounding box center [642, 548] width 58 height 27
click at [647, 535] on button "Review" at bounding box center [642, 548] width 58 height 27
click at [649, 535] on button "Review" at bounding box center [642, 548] width 58 height 27
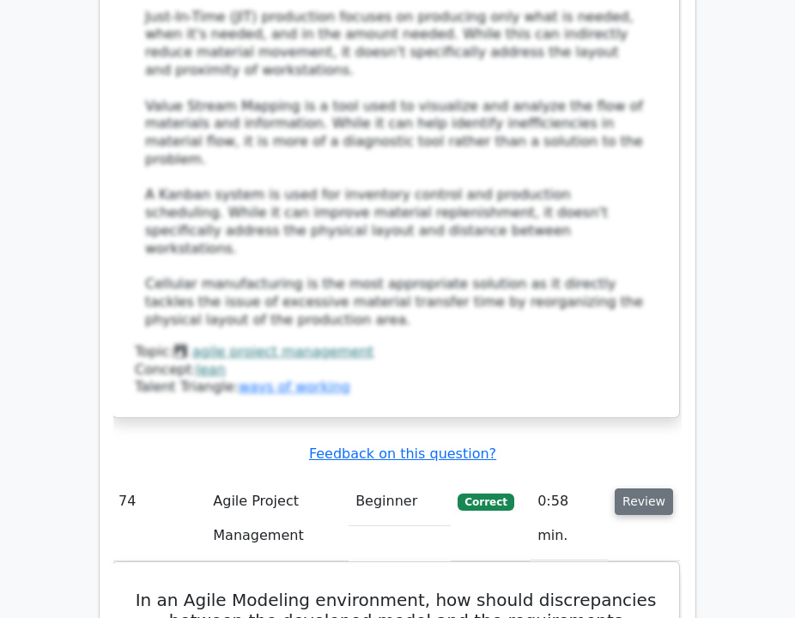
scroll to position [12945, 0]
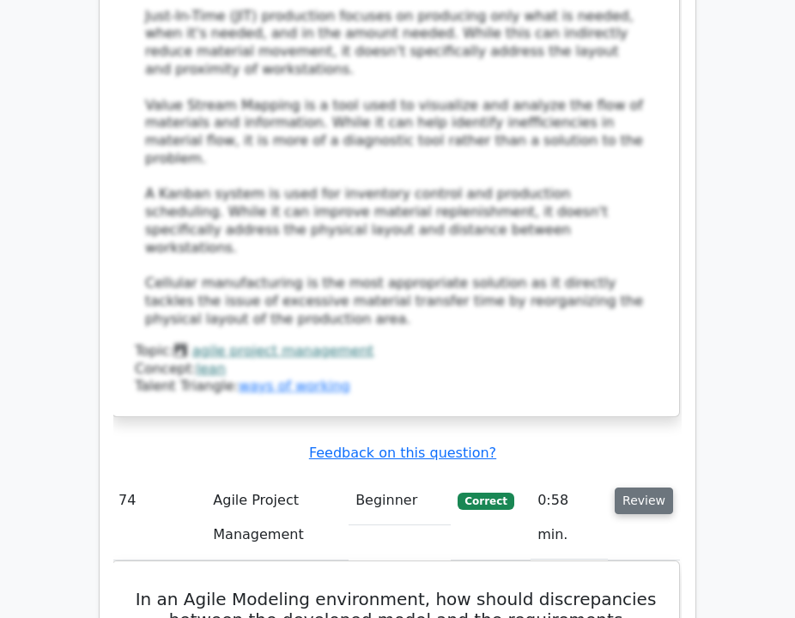
click at [646, 487] on button "Review" at bounding box center [643, 500] width 58 height 27
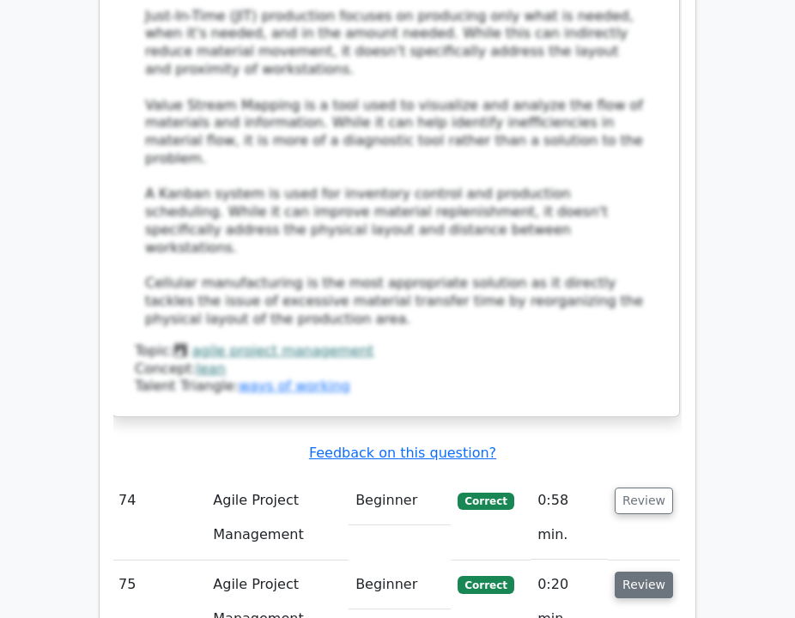
click at [647, 571] on button "Review" at bounding box center [643, 584] width 58 height 27
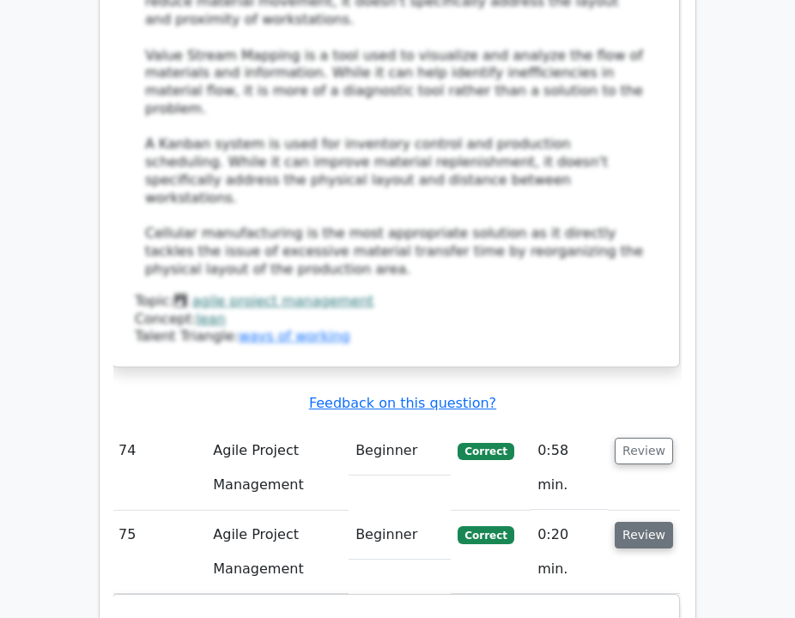
scroll to position [12996, 0]
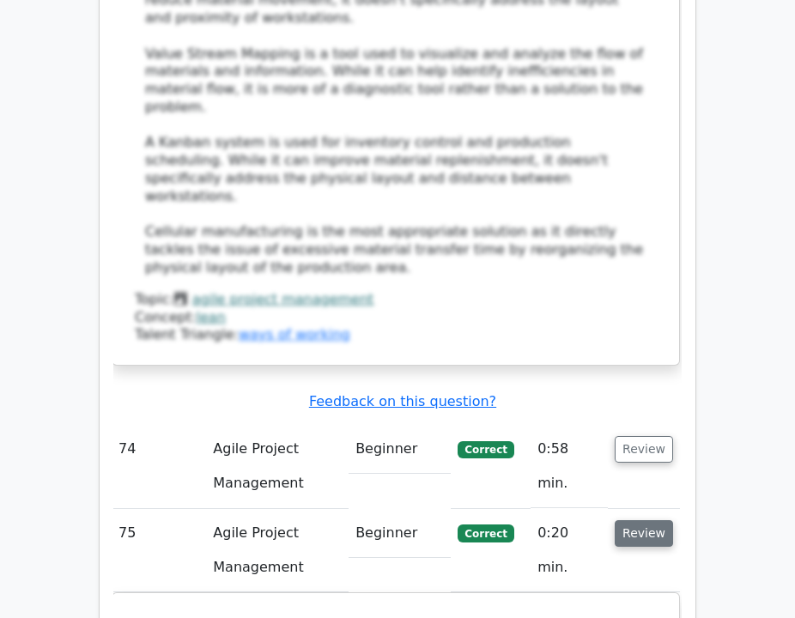
click at [655, 520] on button "Review" at bounding box center [643, 533] width 58 height 27
click at [656, 603] on button "Review" at bounding box center [643, 616] width 58 height 27
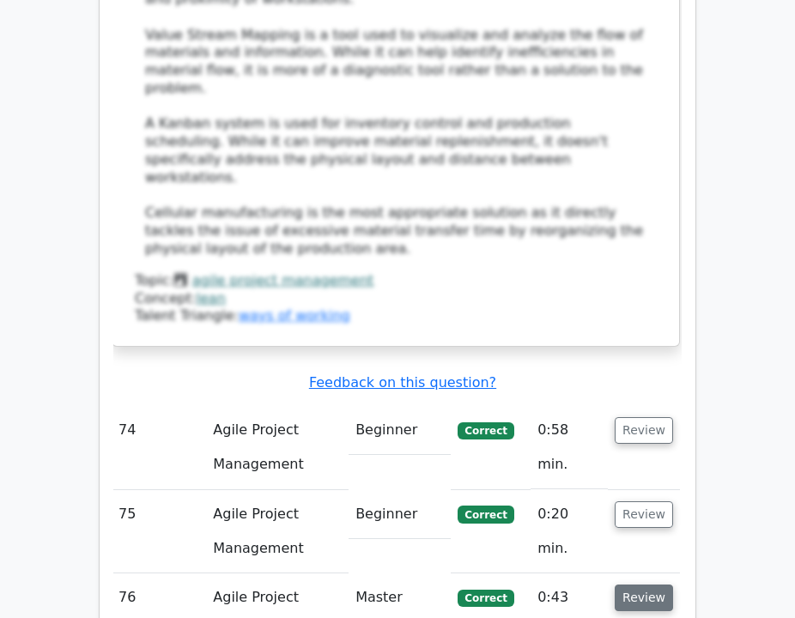
scroll to position [13017, 0]
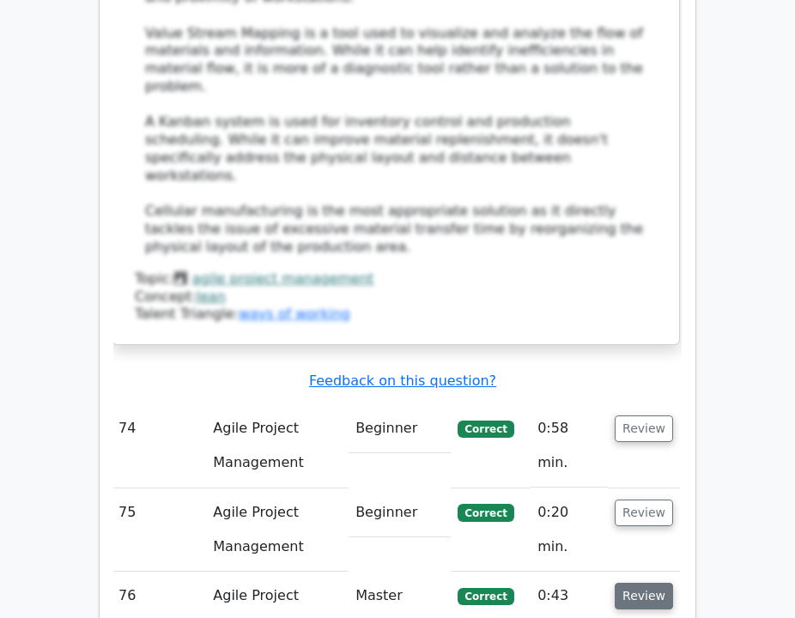
click at [650, 583] on button "Review" at bounding box center [643, 596] width 58 height 27
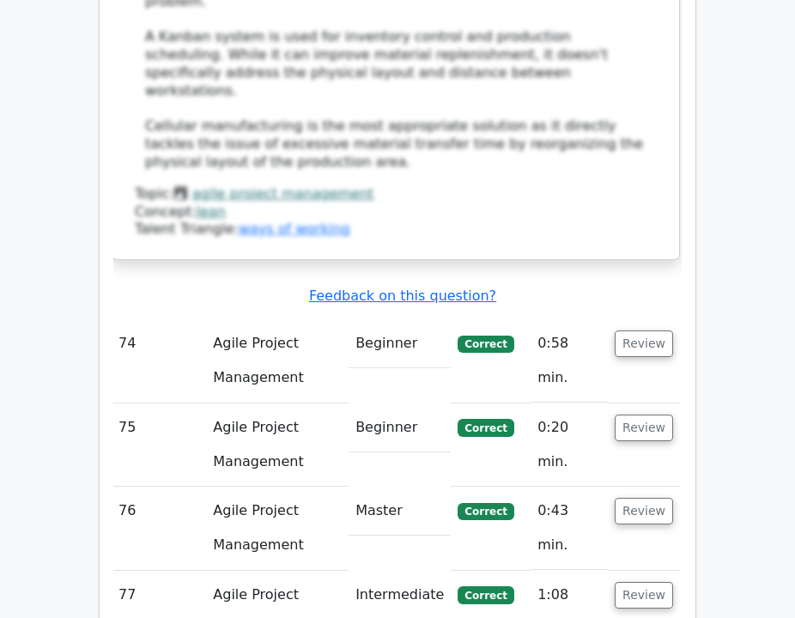
scroll to position [13104, 0]
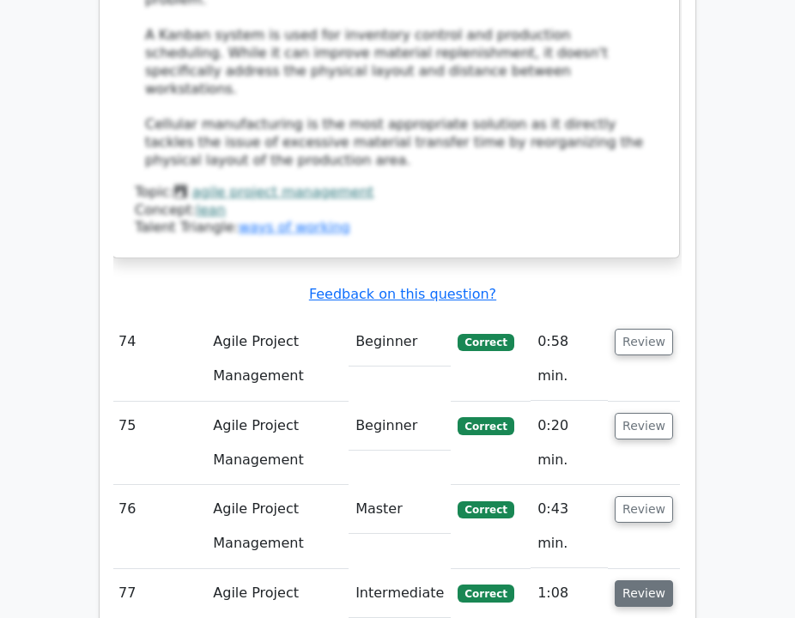
click at [660, 580] on button "Review" at bounding box center [643, 593] width 58 height 27
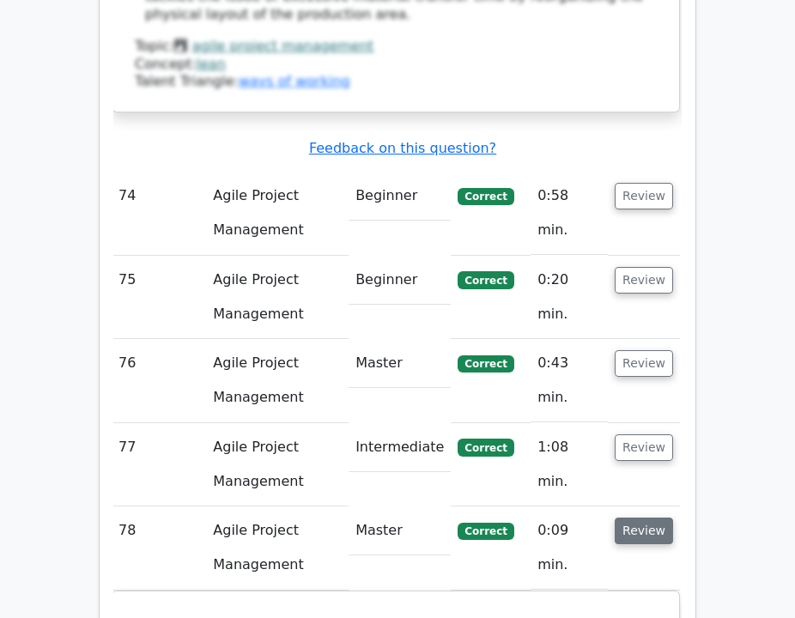
scroll to position [13250, 0]
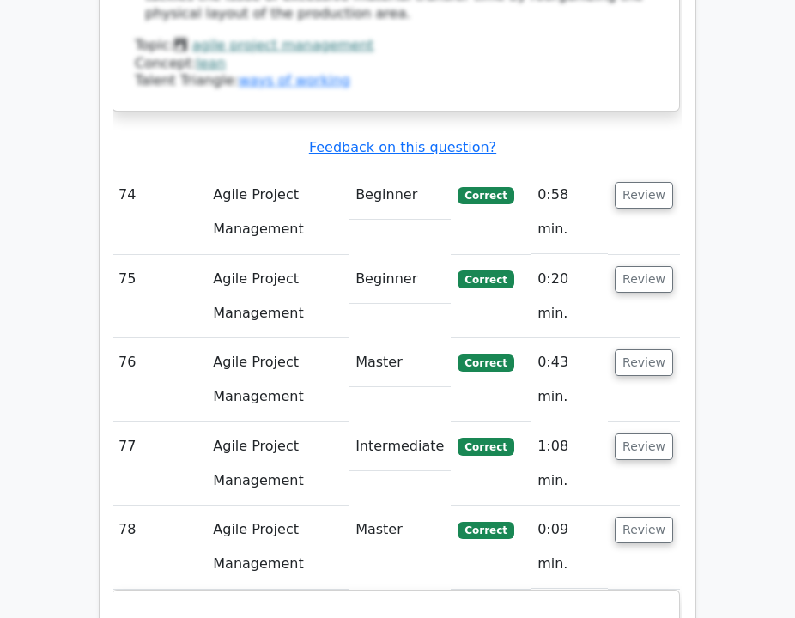
click at [646, 505] on td "Review" at bounding box center [643, 546] width 72 height 83
click at [647, 517] on button "Review" at bounding box center [643, 530] width 58 height 27
click at [643, 601] on button "Review" at bounding box center [643, 614] width 58 height 27
click at [644, 601] on button "Review" at bounding box center [643, 614] width 58 height 27
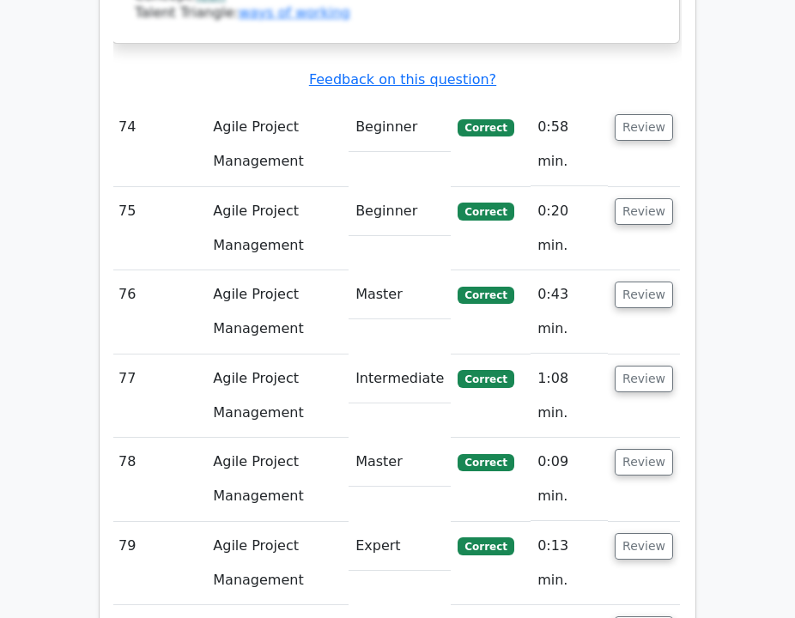
scroll to position [13320, 0]
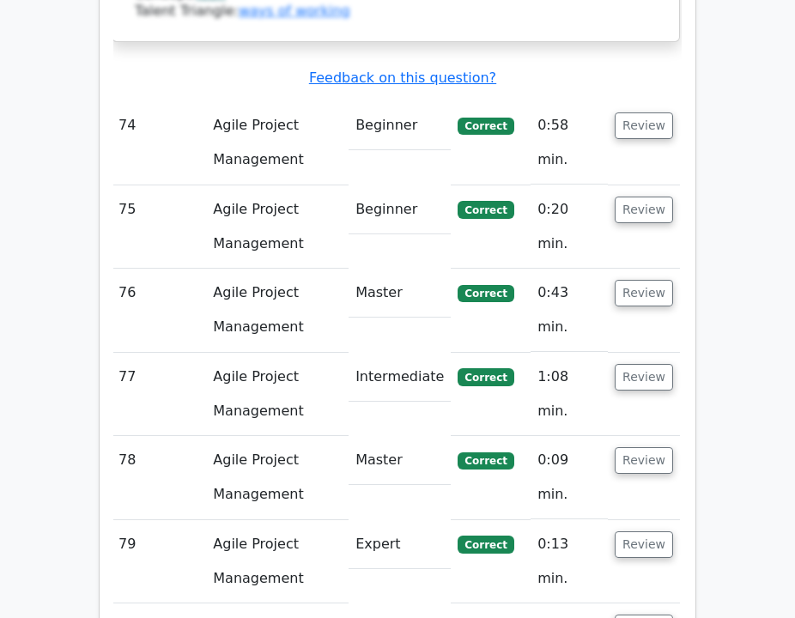
click at [646, 614] on button "Review" at bounding box center [643, 627] width 58 height 27
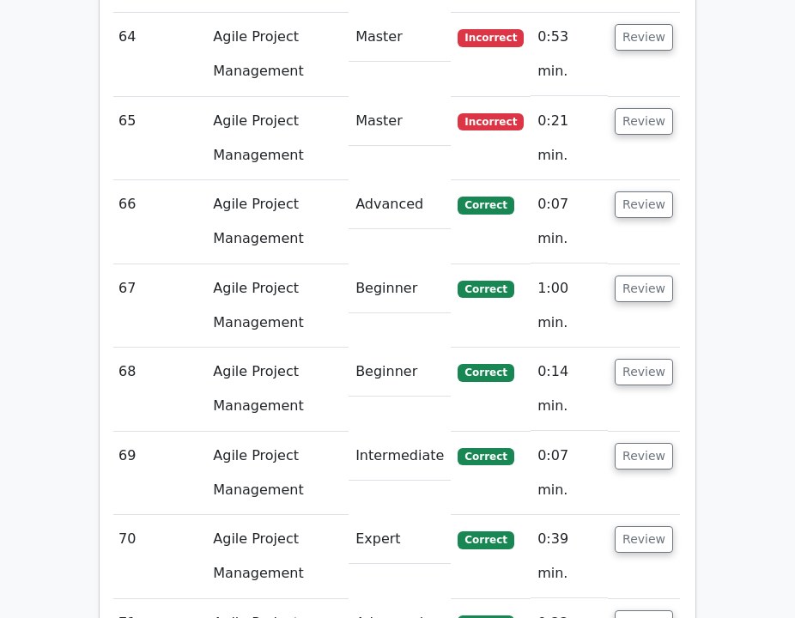
scroll to position [11355, 0]
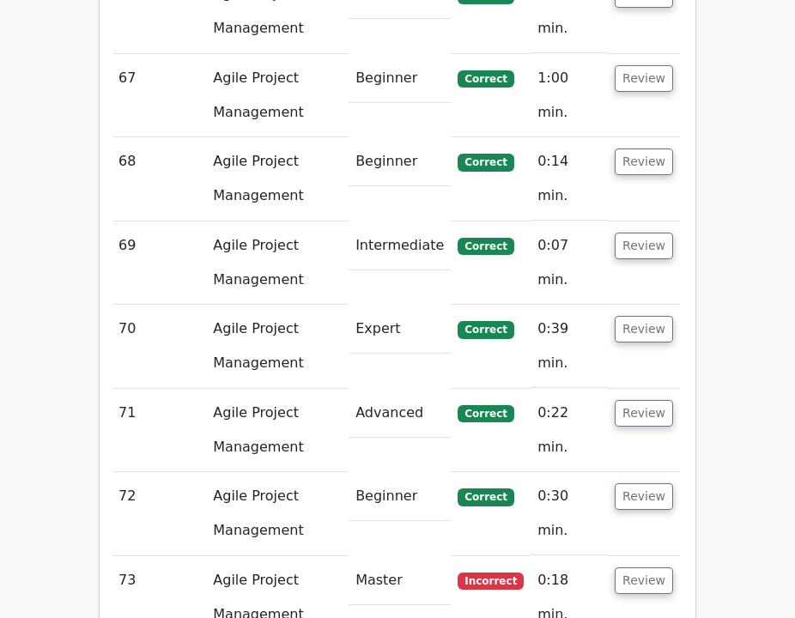
scroll to position [11564, 0]
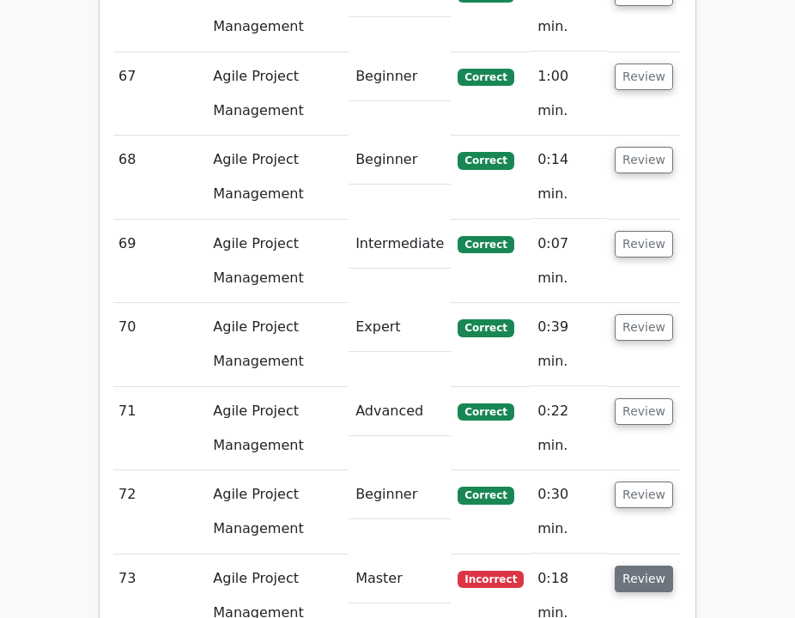
click at [644, 565] on button "Review" at bounding box center [643, 578] width 58 height 27
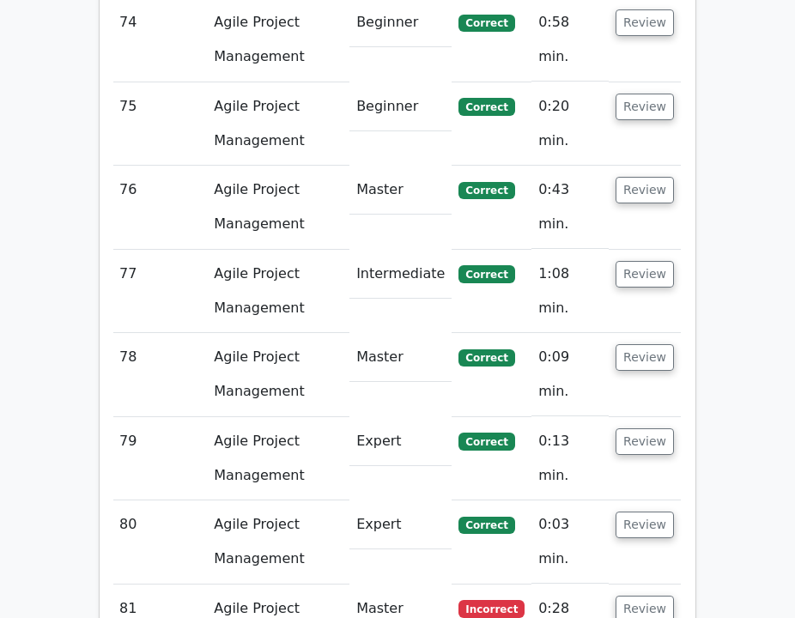
scroll to position [13430, 0]
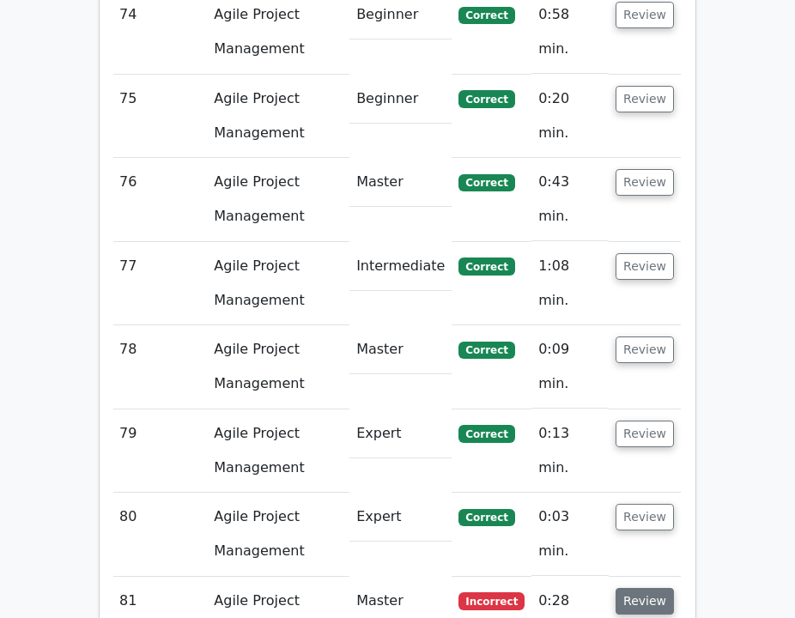
click at [648, 588] on button "Review" at bounding box center [644, 601] width 58 height 27
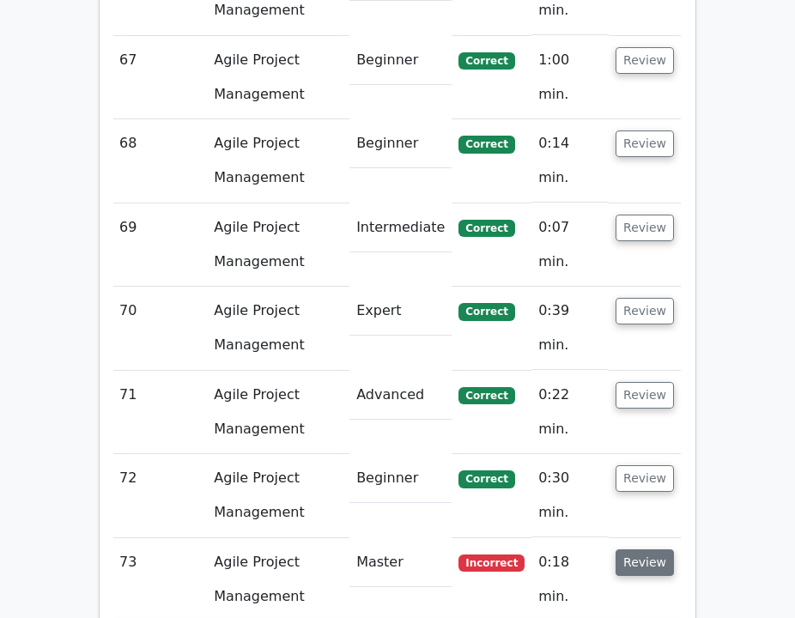
scroll to position [11581, 0]
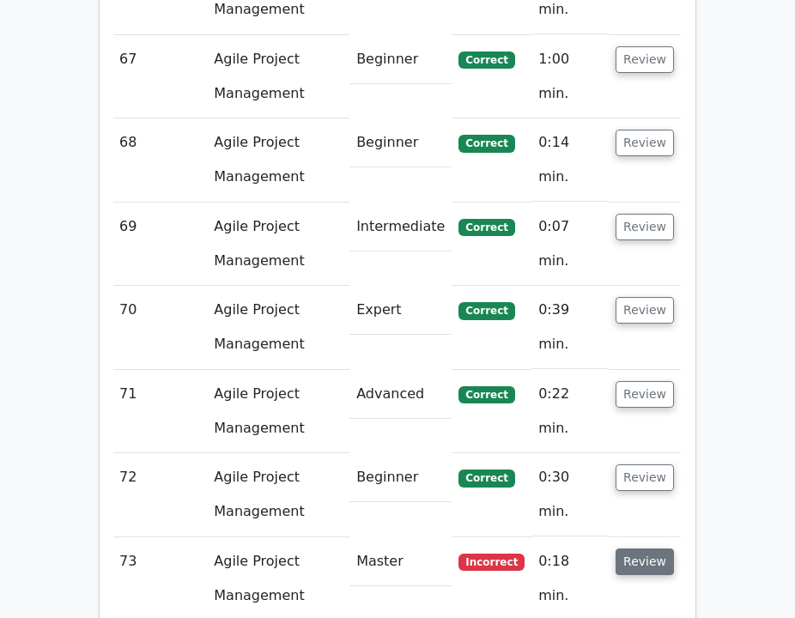
click at [647, 548] on button "Review" at bounding box center [644, 561] width 58 height 27
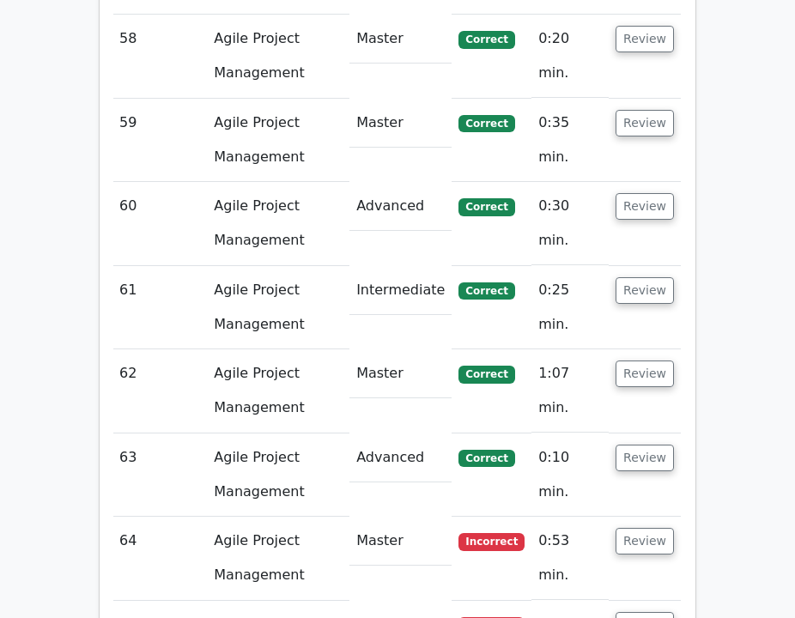
scroll to position [10838, 0]
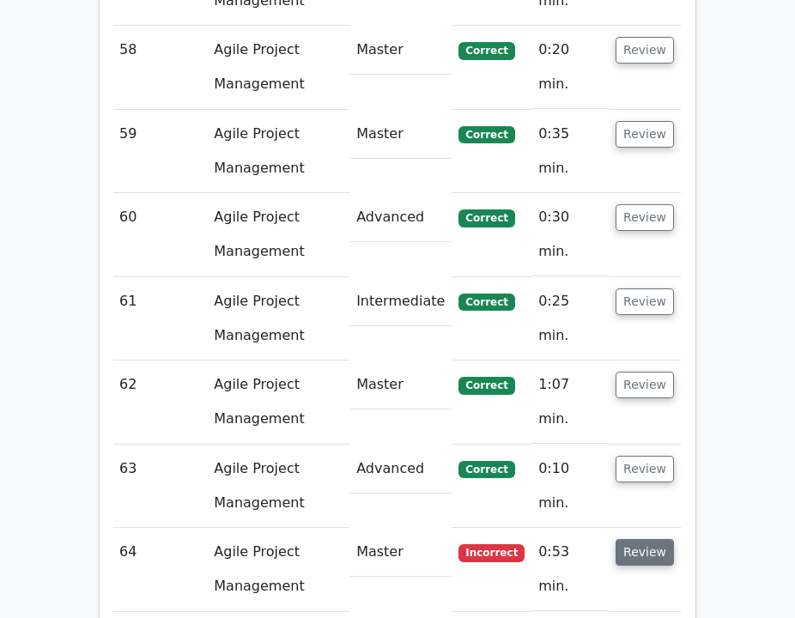
click at [650, 539] on button "Review" at bounding box center [644, 552] width 58 height 27
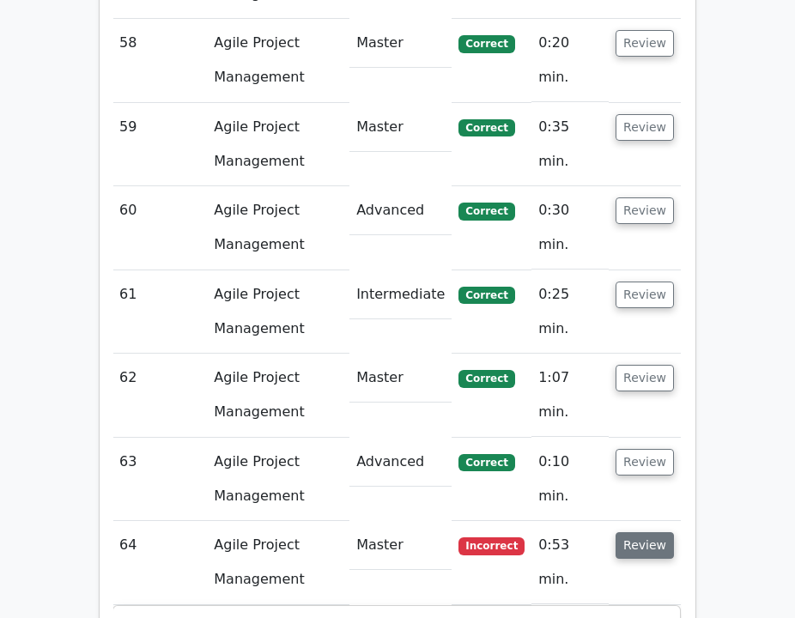
scroll to position [10850, 0]
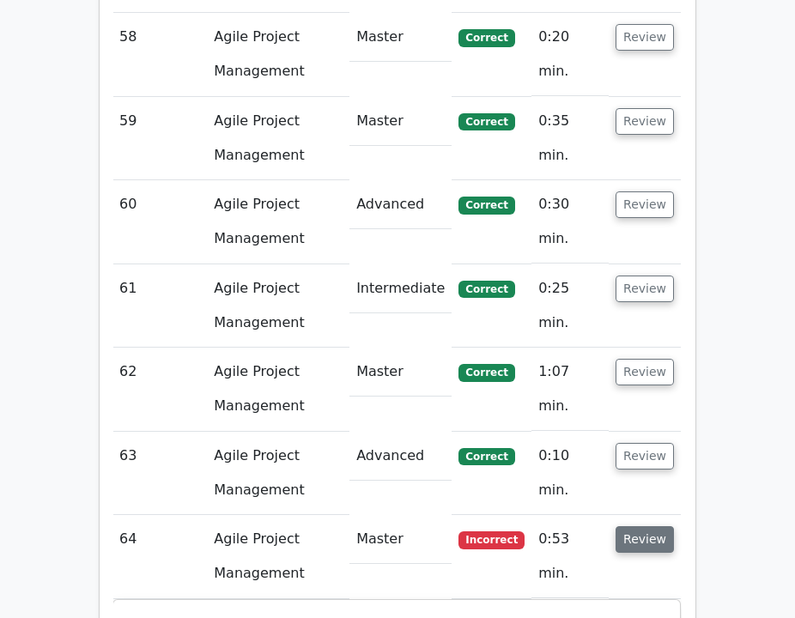
click at [652, 526] on button "Review" at bounding box center [644, 539] width 58 height 27
click at [636, 610] on button "Review" at bounding box center [644, 623] width 58 height 27
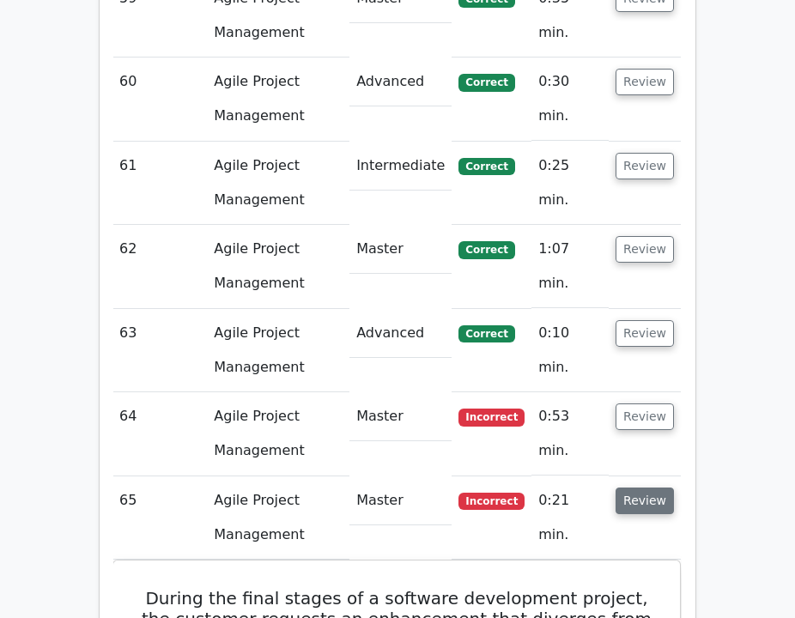
click at [657, 487] on button "Review" at bounding box center [644, 500] width 58 height 27
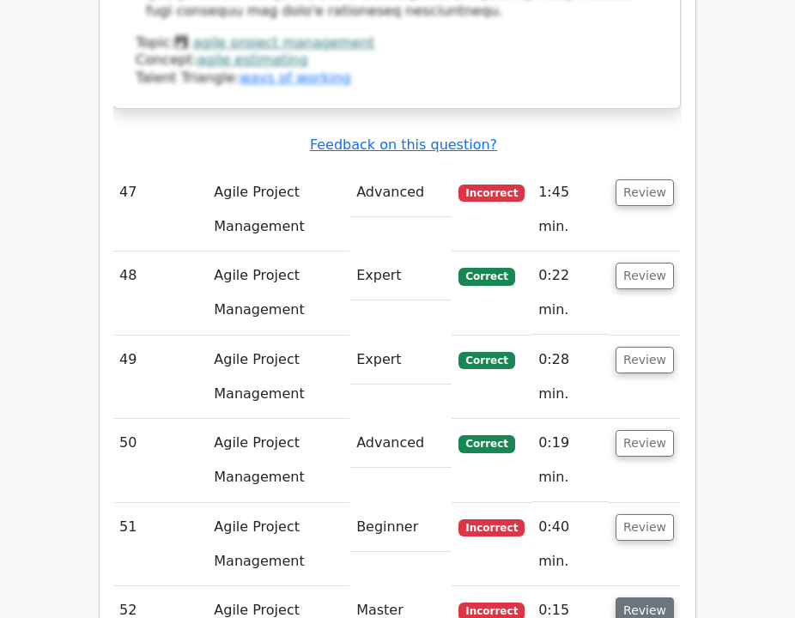
scroll to position [9780, 0]
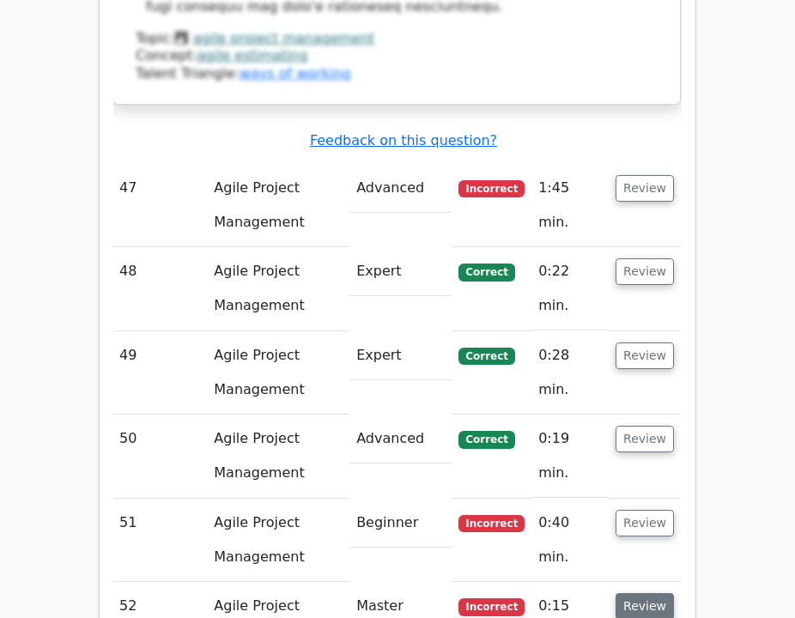
click at [653, 593] on button "Review" at bounding box center [644, 606] width 58 height 27
click at [662, 510] on button "Review" at bounding box center [644, 523] width 58 height 27
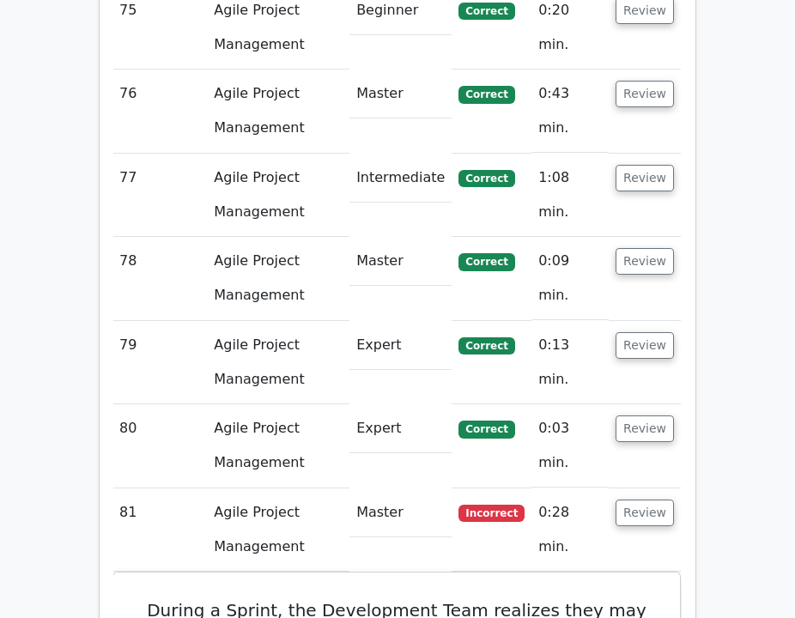
scroll to position [14286, 0]
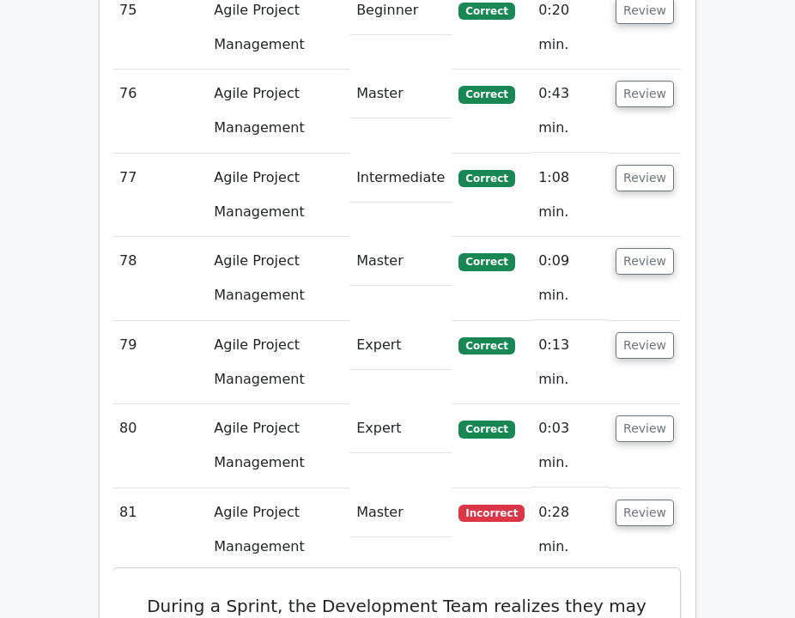
drag, startPoint x: 601, startPoint y: 305, endPoint x: 159, endPoint y: 66, distance: 502.9
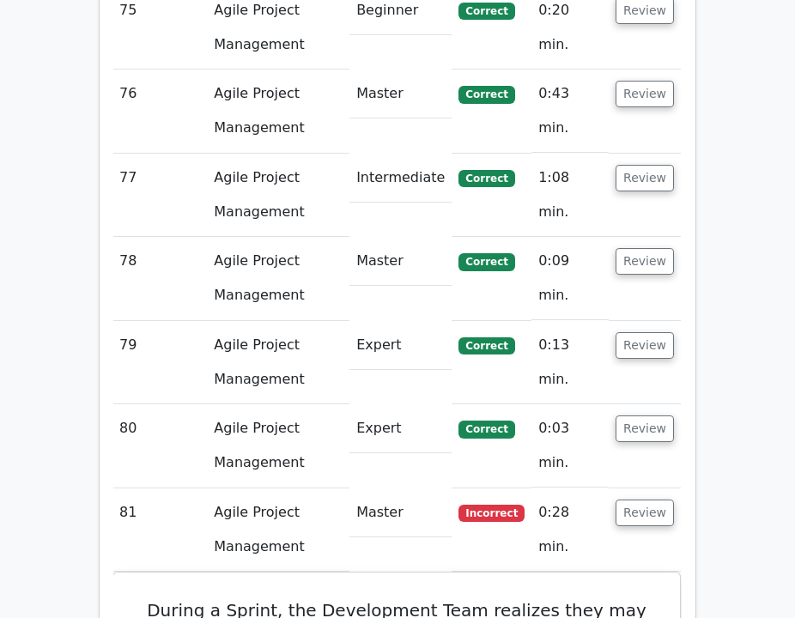
copy div "During a Sprint, the Development Team realizes they may not complete all items …"
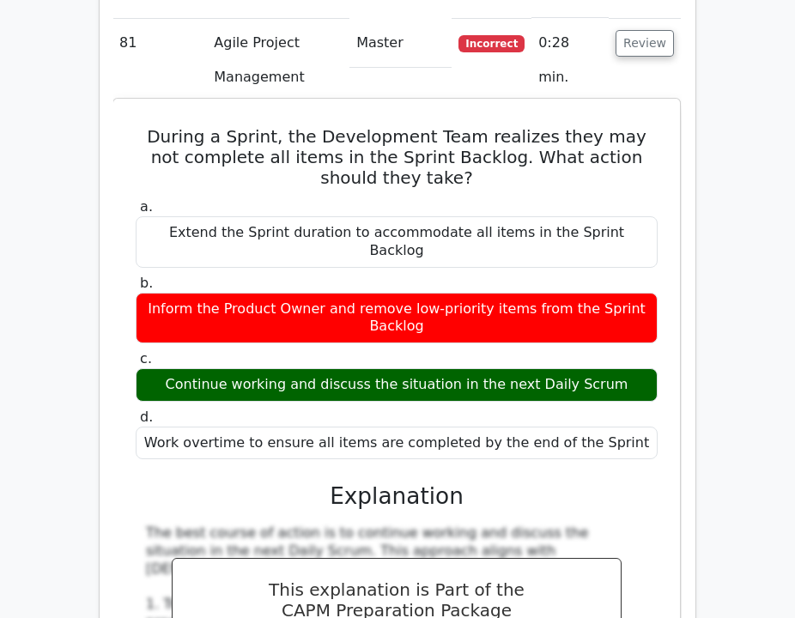
scroll to position [15080, 0]
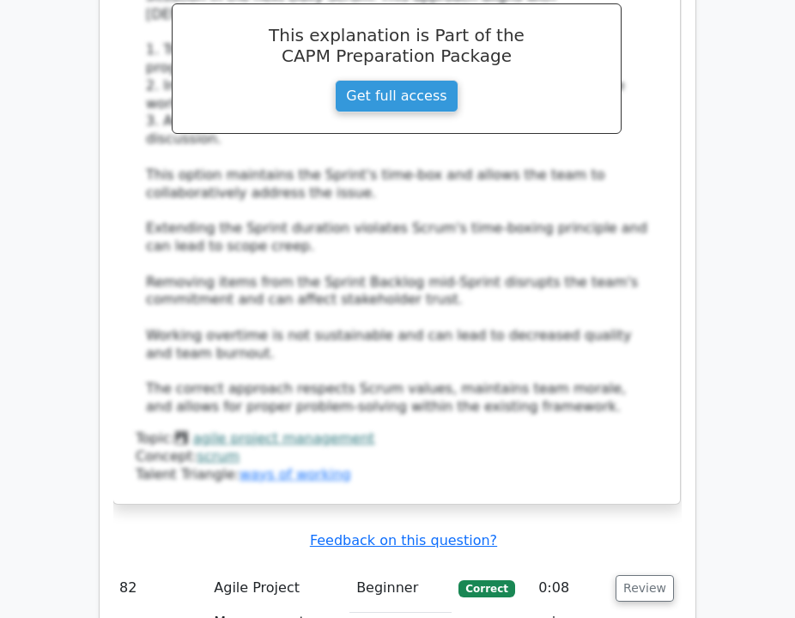
scroll to position [15174, 0]
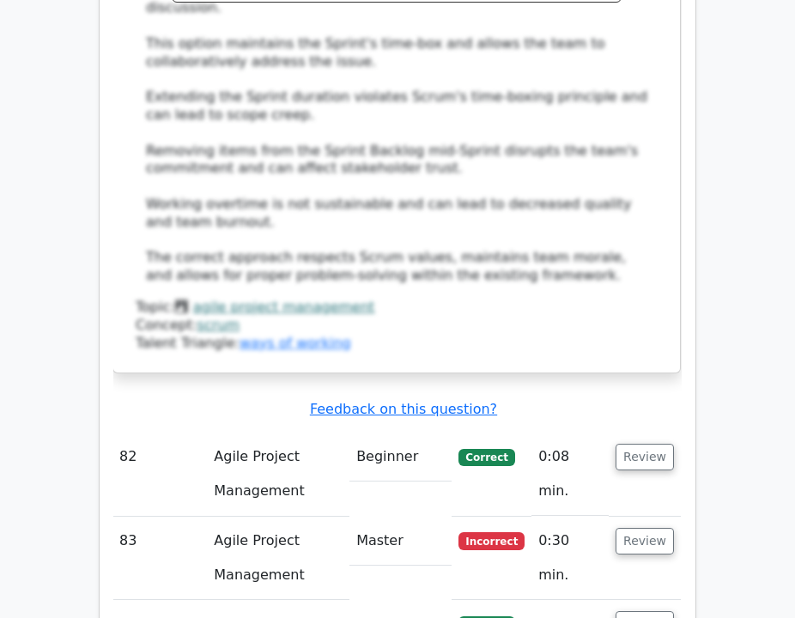
scroll to position [15470, 0]
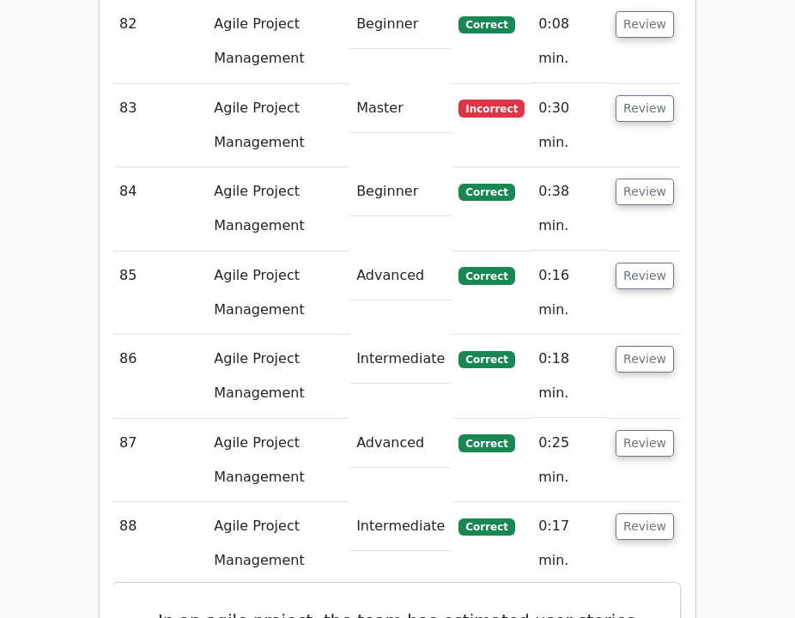
scroll to position [15746, 0]
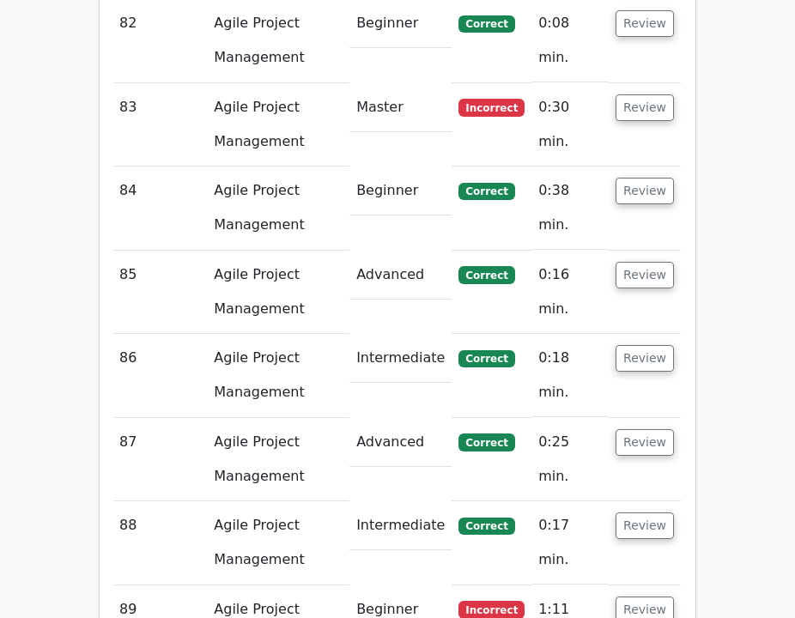
scroll to position [15813, 0]
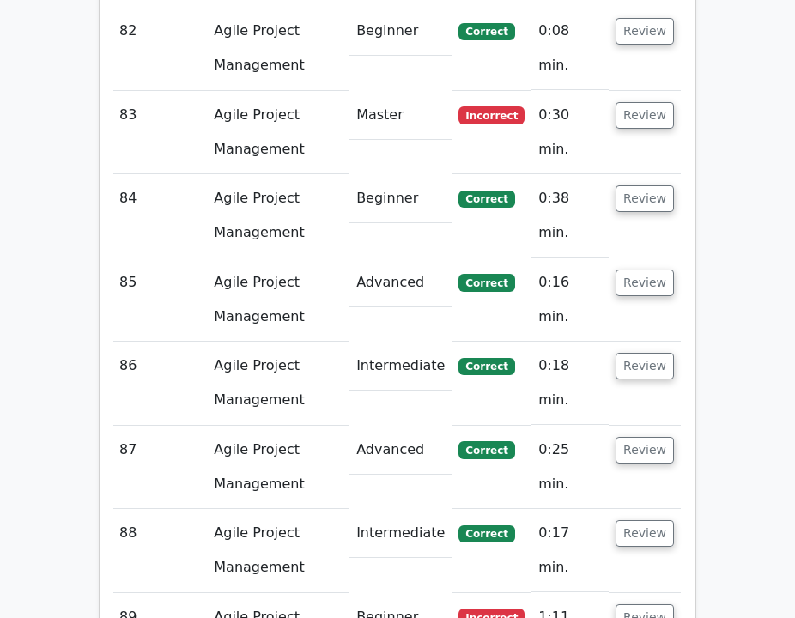
scroll to position [15872, 0]
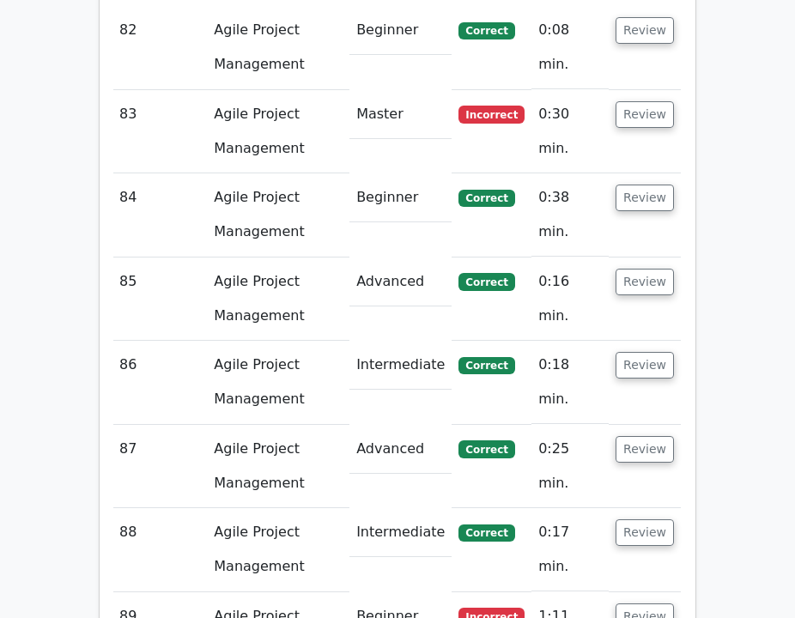
drag, startPoint x: 656, startPoint y: 94, endPoint x: 660, endPoint y: 115, distance: 21.0
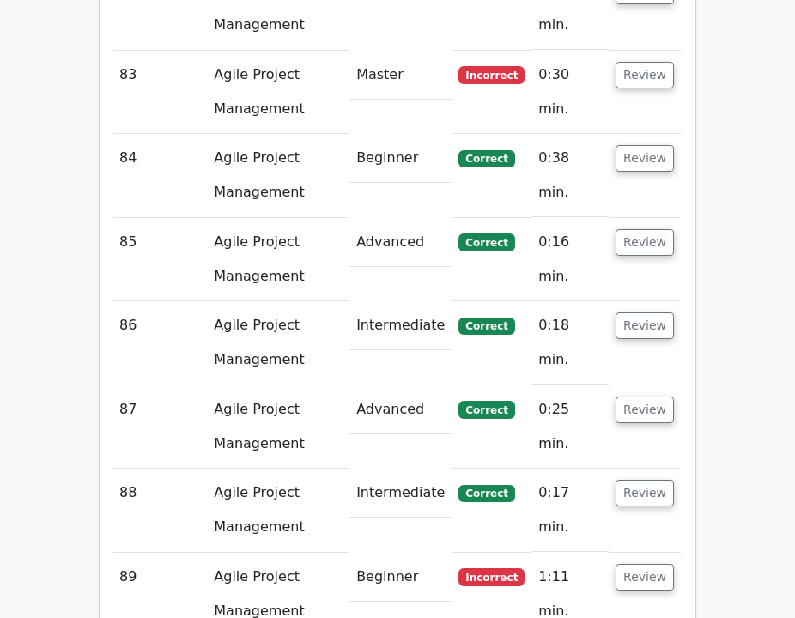
scroll to position [15914, 0]
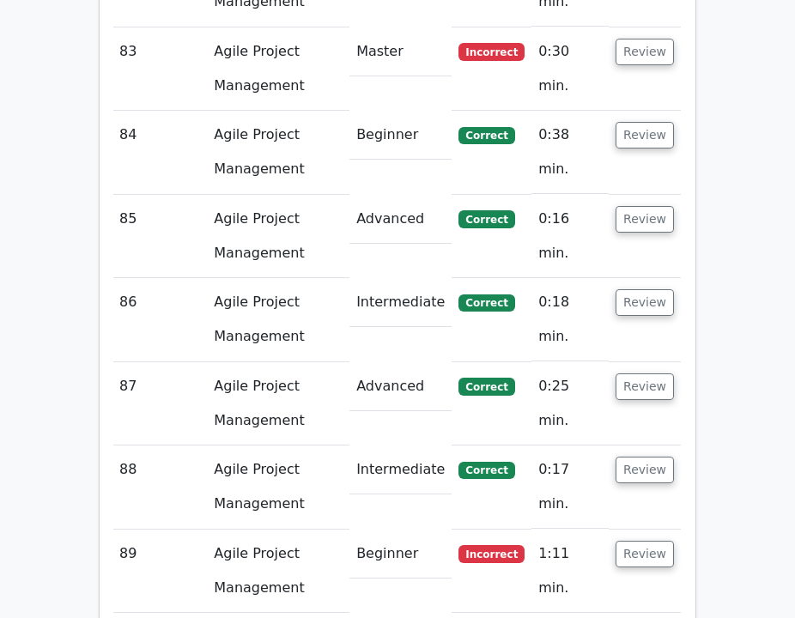
scroll to position [15935, 0]
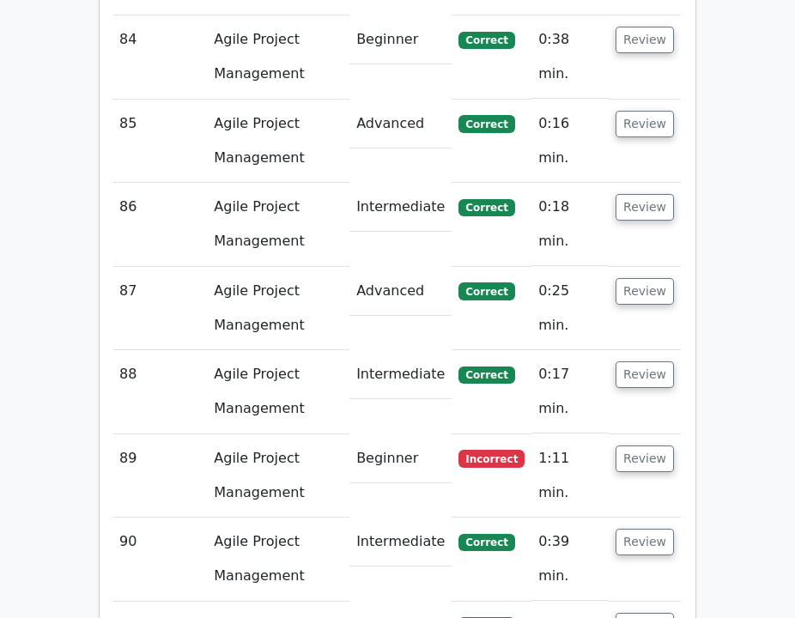
scroll to position [15992, 0]
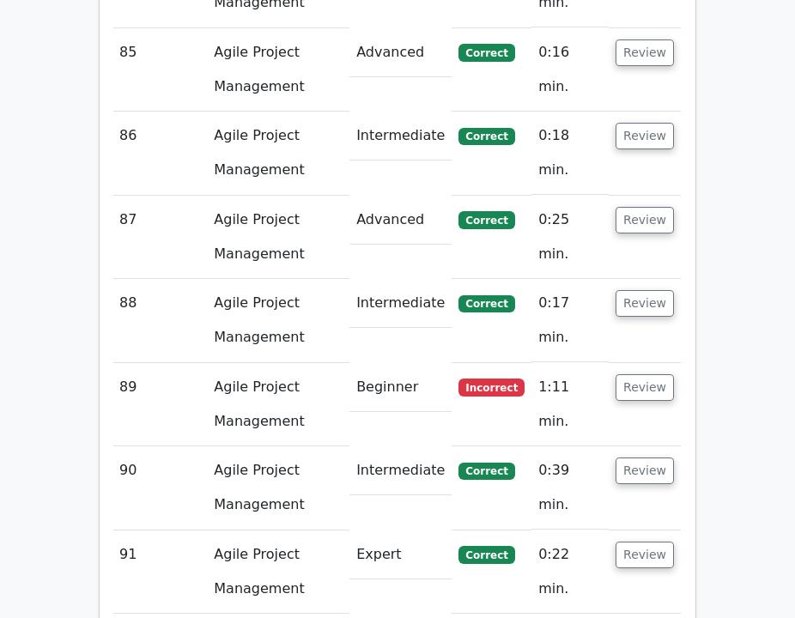
scroll to position [16117, 0]
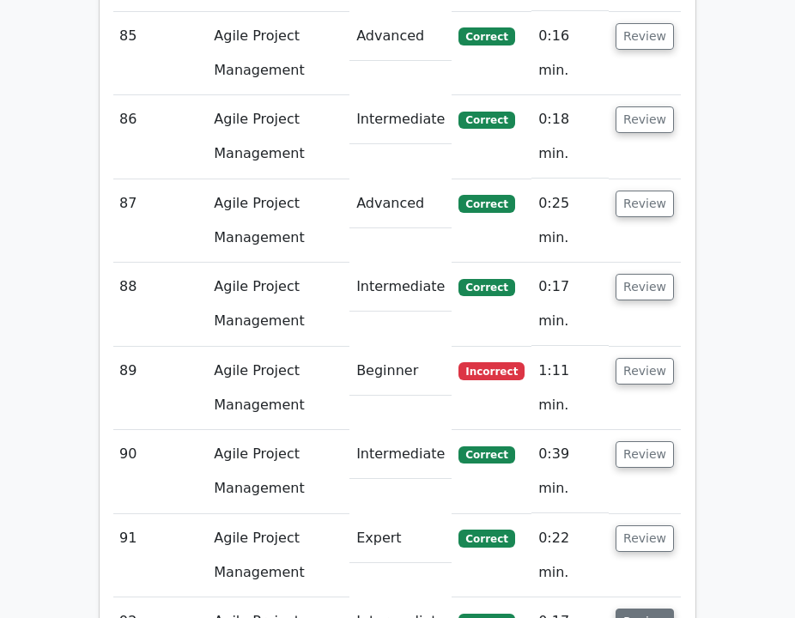
click at [646, 608] on button "Review" at bounding box center [644, 621] width 58 height 27
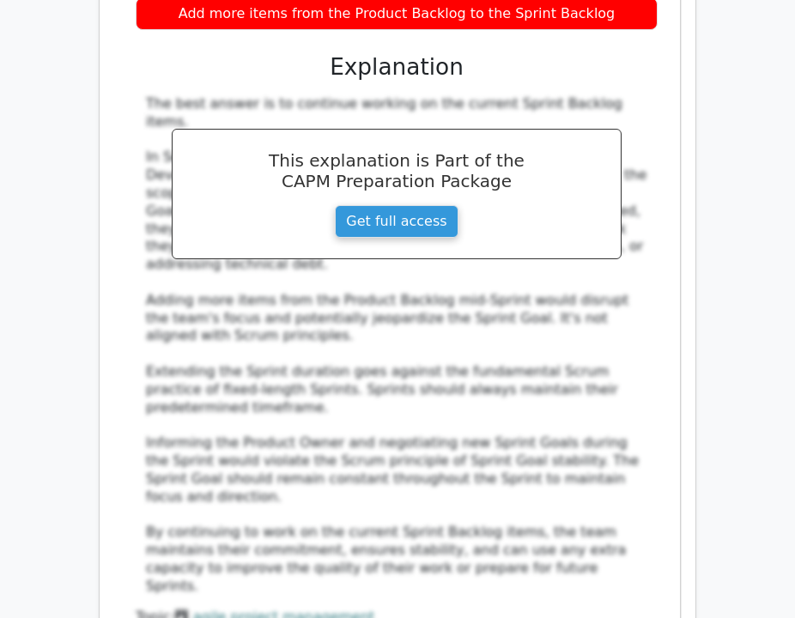
scroll to position [17321, 0]
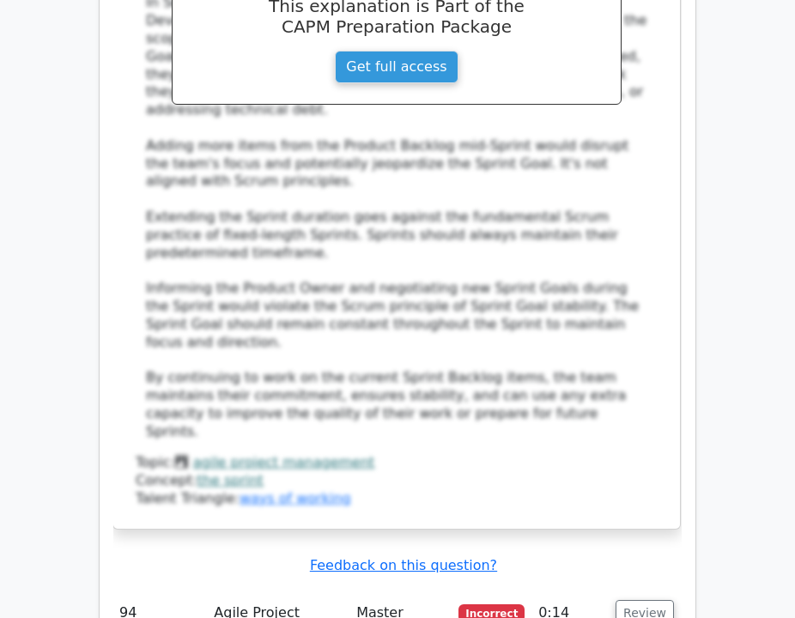
scroll to position [17353, 0]
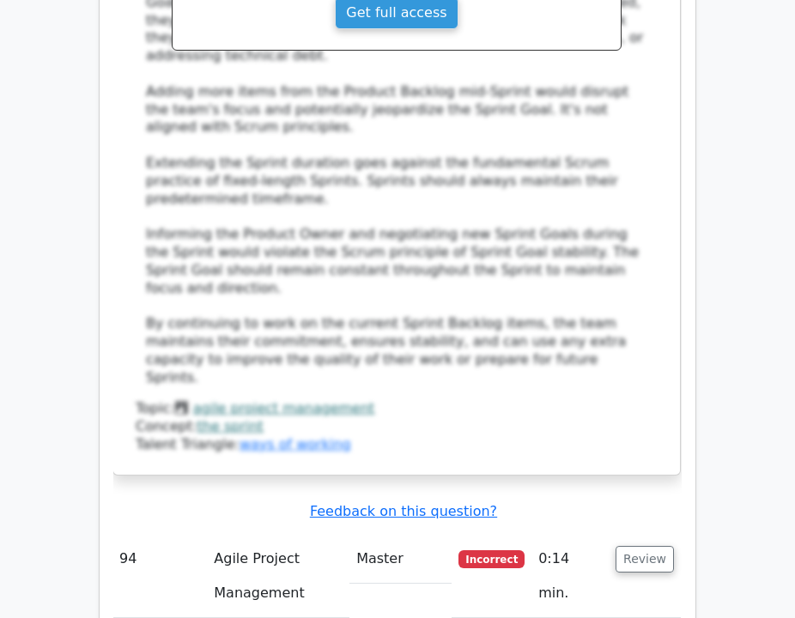
scroll to position [17382, 0]
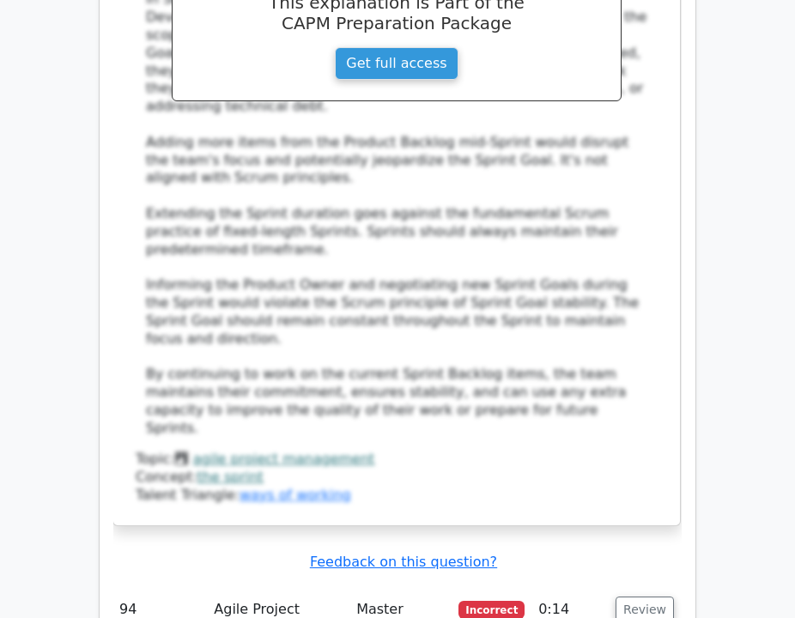
scroll to position [17334, 0]
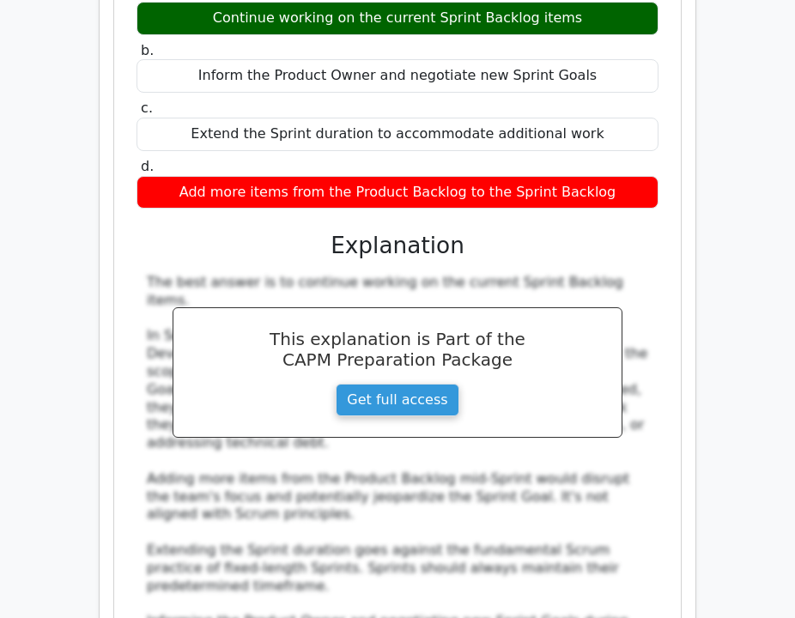
scroll to position [17013, 0]
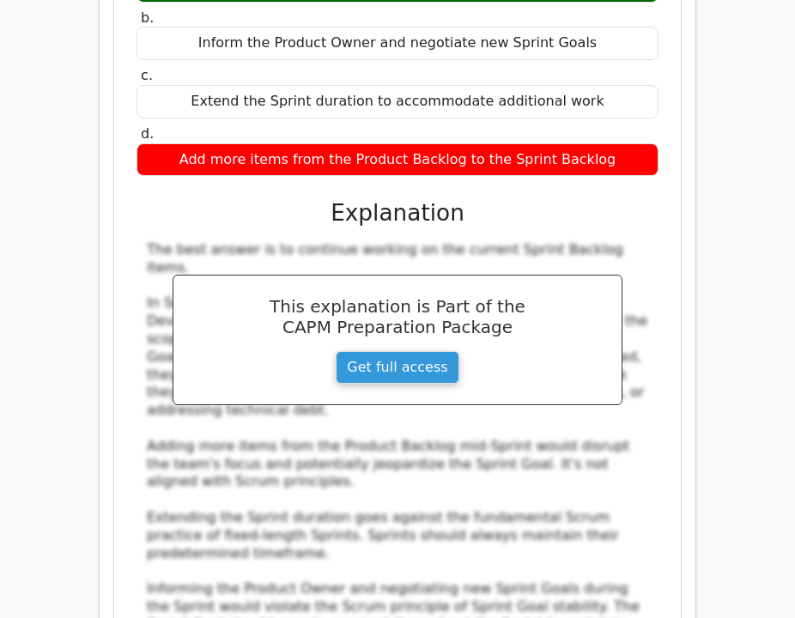
scroll to position [17034, 0]
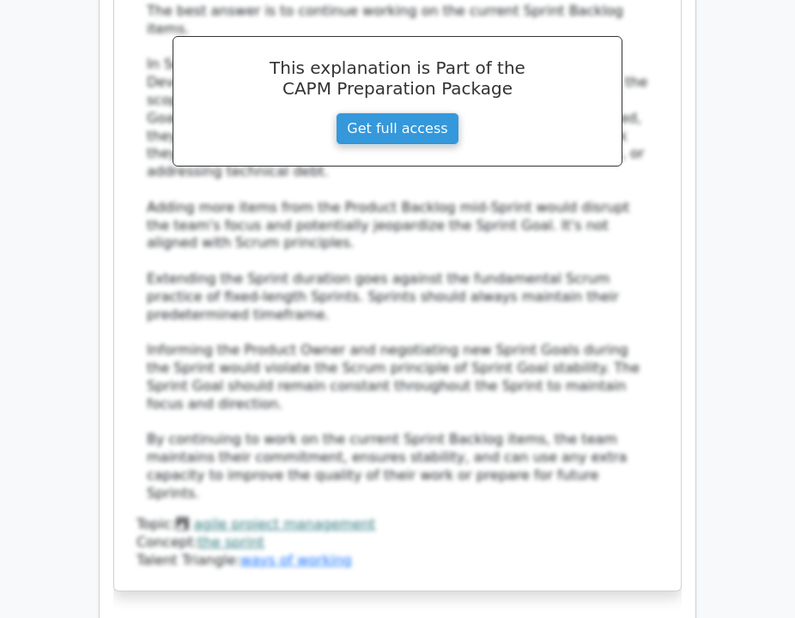
scroll to position [17266, 0]
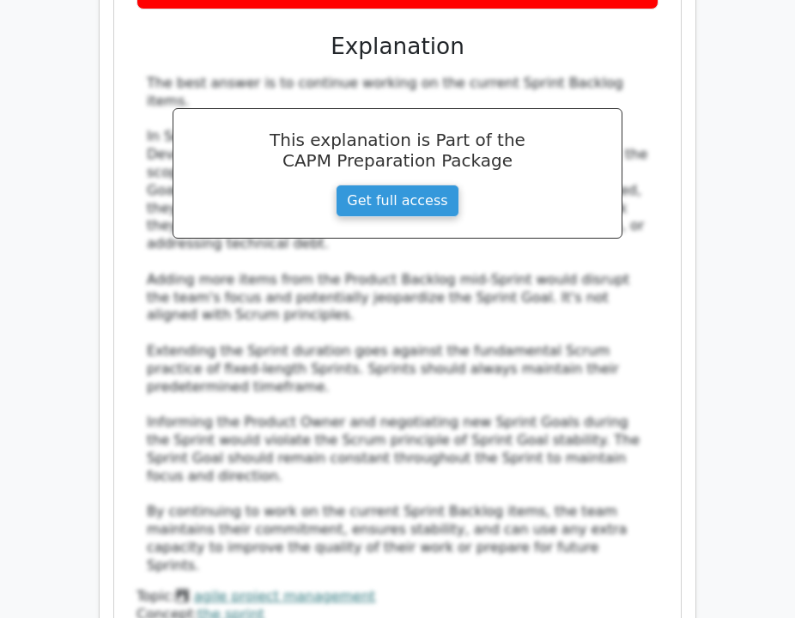
scroll to position [17211, 0]
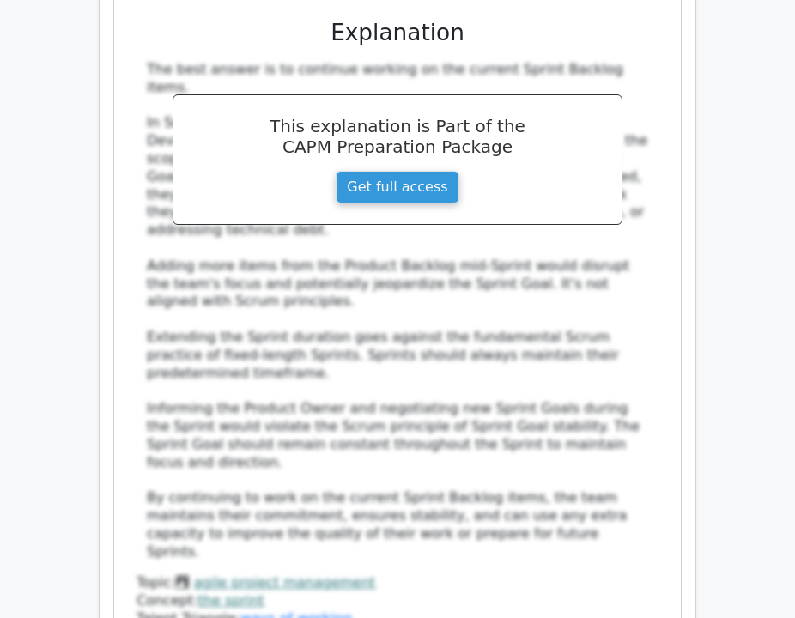
drag, startPoint x: 550, startPoint y: 487, endPoint x: 142, endPoint y: 260, distance: 467.4
copy div "As a project manager observing Kanban principles, you notice a recurring issue …"
